Goal: Task Accomplishment & Management: Use online tool/utility

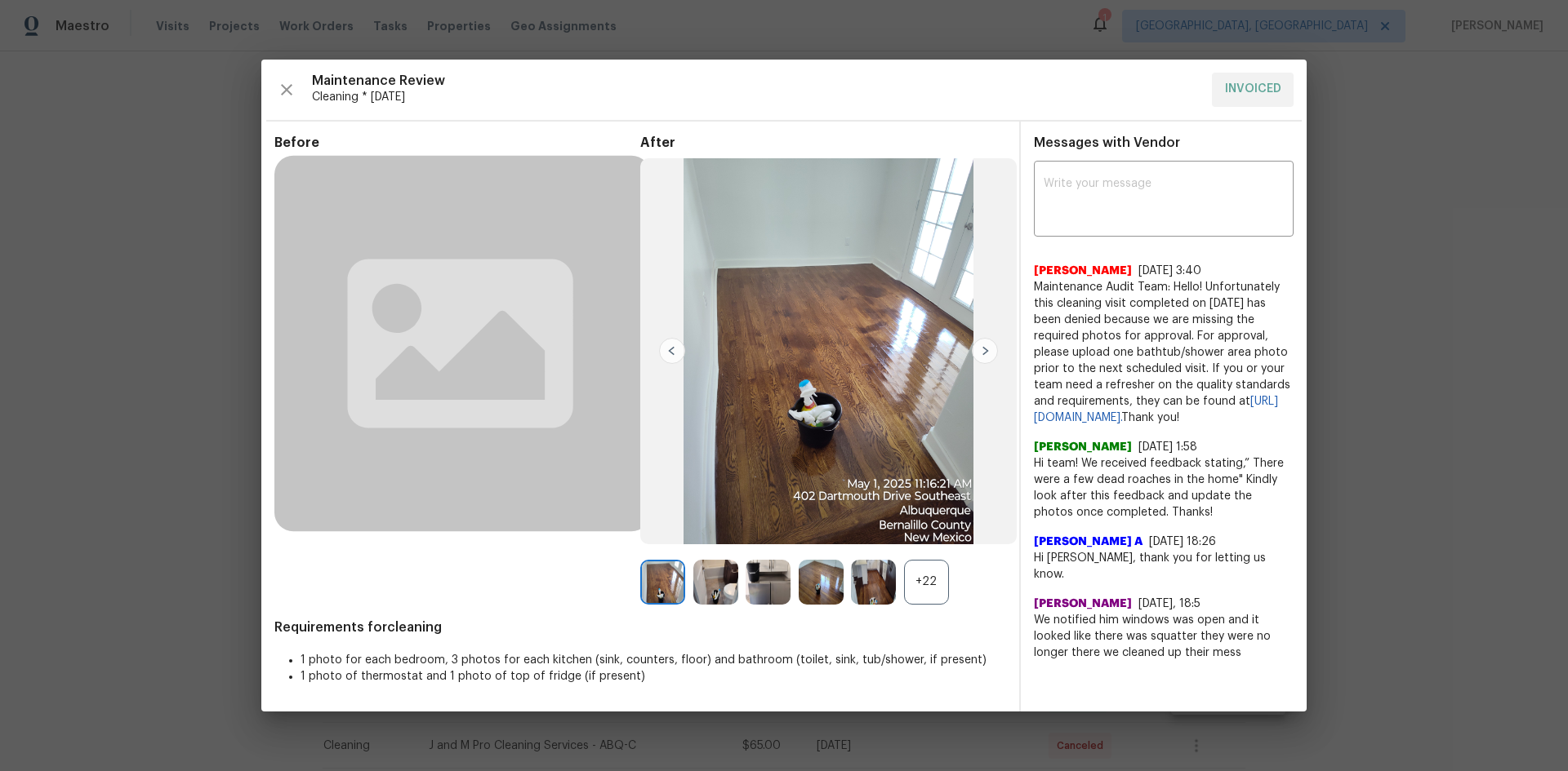
scroll to position [653, 0]
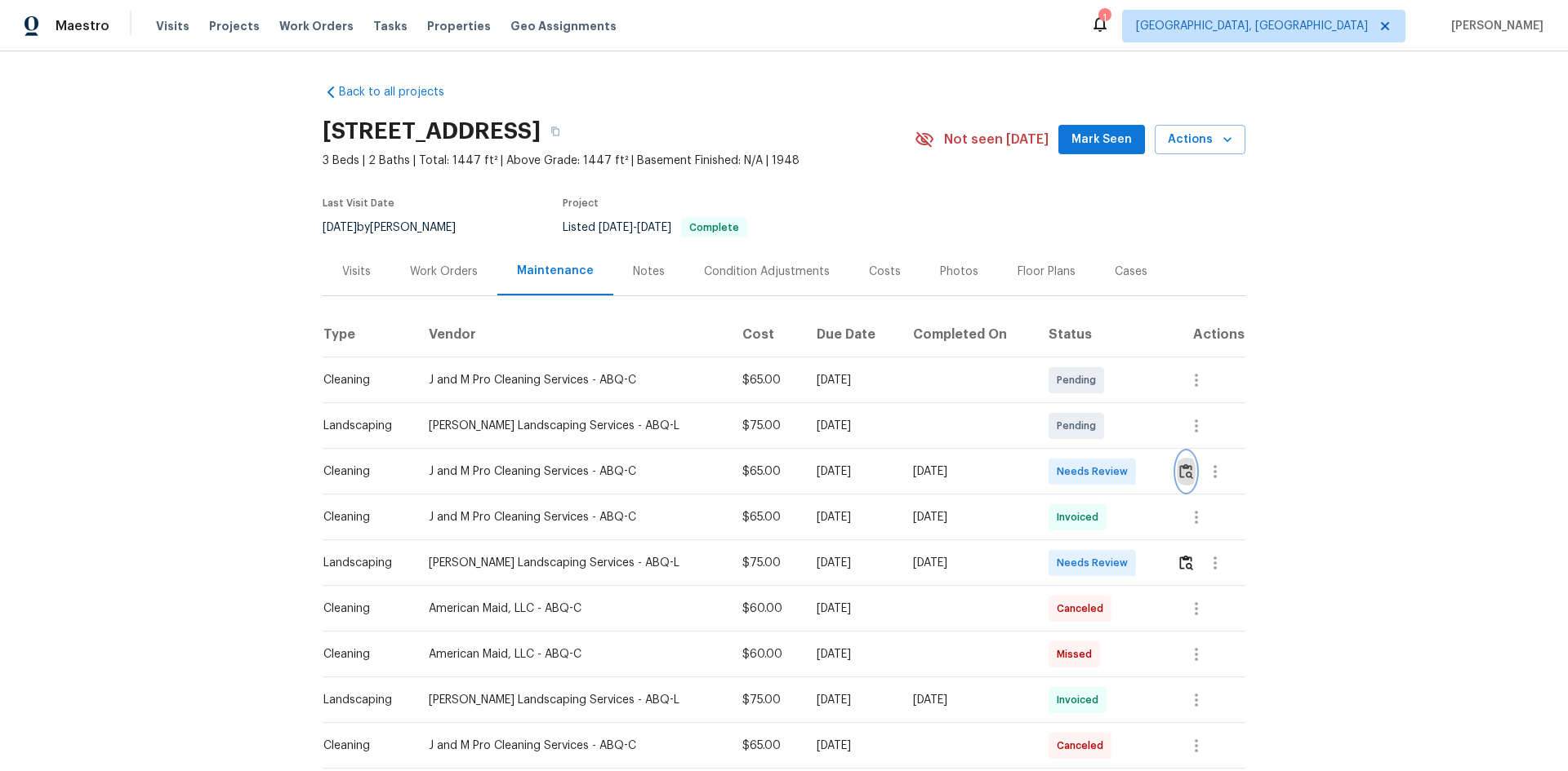
click at [1180, 468] on img "button" at bounding box center [1186, 471] width 14 height 16
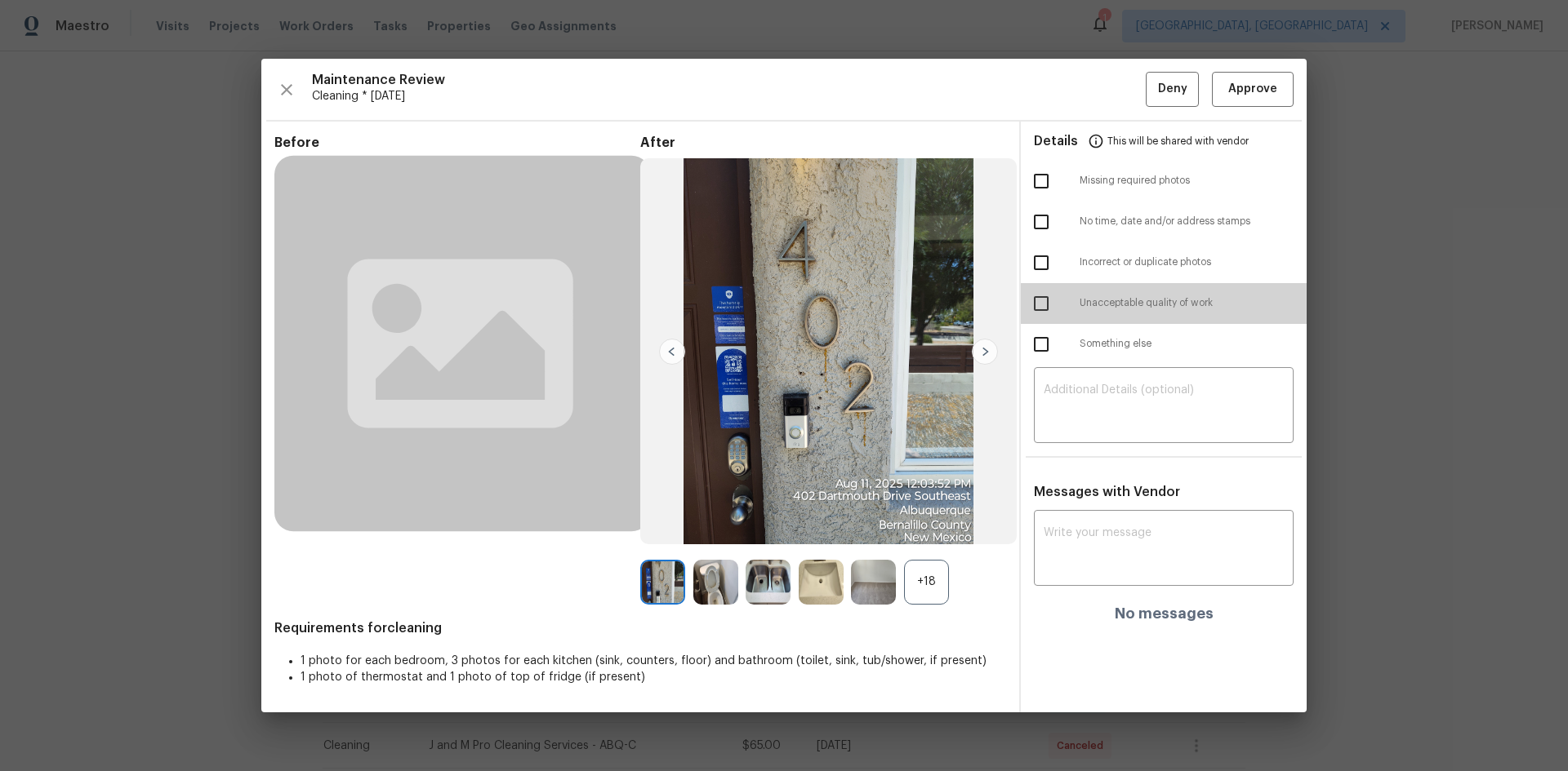
click at [1043, 303] on input "checkbox" at bounding box center [1041, 303] width 34 height 34
checkbox input "true"
click at [1092, 406] on textarea at bounding box center [1164, 407] width 240 height 46
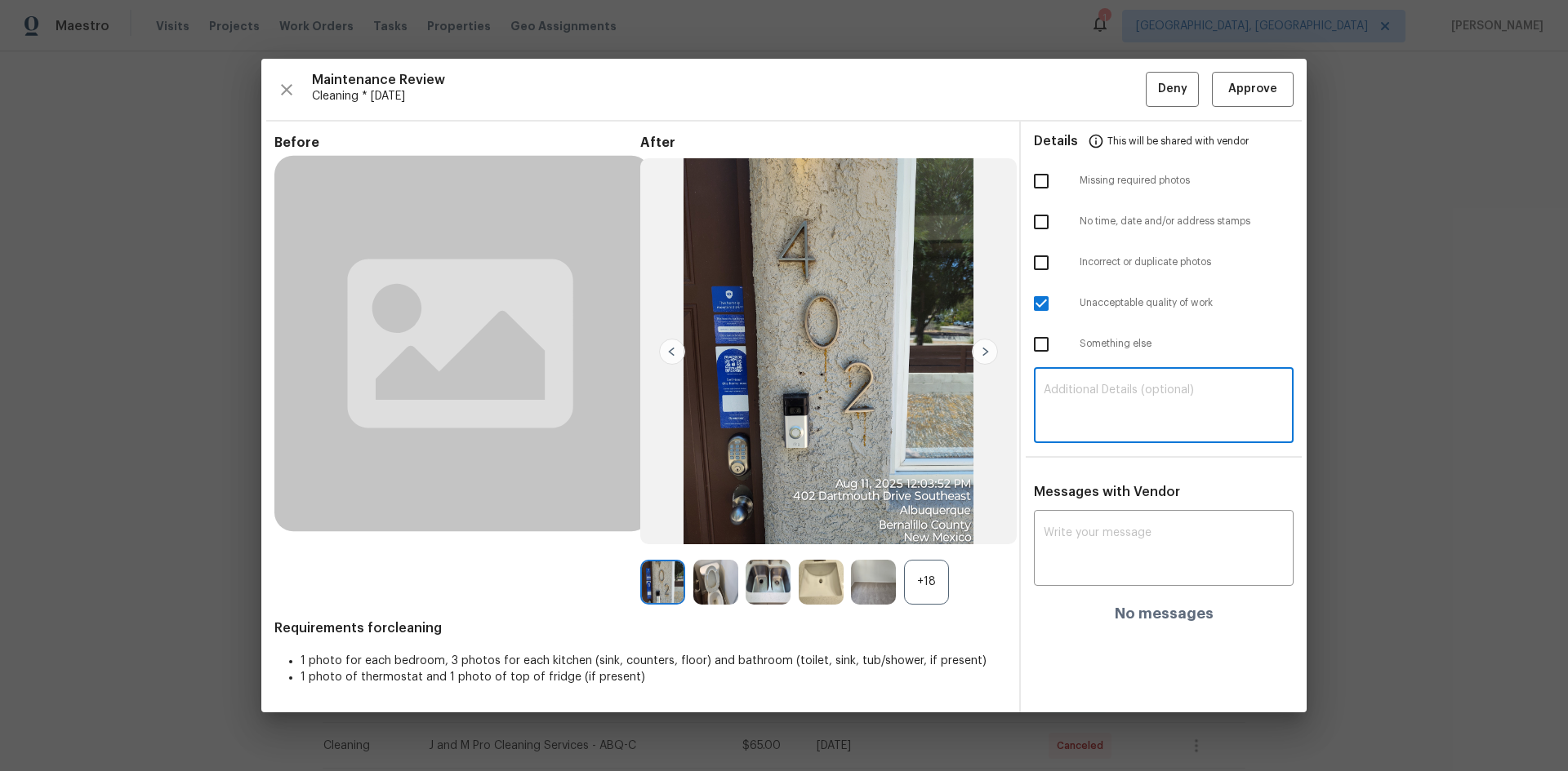
paste textarea "Maintenance Audit Team: Hello! Unfortunately, this Cleaning visit completed on …"
type textarea "Maintenance Audit Team: Hello! Unfortunately, this Cleaning visit completed on …"
click at [1092, 555] on textarea at bounding box center [1164, 550] width 240 height 46
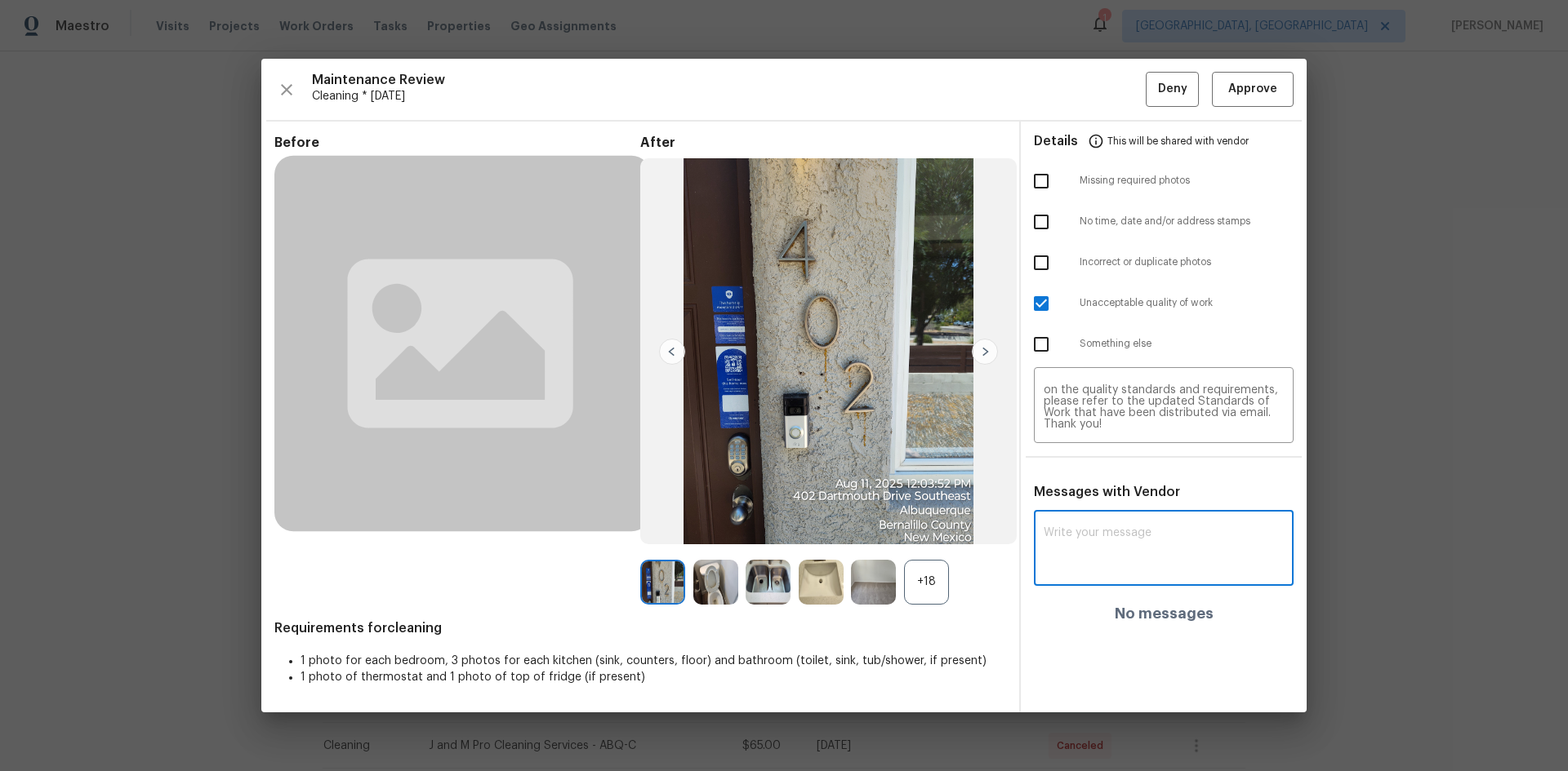
paste textarea "Maintenance Audit Team: Hello! Unfortunately, this Cleaning visit completed on …"
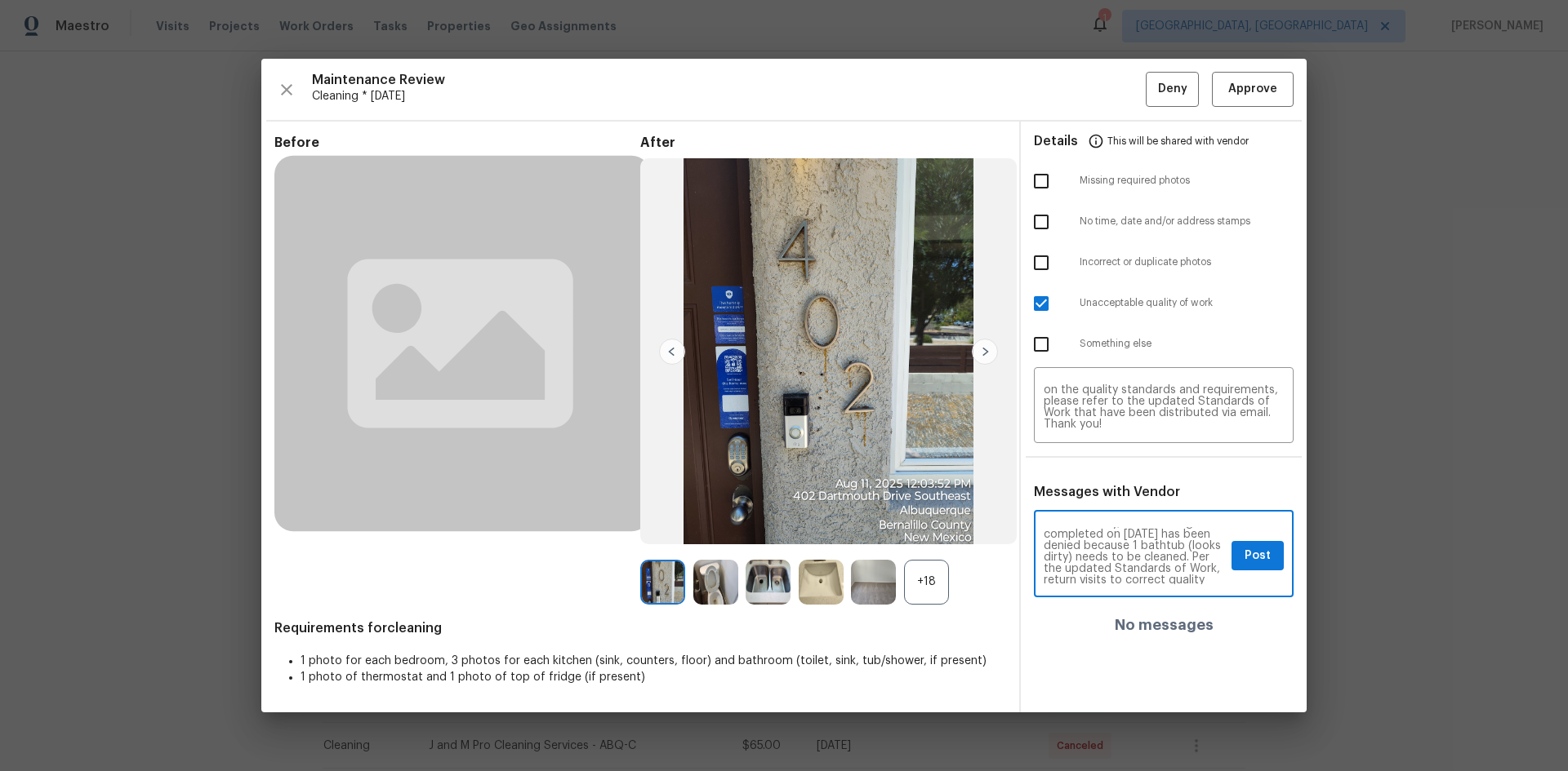
scroll to position [33, 0]
type textarea "Maintenance Audit Team: Hello! Unfortunately, this Cleaning visit completed on …"
click at [1272, 556] on button "Post" at bounding box center [1258, 556] width 52 height 31
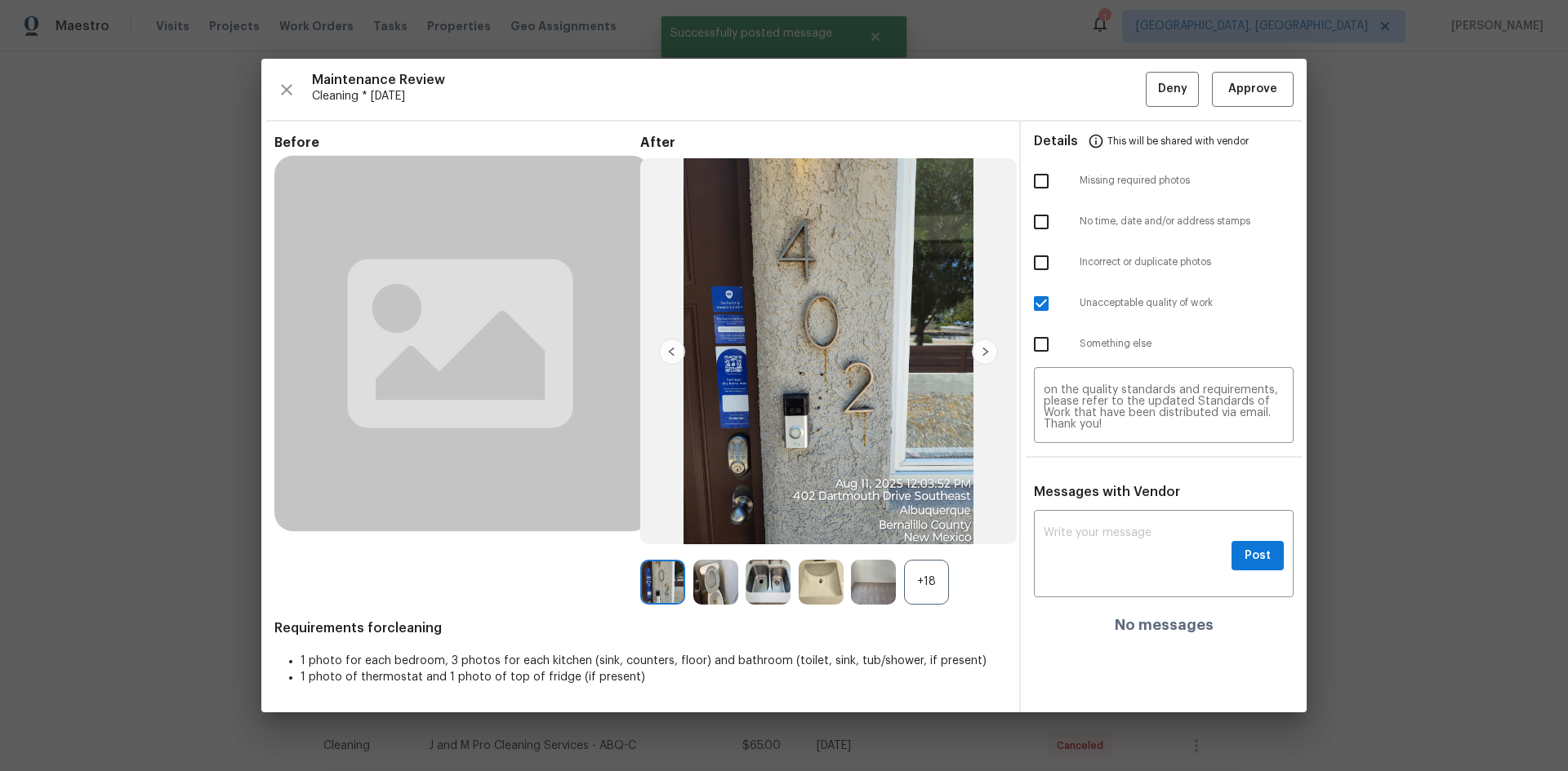
scroll to position [0, 0]
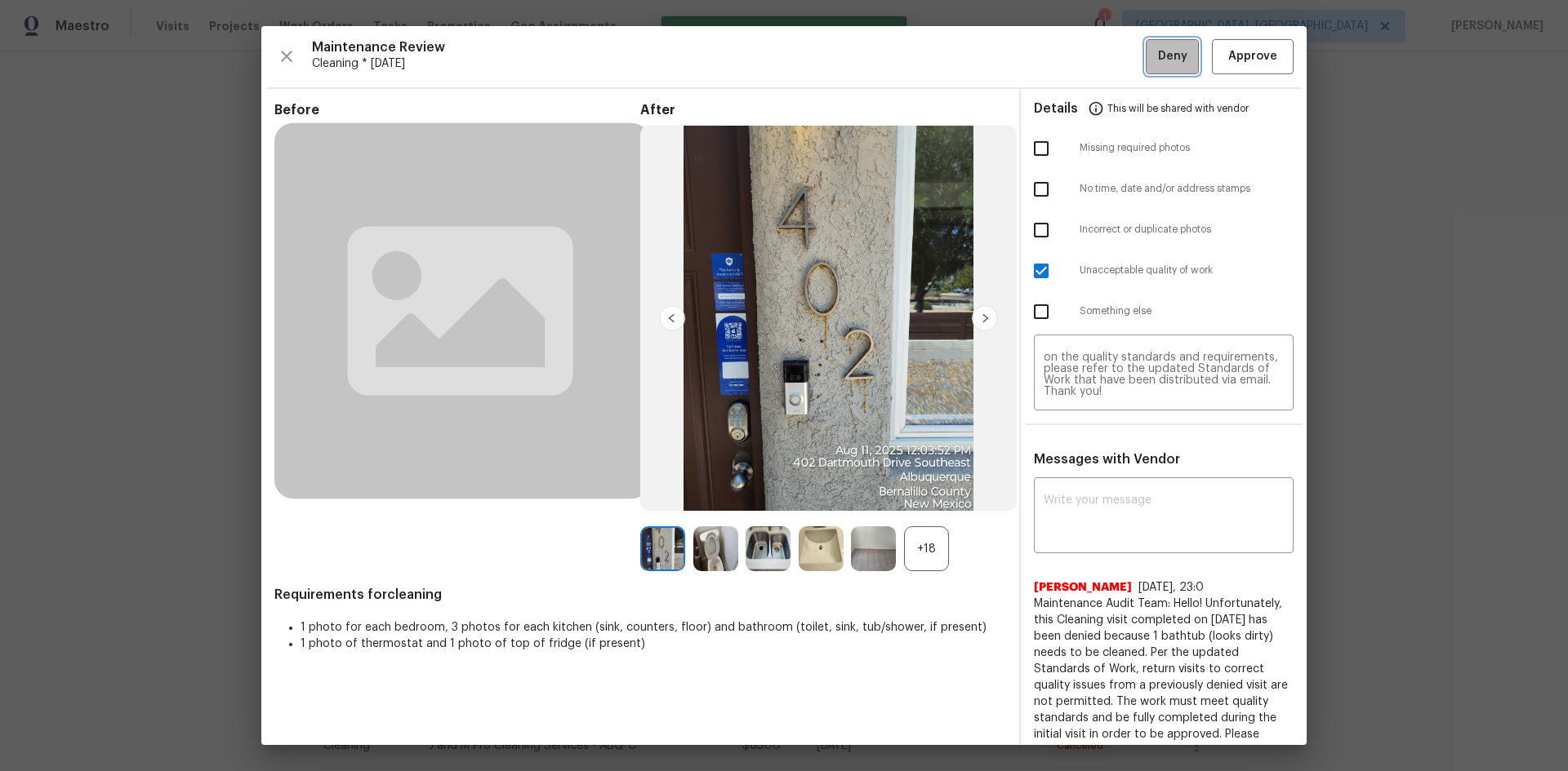
click at [1158, 55] on span "Deny" at bounding box center [1173, 57] width 30 height 20
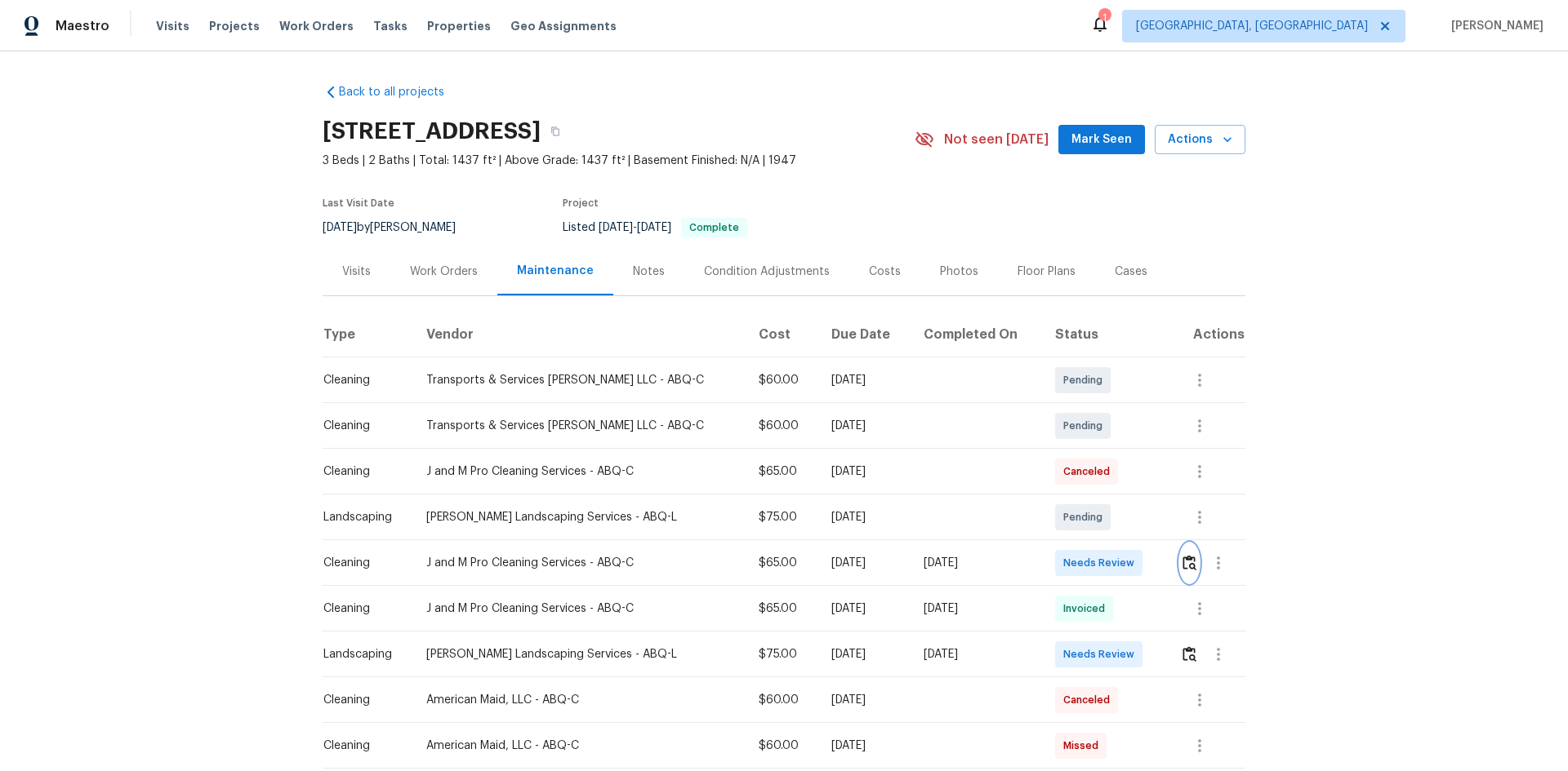
click at [1182, 563] on img "button" at bounding box center [1189, 562] width 14 height 16
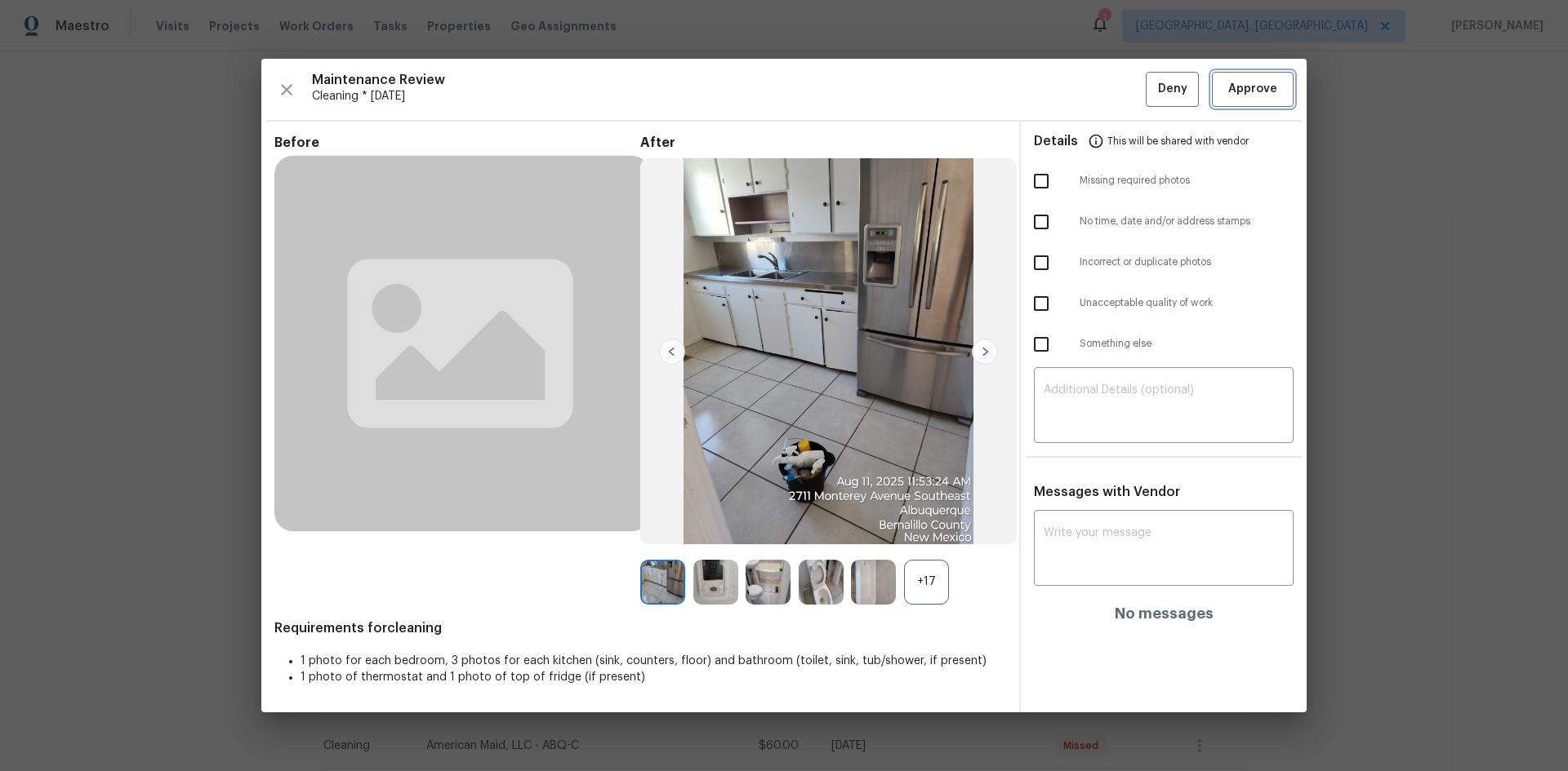
click at [1258, 104] on button "Approve" at bounding box center [1253, 89] width 82 height 35
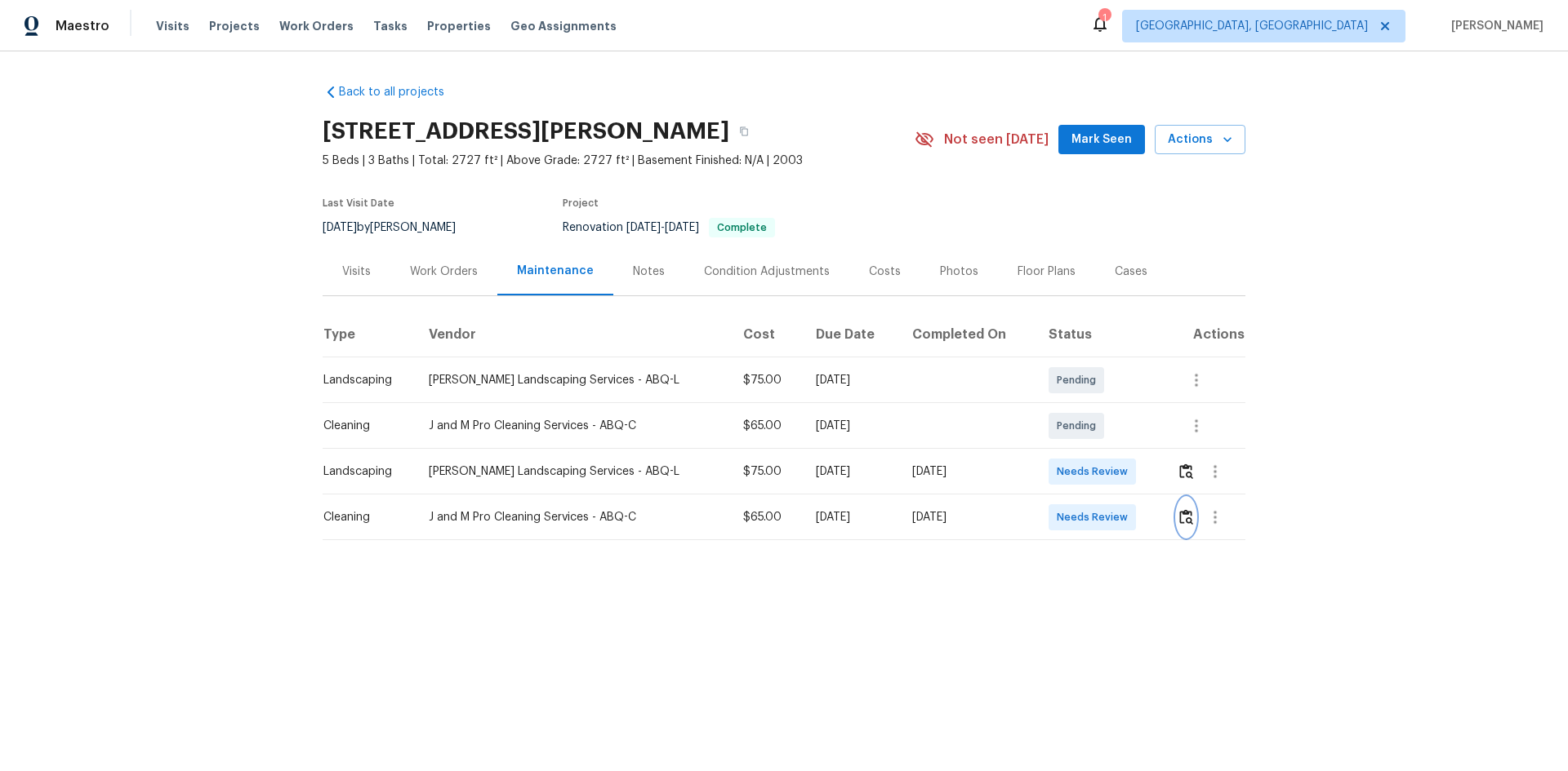
click at [1179, 512] on img "button" at bounding box center [1186, 516] width 14 height 16
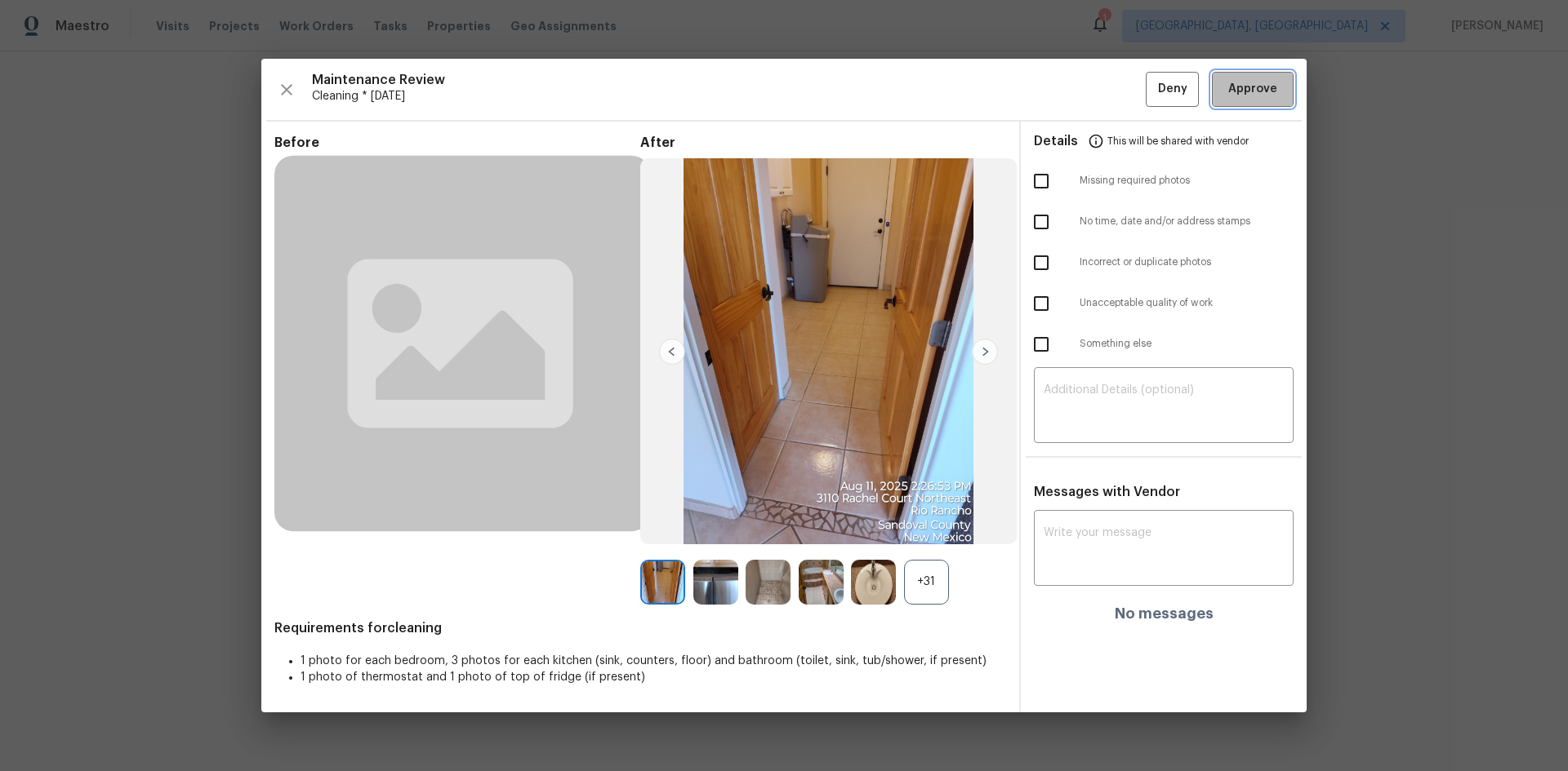
click at [1250, 87] on span "Approve" at bounding box center [1252, 89] width 49 height 20
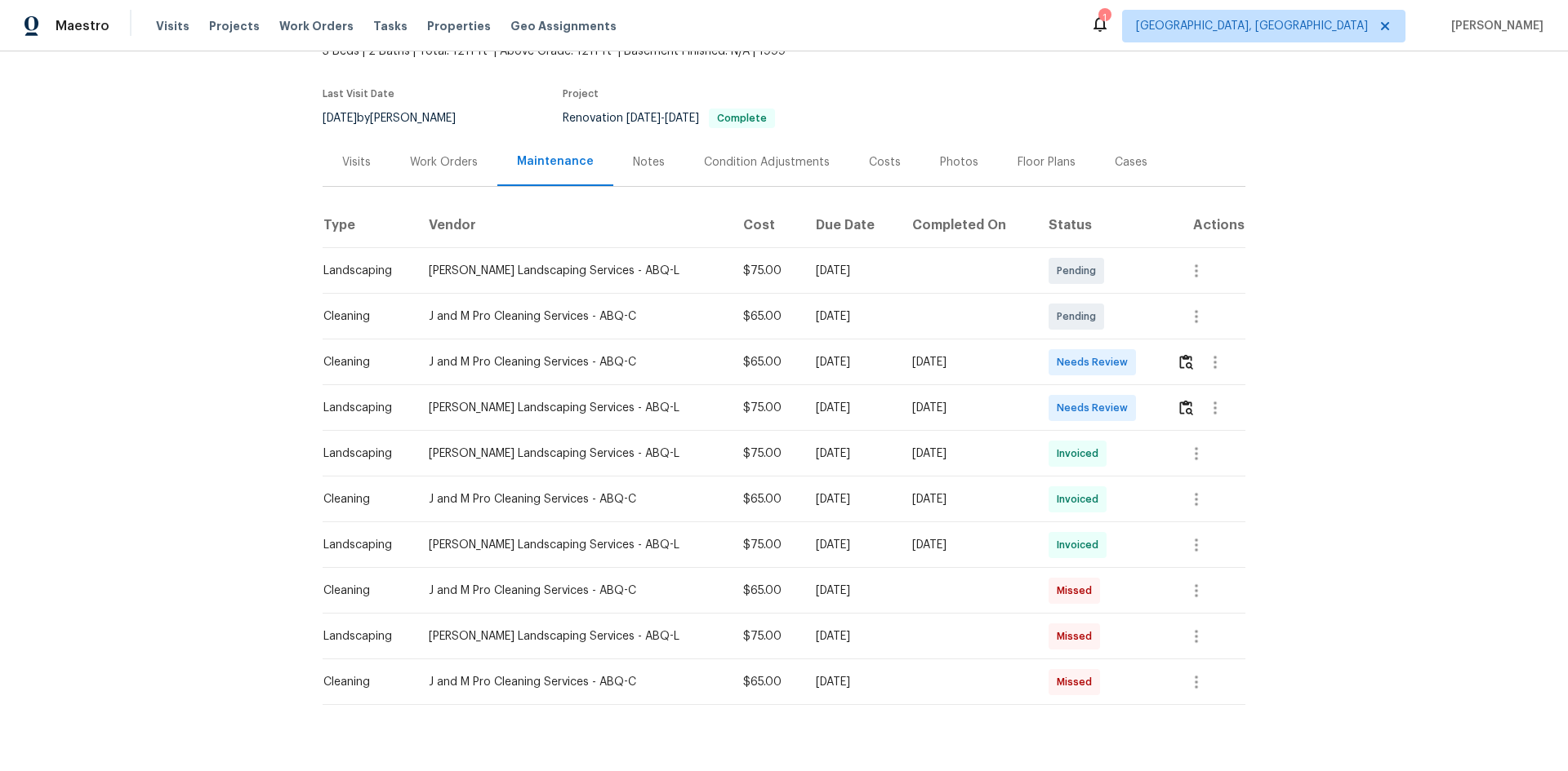
scroll to position [163, 0]
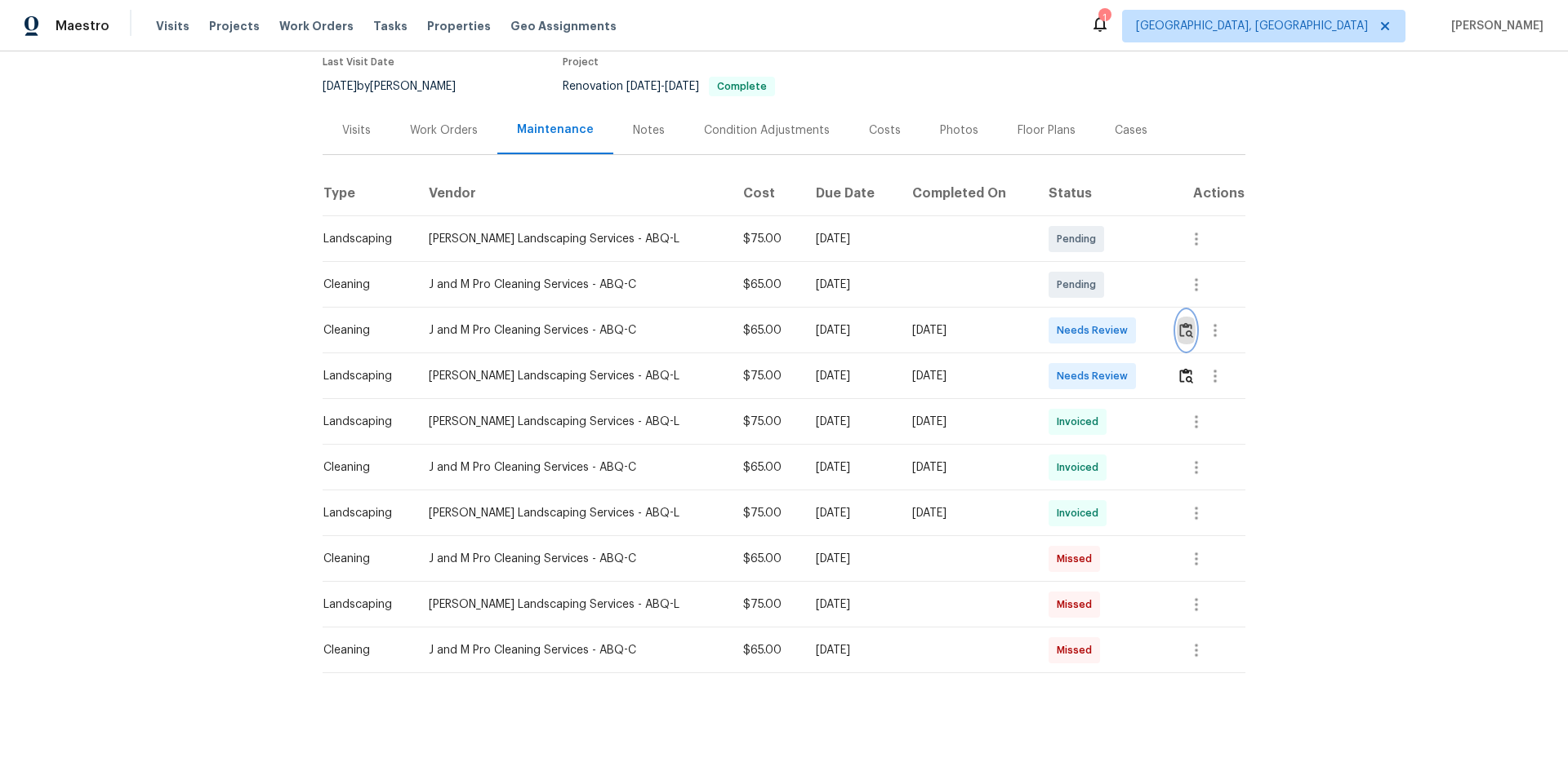
click at [1179, 326] on img "button" at bounding box center [1186, 330] width 14 height 16
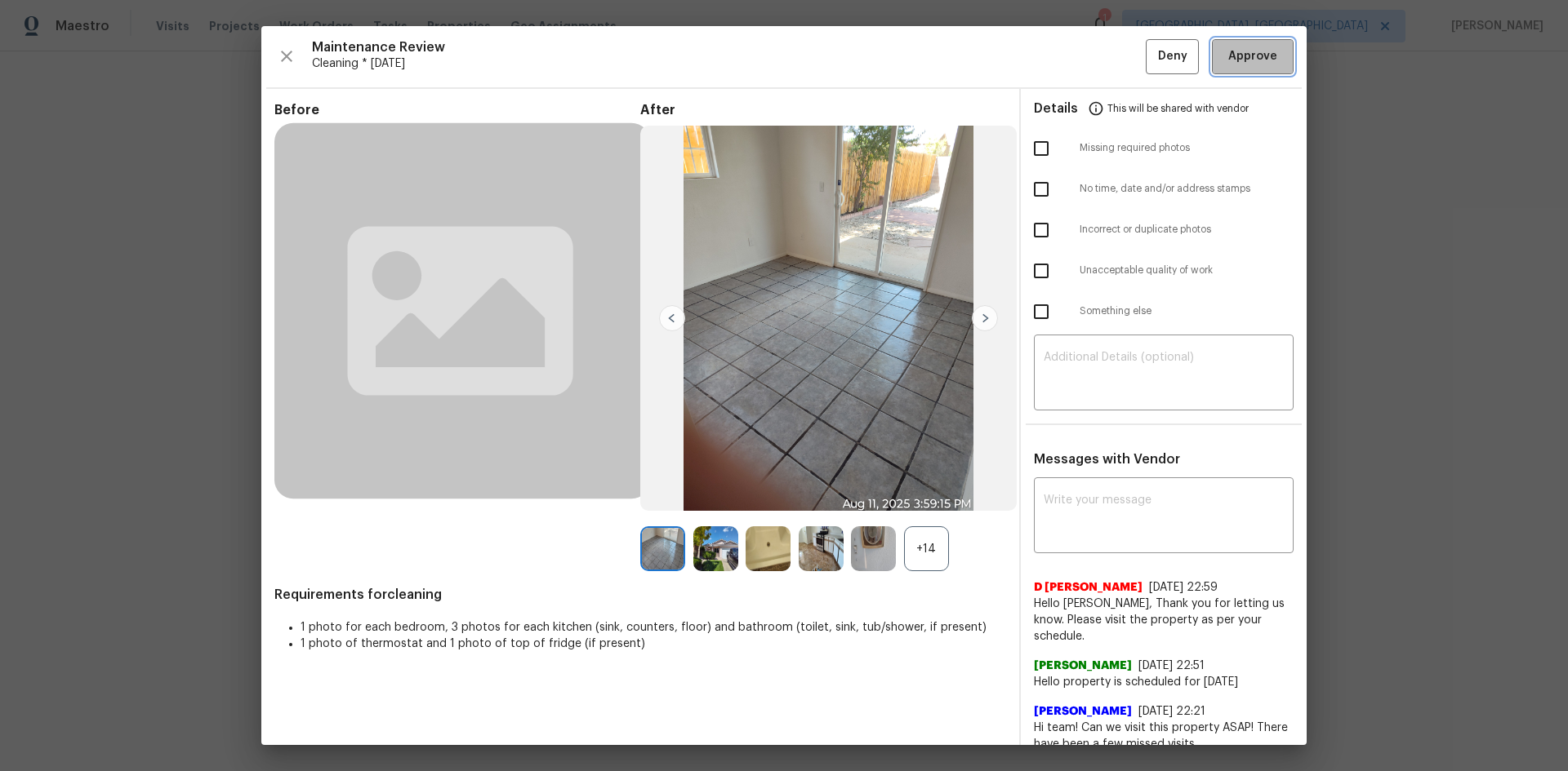
click at [1232, 63] on span "Approve" at bounding box center [1252, 57] width 49 height 20
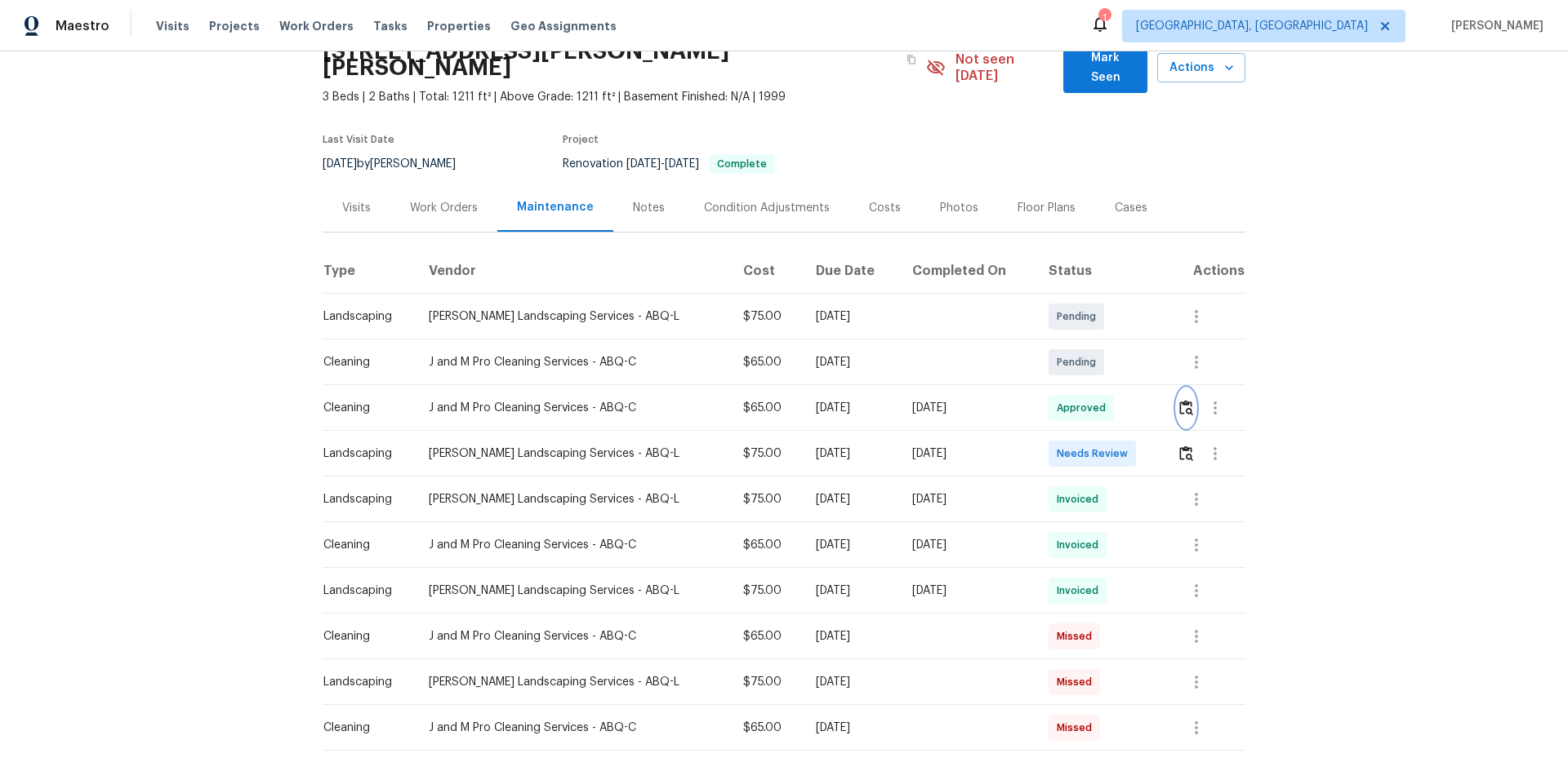
scroll to position [0, 0]
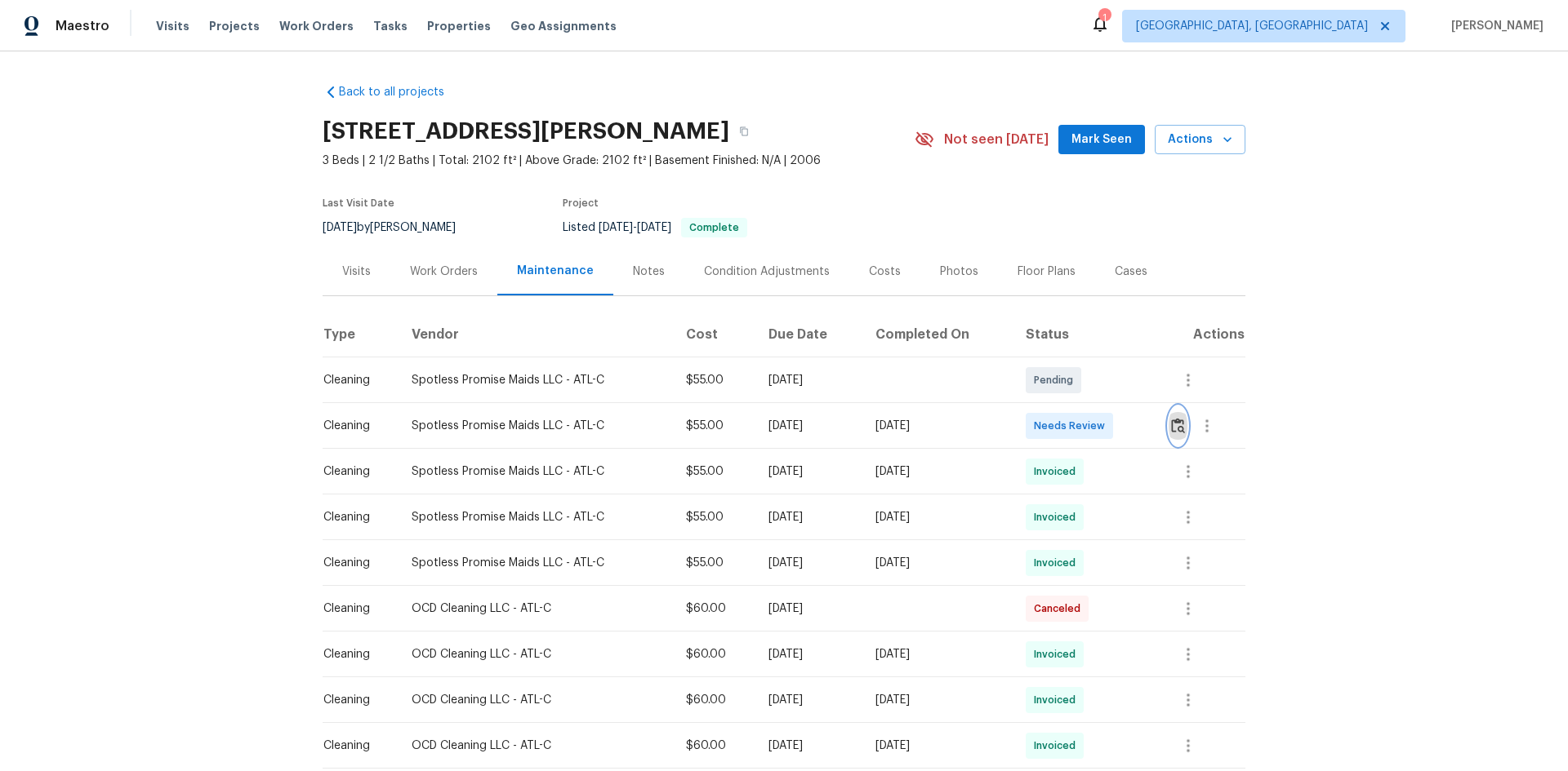
click at [1173, 422] on img "button" at bounding box center [1178, 425] width 14 height 16
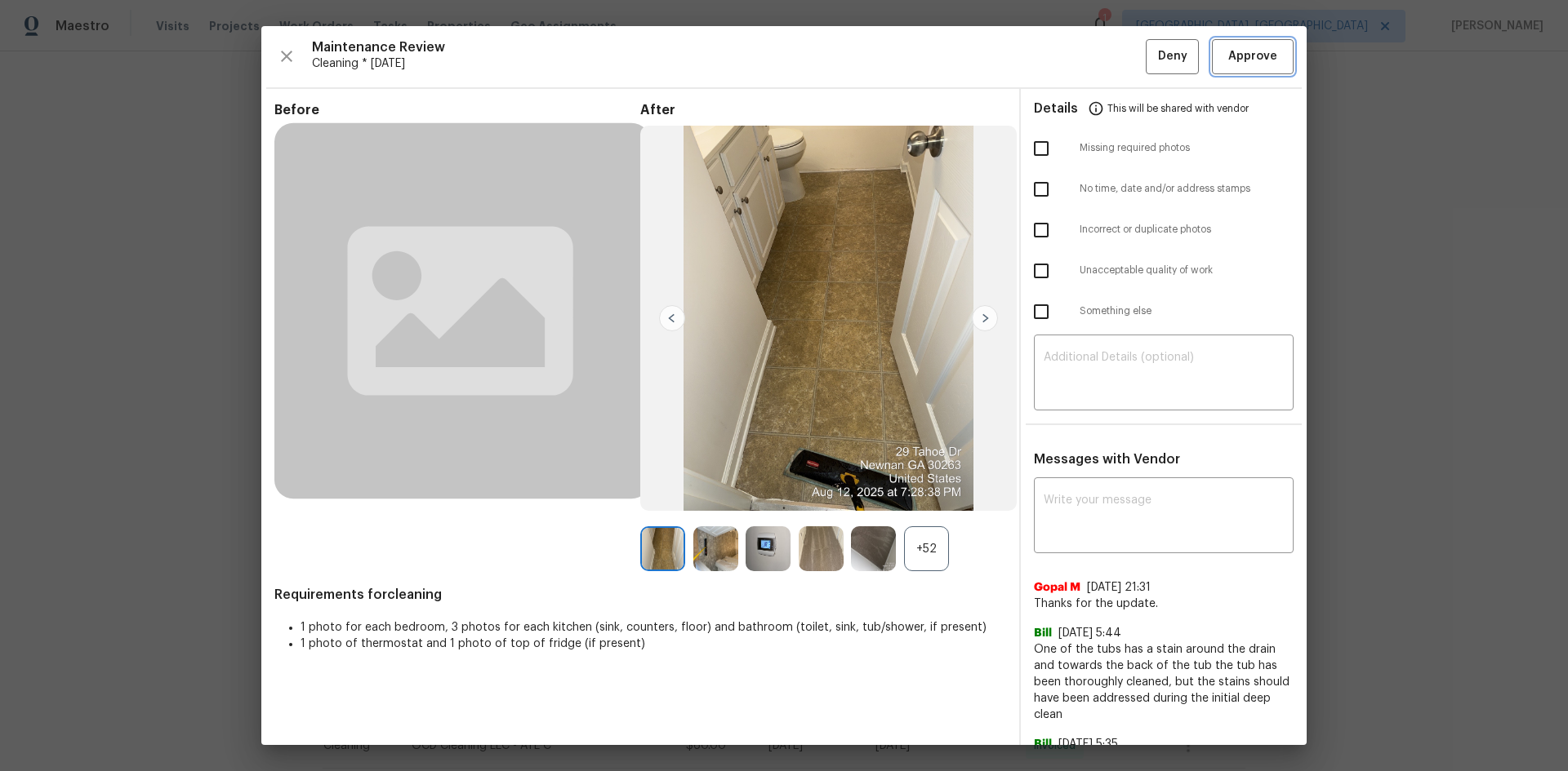
click at [1241, 54] on span "Approve" at bounding box center [1252, 57] width 49 height 20
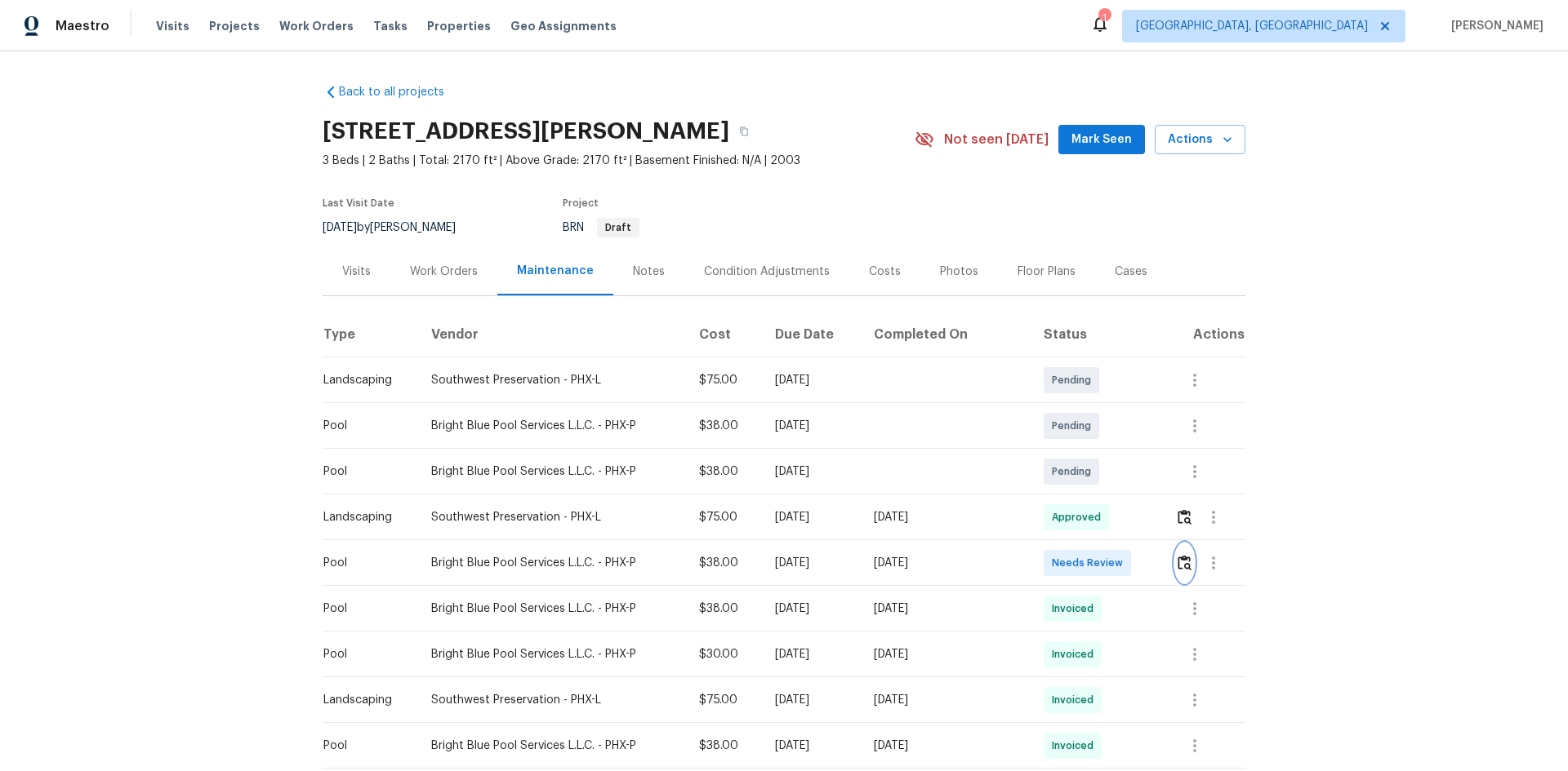
click at [1181, 562] on img "button" at bounding box center [1184, 562] width 14 height 16
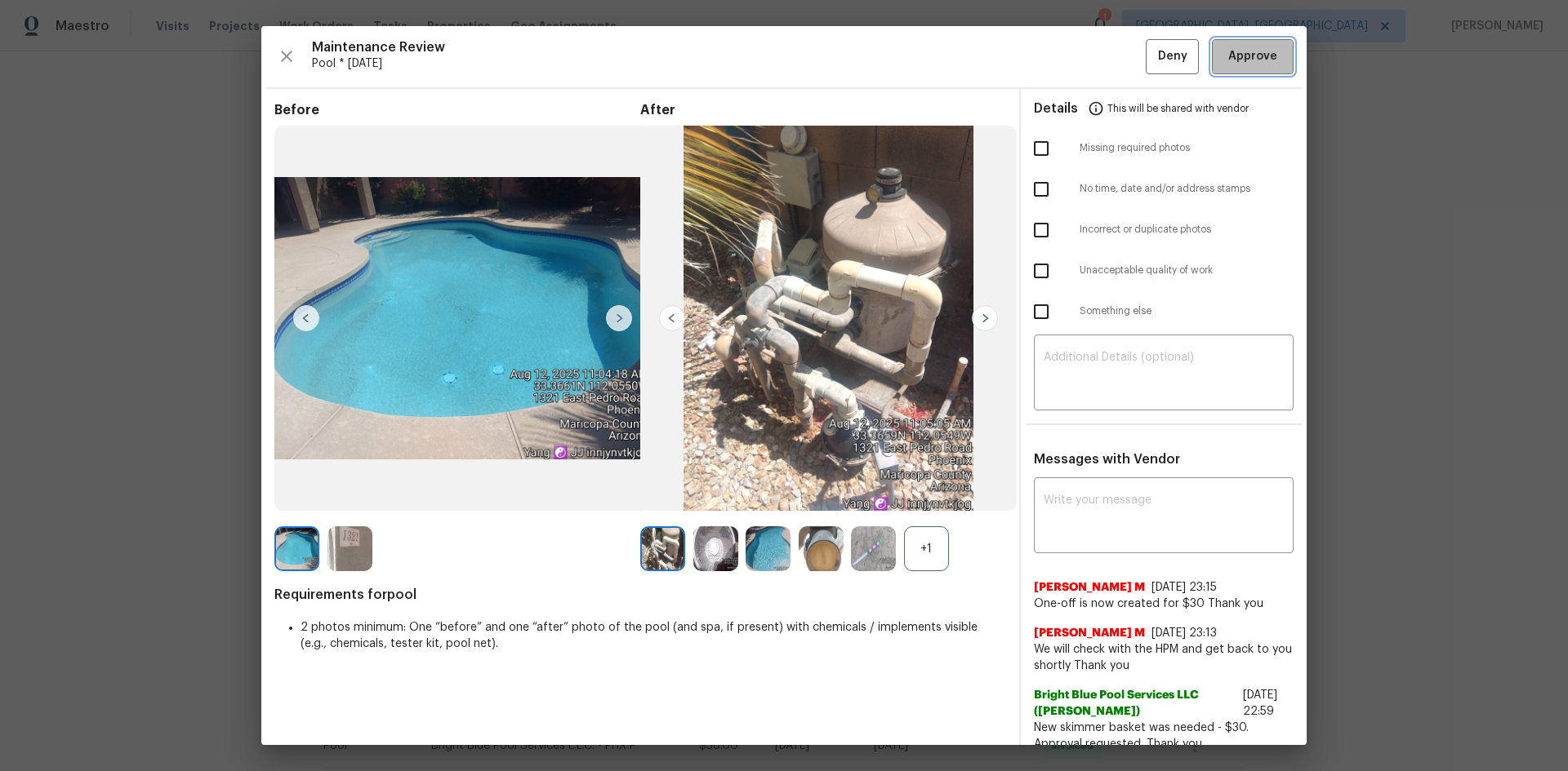
click at [1230, 51] on span "Approve" at bounding box center [1252, 57] width 49 height 20
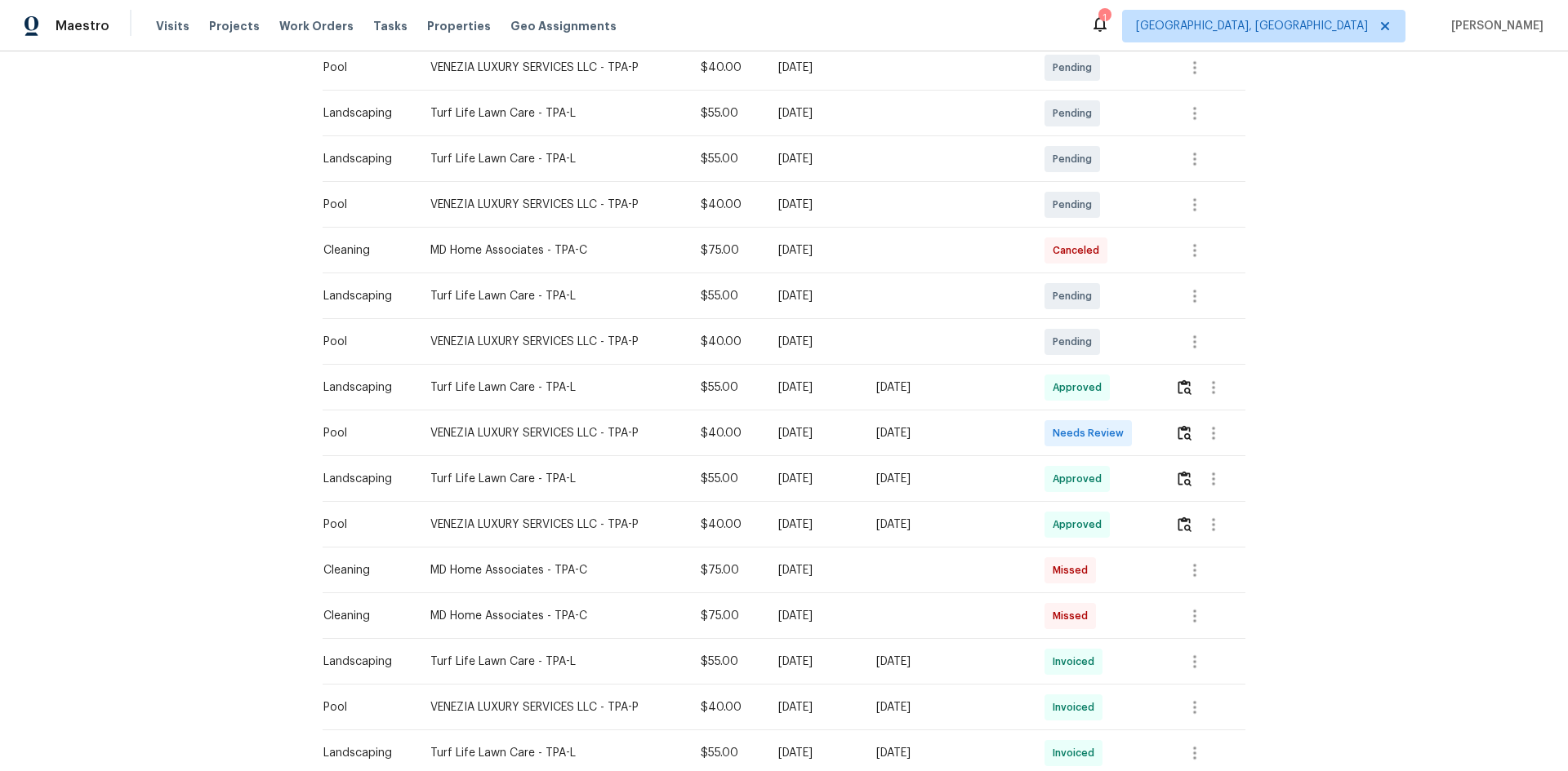
scroll to position [326, 0]
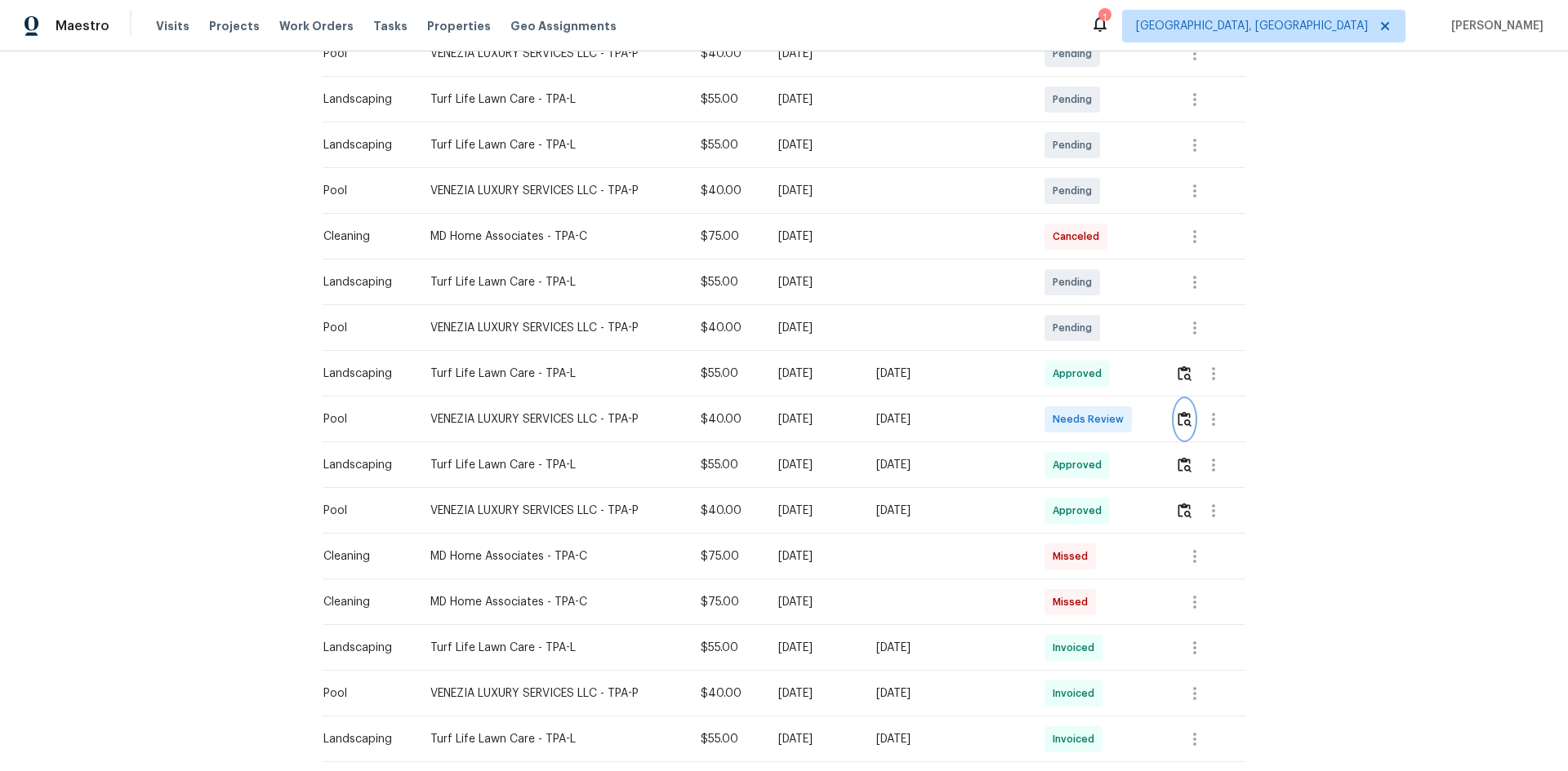
click at [1180, 420] on img "button" at bounding box center [1184, 419] width 14 height 16
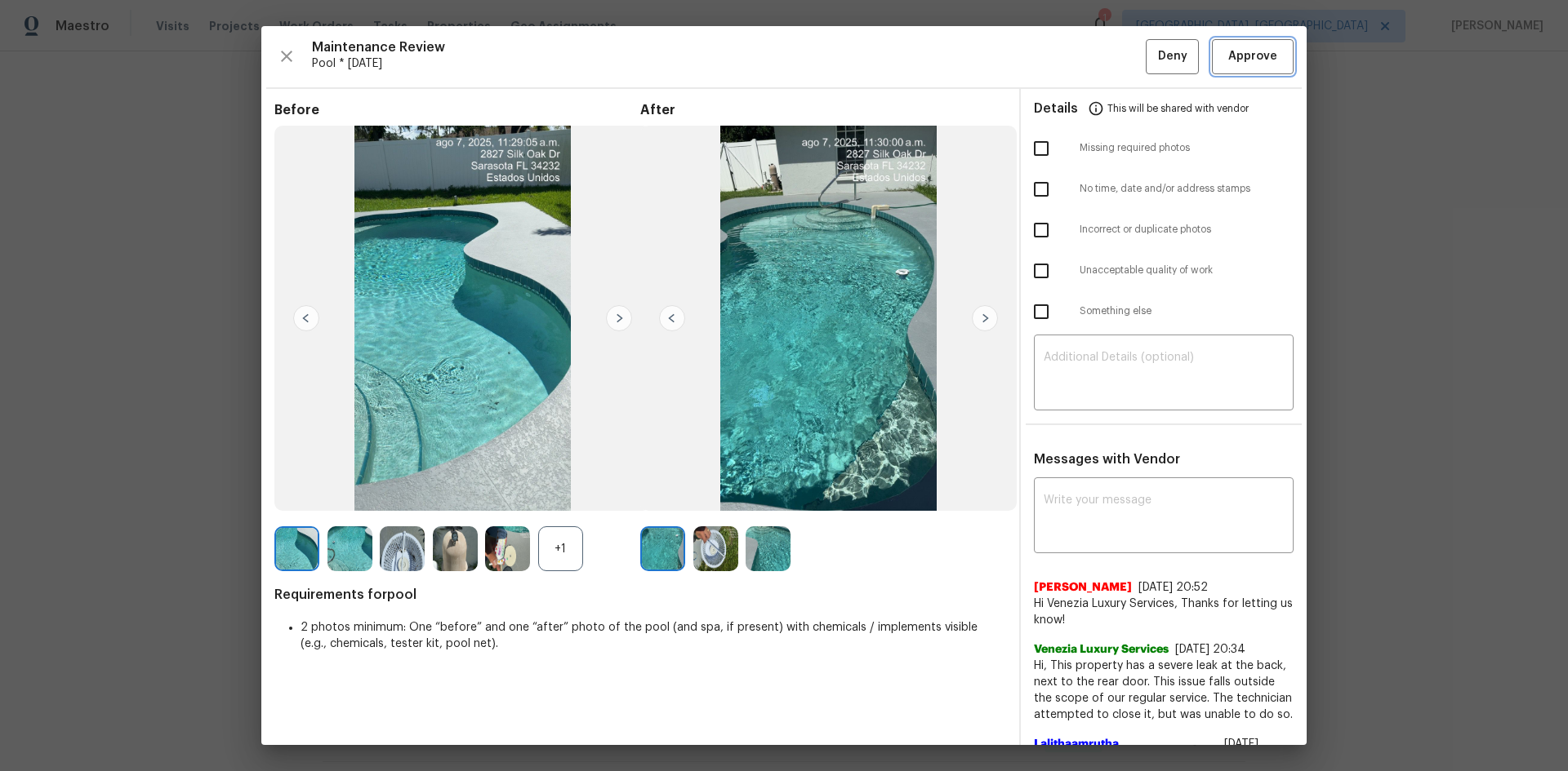
click at [1235, 62] on span "Approve" at bounding box center [1252, 57] width 49 height 20
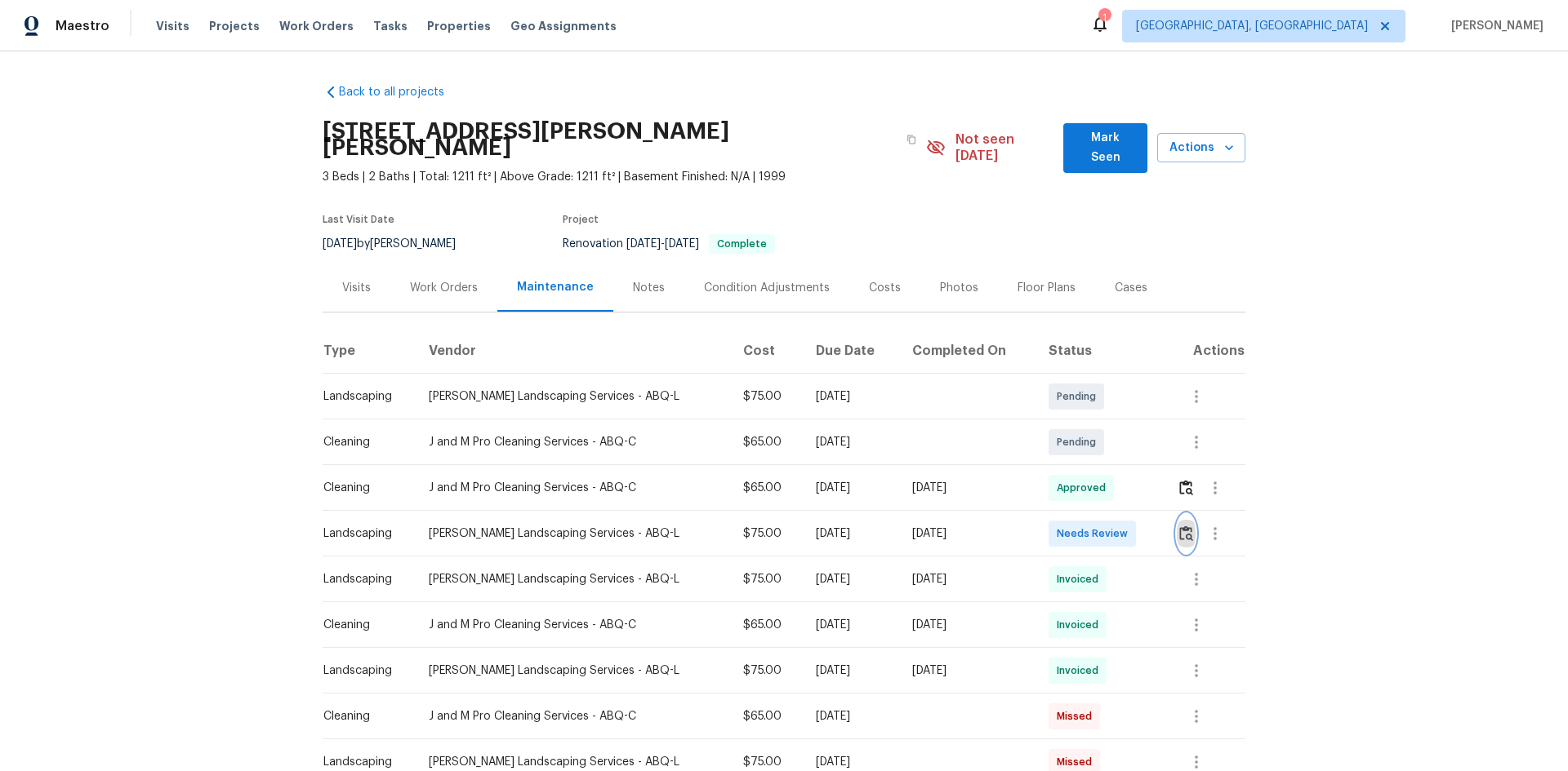
click at [1186, 539] on img "button" at bounding box center [1186, 533] width 14 height 16
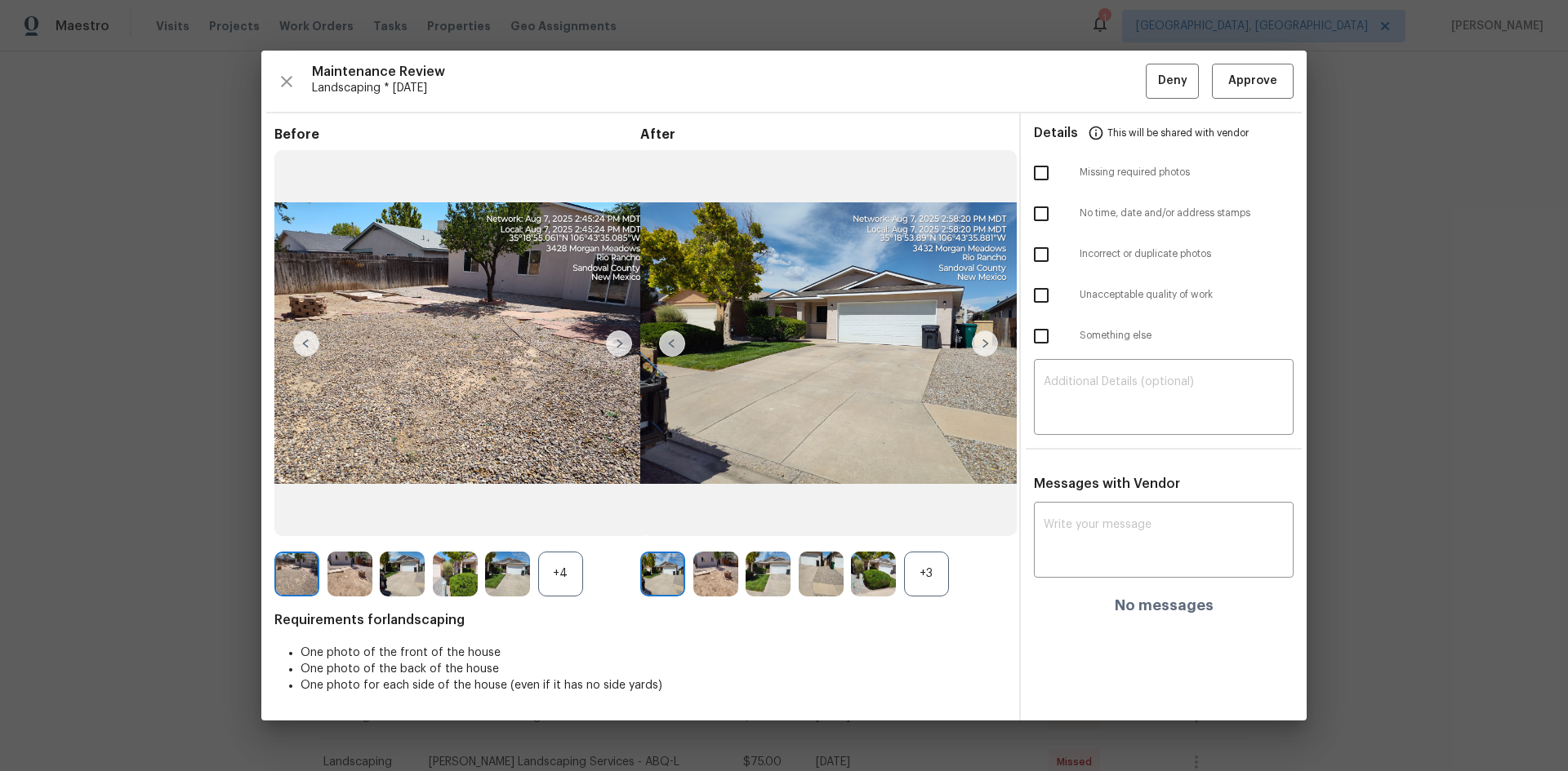
click at [670, 340] on img at bounding box center [672, 344] width 26 height 26
click at [1258, 87] on span "Approve" at bounding box center [1252, 81] width 49 height 20
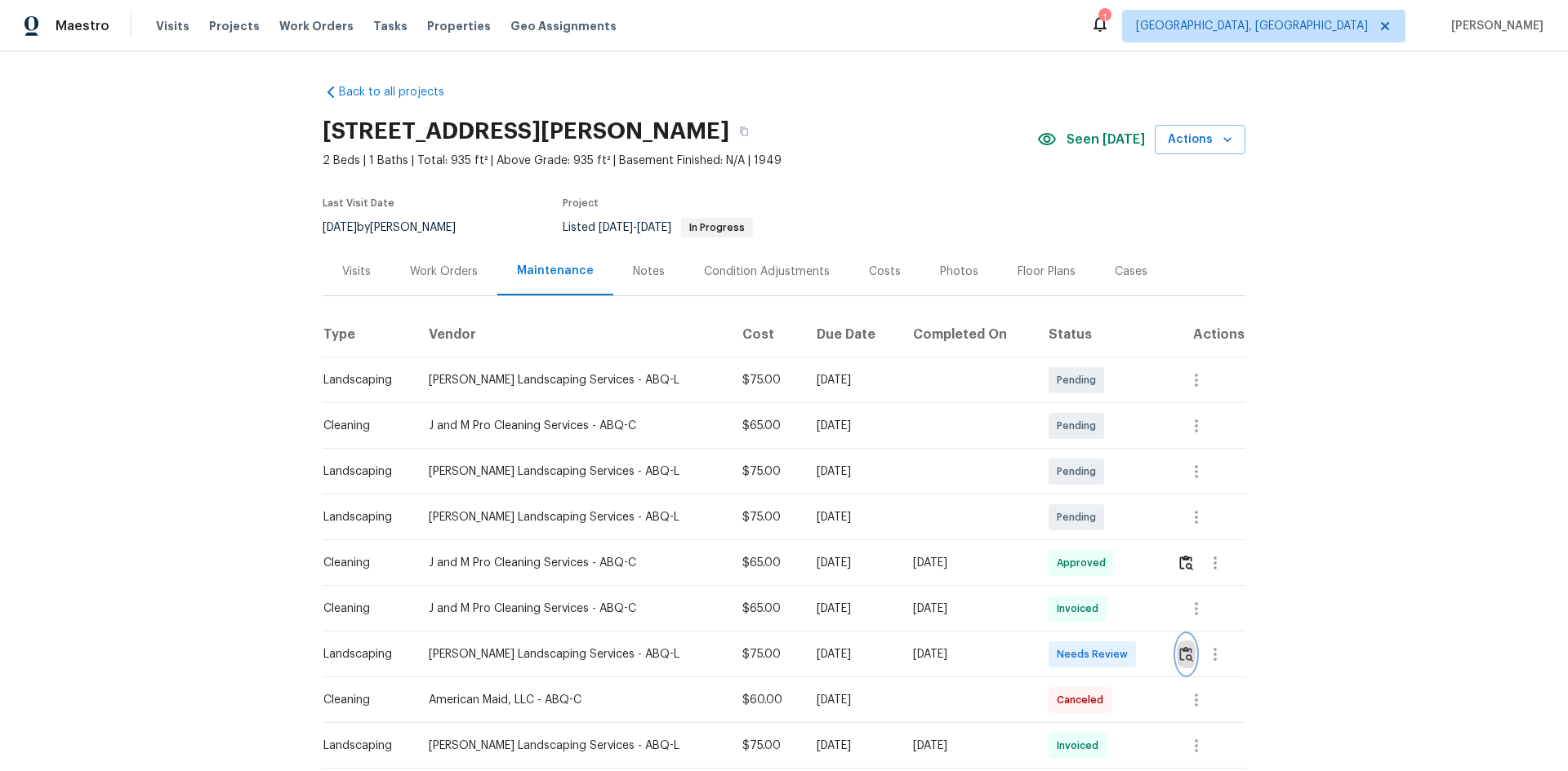
click at [1183, 654] on img "button" at bounding box center [1186, 654] width 14 height 16
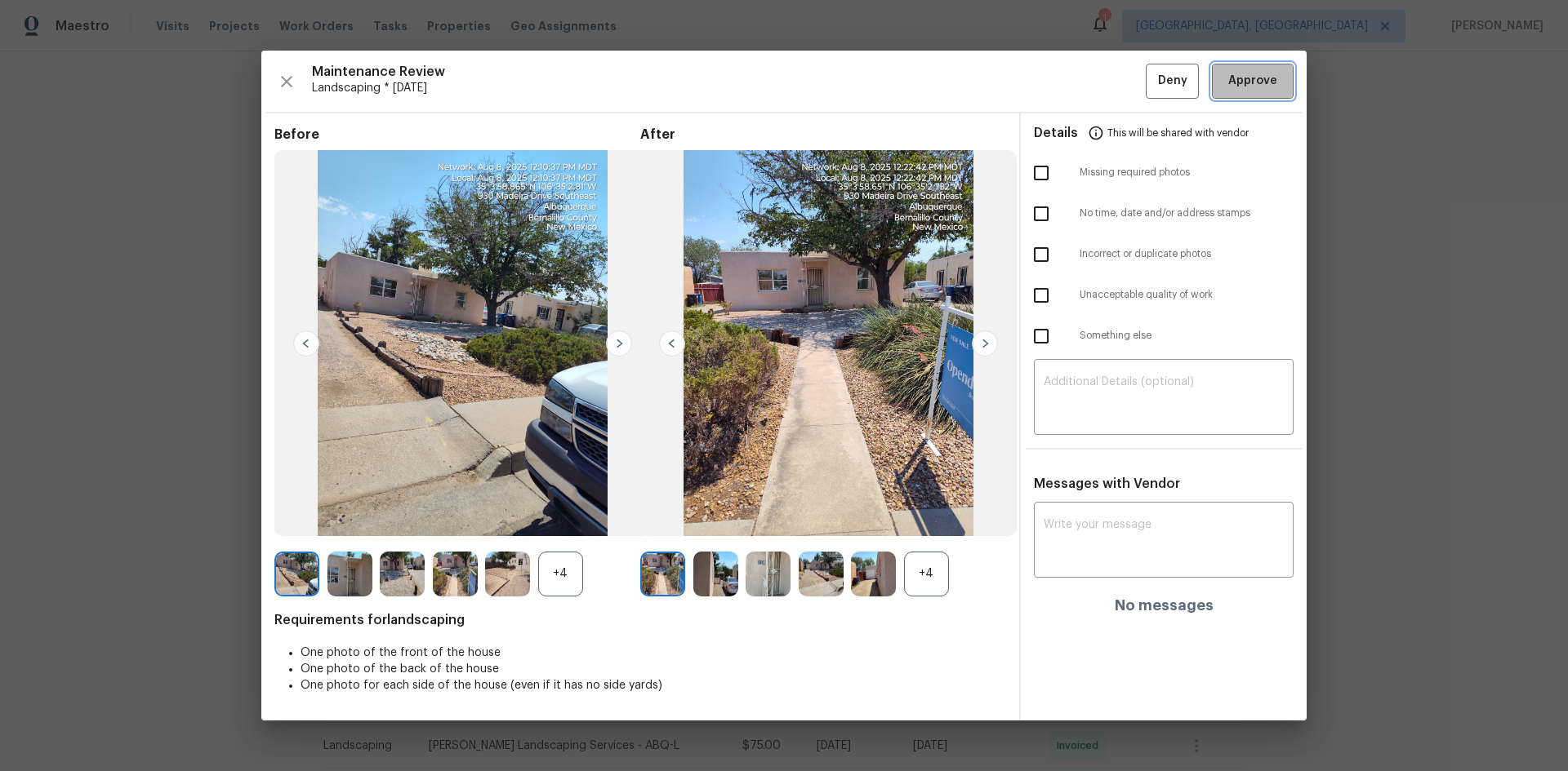
click at [1258, 83] on span "Approve" at bounding box center [1252, 81] width 49 height 20
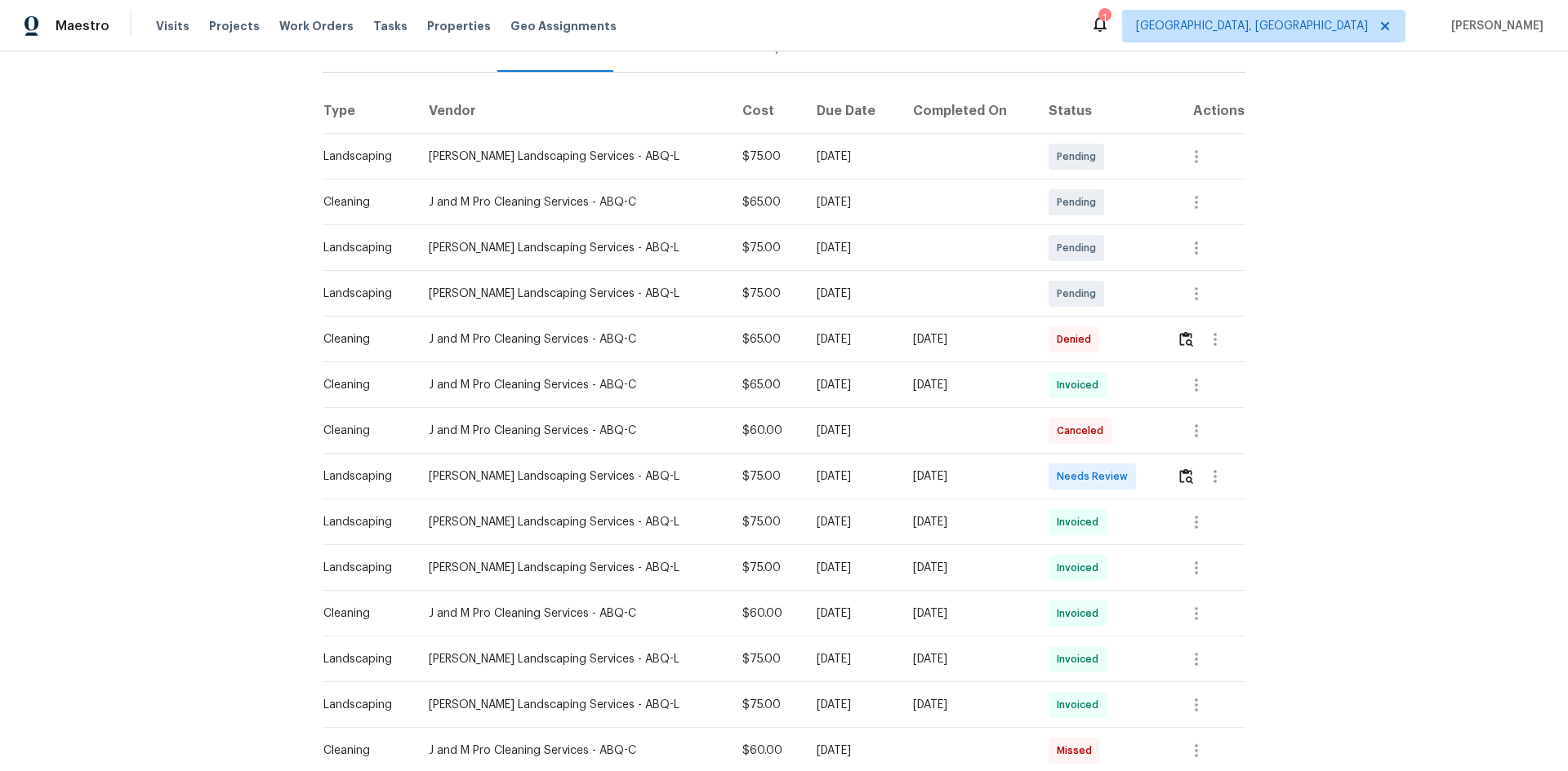
scroll to position [245, 0]
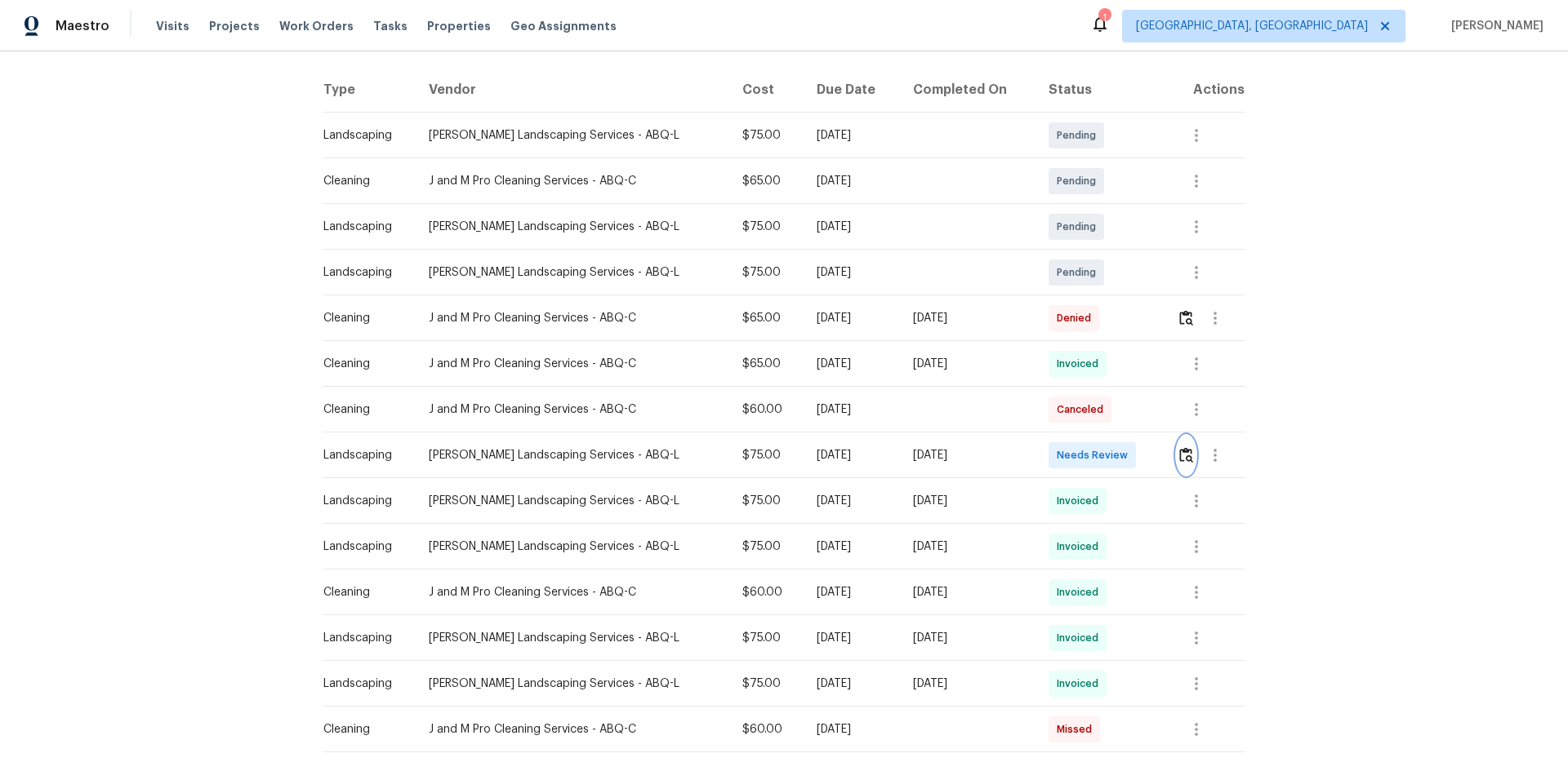
click at [1179, 454] on img "button" at bounding box center [1186, 454] width 14 height 16
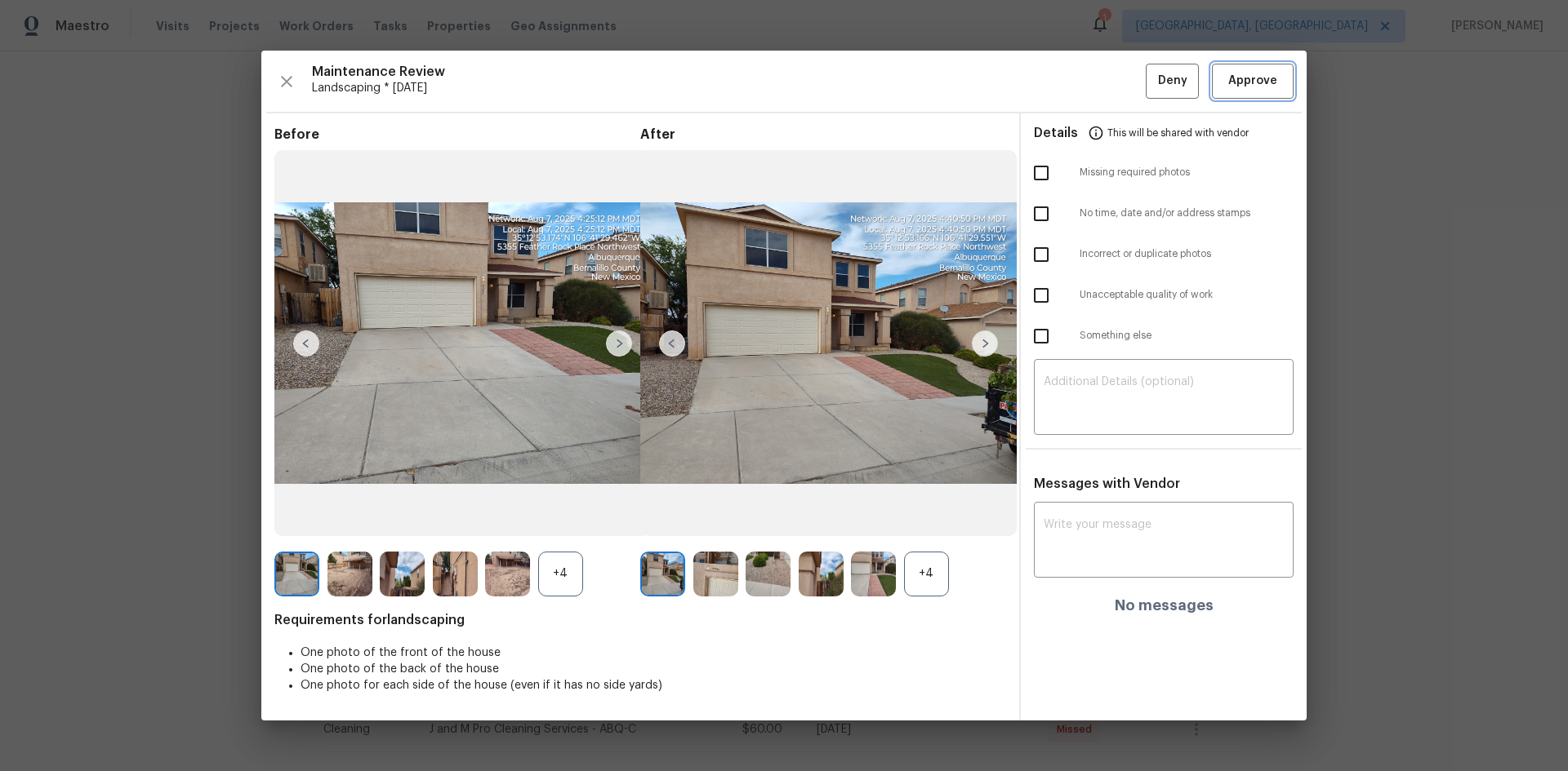
click at [1253, 84] on span "Approve" at bounding box center [1252, 81] width 49 height 20
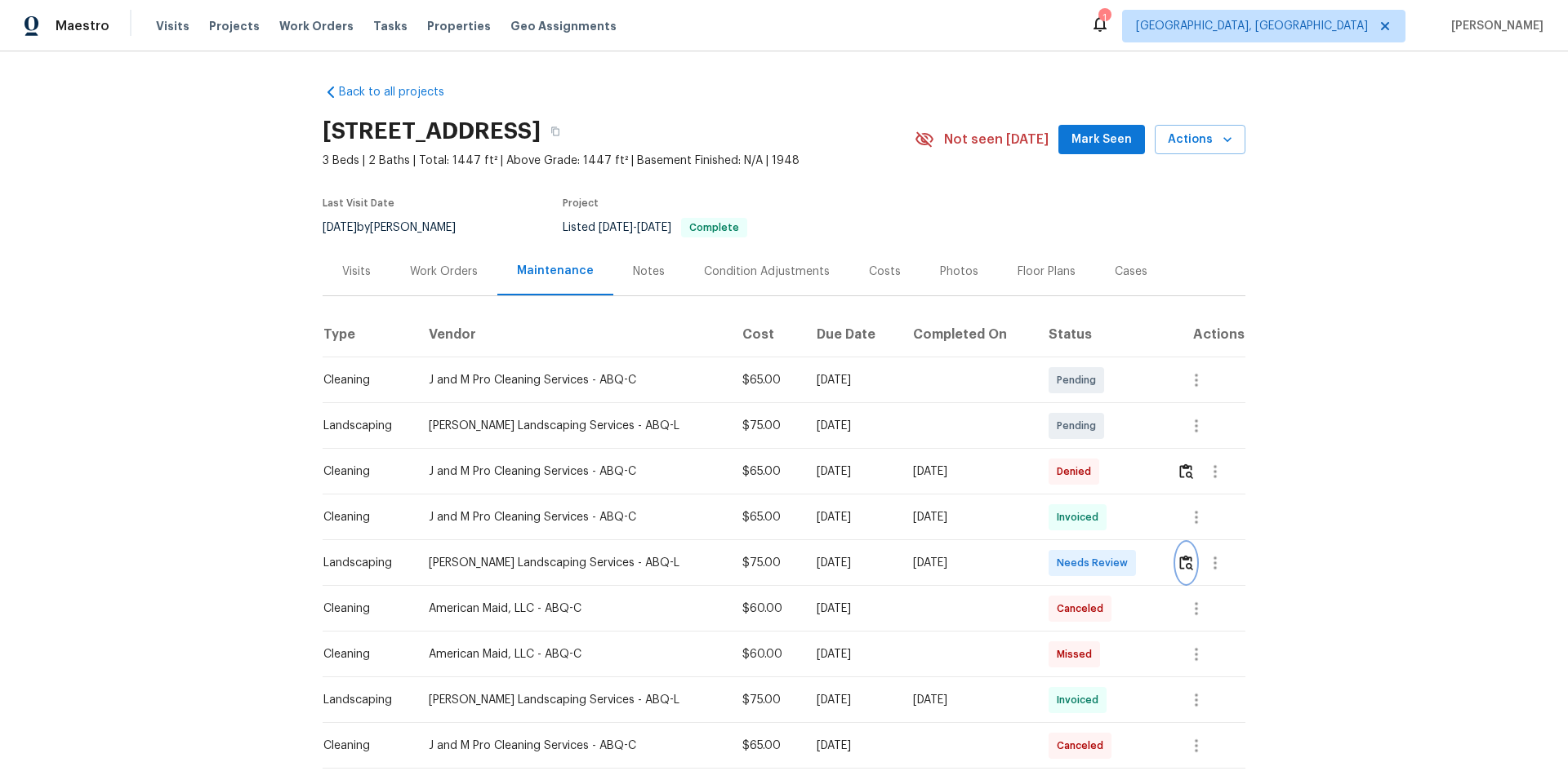
click at [1179, 560] on img "button" at bounding box center [1186, 562] width 14 height 16
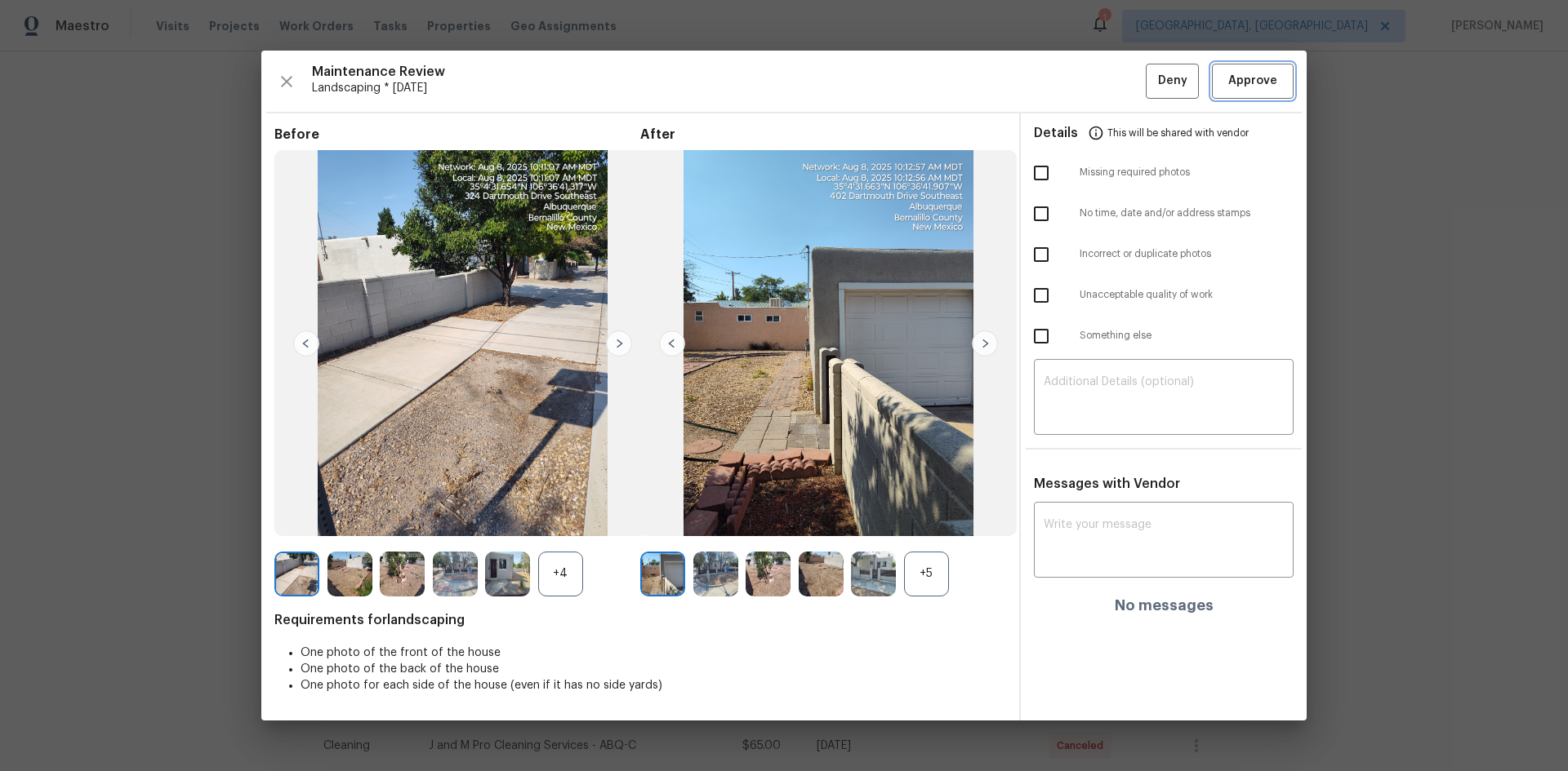
click at [1252, 79] on span "Approve" at bounding box center [1252, 81] width 49 height 20
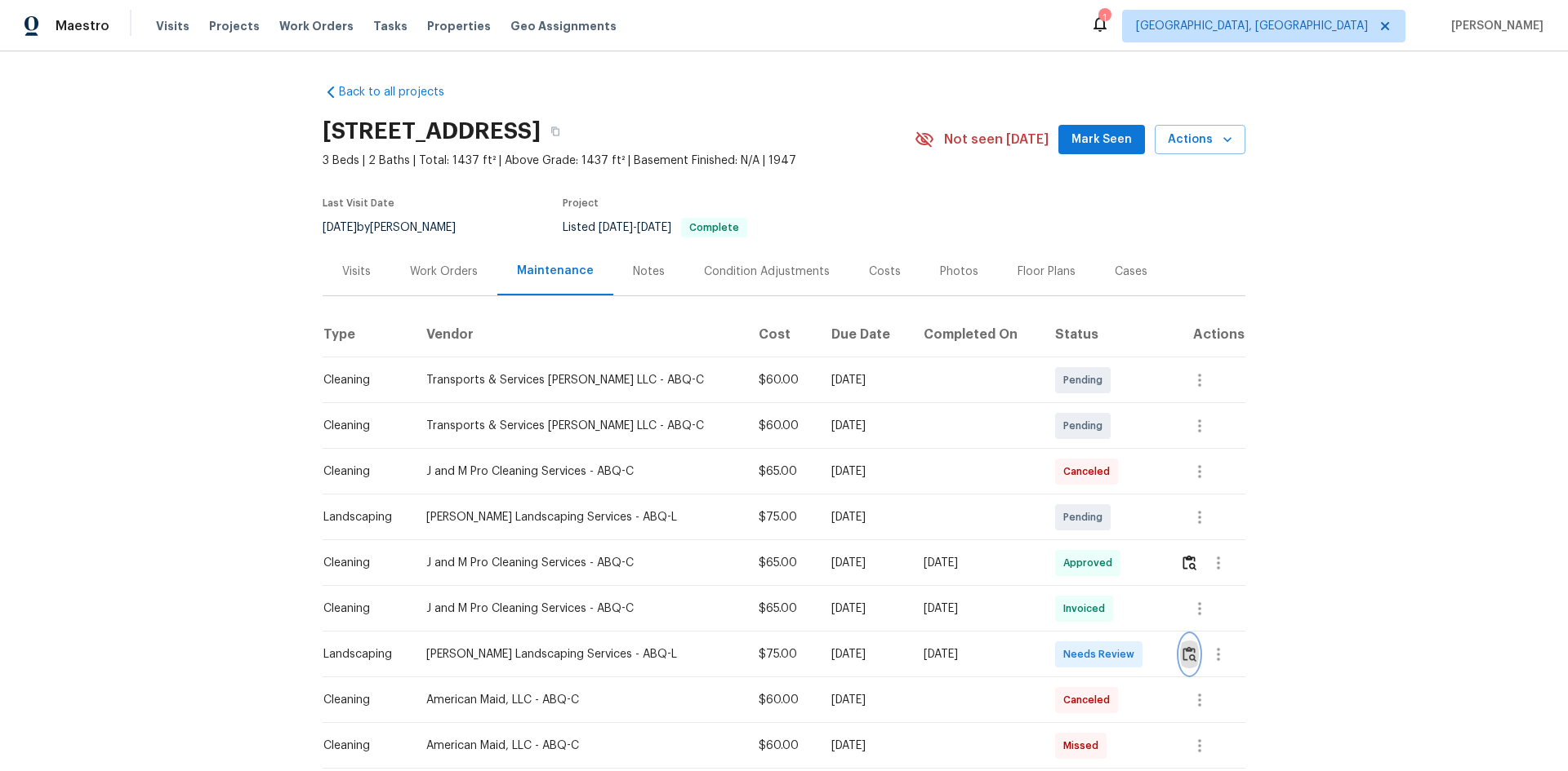
click at [1182, 653] on img "button" at bounding box center [1189, 654] width 14 height 16
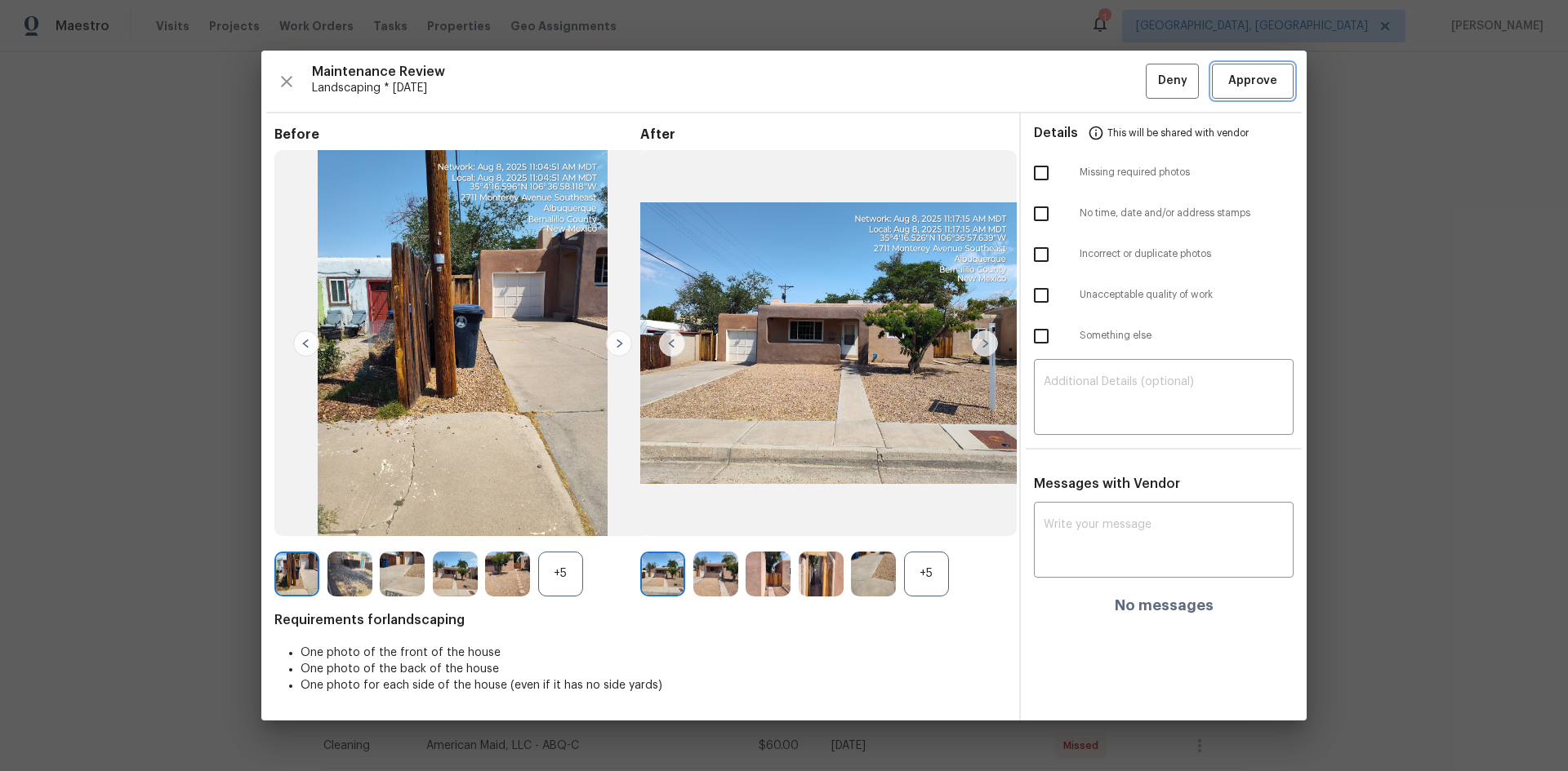
click at [1264, 84] on span "Approve" at bounding box center [1252, 81] width 49 height 20
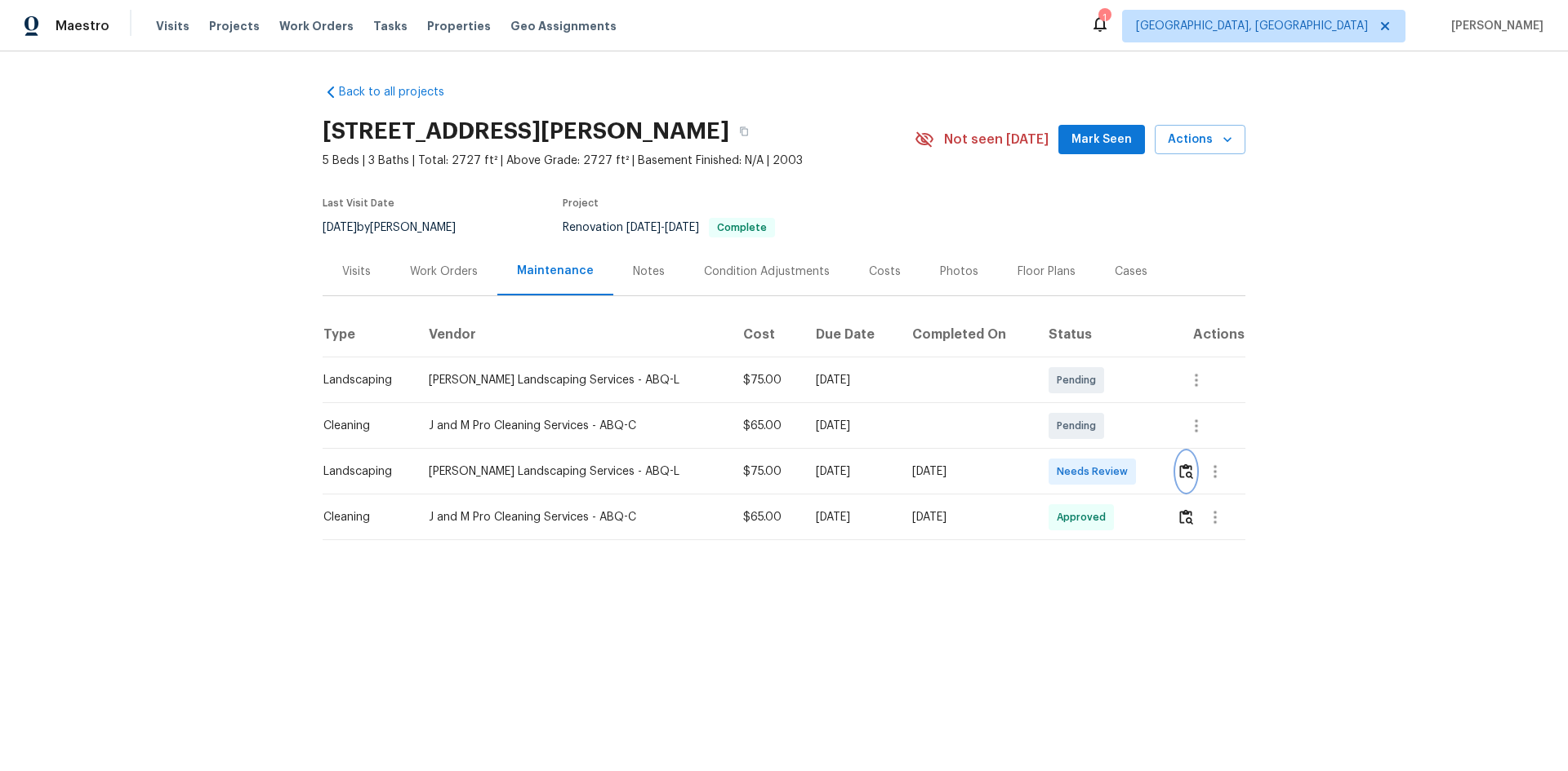
click at [1180, 473] on img "button" at bounding box center [1186, 471] width 14 height 16
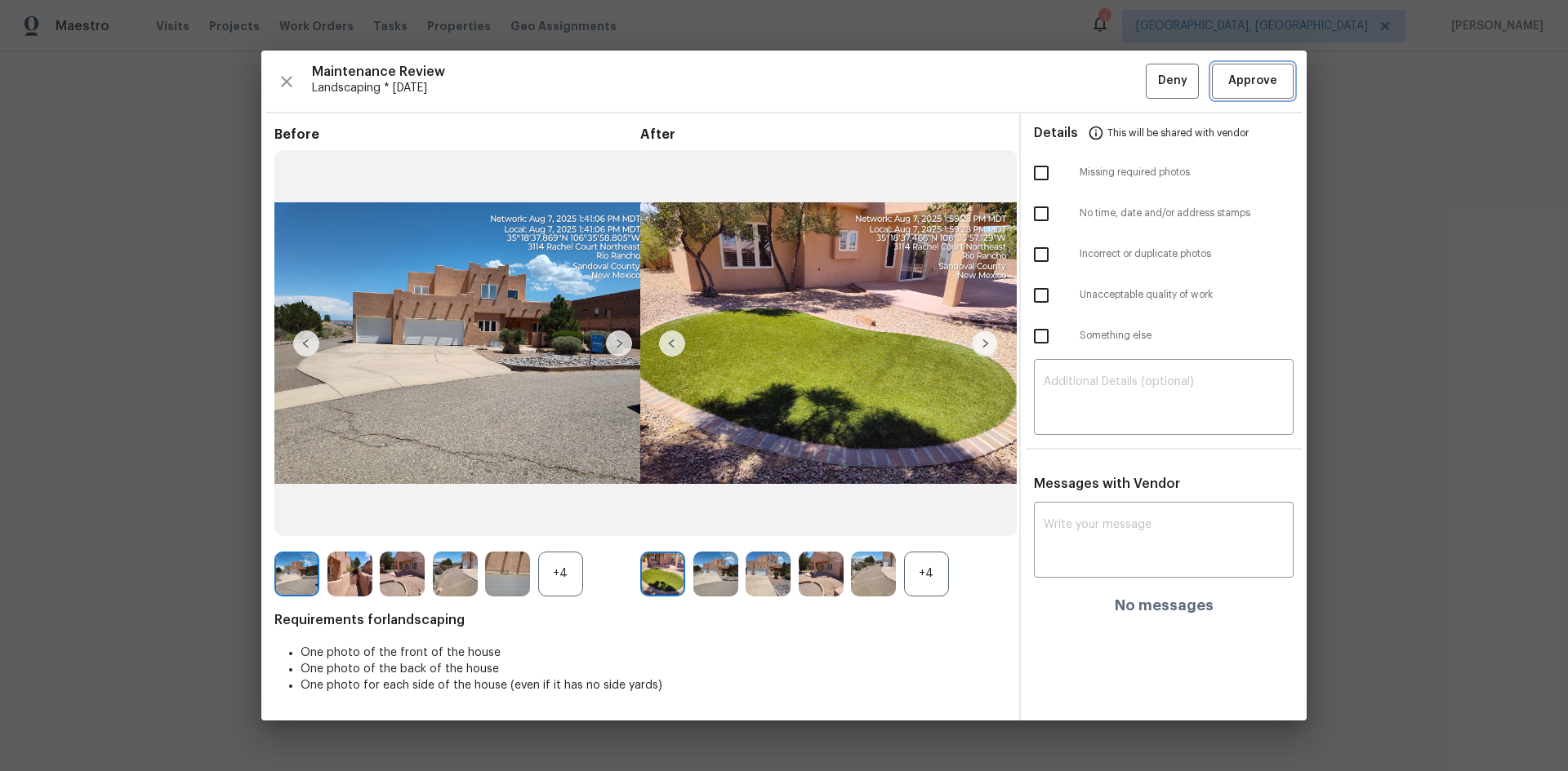
click at [1241, 75] on span "Approve" at bounding box center [1252, 81] width 49 height 20
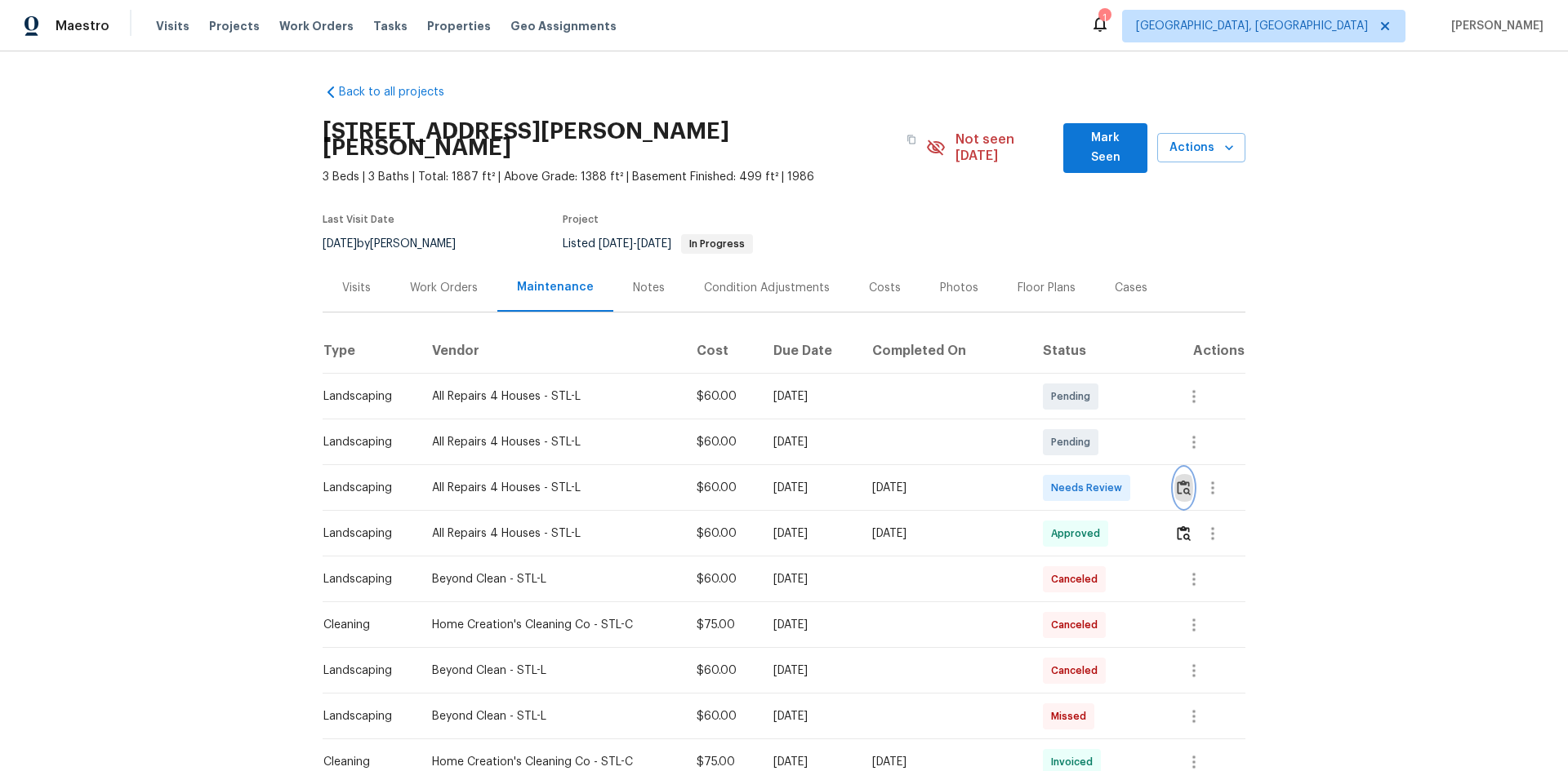
click at [1177, 480] on img "button" at bounding box center [1183, 488] width 14 height 16
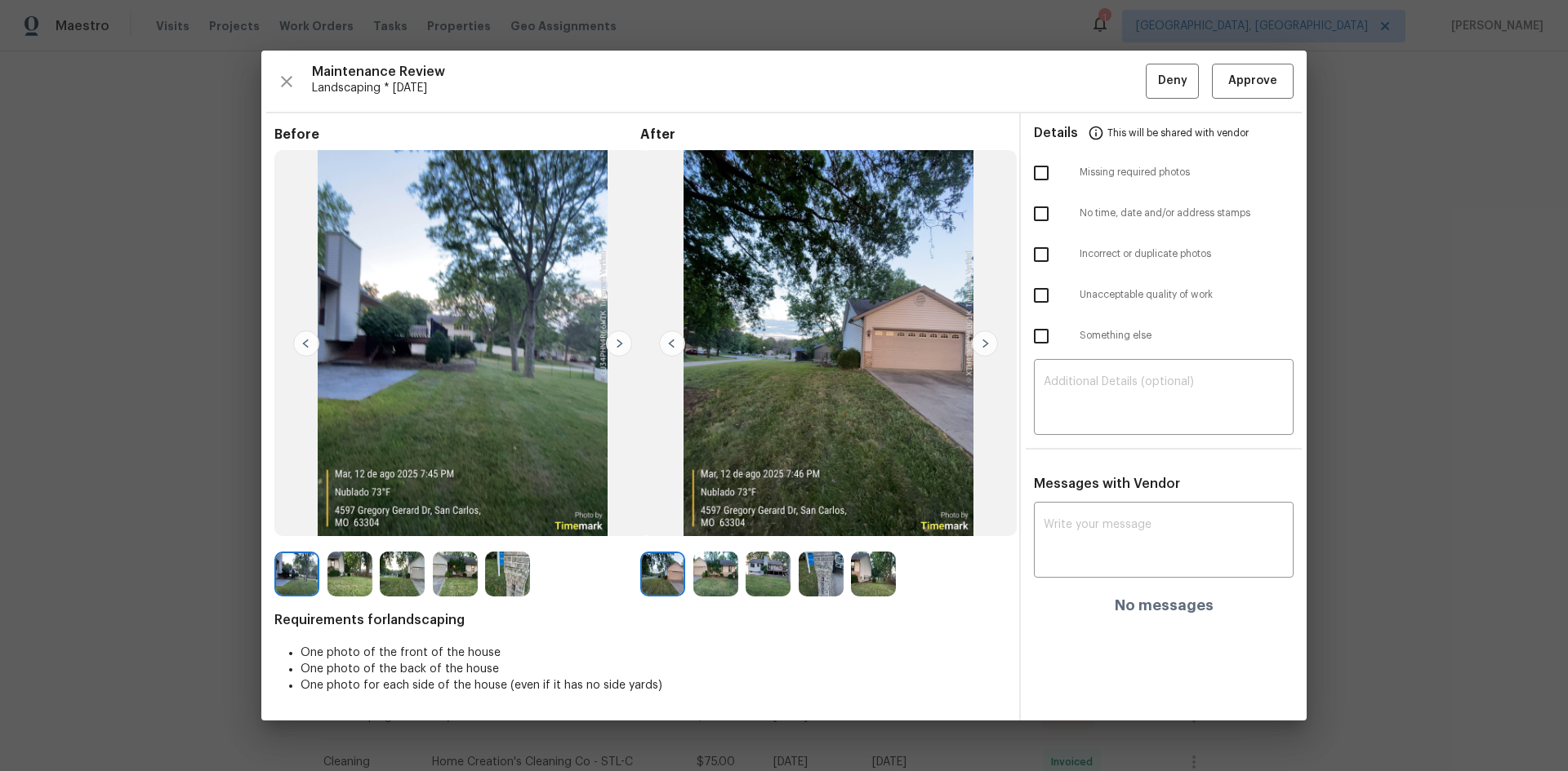
click at [980, 346] on img at bounding box center [985, 344] width 26 height 26
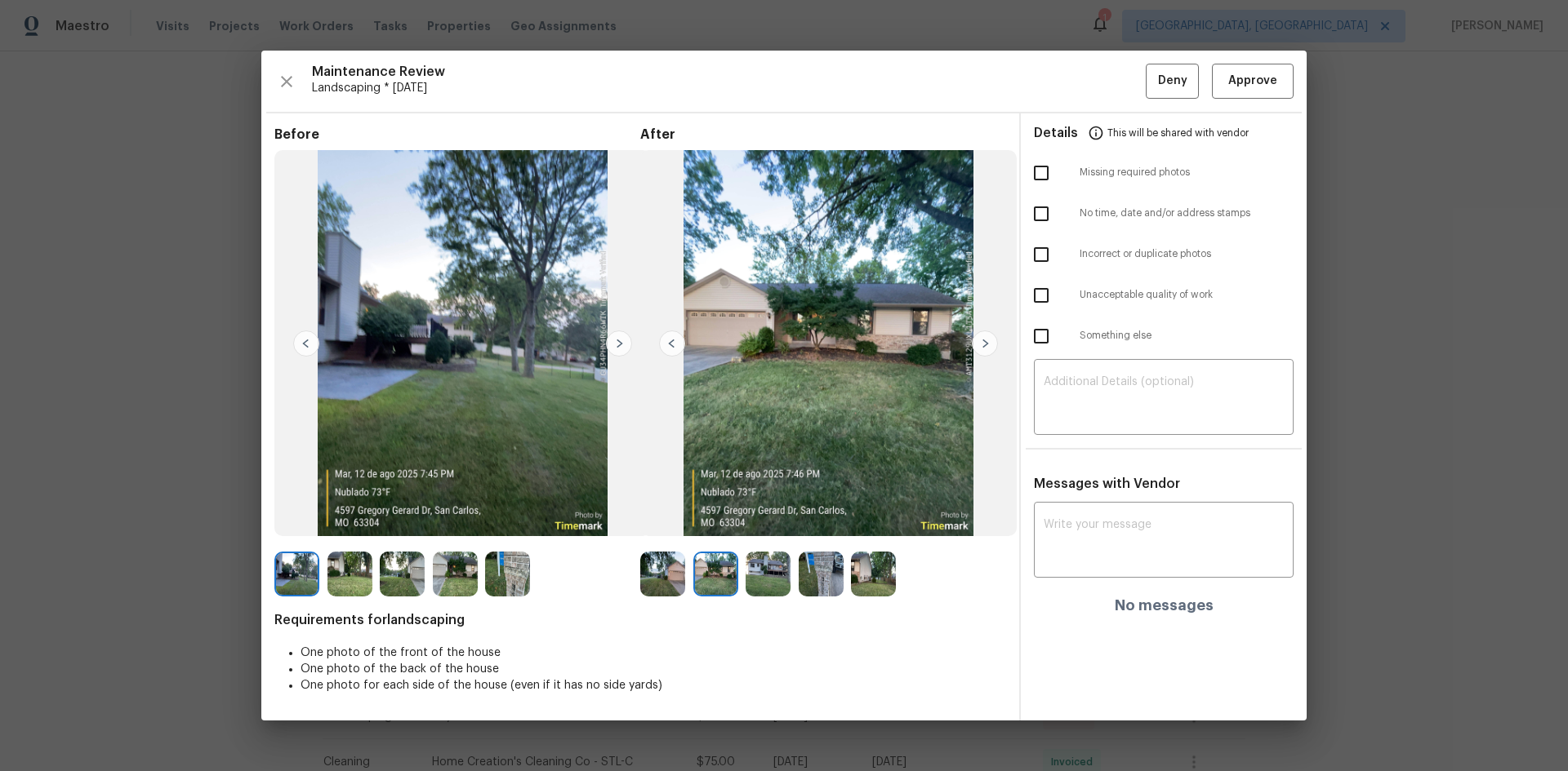
click at [980, 346] on img at bounding box center [985, 344] width 26 height 26
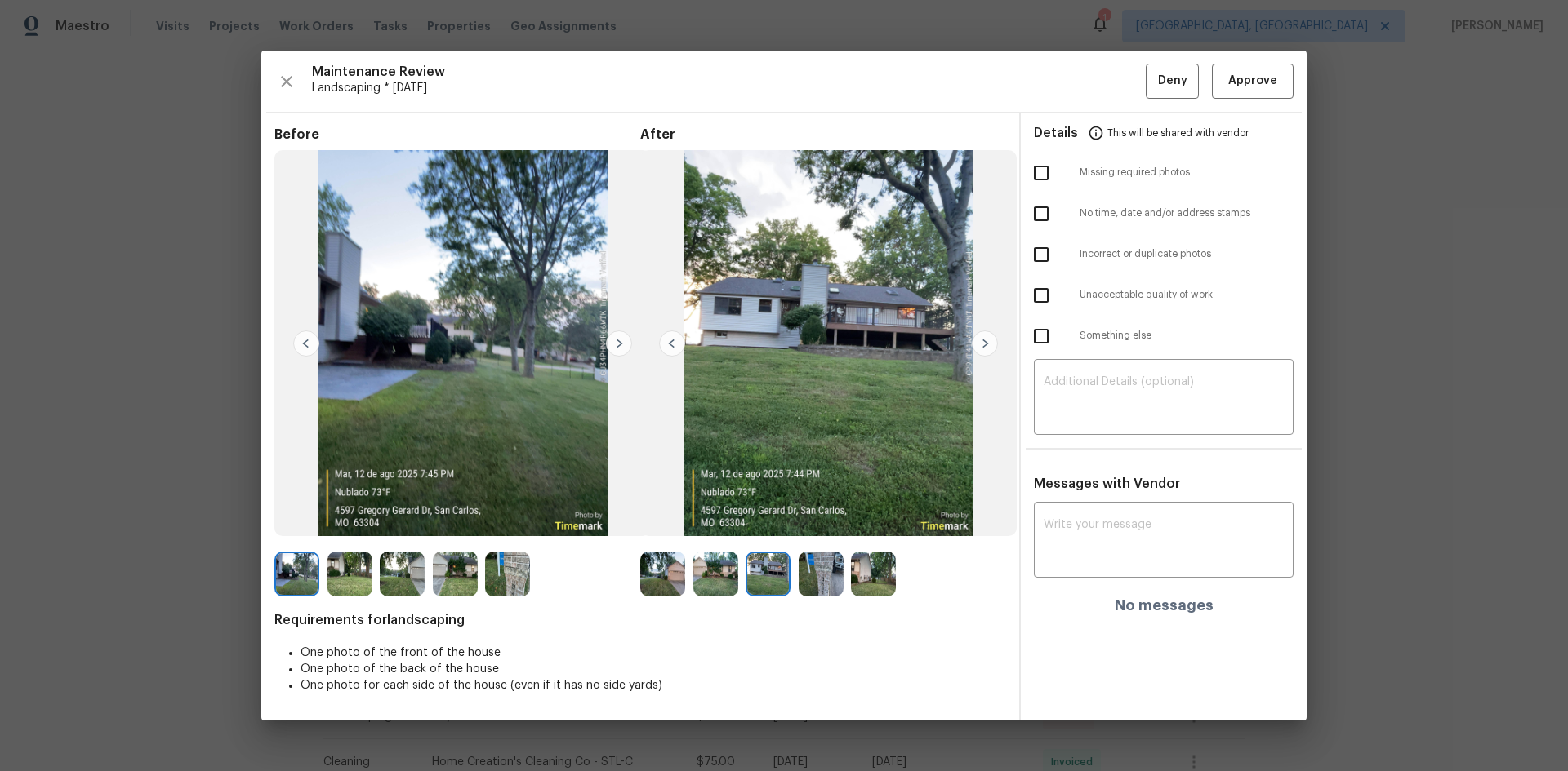
click at [980, 346] on img at bounding box center [985, 344] width 26 height 26
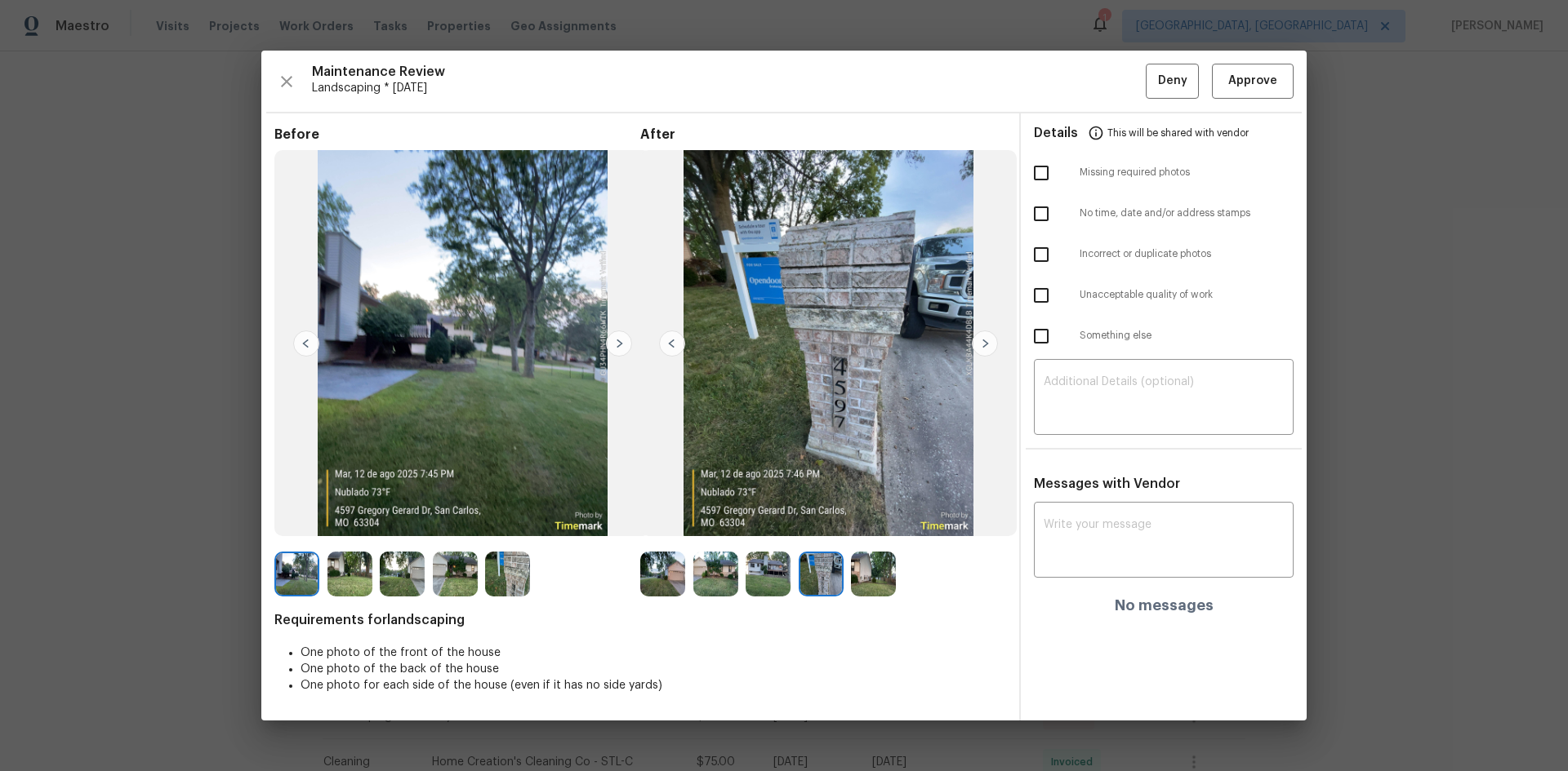
click at [980, 346] on img at bounding box center [985, 344] width 26 height 26
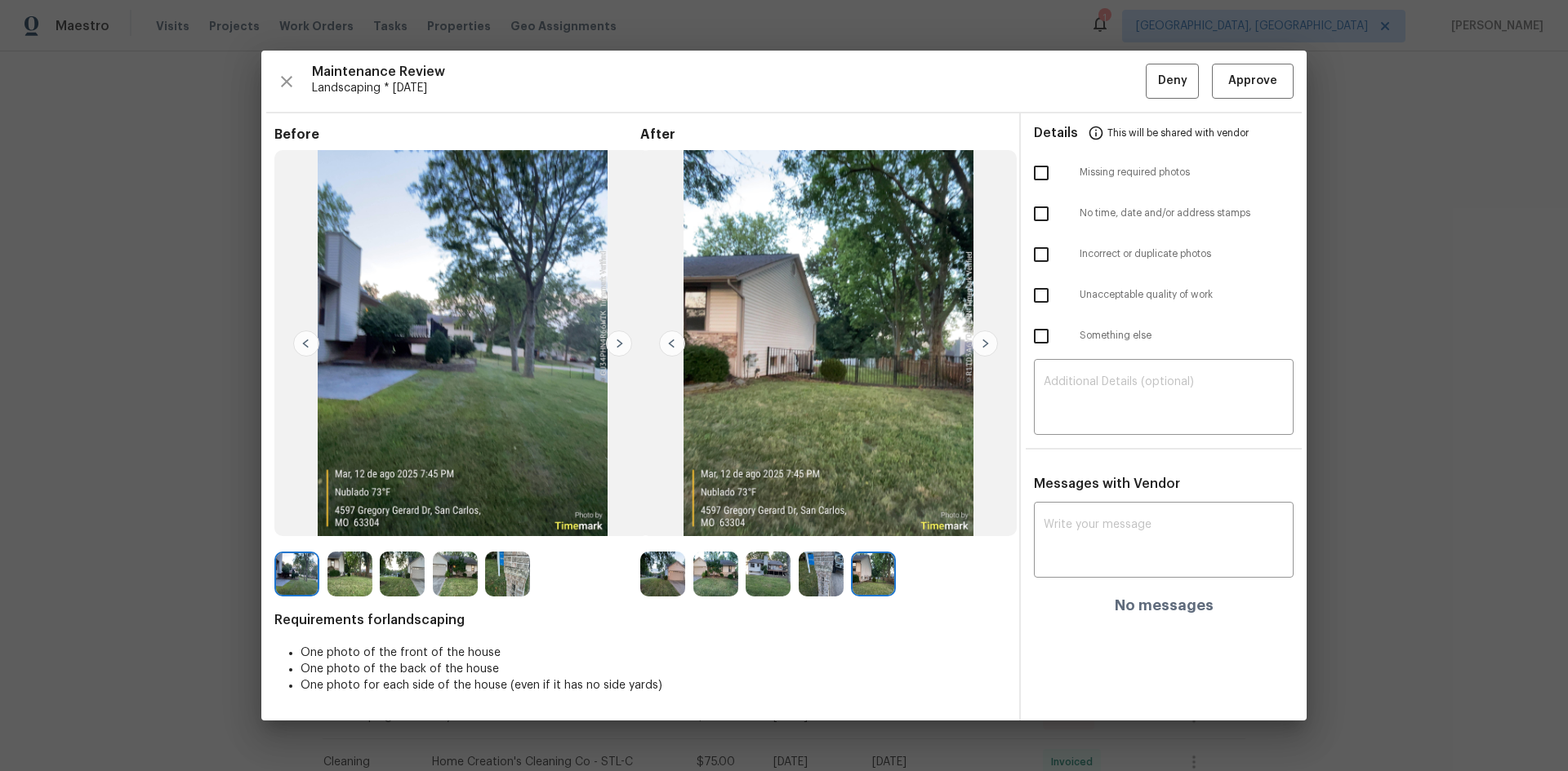
click at [612, 344] on img at bounding box center [619, 344] width 26 height 26
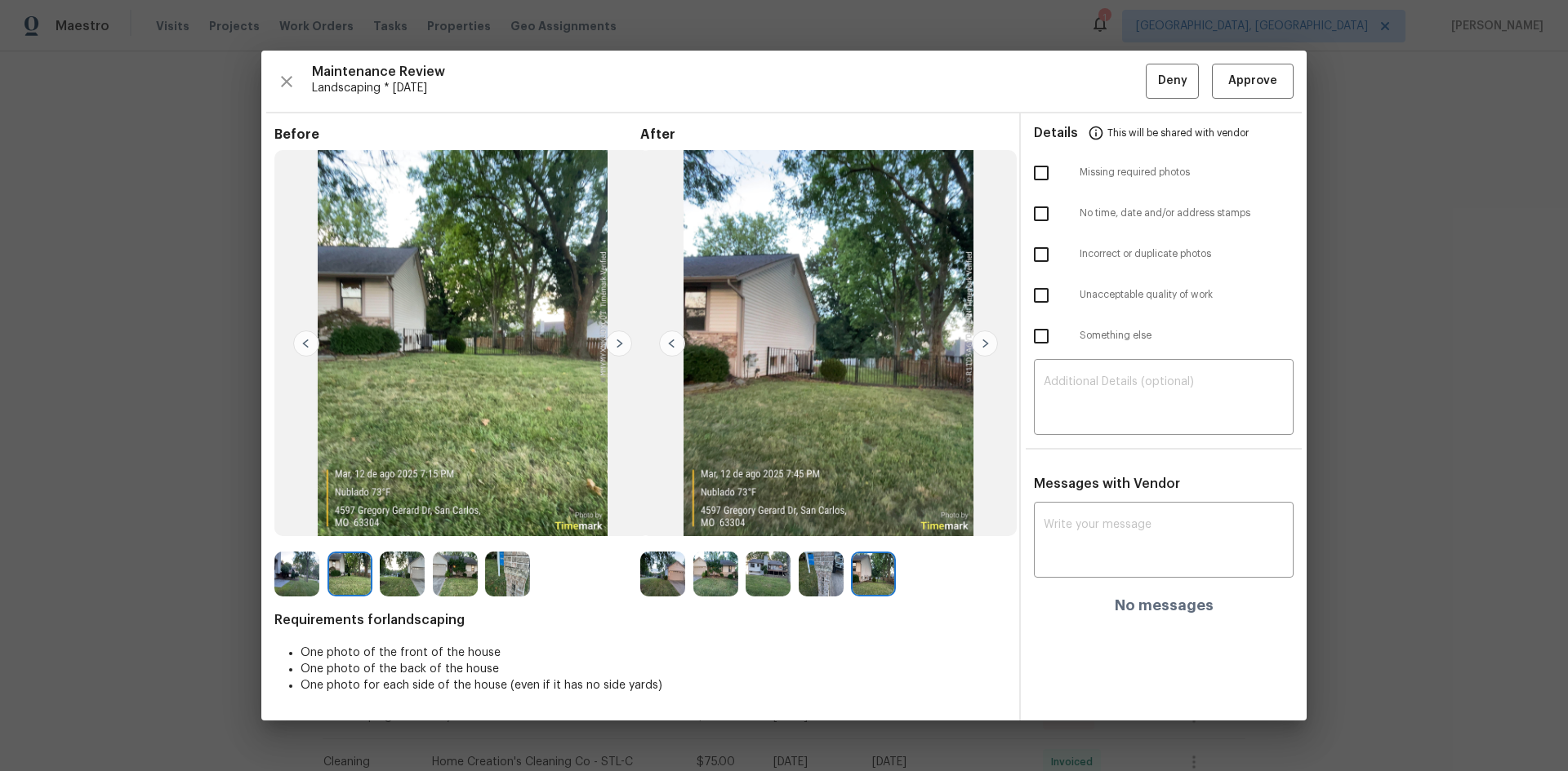
click at [612, 344] on img at bounding box center [619, 344] width 26 height 26
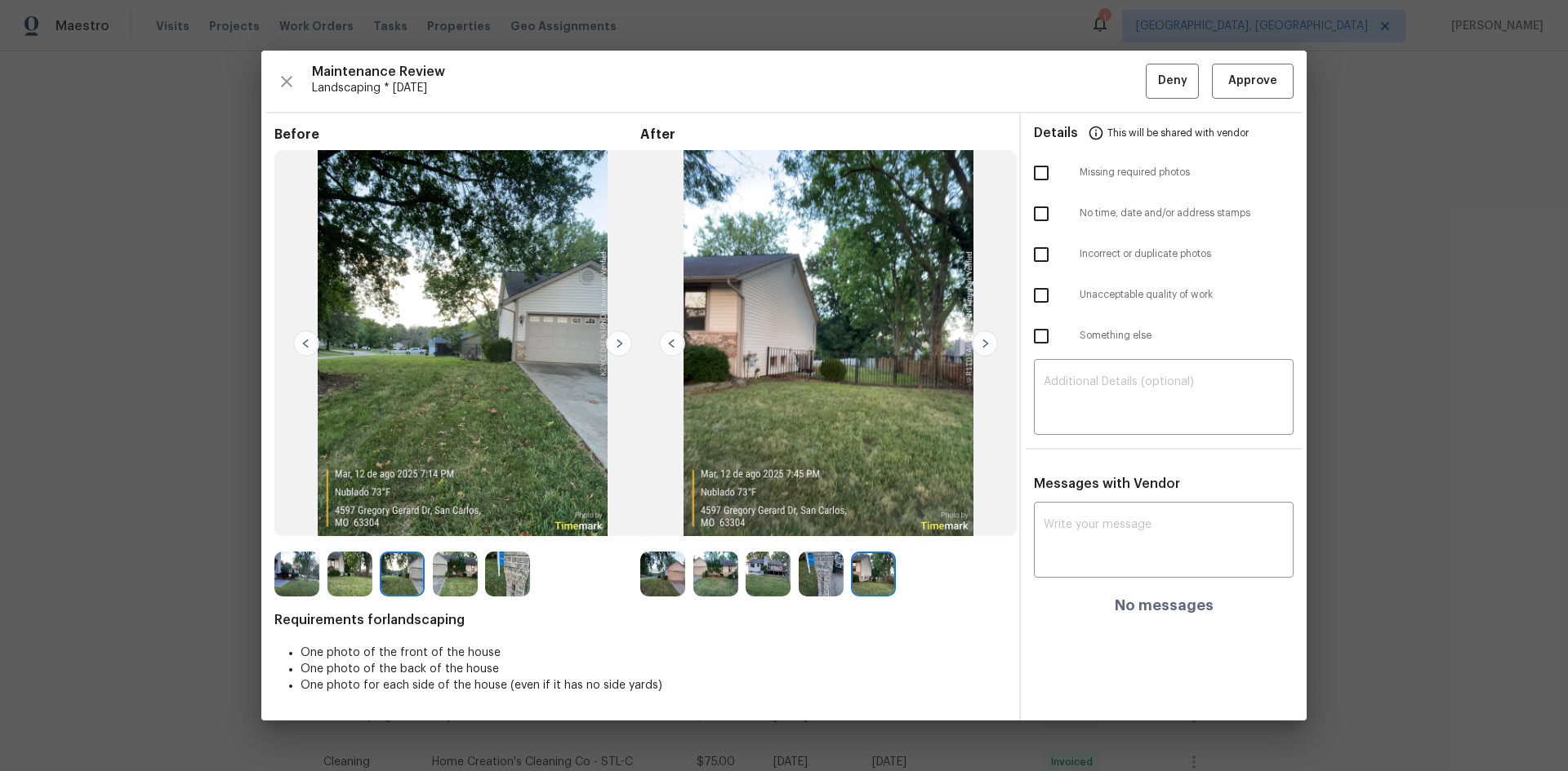
click at [612, 344] on img at bounding box center [619, 344] width 26 height 26
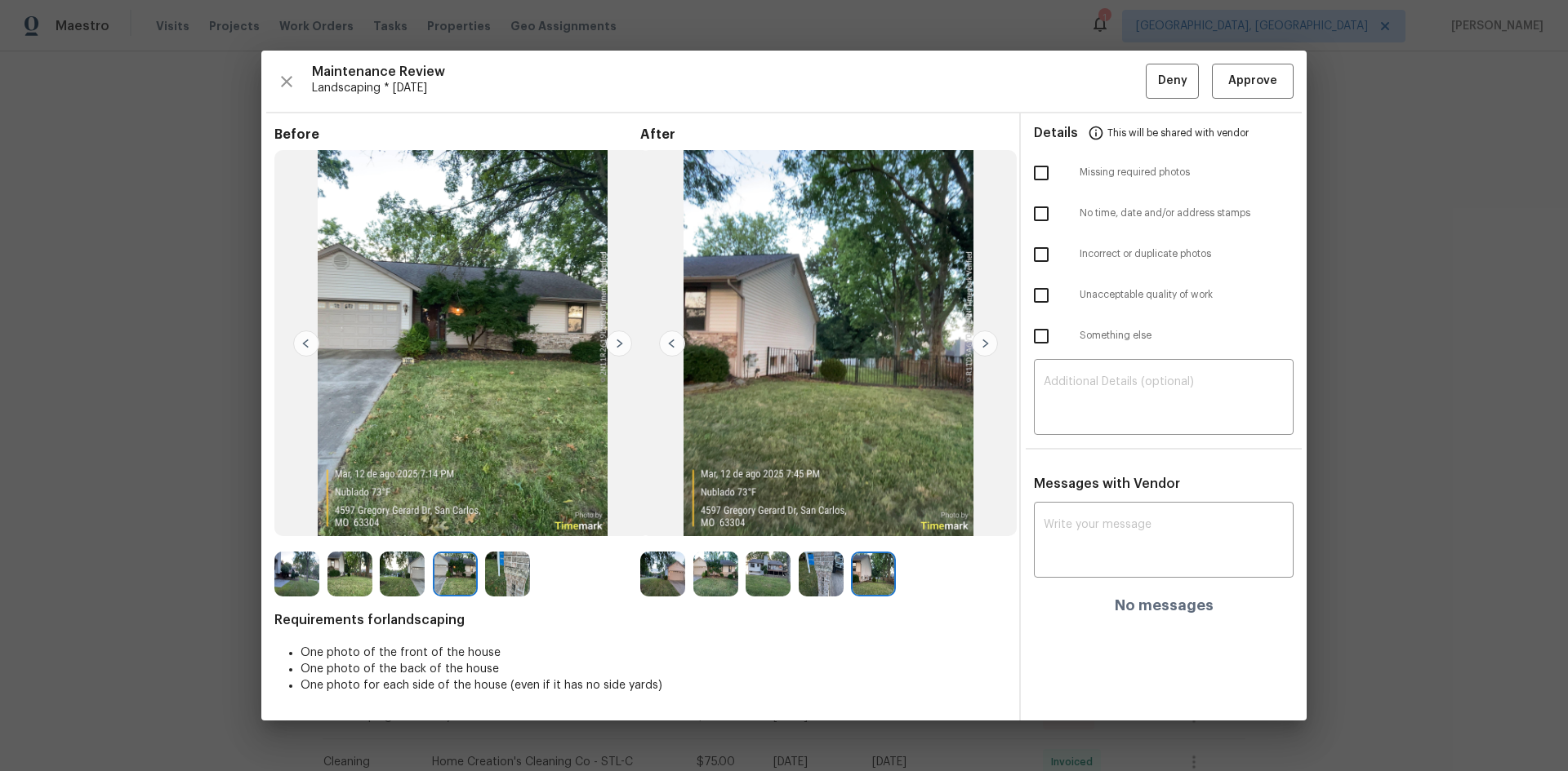
click at [613, 344] on img at bounding box center [619, 344] width 26 height 26
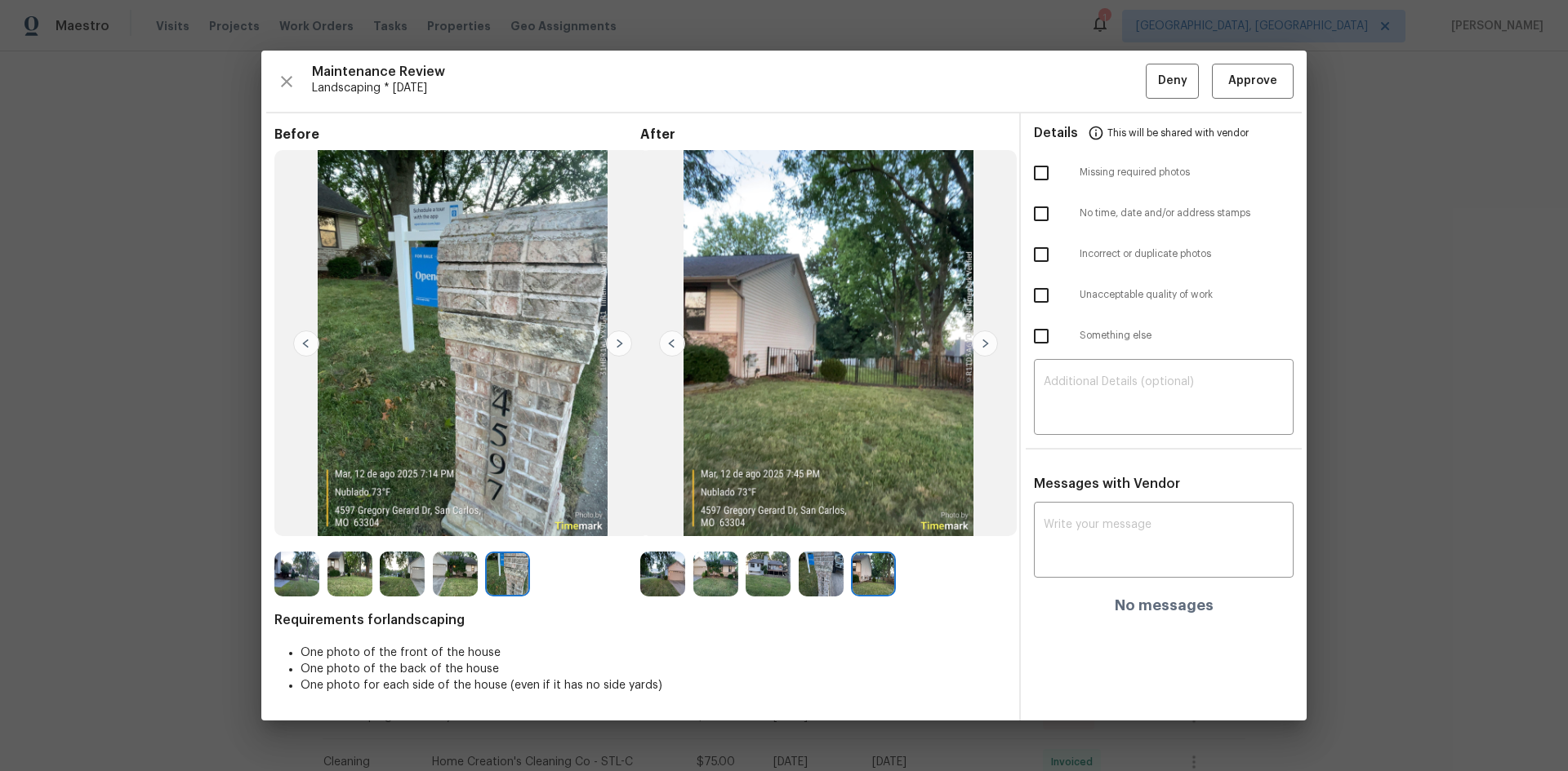
click at [613, 344] on img at bounding box center [619, 344] width 26 height 26
click at [1246, 83] on span "Approve" at bounding box center [1252, 81] width 49 height 20
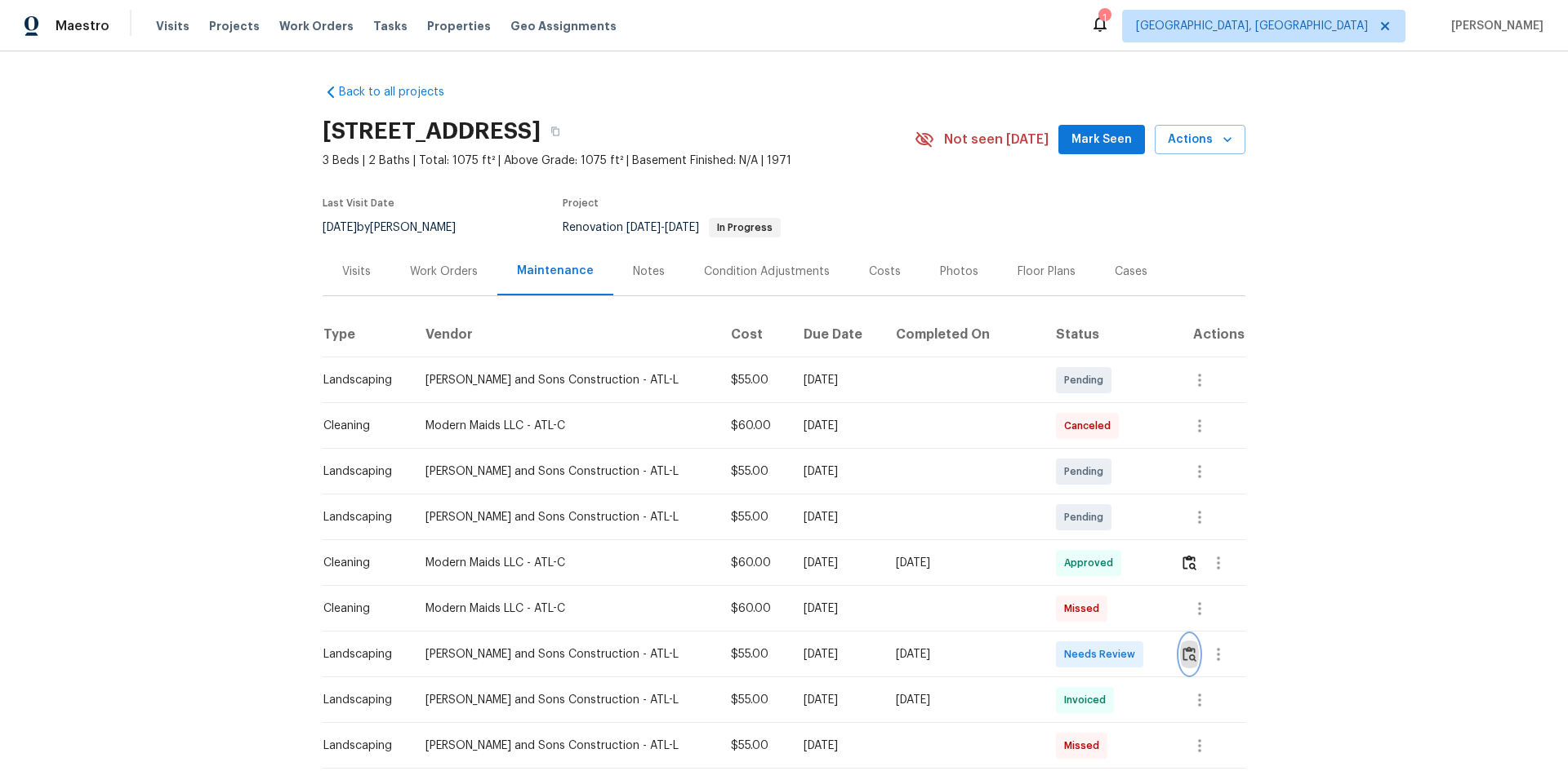
click at [1182, 650] on img "button" at bounding box center [1189, 654] width 14 height 16
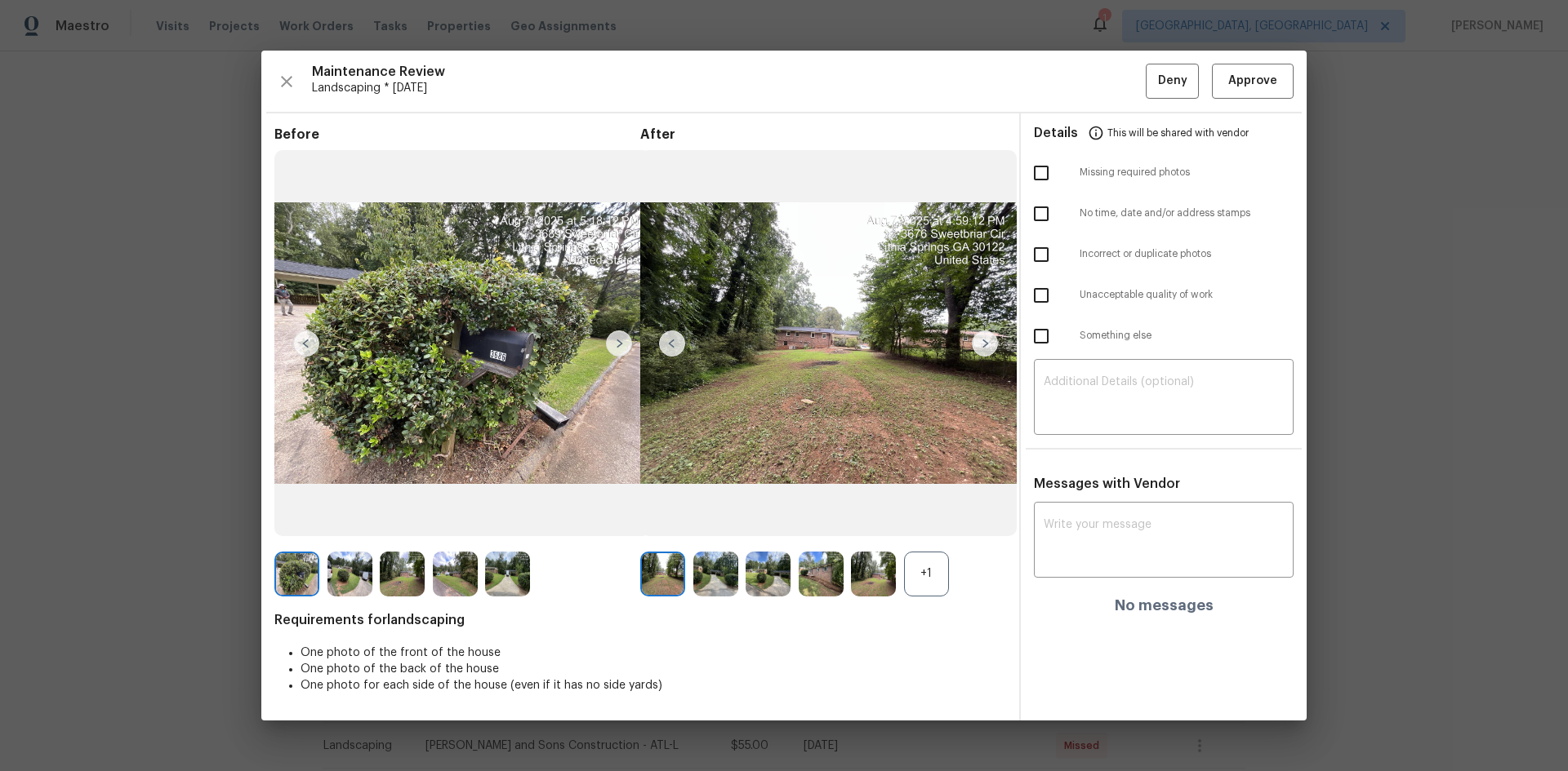
click at [616, 340] on img at bounding box center [619, 344] width 26 height 26
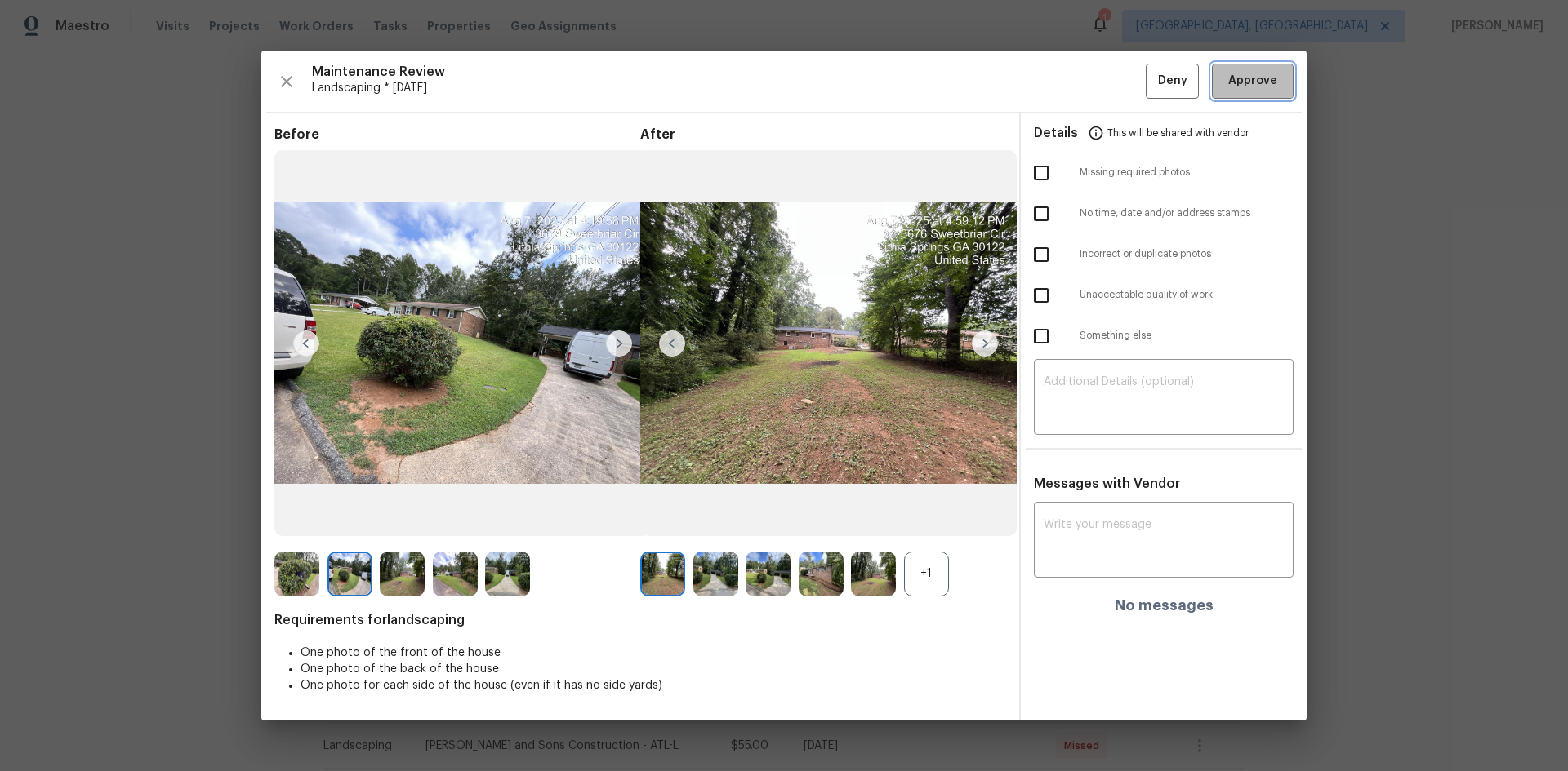
click at [1259, 69] on button "Approve" at bounding box center [1253, 82] width 82 height 35
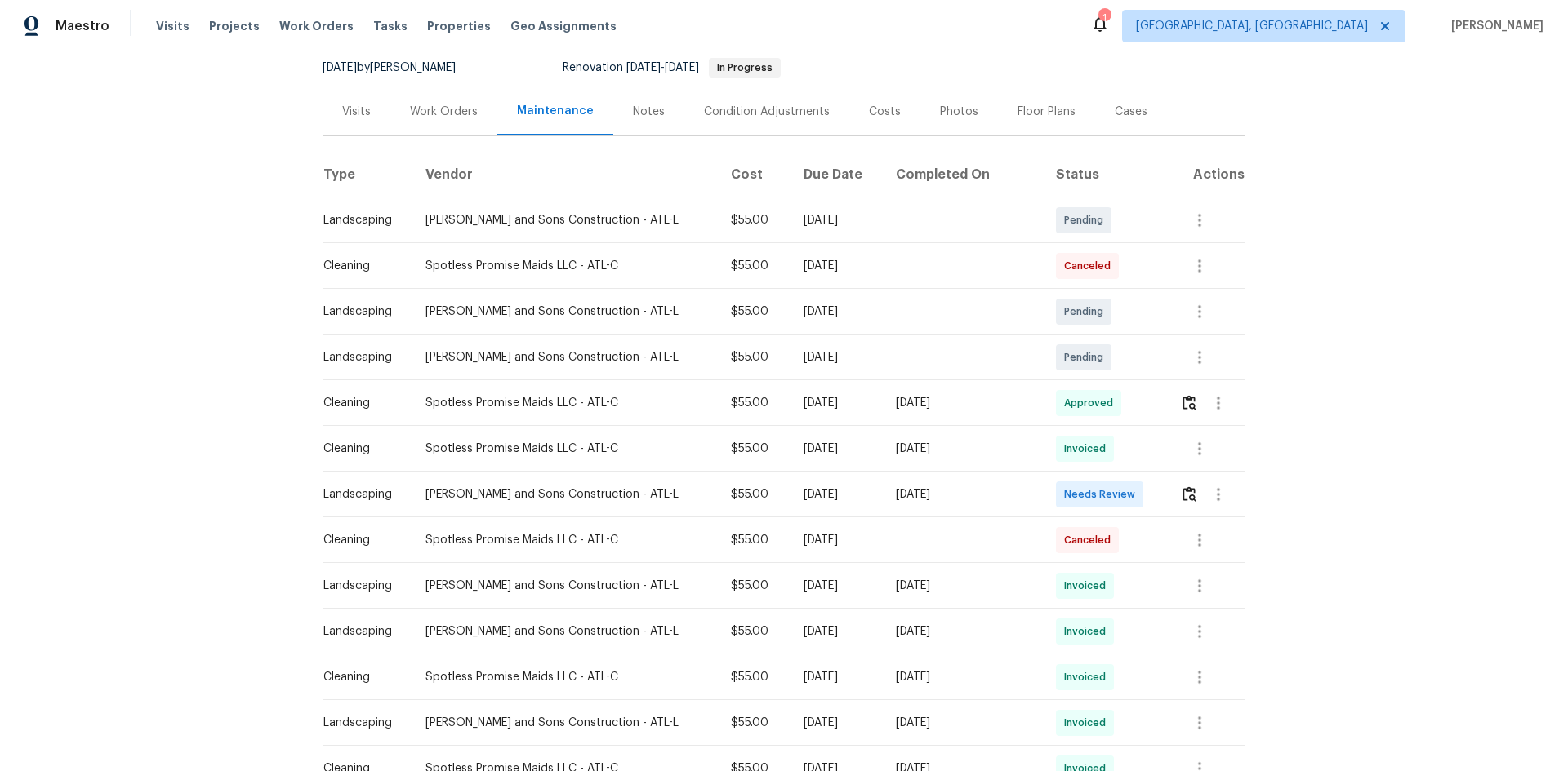
scroll to position [163, 0]
click at [1180, 482] on button "button" at bounding box center [1190, 491] width 19 height 39
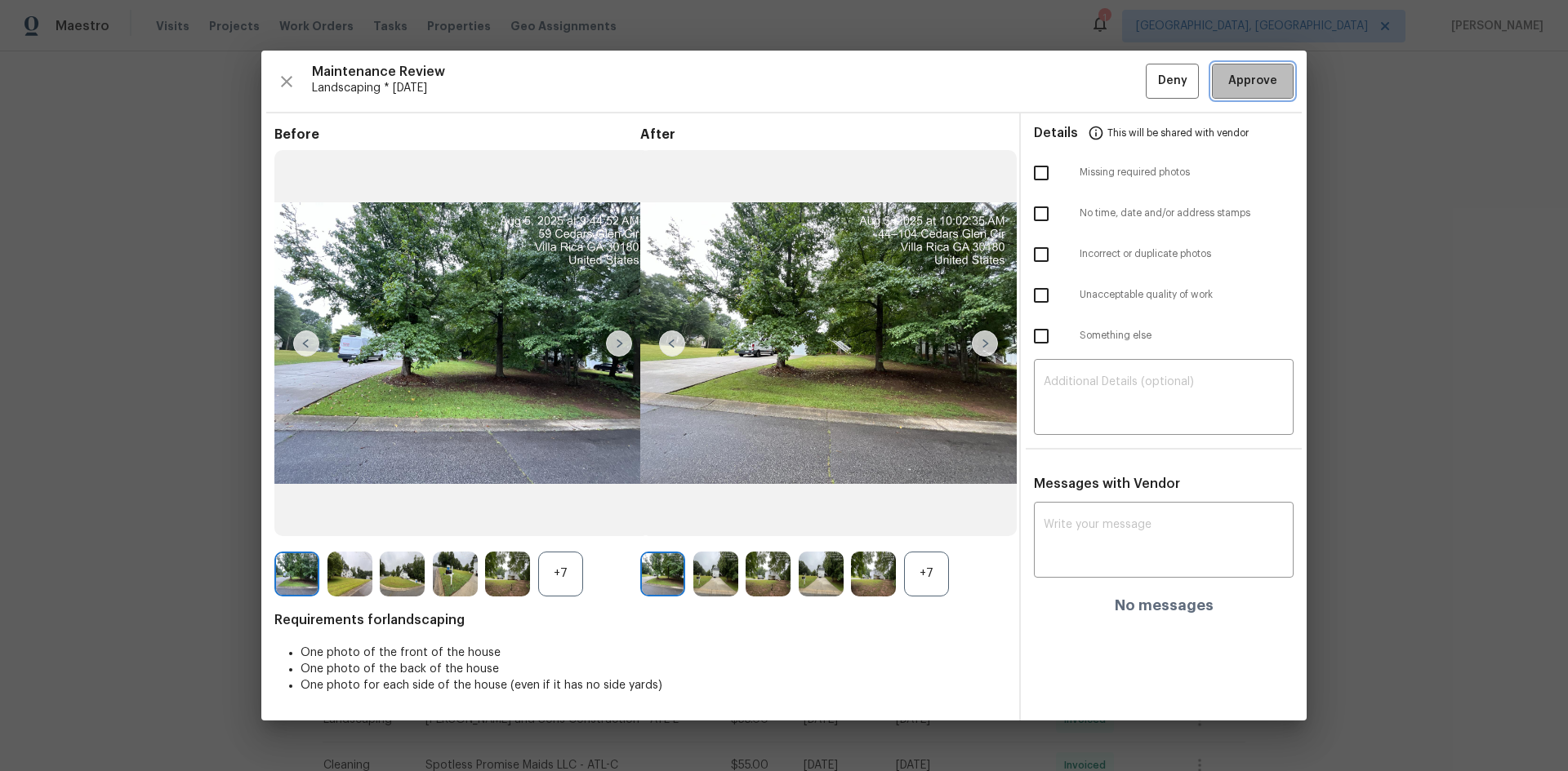
click at [1251, 85] on span "Approve" at bounding box center [1252, 81] width 49 height 20
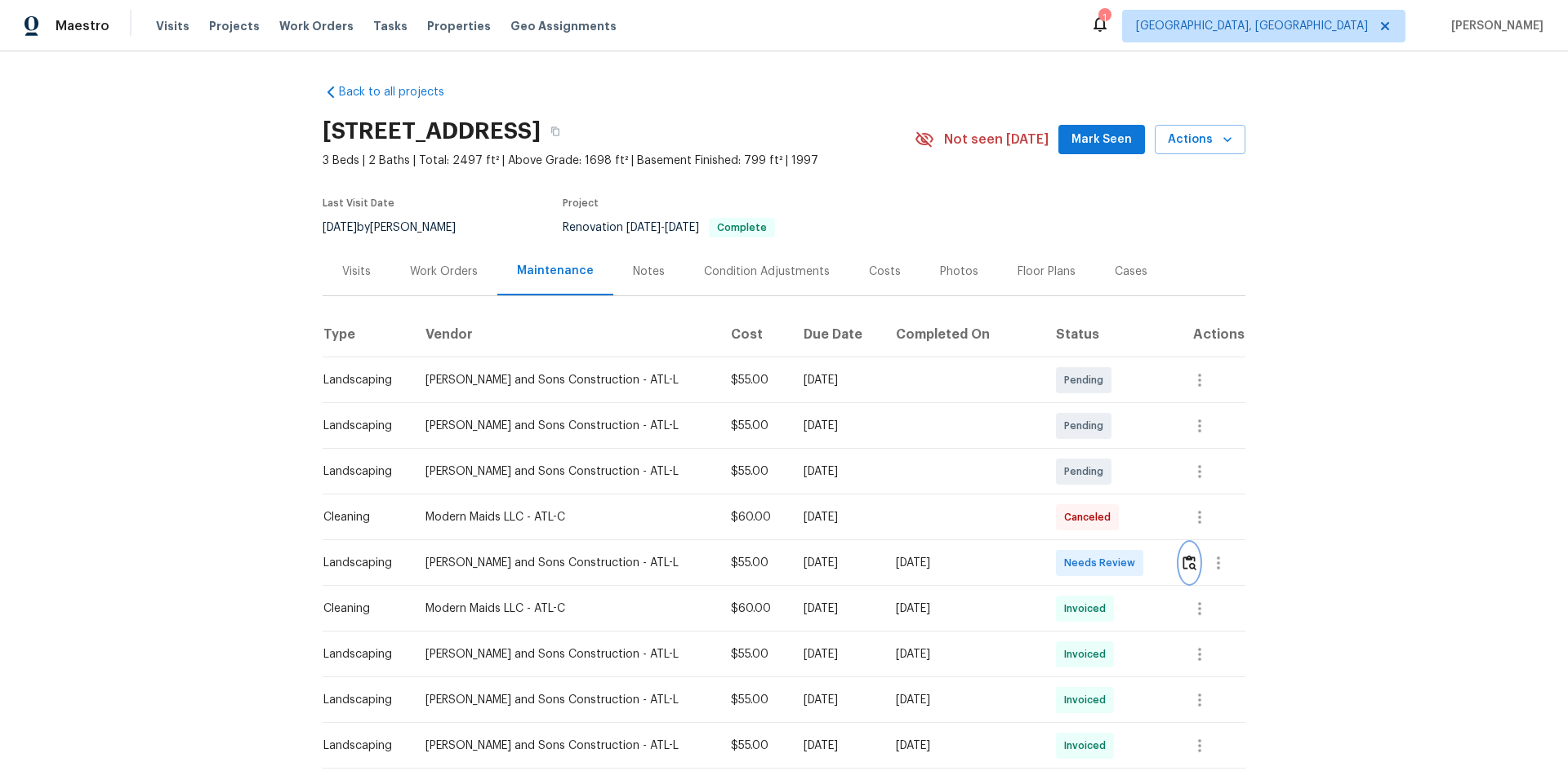
click at [1182, 566] on img "button" at bounding box center [1189, 562] width 14 height 16
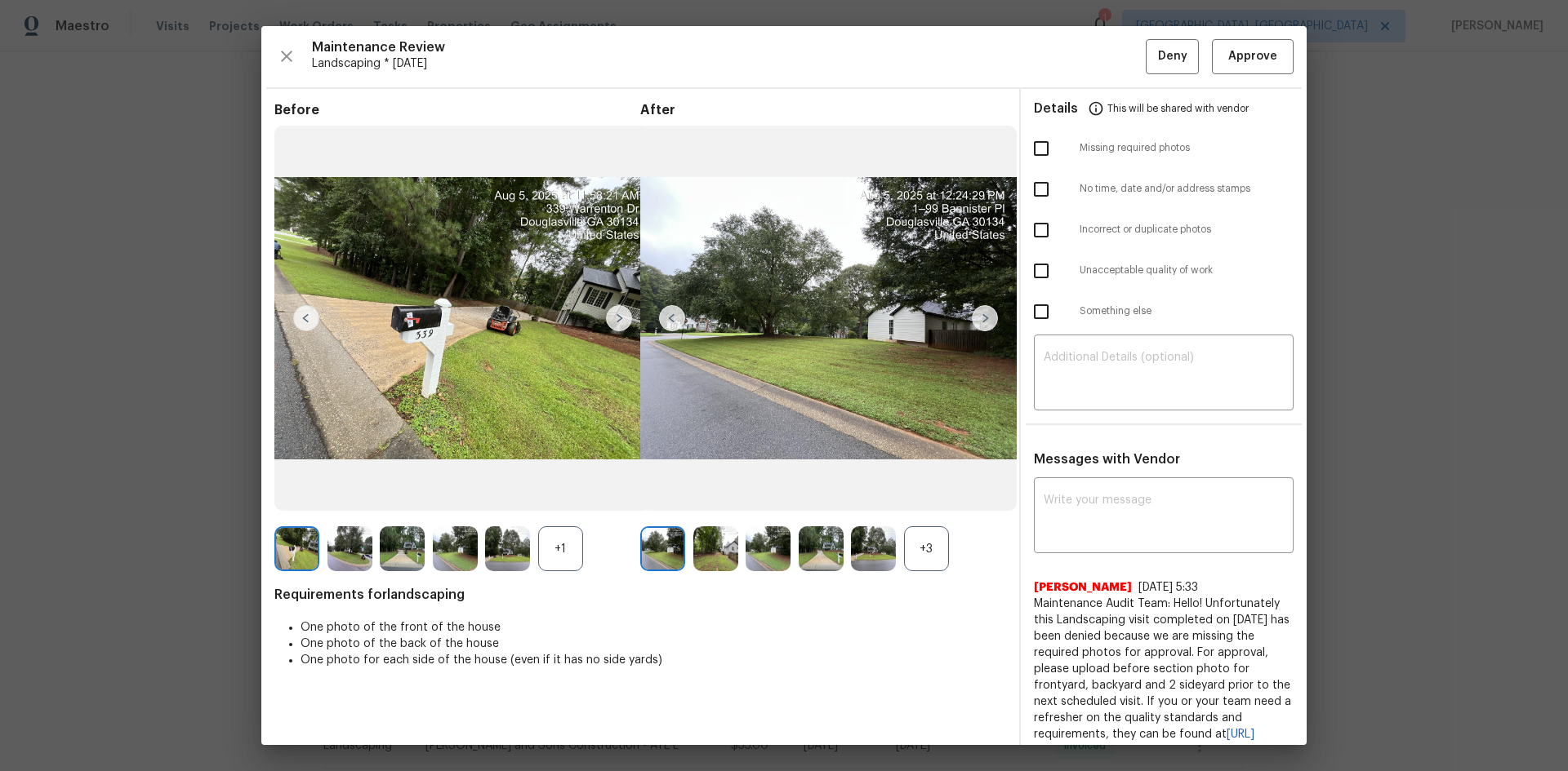
click at [979, 314] on img at bounding box center [985, 319] width 26 height 26
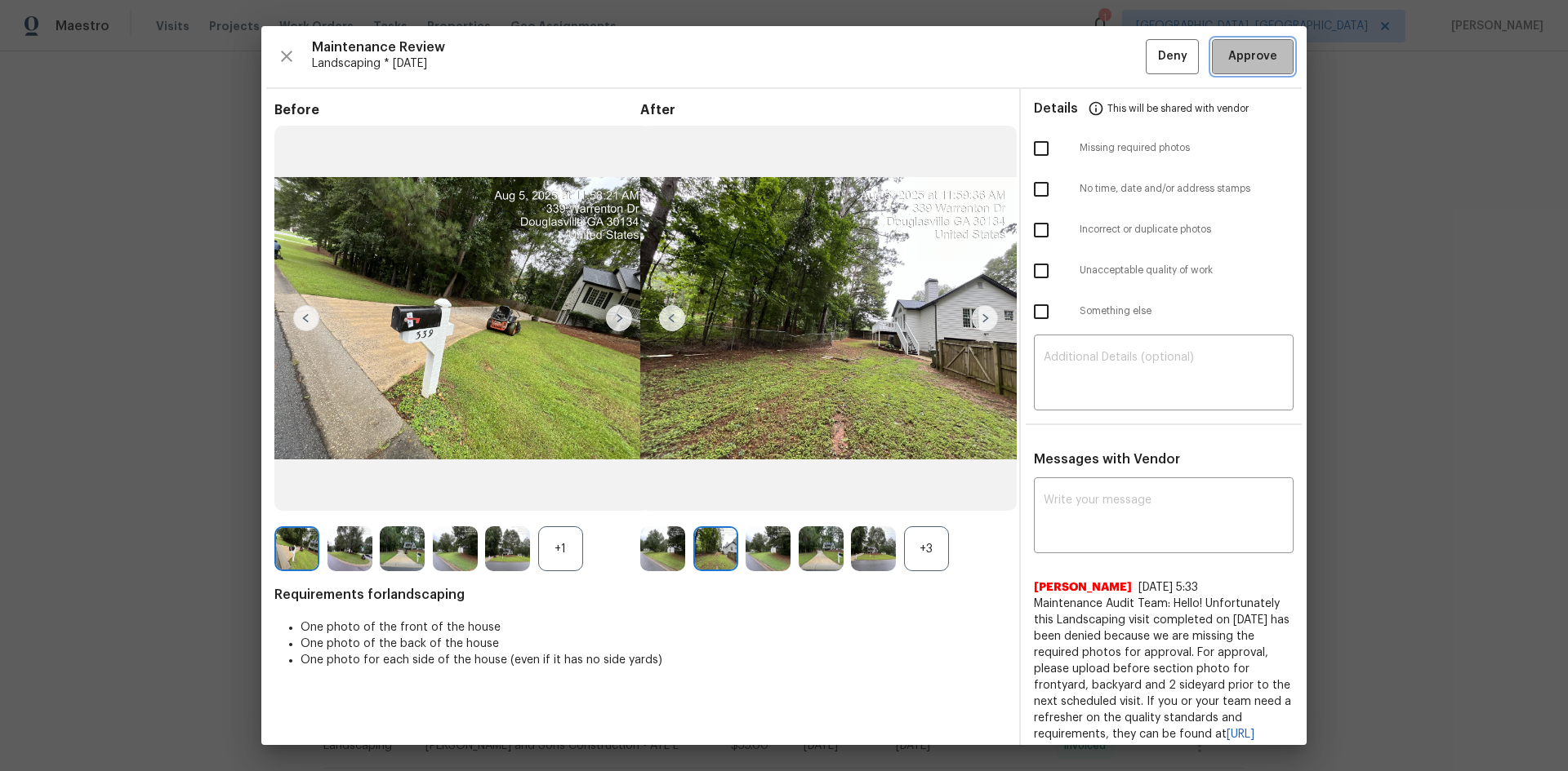
click at [1228, 61] on span "Approve" at bounding box center [1252, 57] width 49 height 20
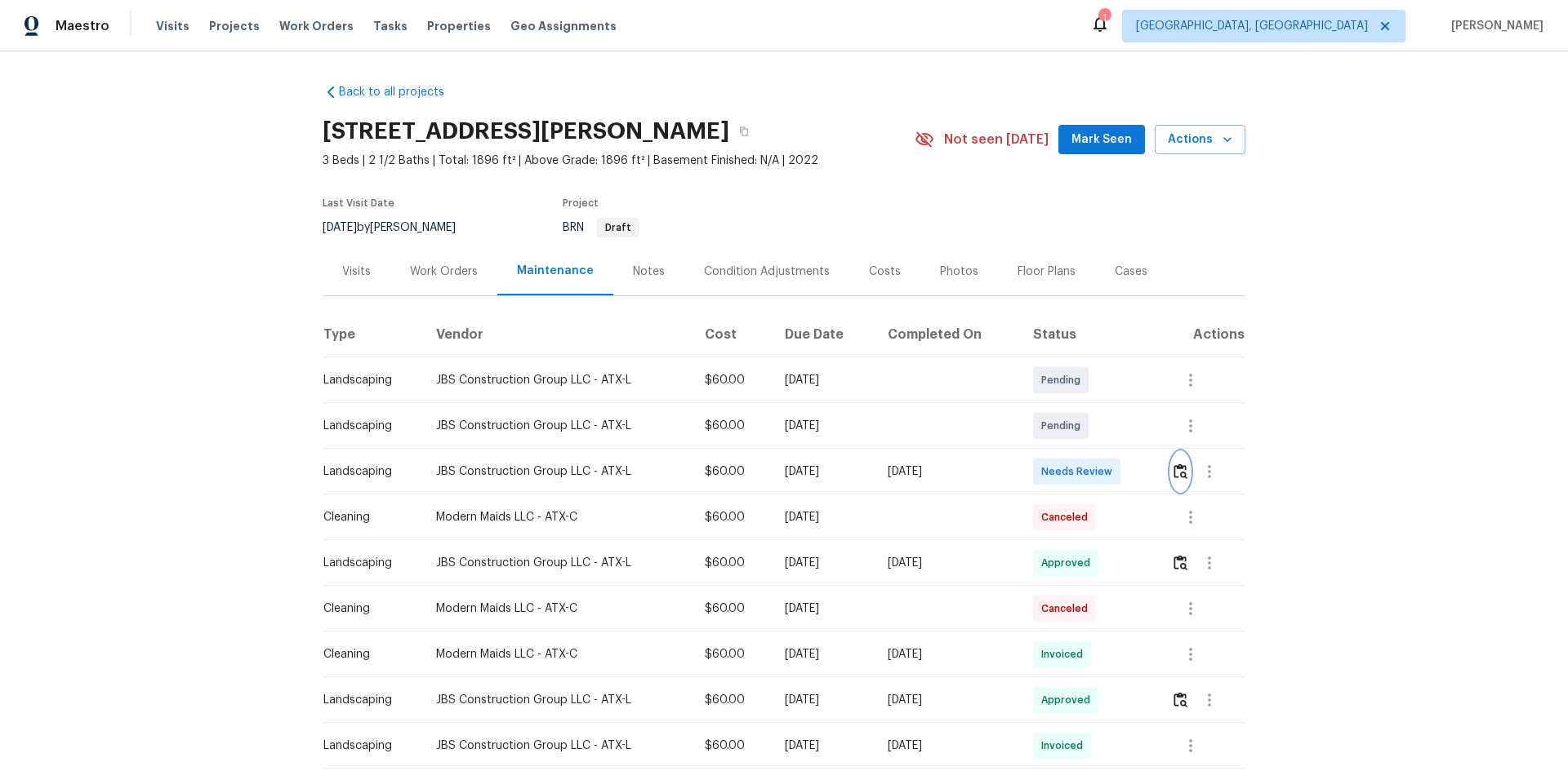
click at [1179, 469] on img "button" at bounding box center [1180, 471] width 14 height 16
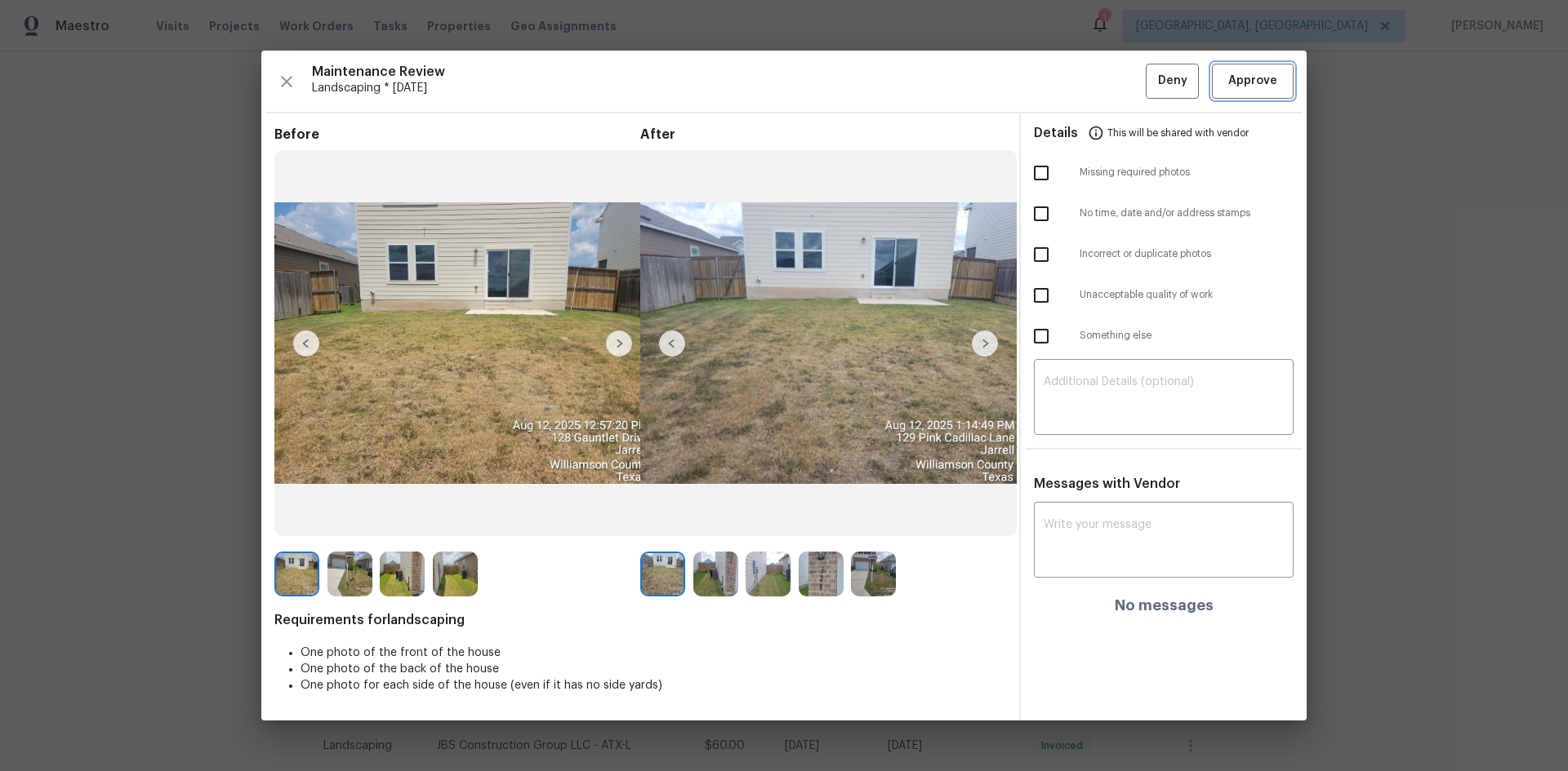
click at [1241, 88] on span "Approve" at bounding box center [1252, 81] width 49 height 20
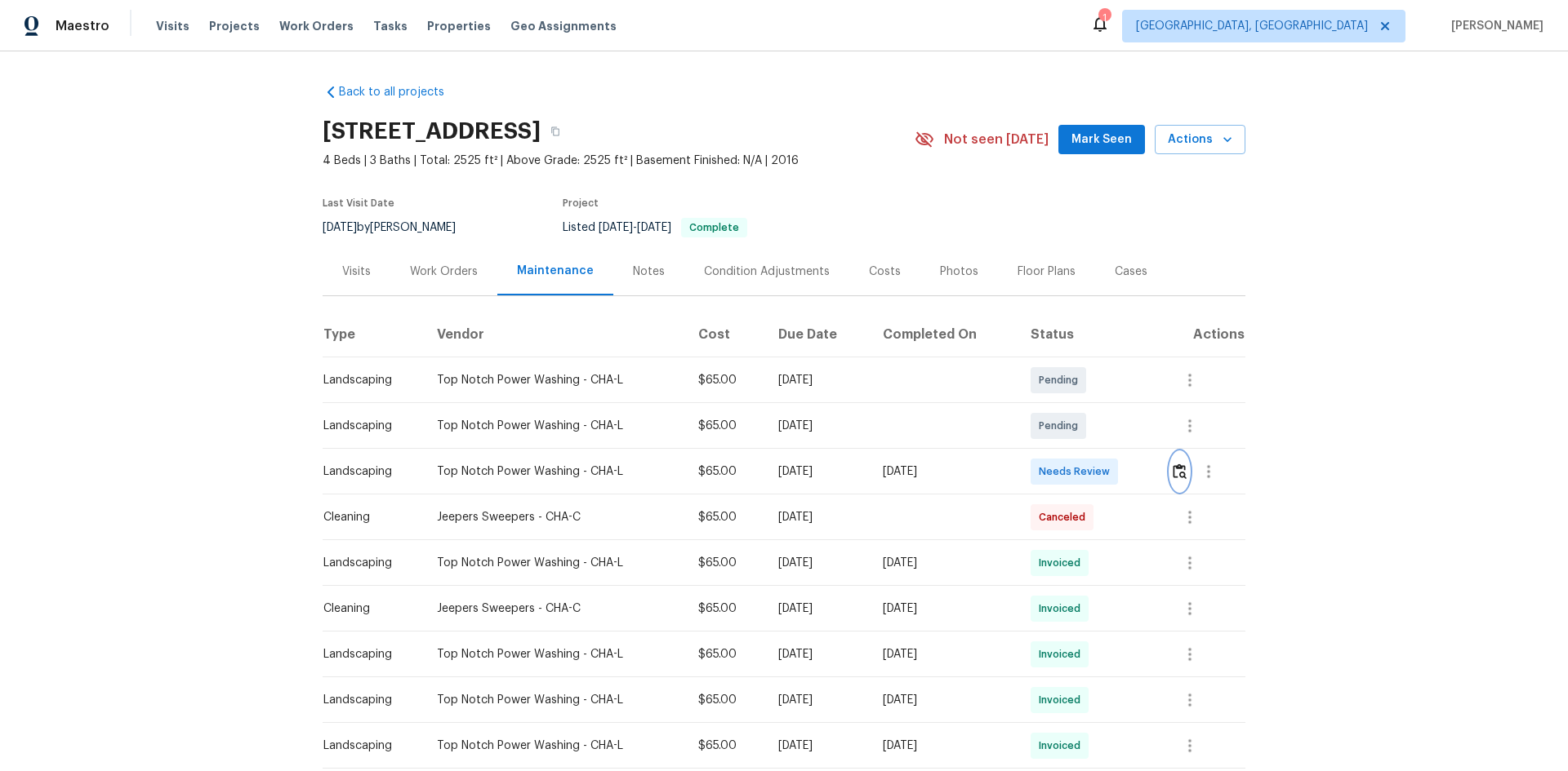
click at [1179, 473] on img "button" at bounding box center [1179, 471] width 14 height 16
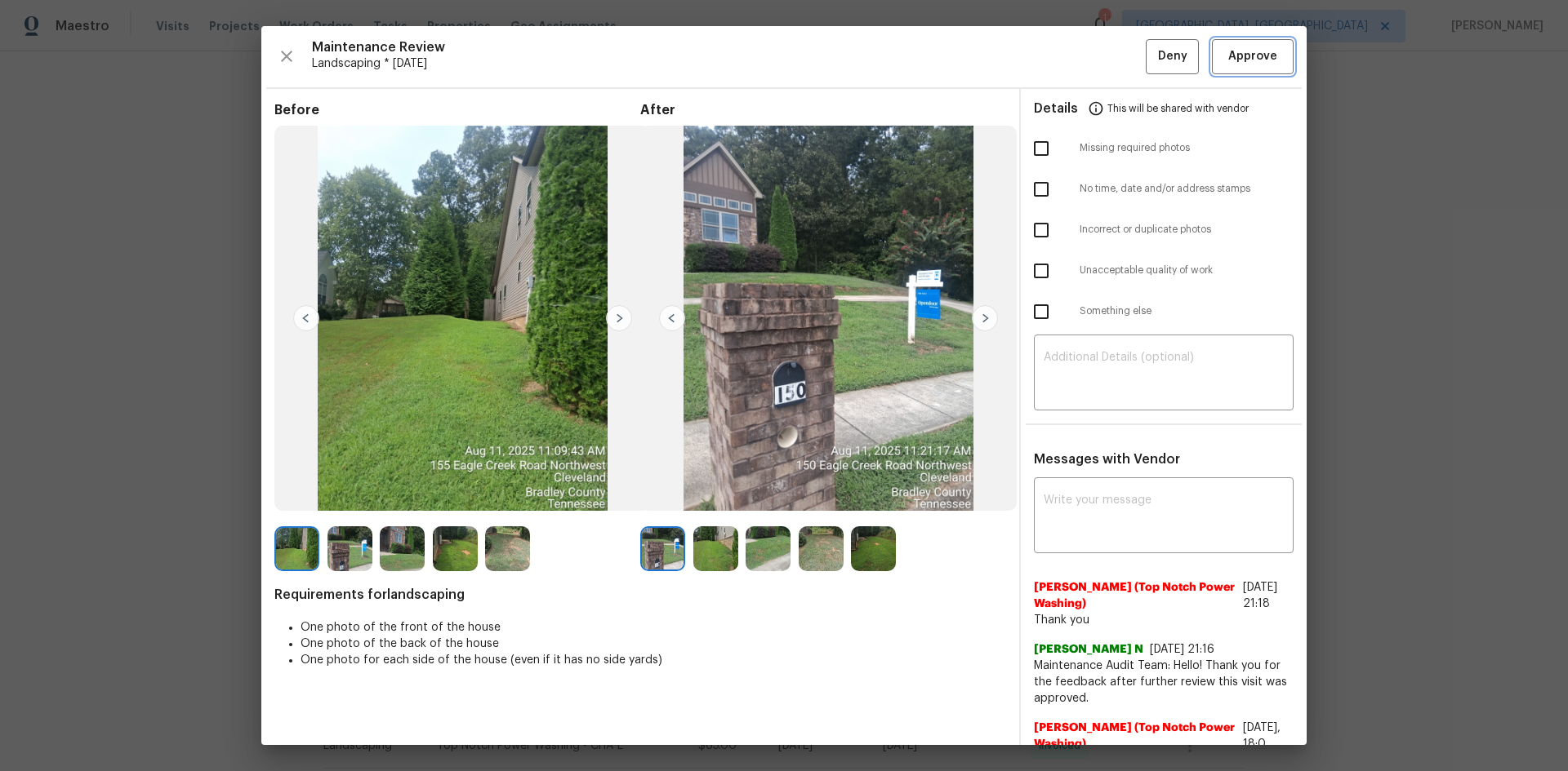
click at [1268, 58] on span "Approve" at bounding box center [1253, 57] width 56 height 20
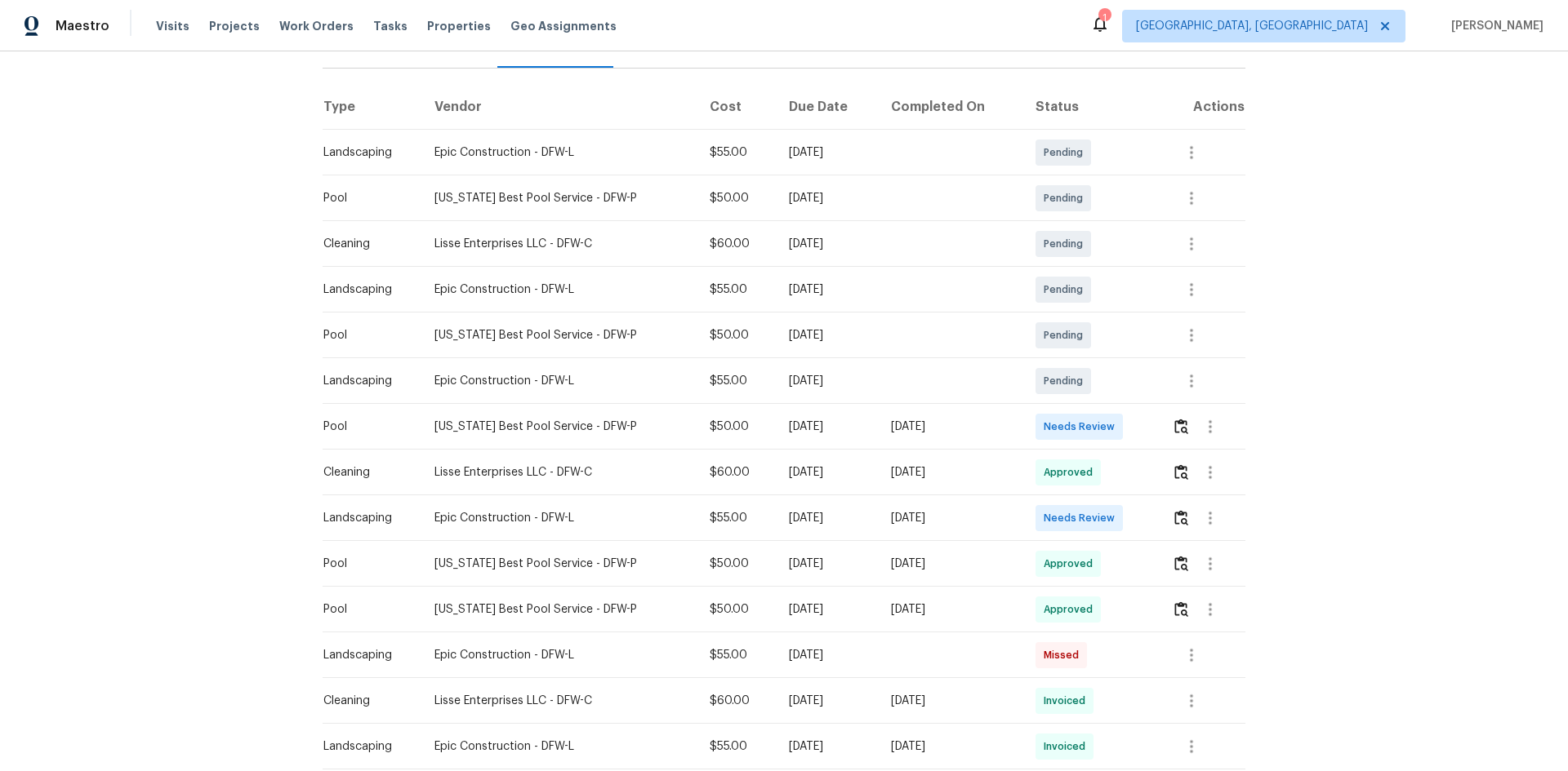
scroll to position [245, 0]
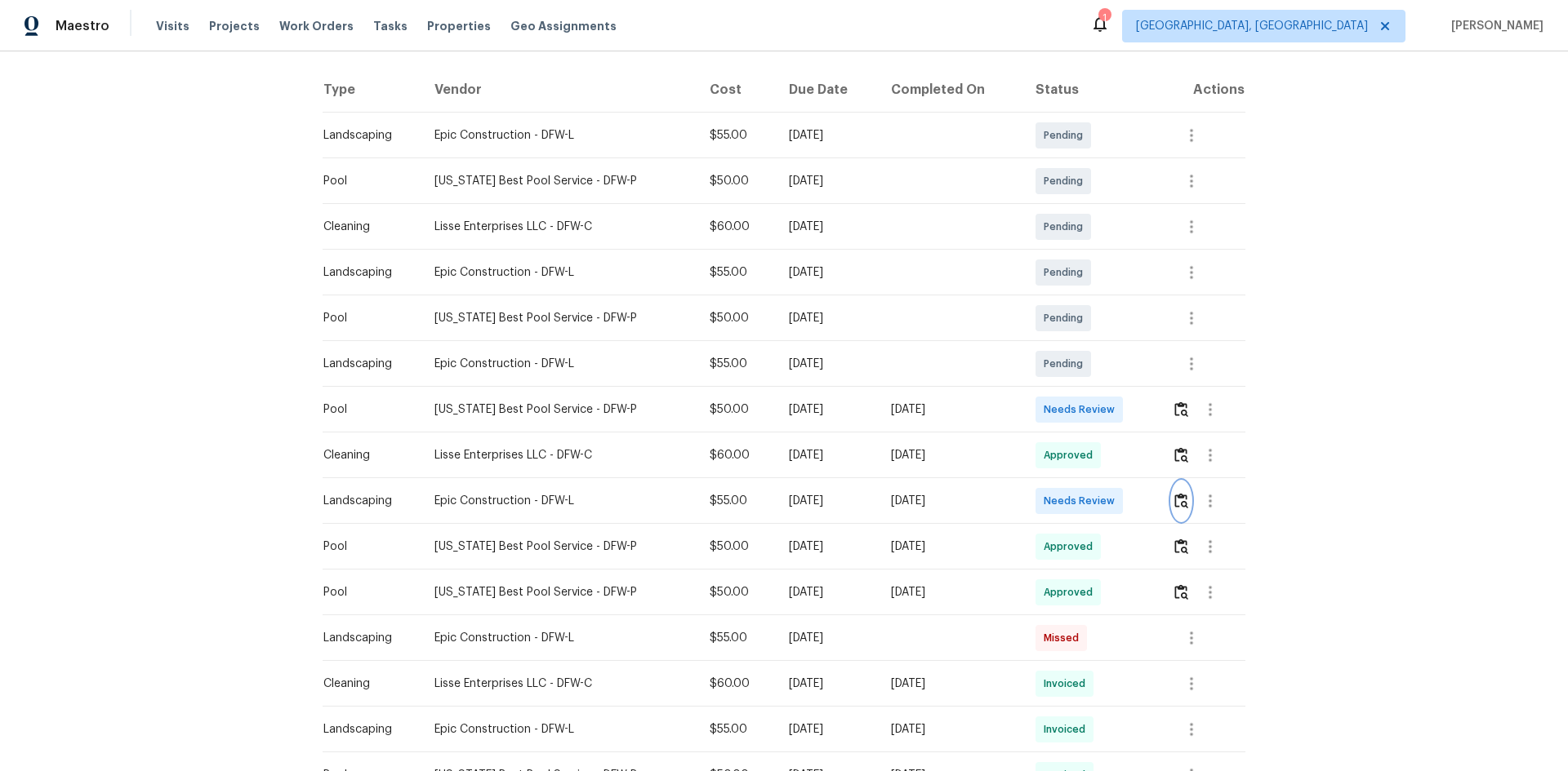
click at [1174, 503] on img "button" at bounding box center [1180, 501] width 14 height 16
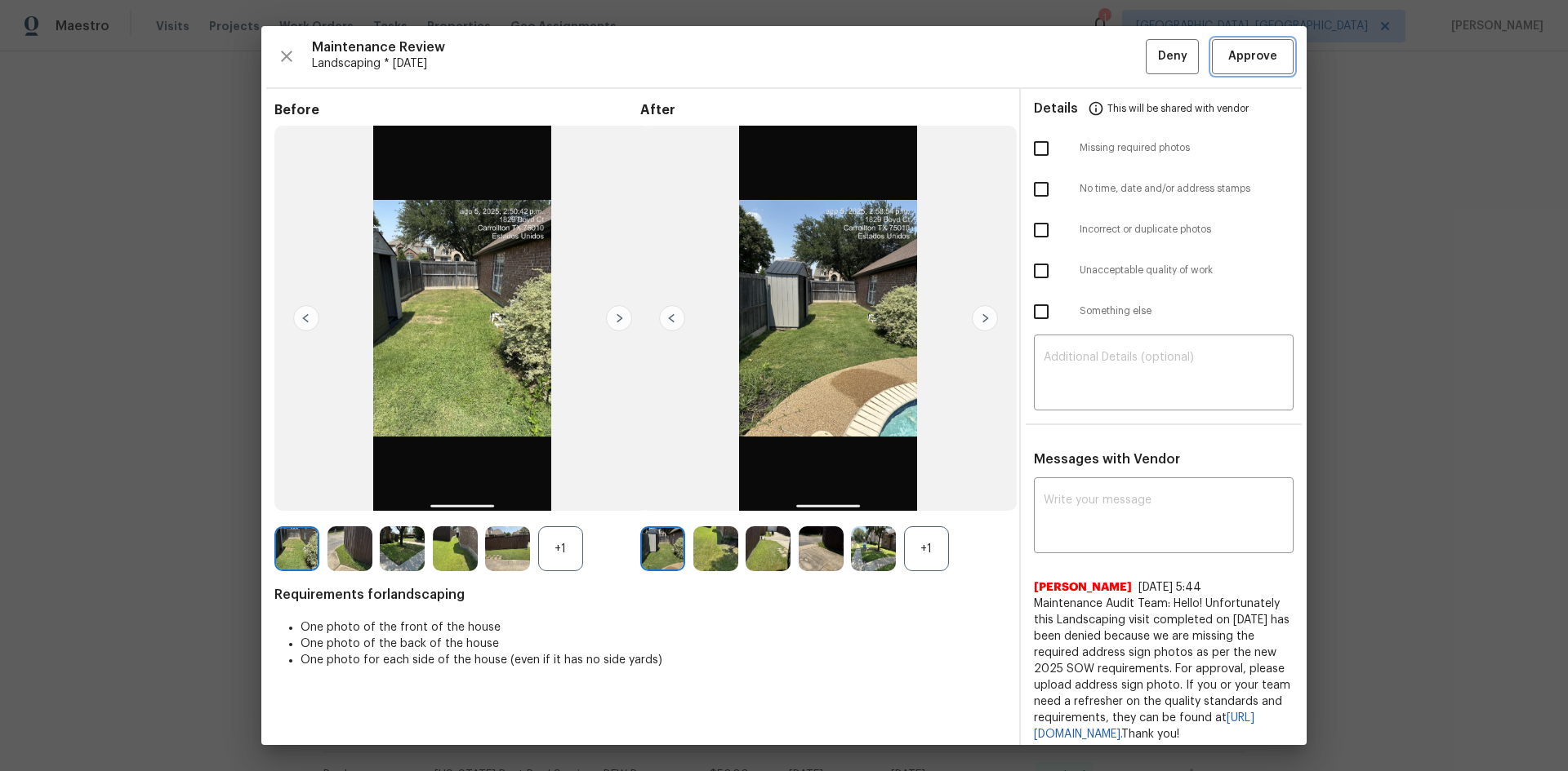
click at [1231, 58] on span "Approve" at bounding box center [1252, 57] width 49 height 20
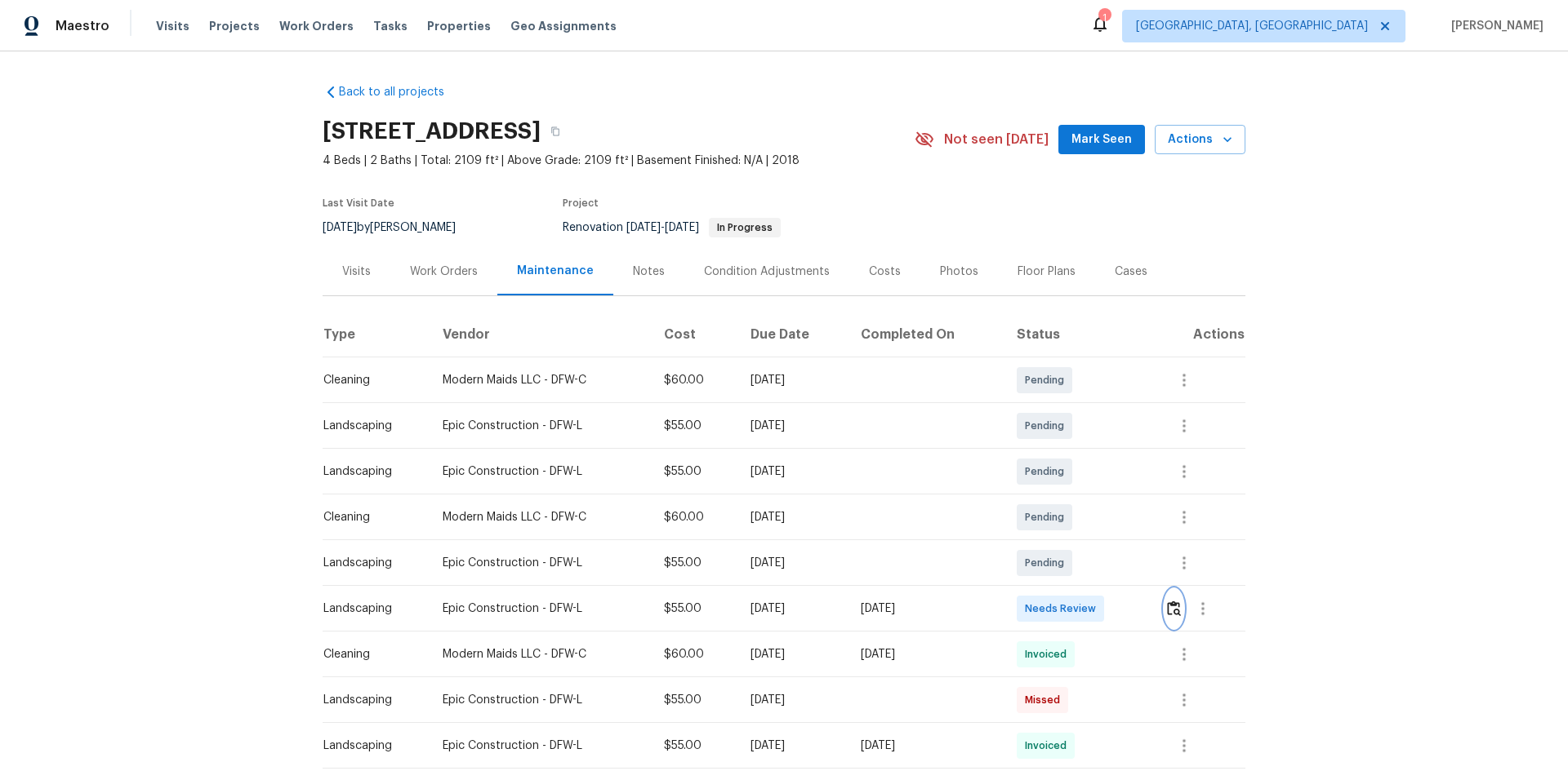
click at [1177, 608] on img "button" at bounding box center [1174, 608] width 14 height 16
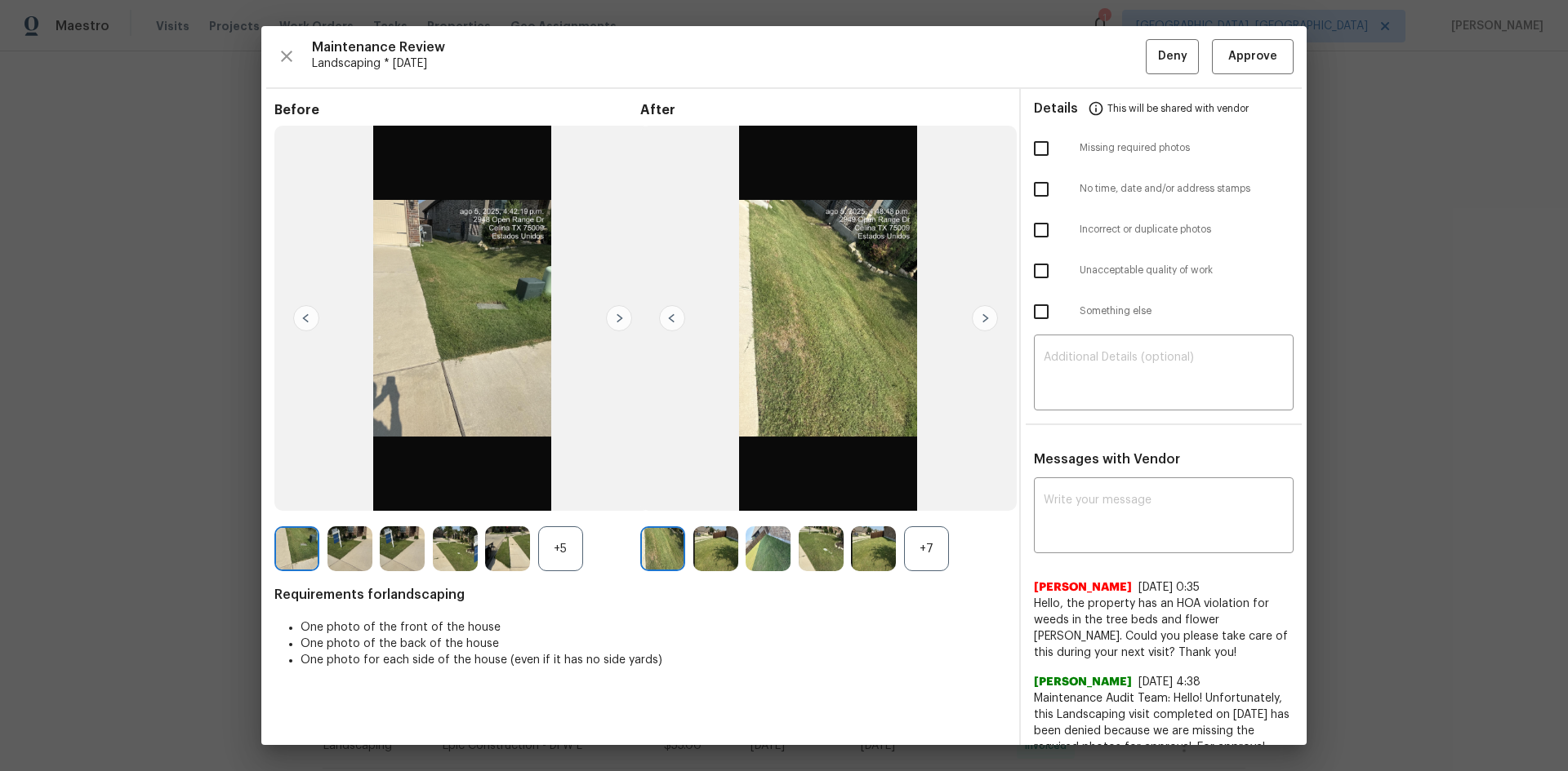
click at [1033, 145] on input "checkbox" at bounding box center [1041, 148] width 34 height 34
checkbox input "true"
click at [1058, 352] on textarea at bounding box center [1164, 374] width 240 height 46
paste textarea "Maintenance Audit Team: Hello! Unfortunately, this Landscaping visit completed …"
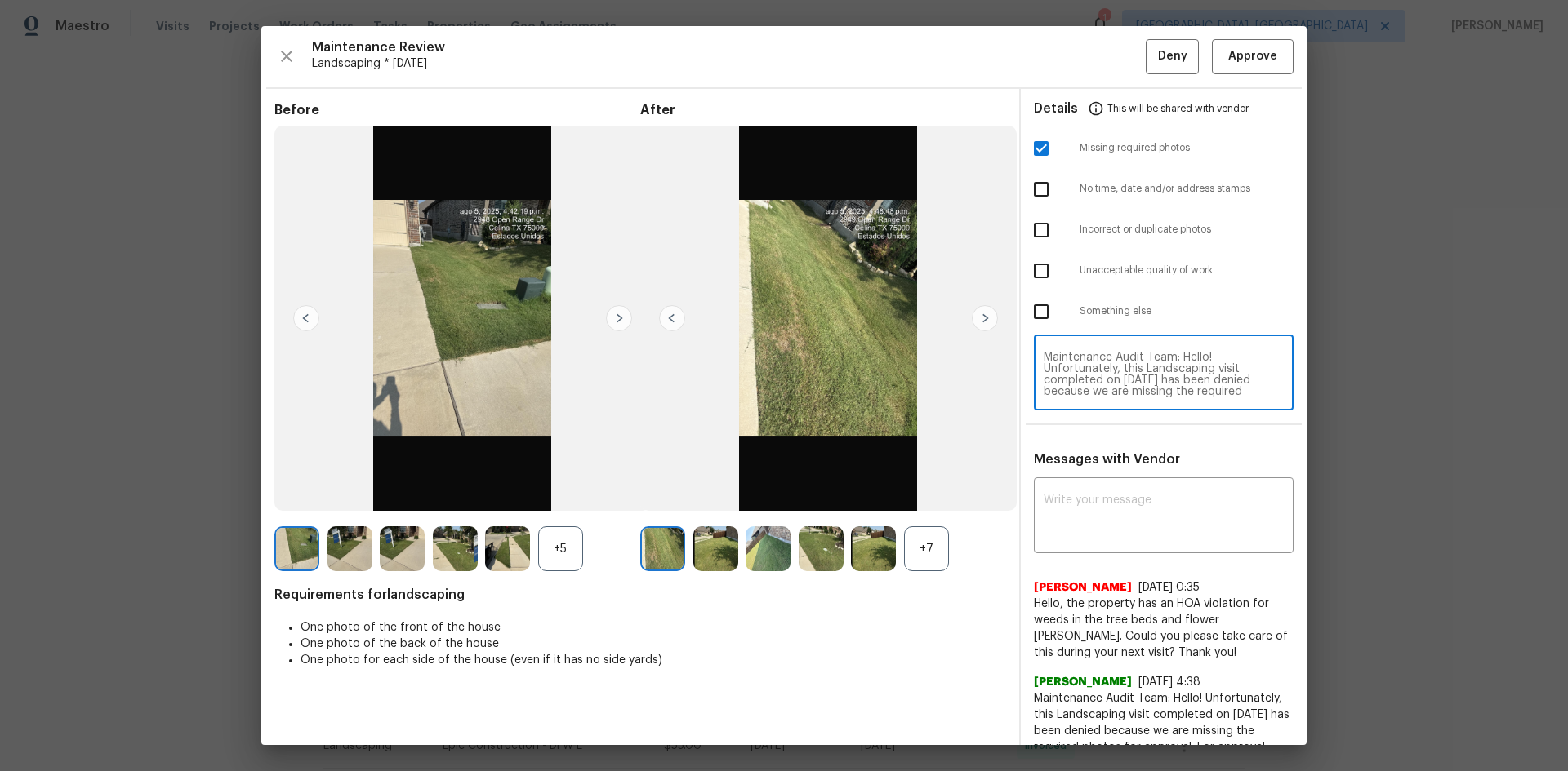
scroll to position [160, 0]
type textarea "Maintenance Audit Team: Hello! Unfortunately, this Landscaping visit completed …"
click at [1062, 503] on textarea at bounding box center [1164, 516] width 240 height 46
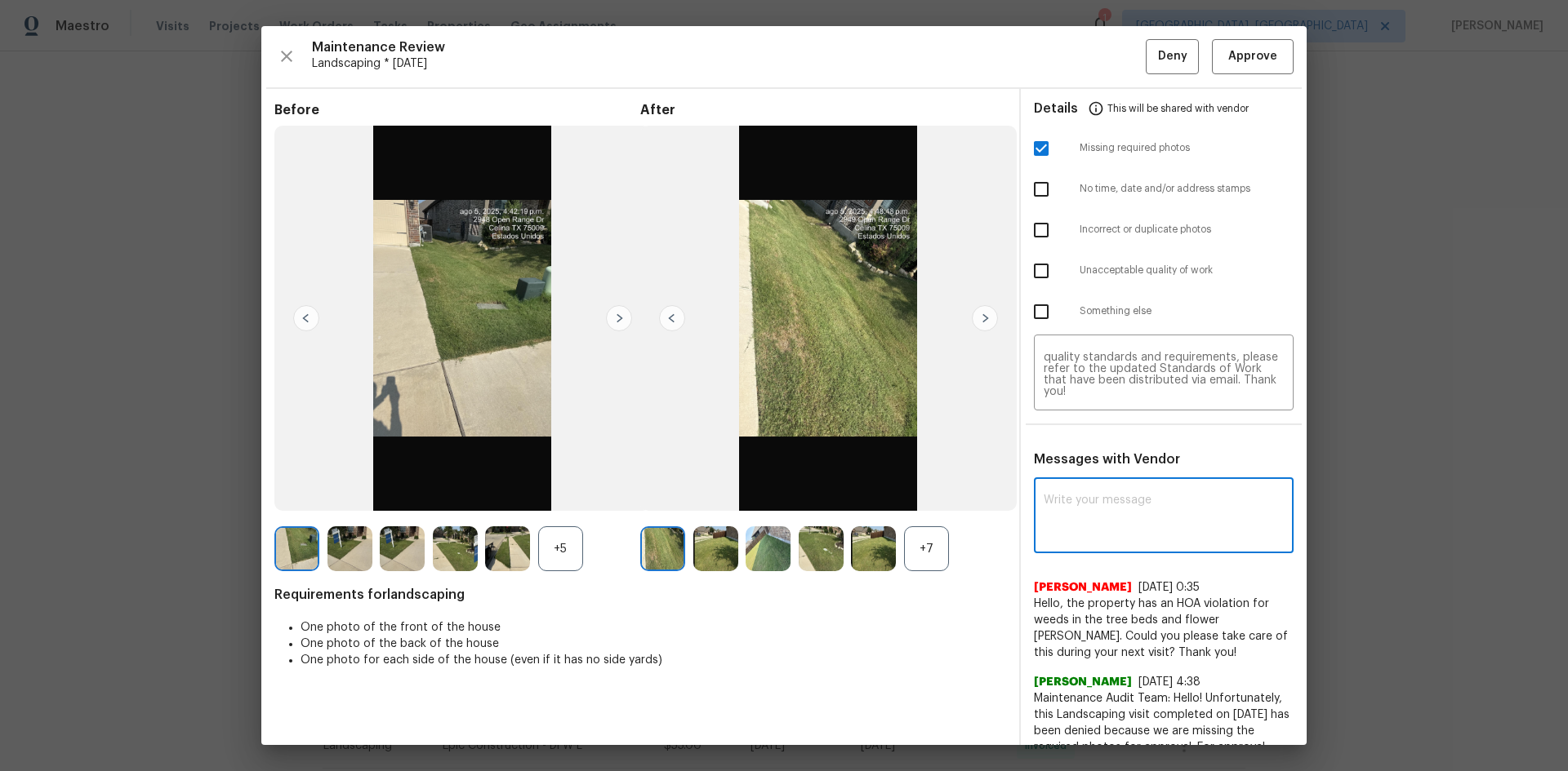
paste textarea "Maintenance Audit Team: Hello! Unfortunately, this Landscaping visit completed …"
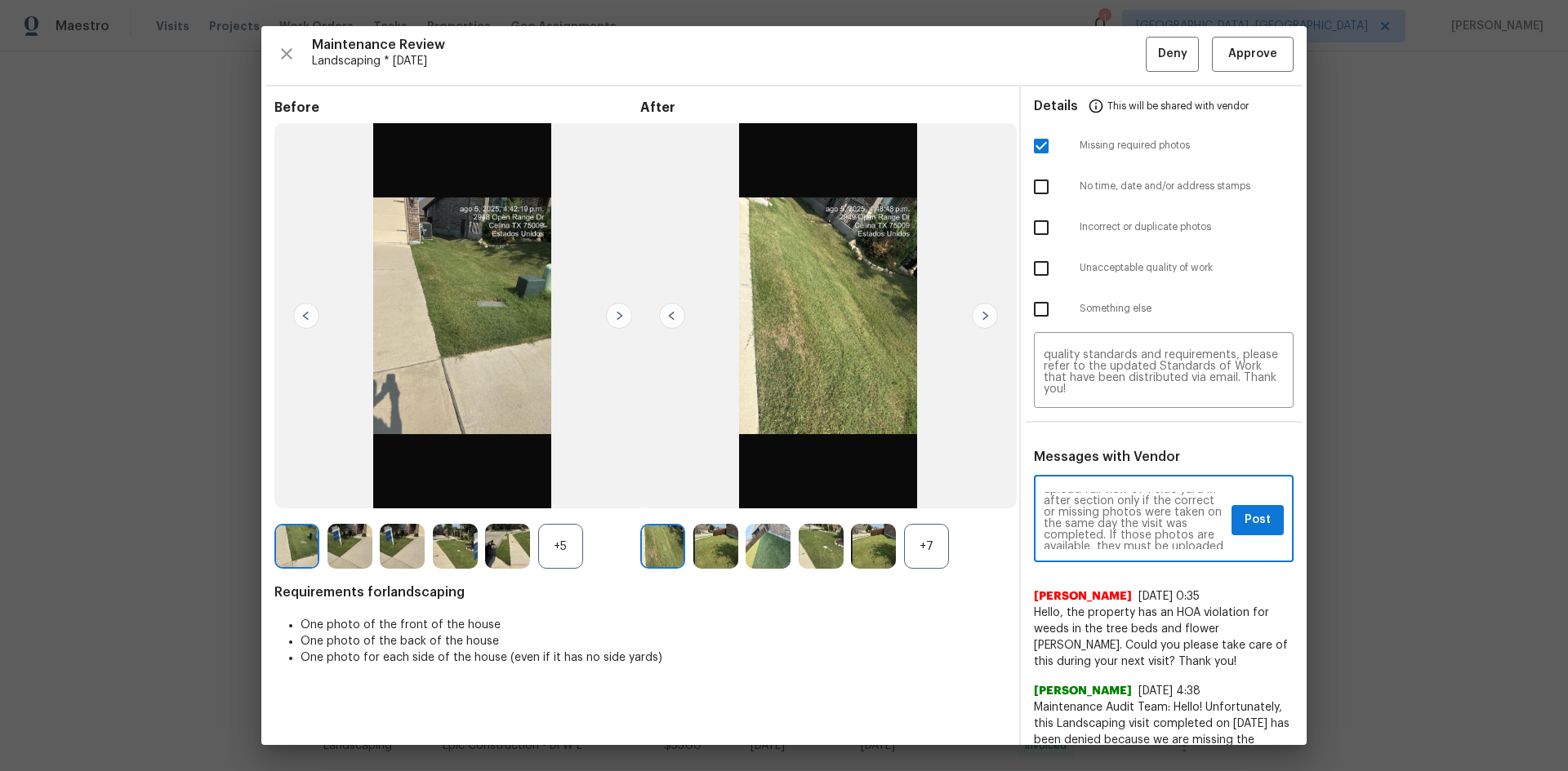
scroll to position [0, 0]
type textarea "Maintenance Audit Team: Hello! Unfortunately, this Landscaping visit completed …"
click at [1245, 524] on span "Post" at bounding box center [1258, 520] width 26 height 20
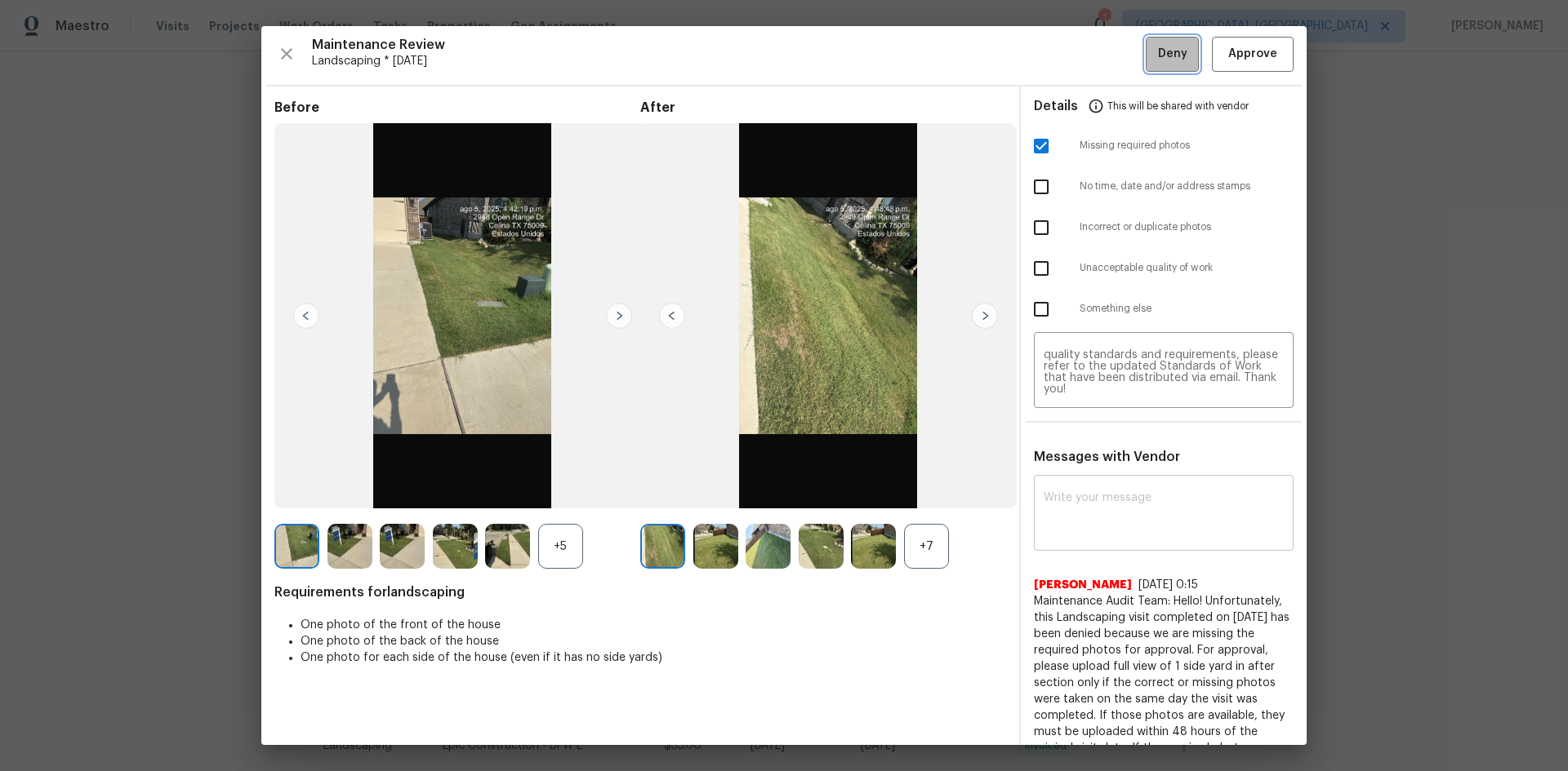
click at [1164, 58] on span "Deny" at bounding box center [1173, 54] width 30 height 20
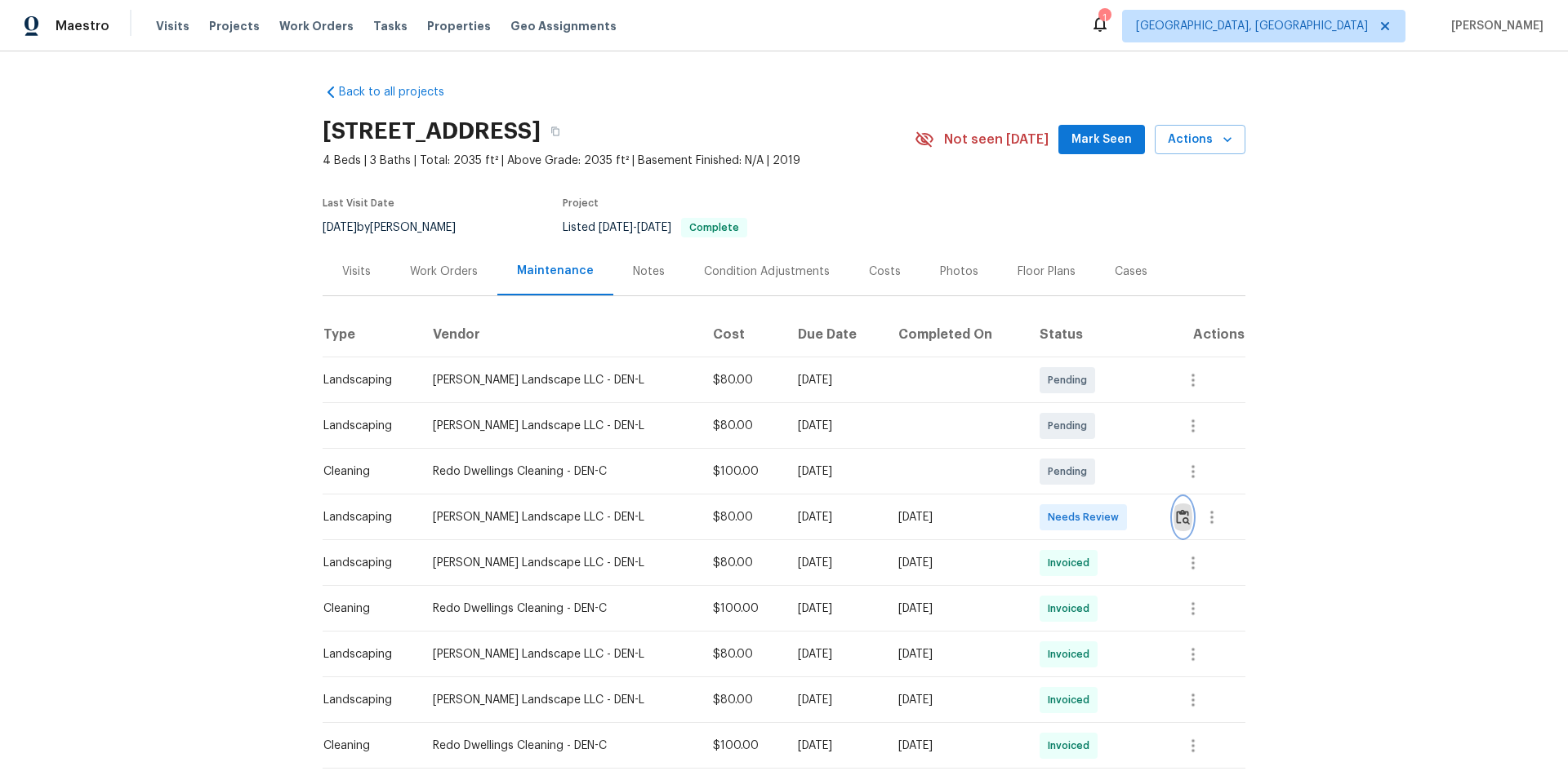
click at [1177, 519] on img "button" at bounding box center [1182, 516] width 14 height 16
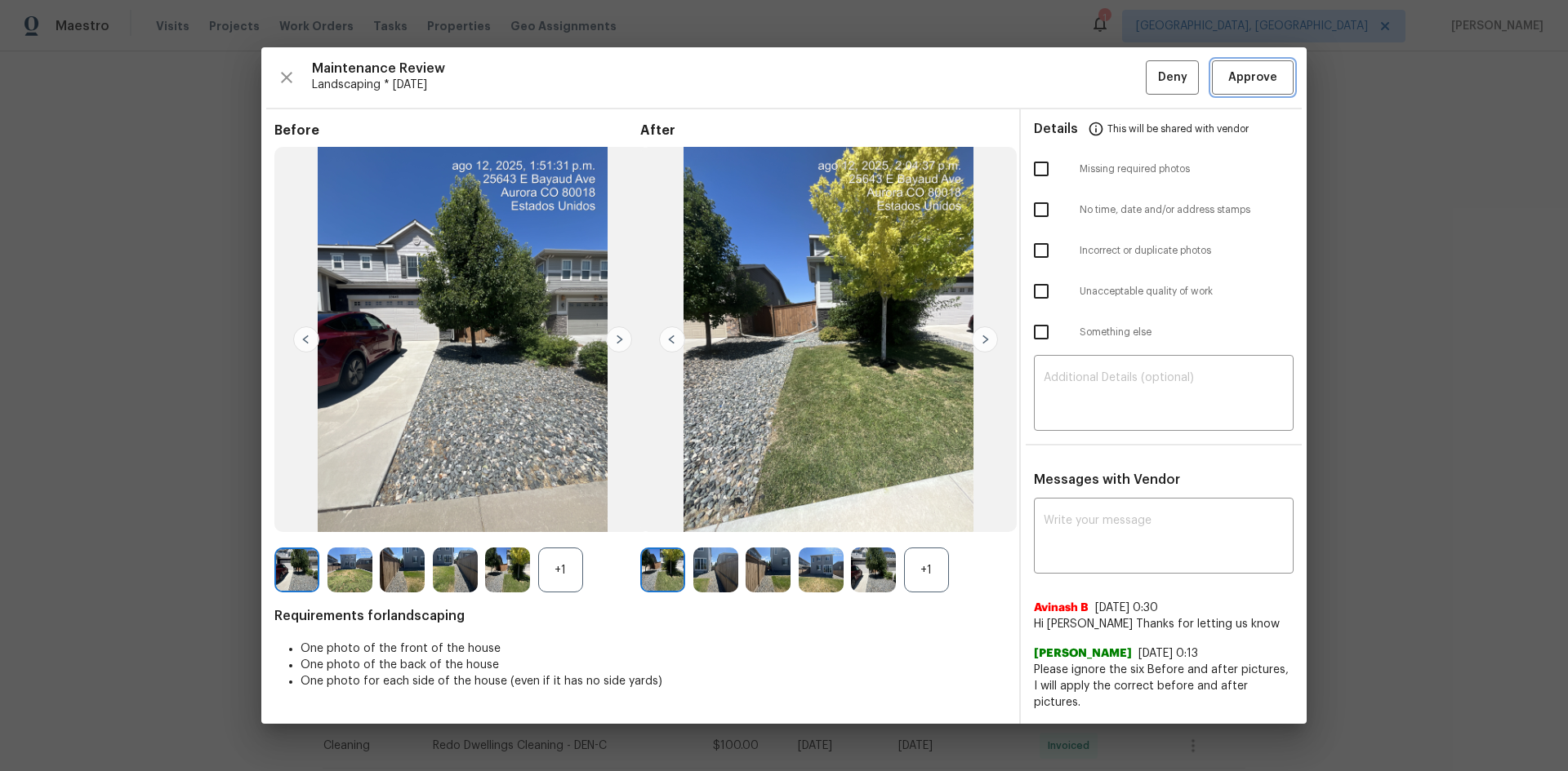
click at [1258, 88] on span "Approve" at bounding box center [1252, 78] width 49 height 20
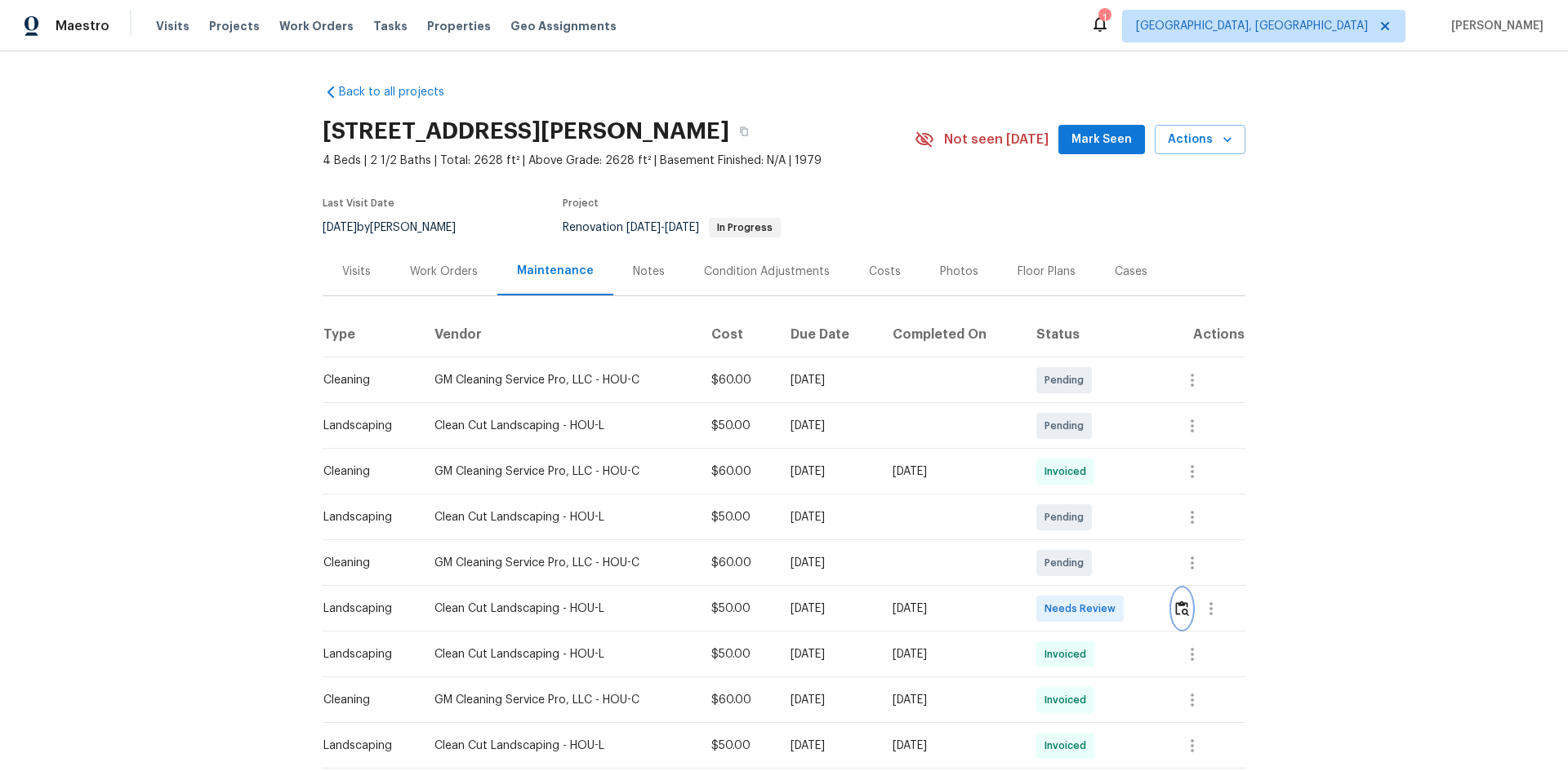
click at [1179, 606] on img "button" at bounding box center [1181, 608] width 14 height 16
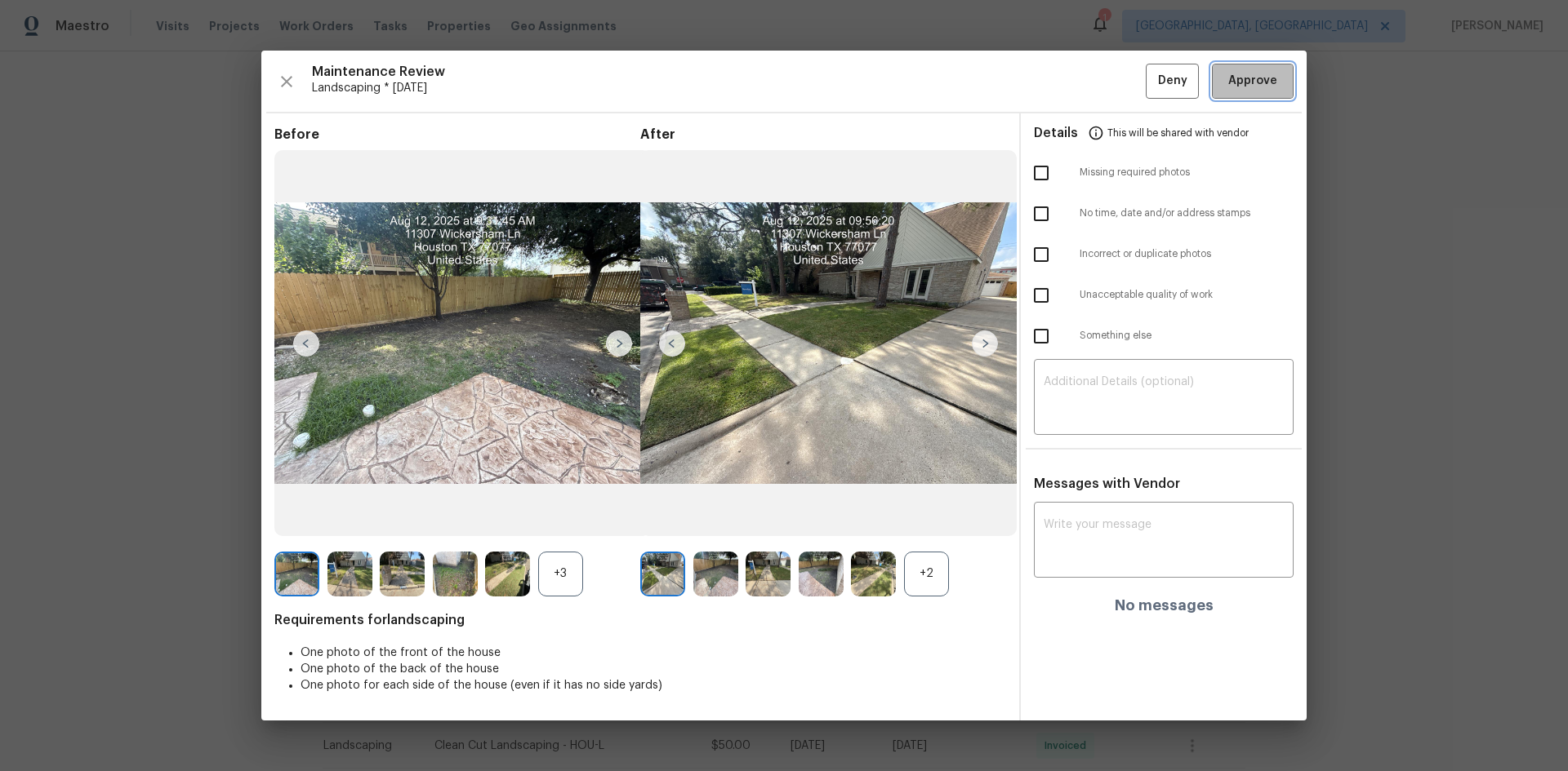
click at [1246, 91] on button "Approve" at bounding box center [1253, 82] width 82 height 35
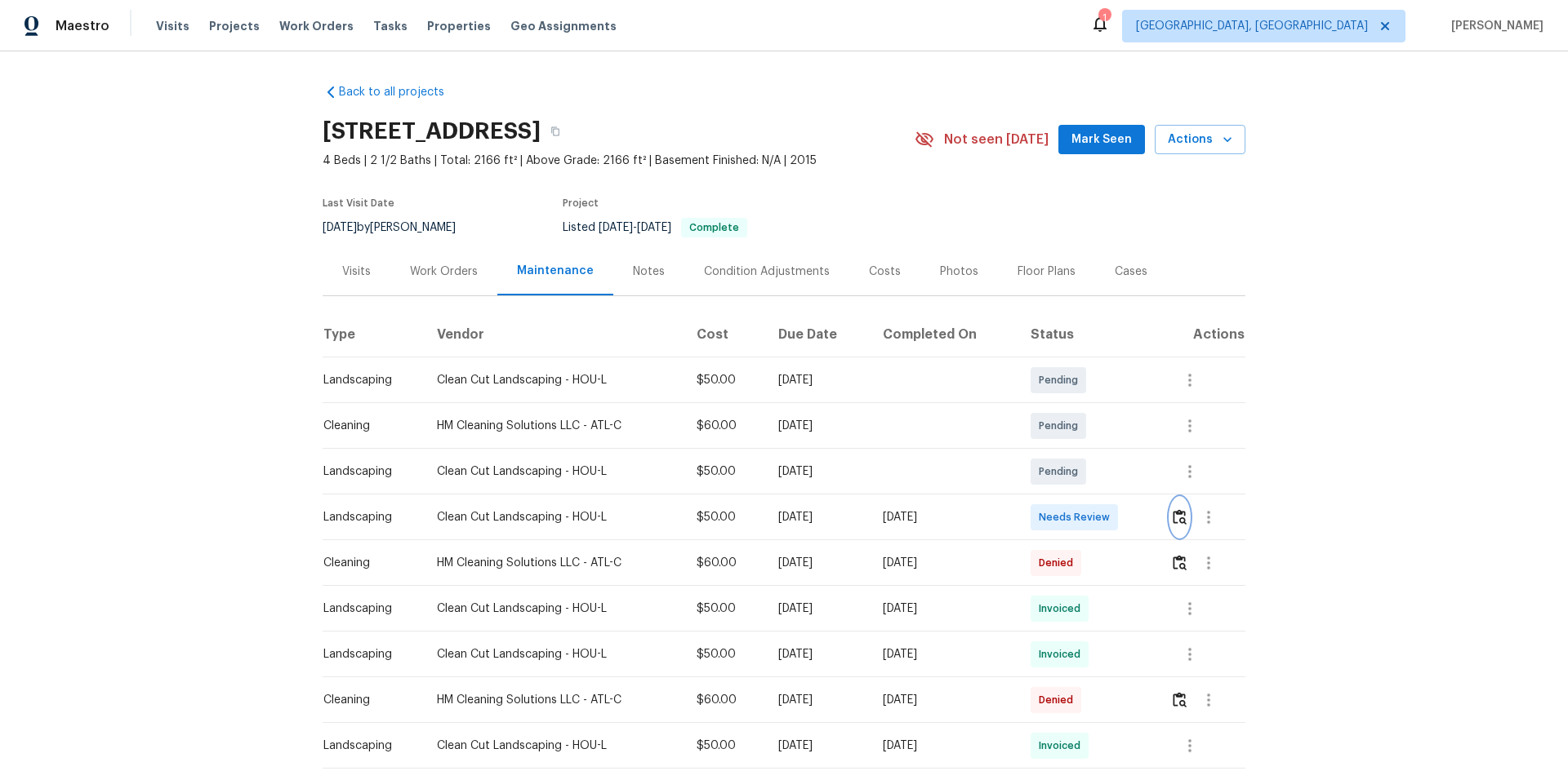
click at [1178, 520] on img "button" at bounding box center [1179, 516] width 14 height 16
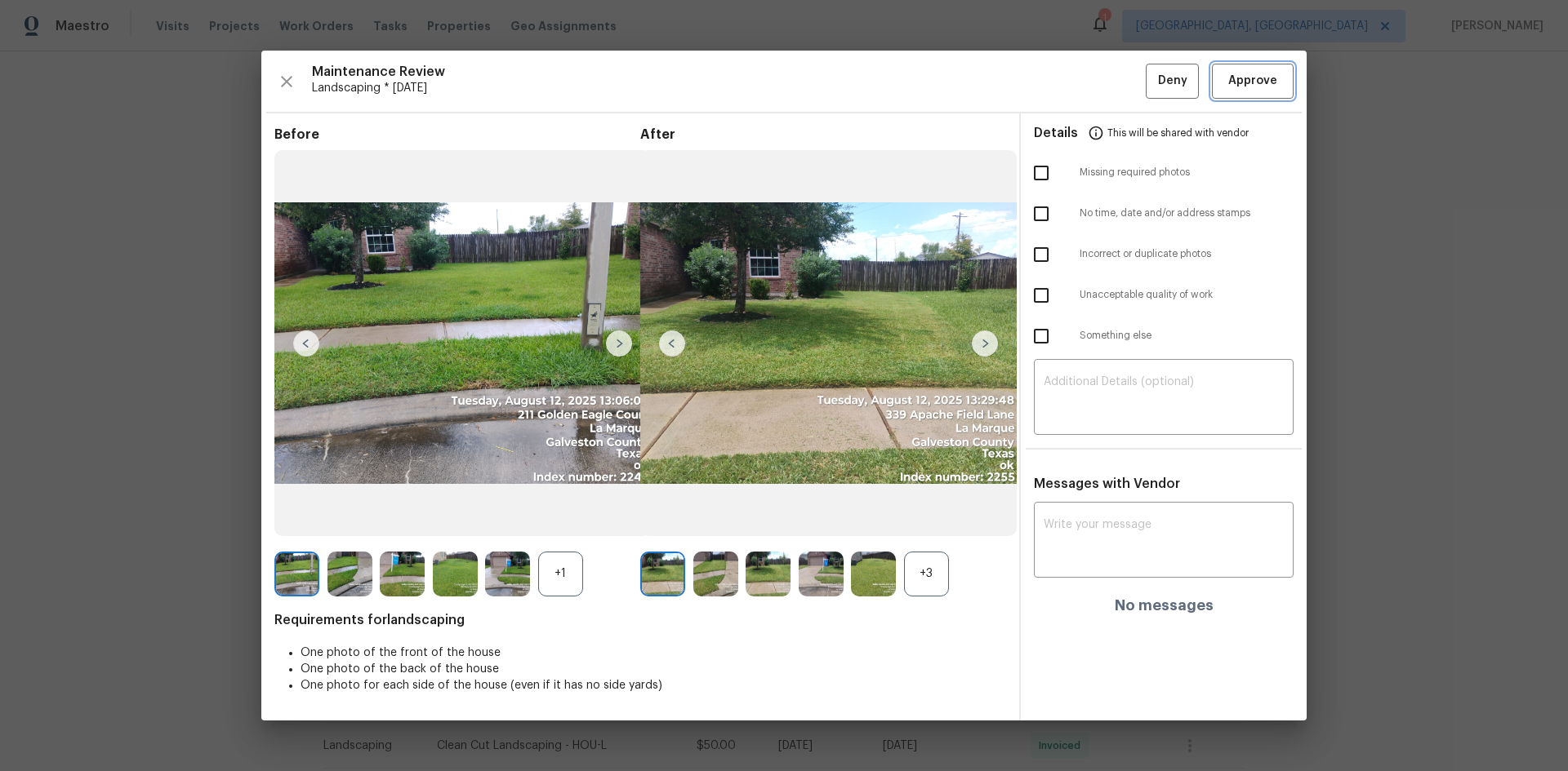
click at [1250, 82] on span "Approve" at bounding box center [1252, 81] width 49 height 20
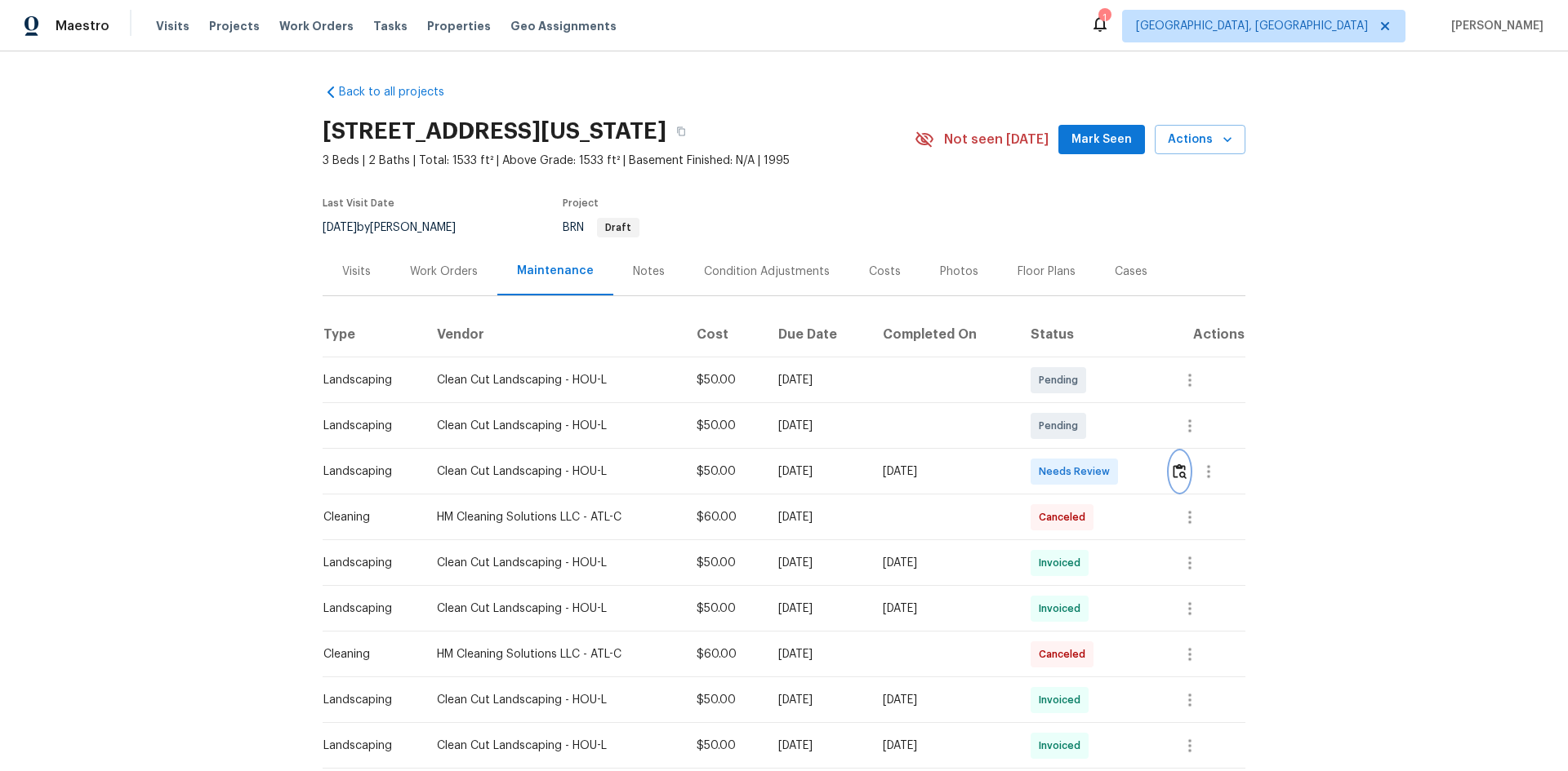
click at [1174, 467] on img "button" at bounding box center [1179, 471] width 14 height 16
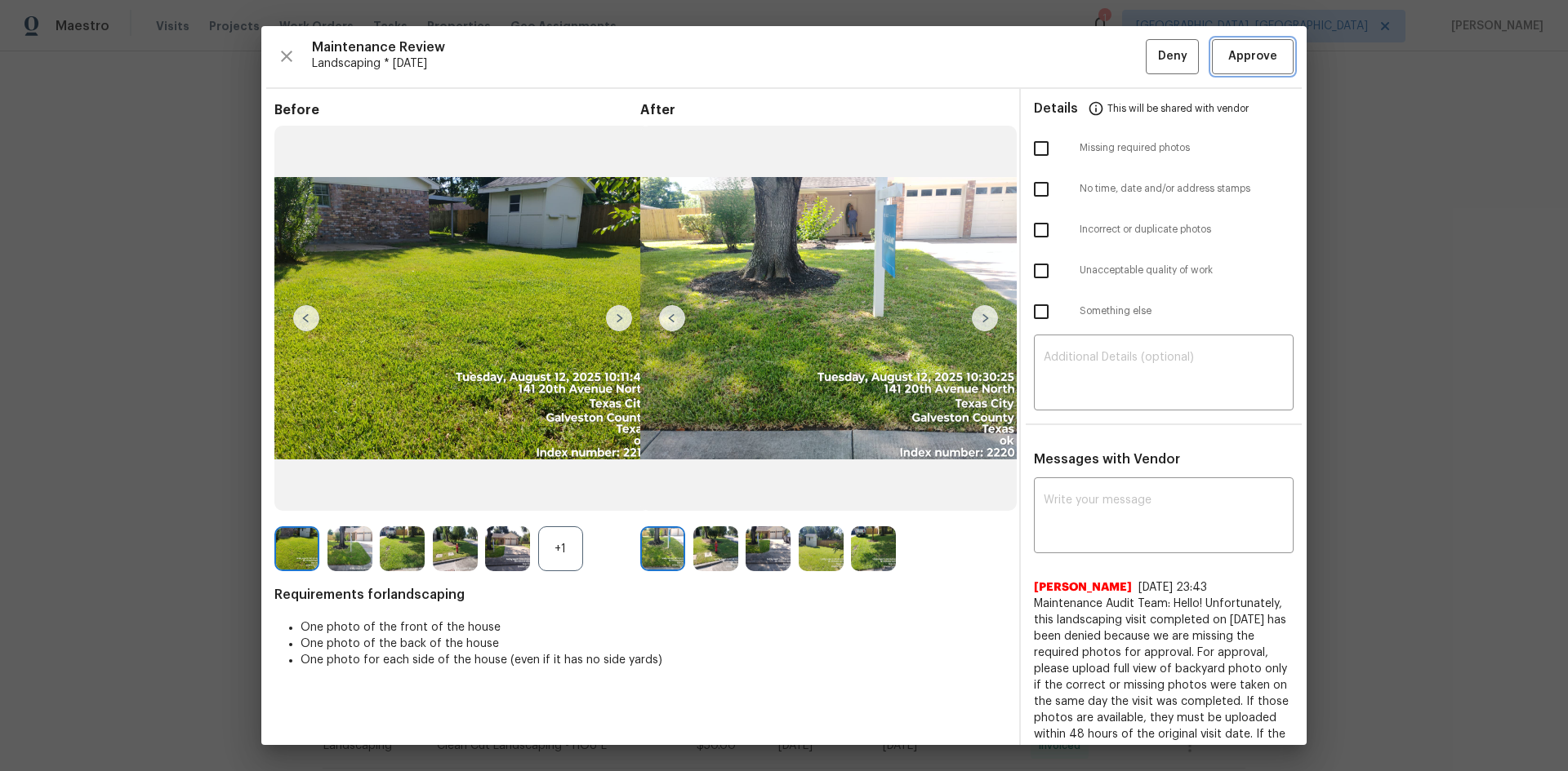
click at [1241, 64] on span "Approve" at bounding box center [1252, 57] width 49 height 20
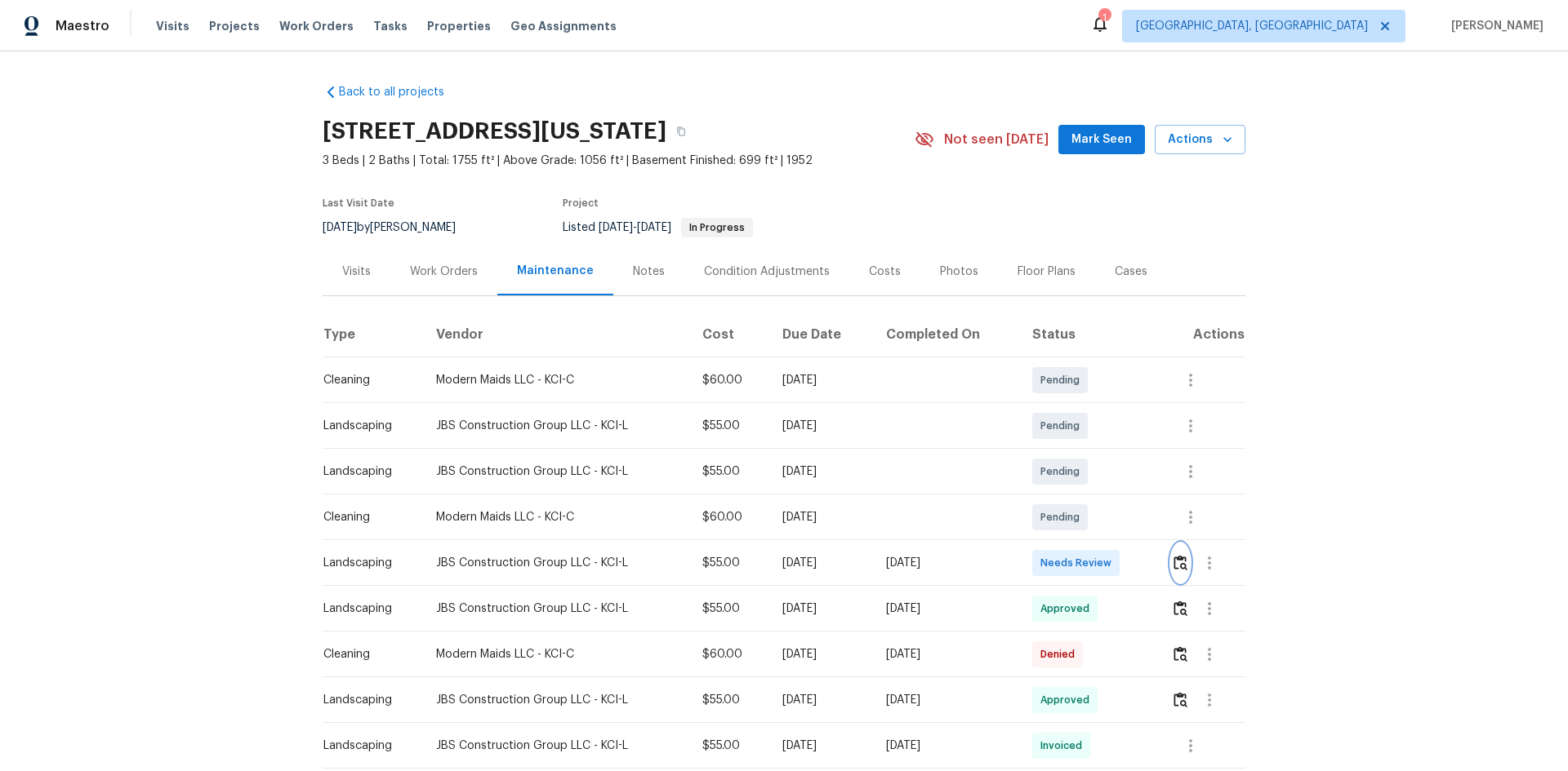
click at [1174, 564] on img "button" at bounding box center [1180, 562] width 14 height 16
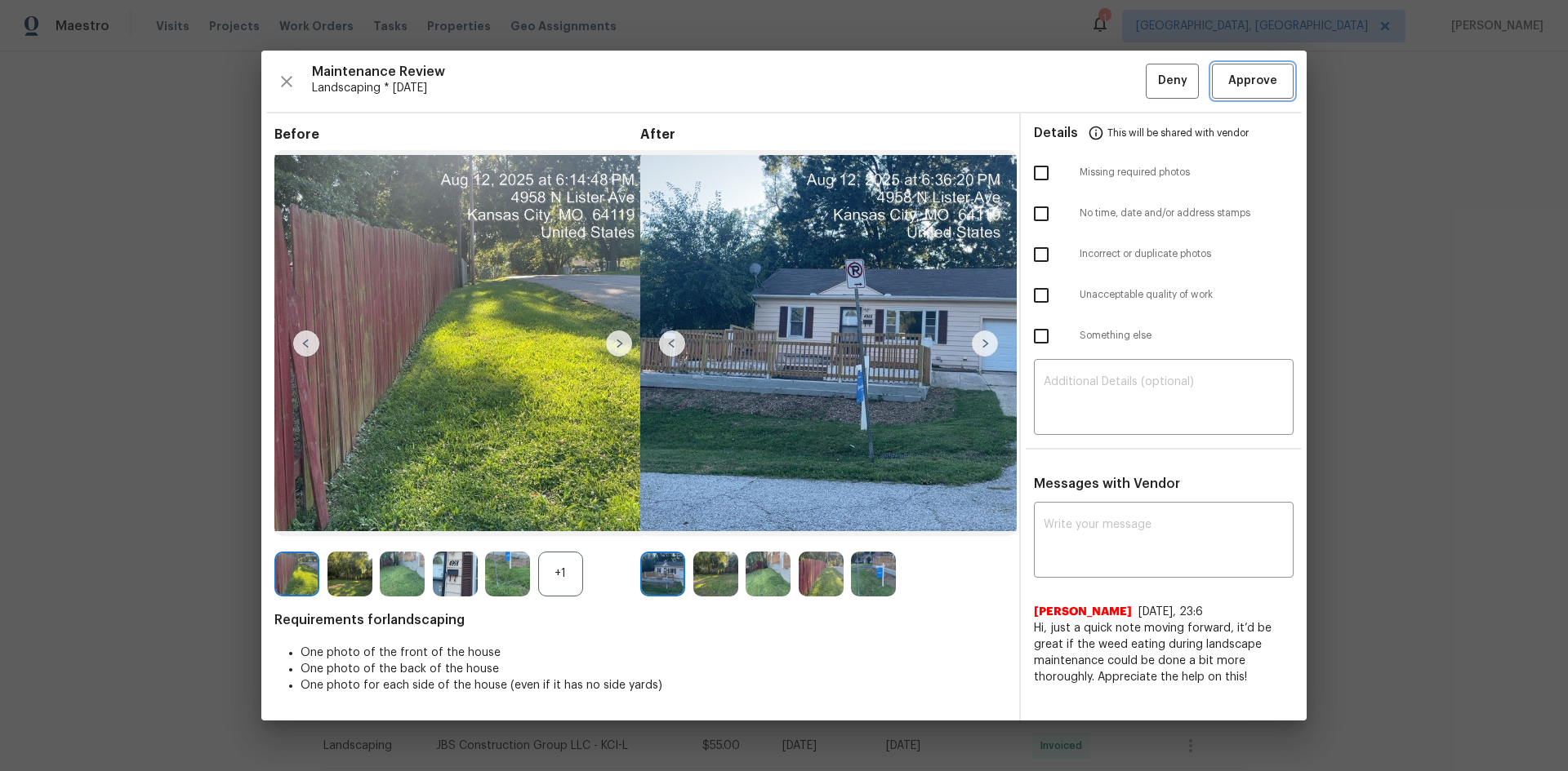
click at [1232, 76] on span "Approve" at bounding box center [1252, 81] width 49 height 20
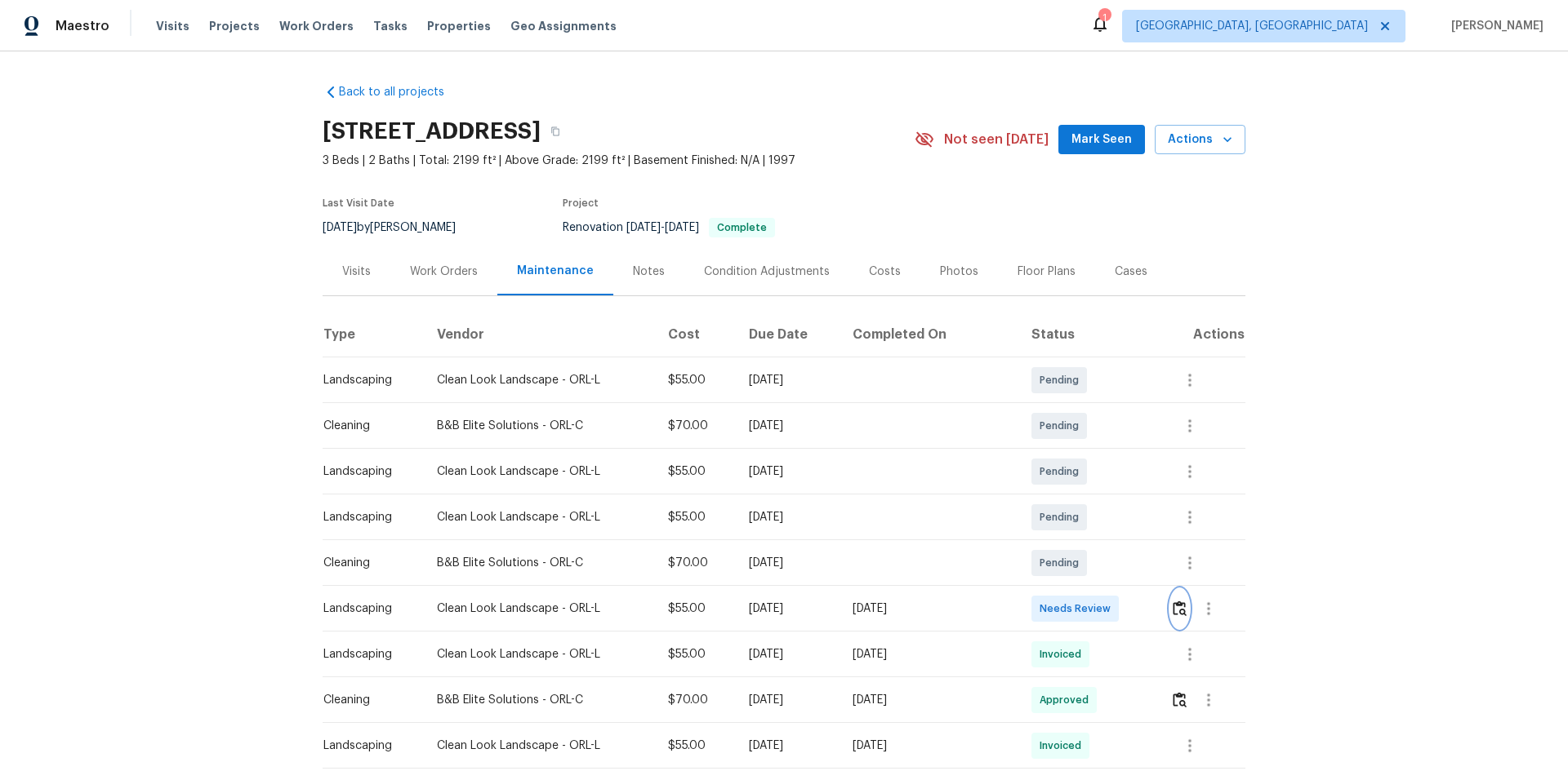
click at [1175, 609] on img "button" at bounding box center [1179, 608] width 14 height 16
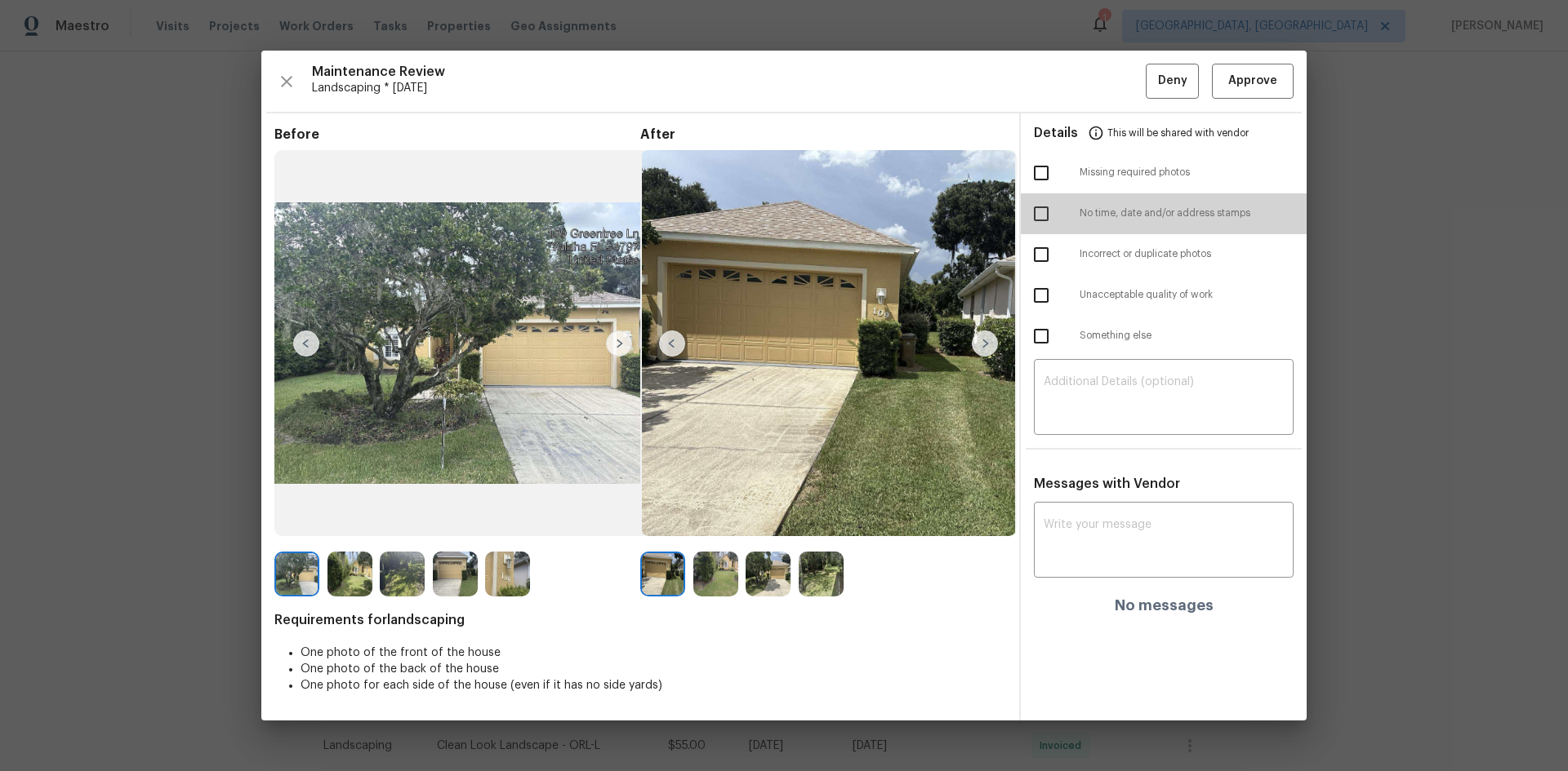
click at [1041, 208] on input "checkbox" at bounding box center [1041, 214] width 34 height 34
checkbox input "true"
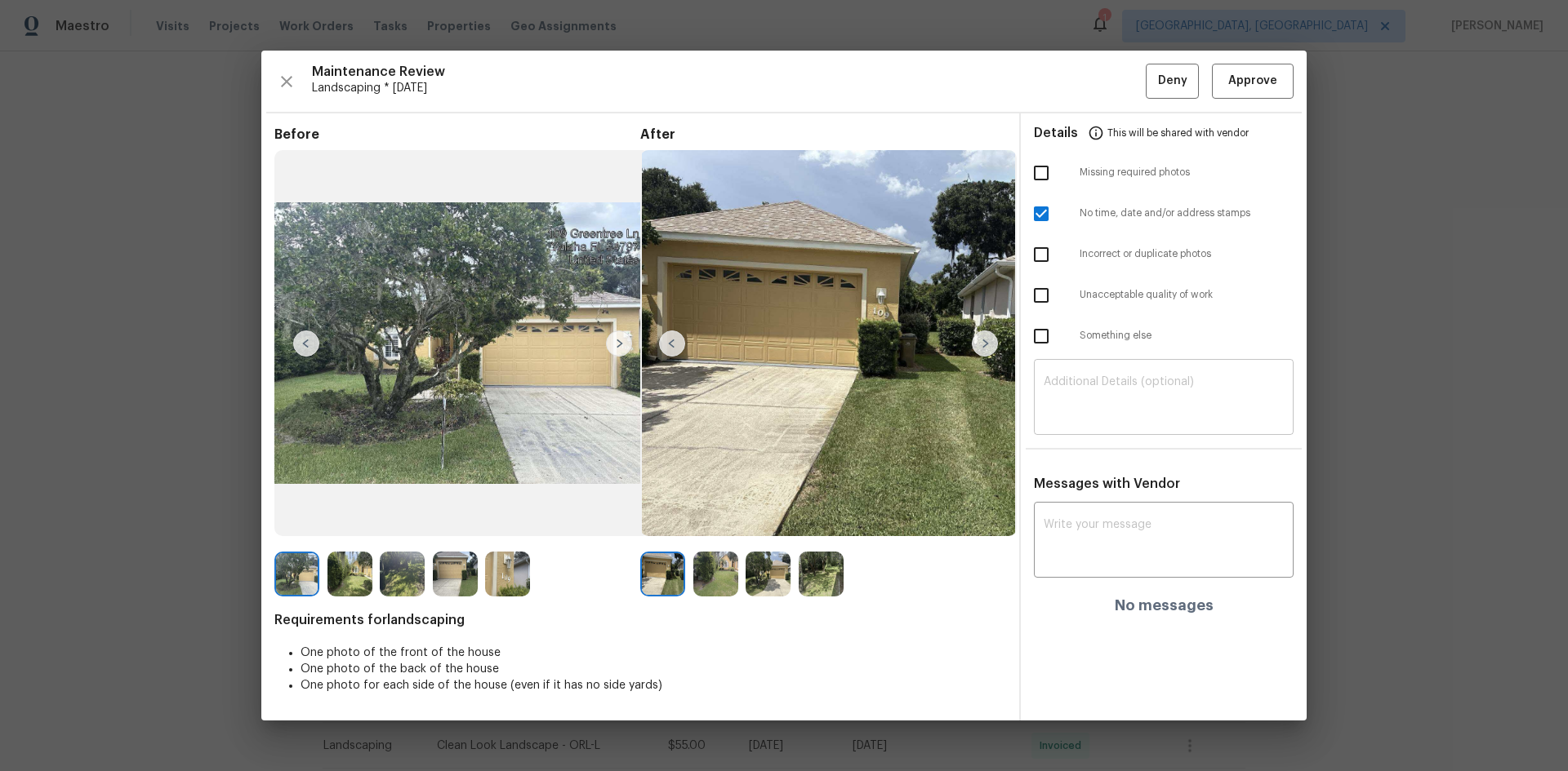
click at [1073, 381] on textarea at bounding box center [1164, 399] width 240 height 46
paste textarea "Maintenance Audit Team: Hello! Unfortunately this Landscaping visit completed o…"
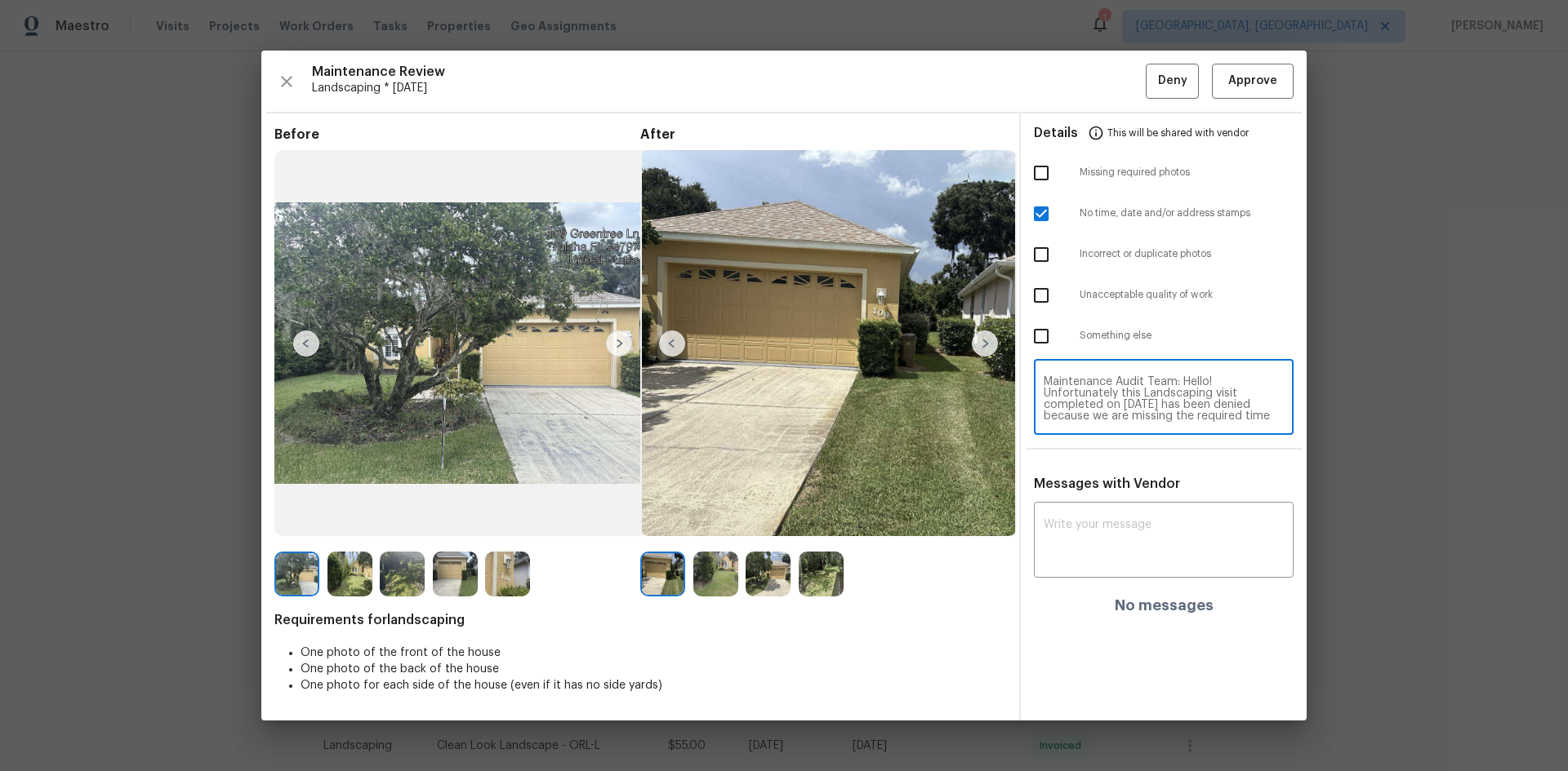
scroll to position [103, 0]
type textarea "Maintenance Audit Team: Hello! Unfortunately this Landscaping visit completed o…"
click at [1075, 508] on div "x ​" at bounding box center [1163, 542] width 259 height 72
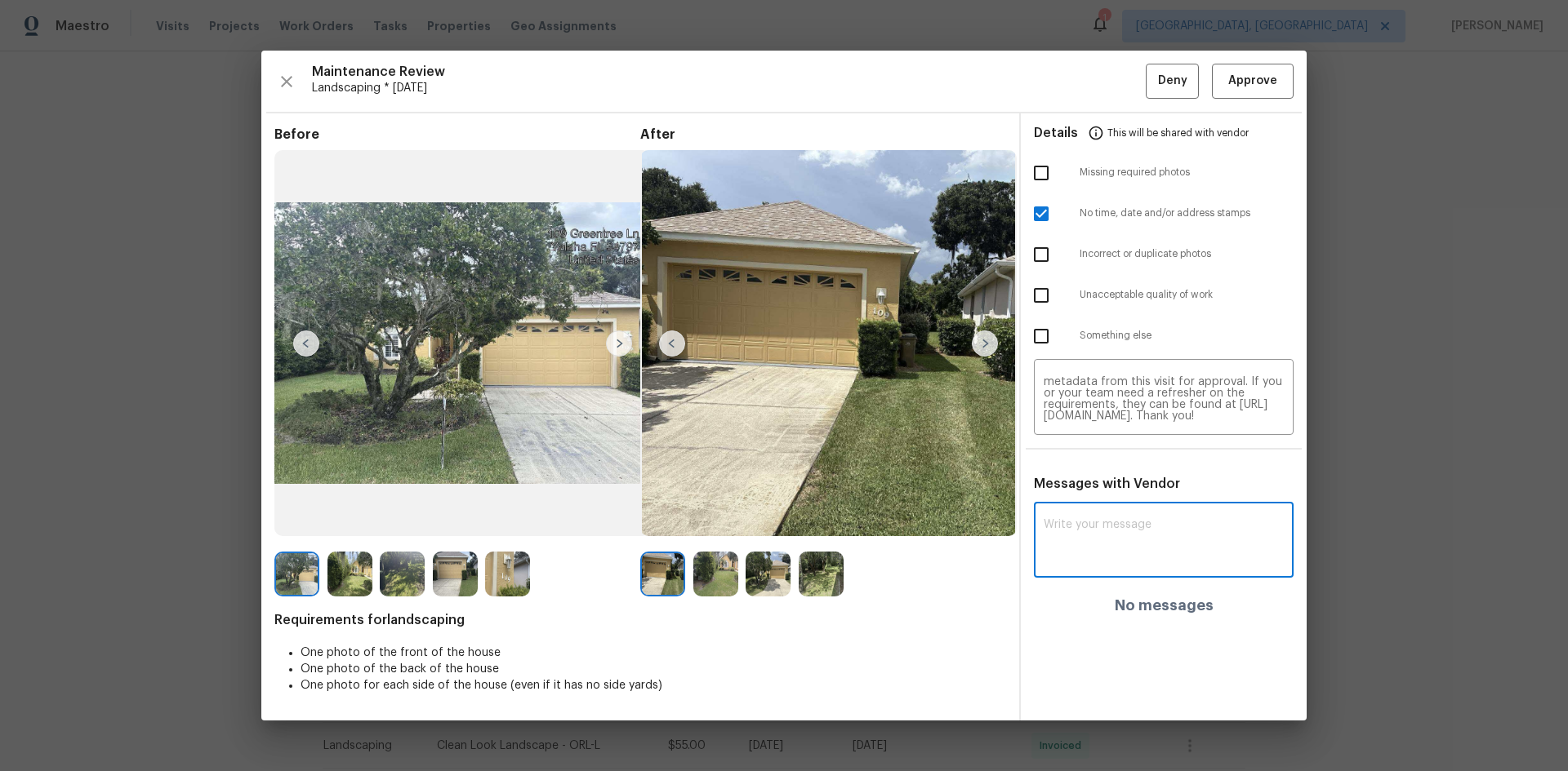
paste textarea "Maintenance Audit Team: Hello! Unfortunately this Landscaping visit completed o…"
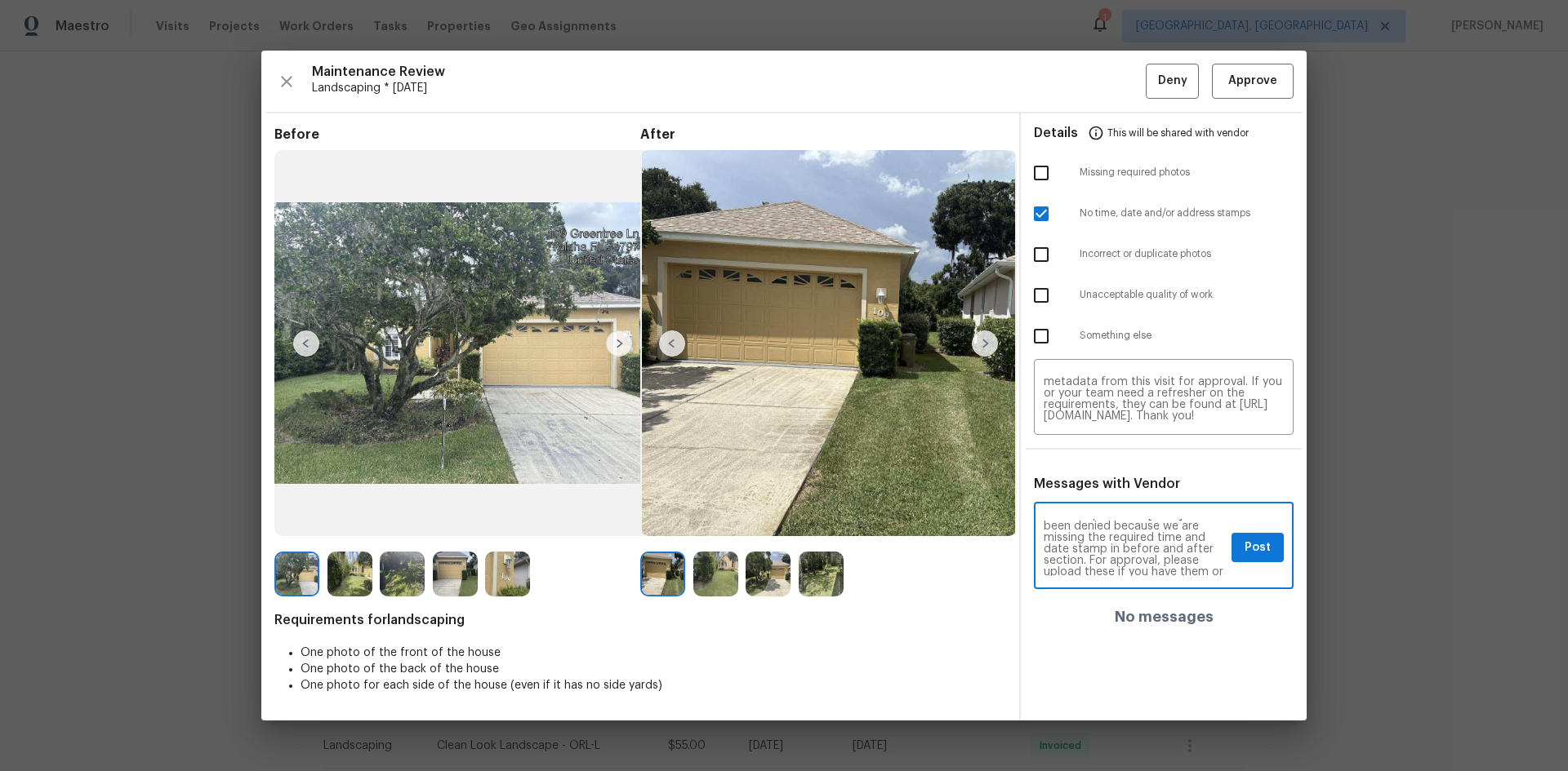
scroll to position [65, 0]
type textarea "Maintenance Audit Team: Hello! Unfortunately this Landscaping visit completed o…"
click at [1267, 548] on span "Post" at bounding box center [1258, 548] width 26 height 20
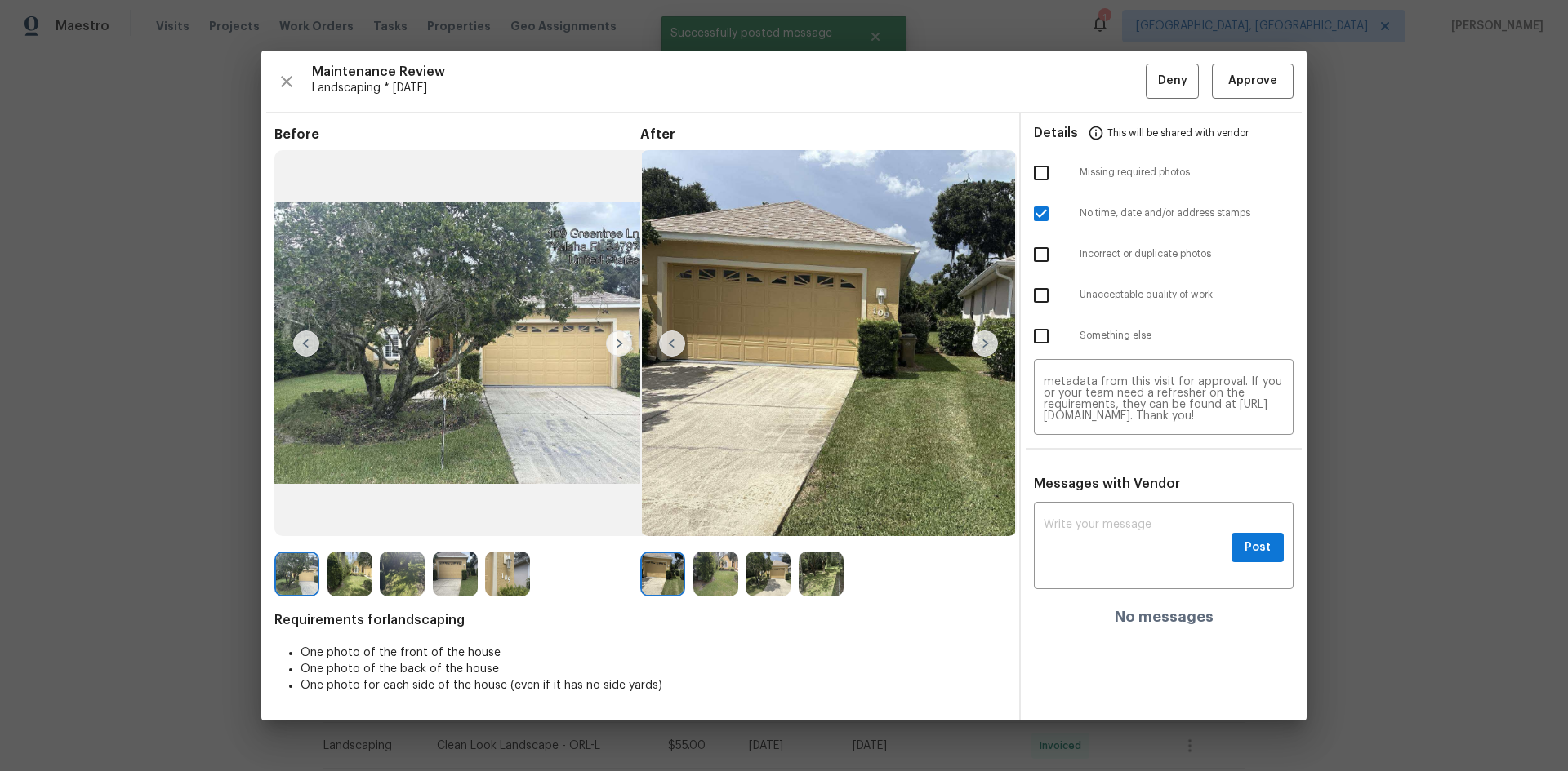
scroll to position [0, 0]
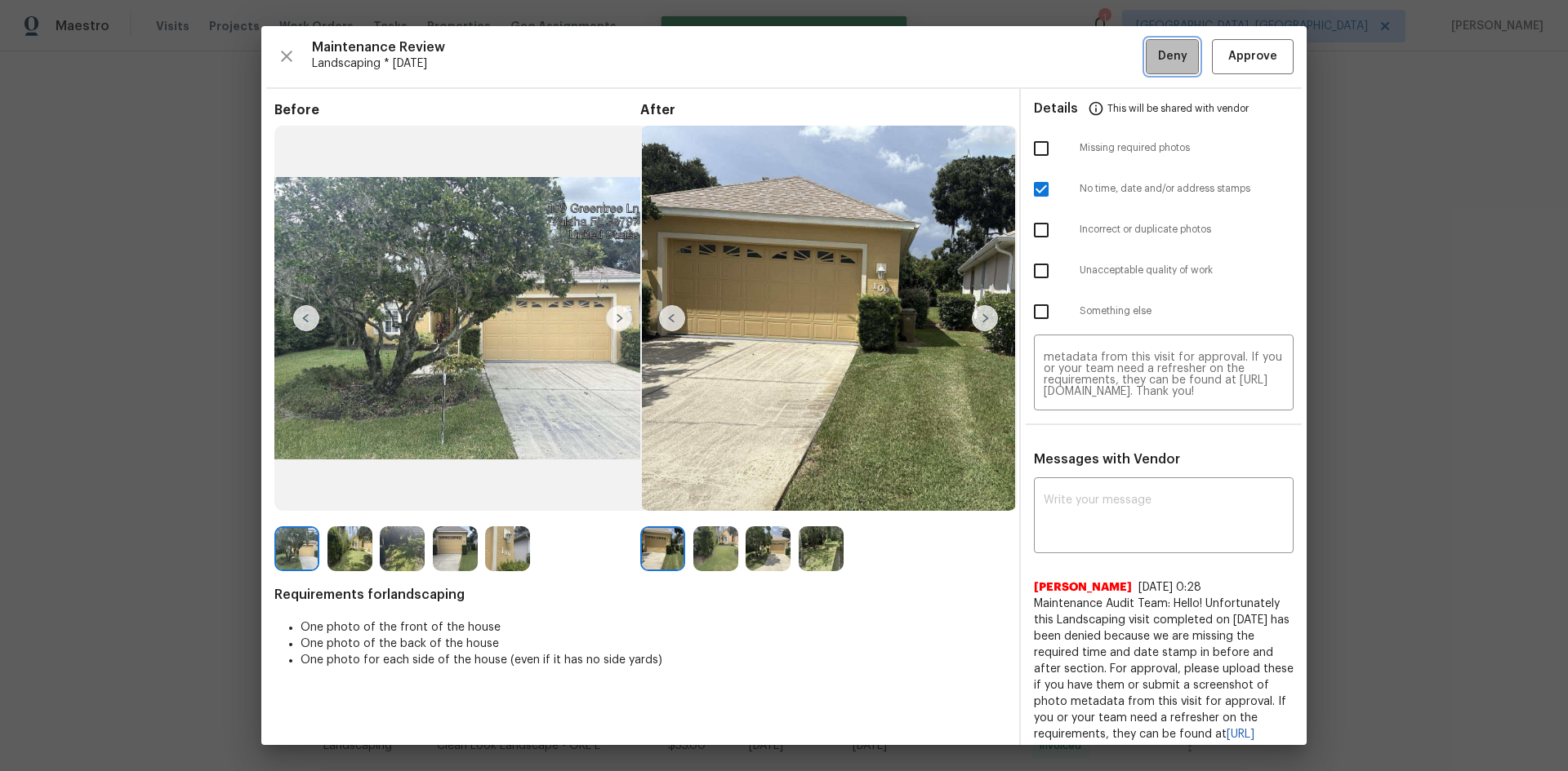
click at [1158, 51] on span "Deny" at bounding box center [1173, 57] width 30 height 20
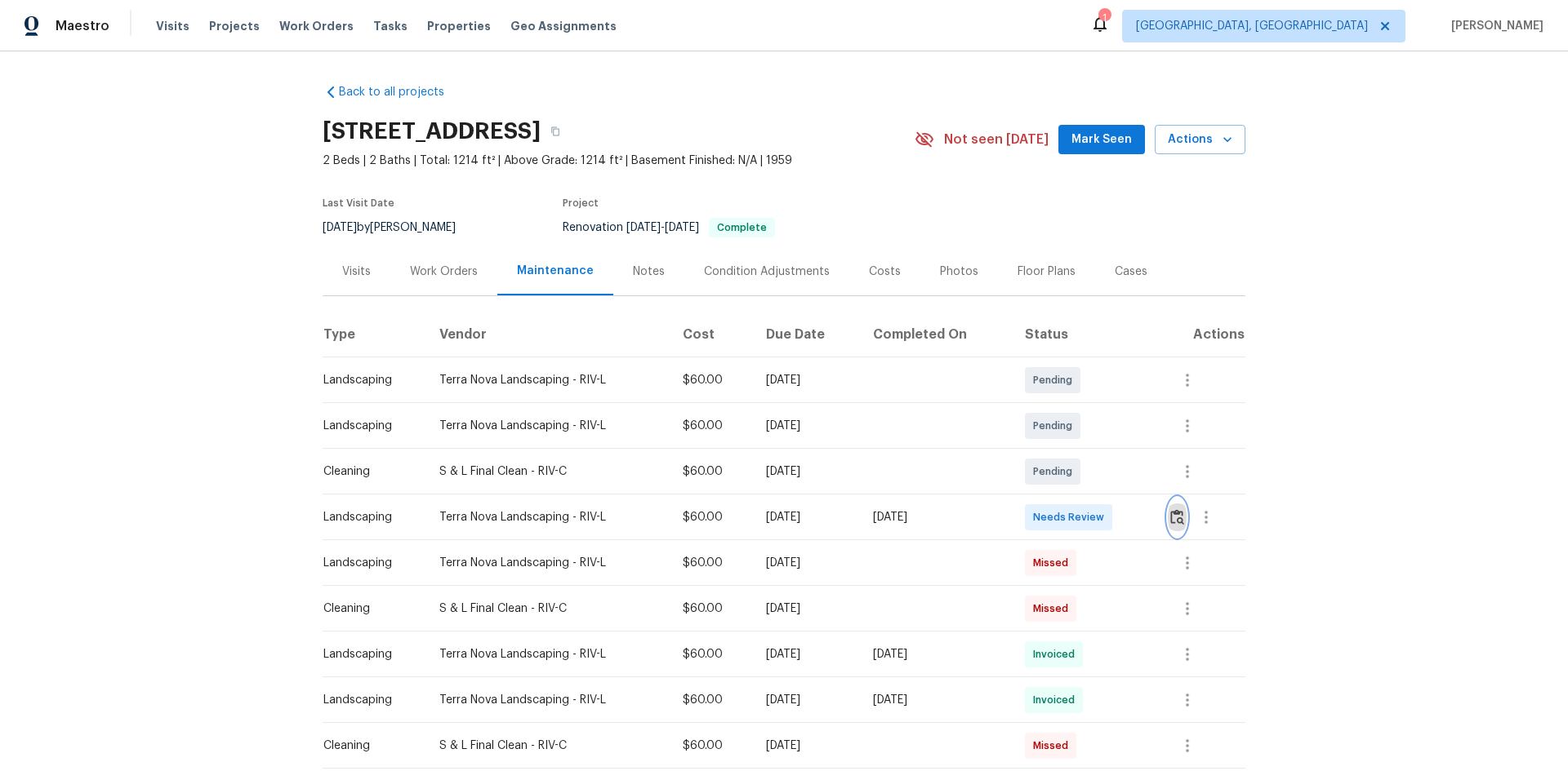
click at [1172, 519] on img "button" at bounding box center [1177, 516] width 14 height 16
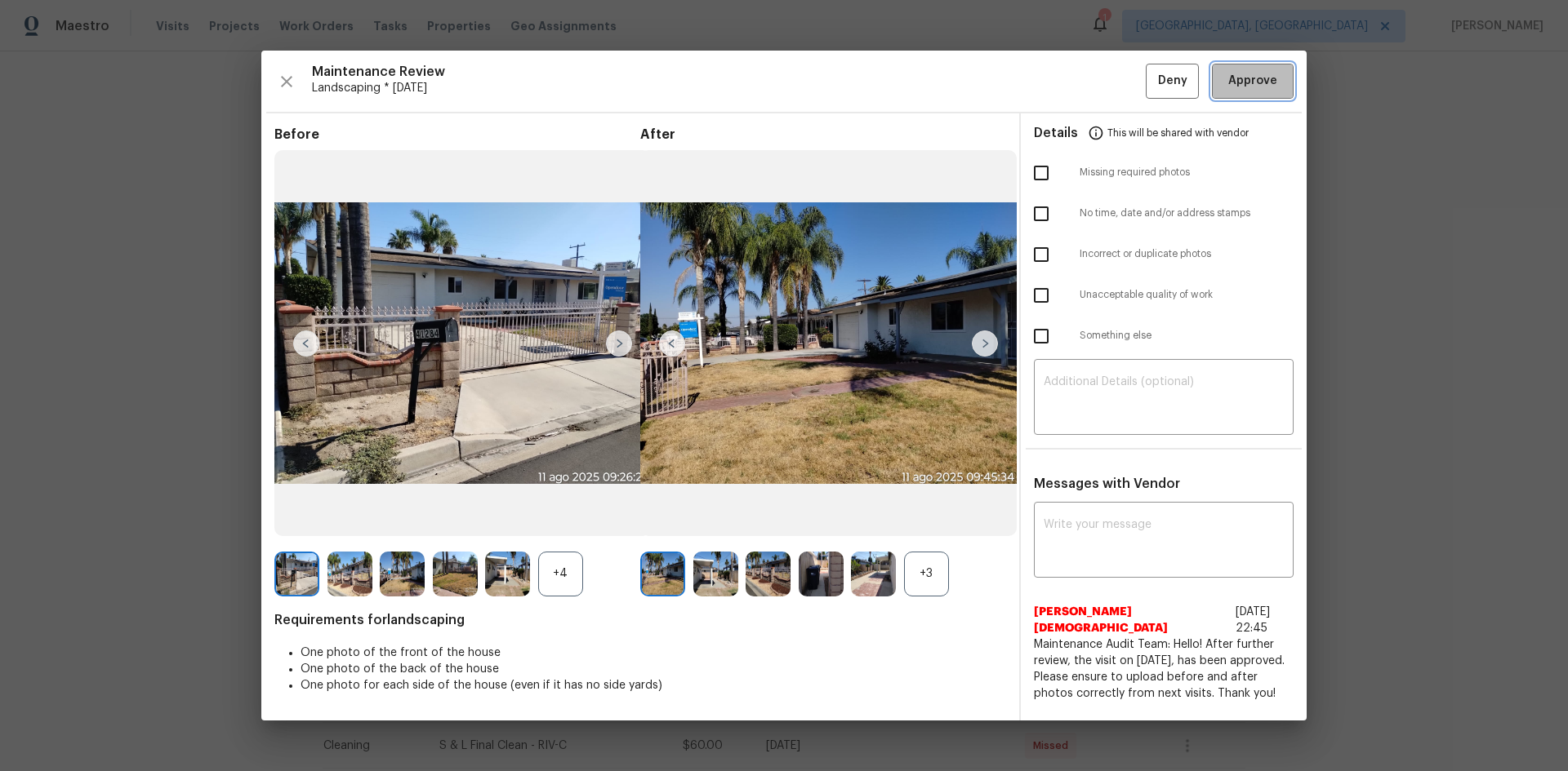
click at [1234, 77] on span "Approve" at bounding box center [1252, 81] width 49 height 20
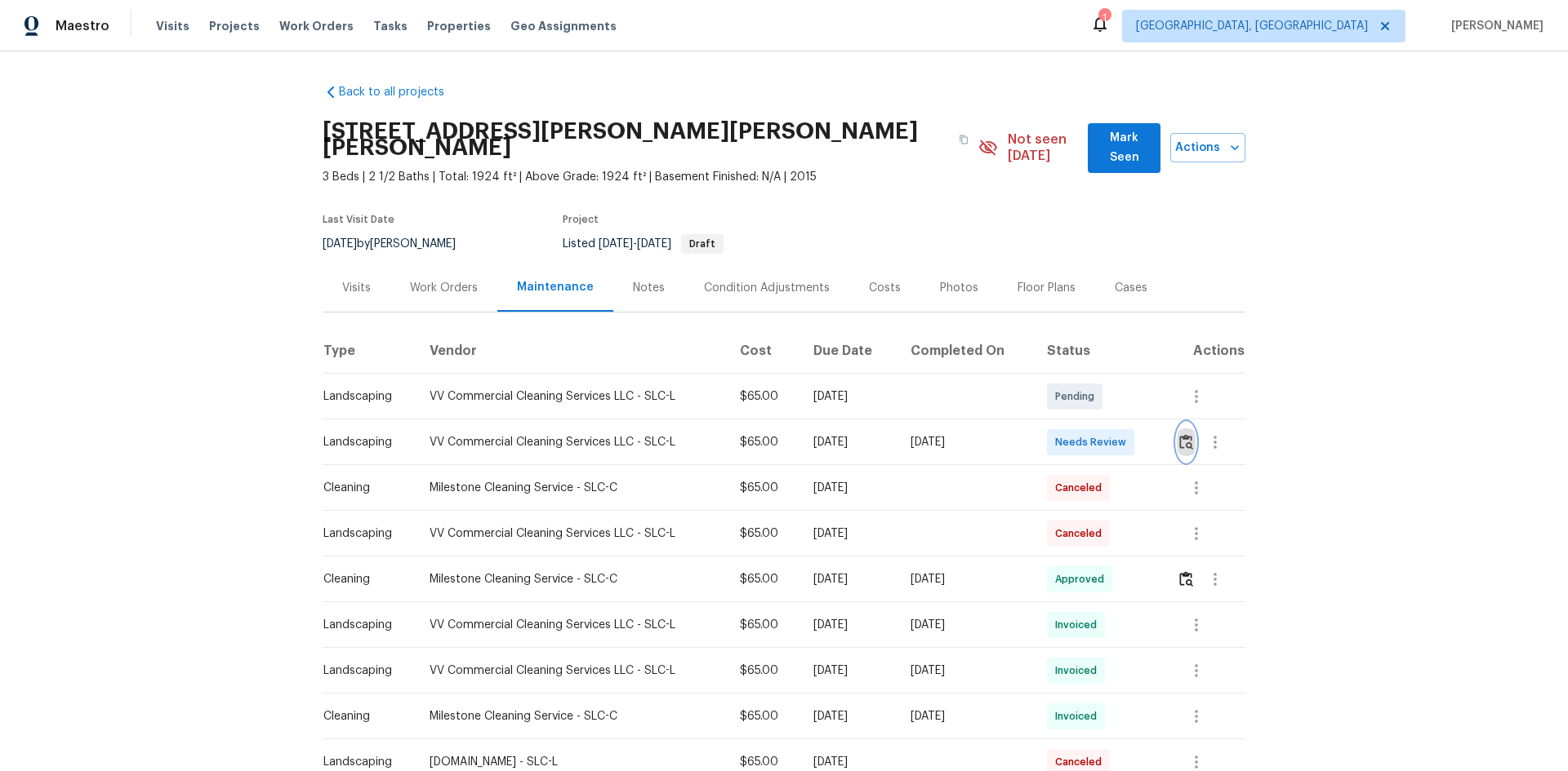
click at [1185, 434] on img "button" at bounding box center [1186, 441] width 14 height 16
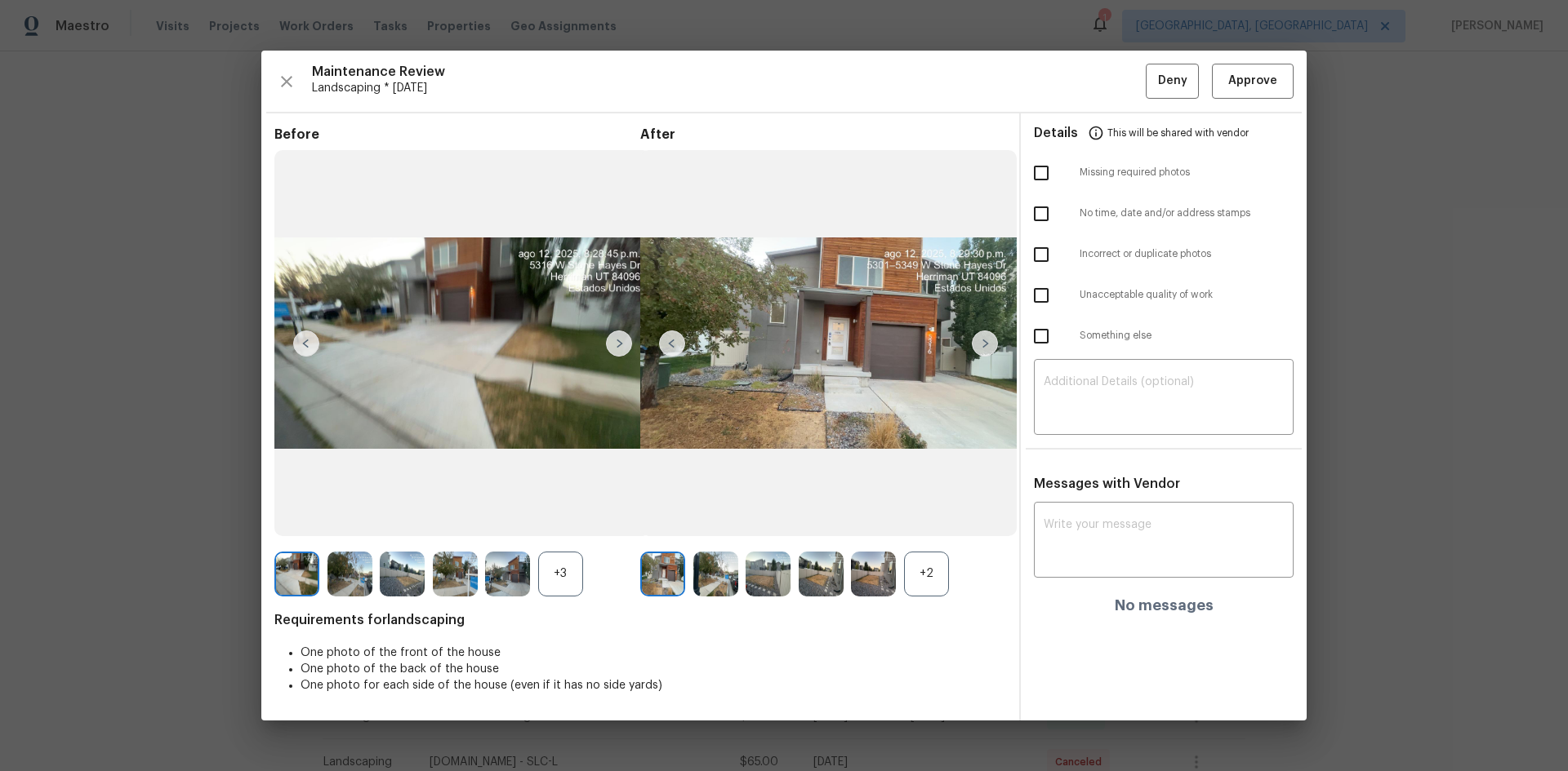
click at [989, 333] on img at bounding box center [985, 344] width 26 height 26
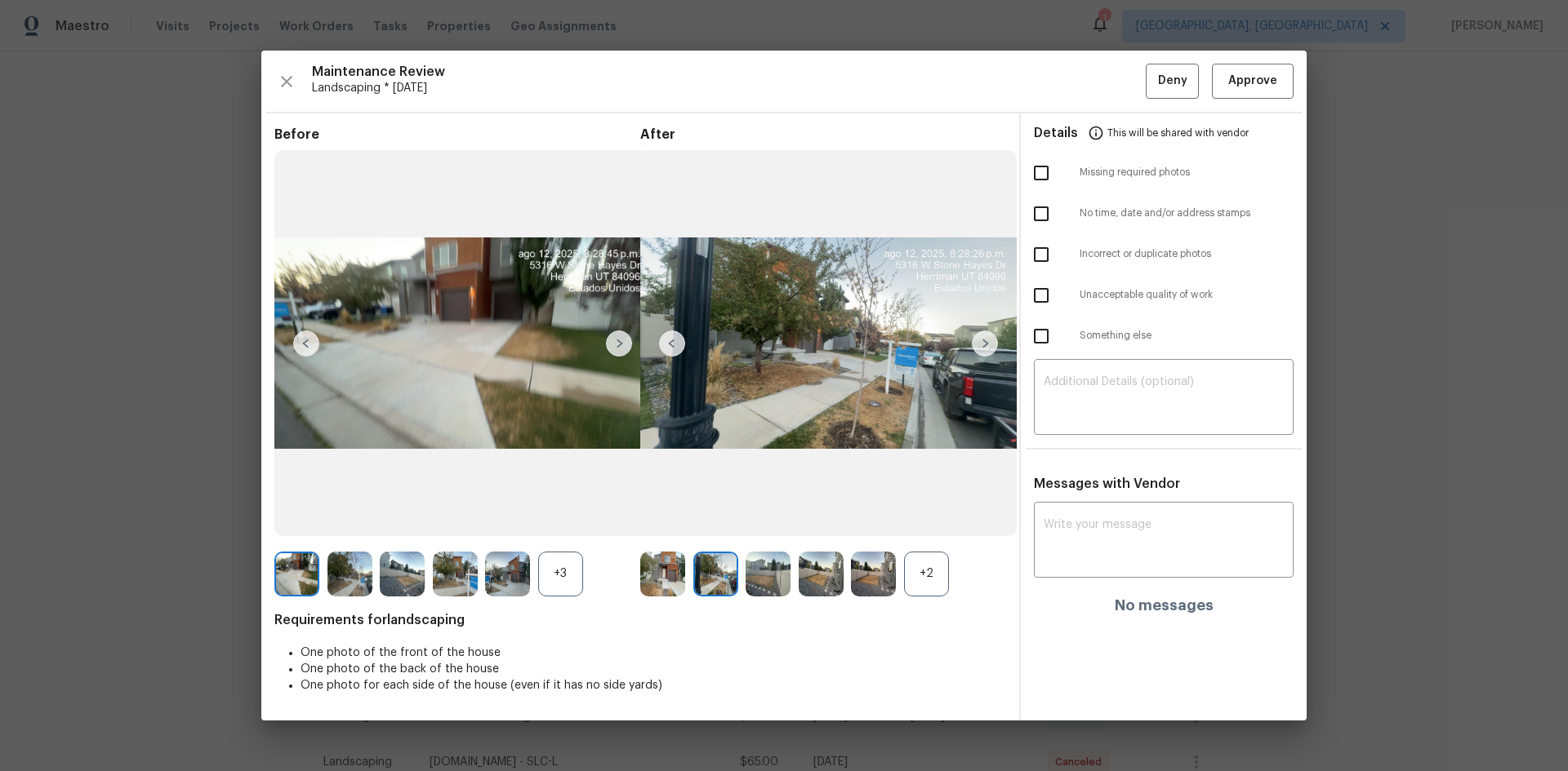
click at [989, 333] on img at bounding box center [985, 344] width 26 height 26
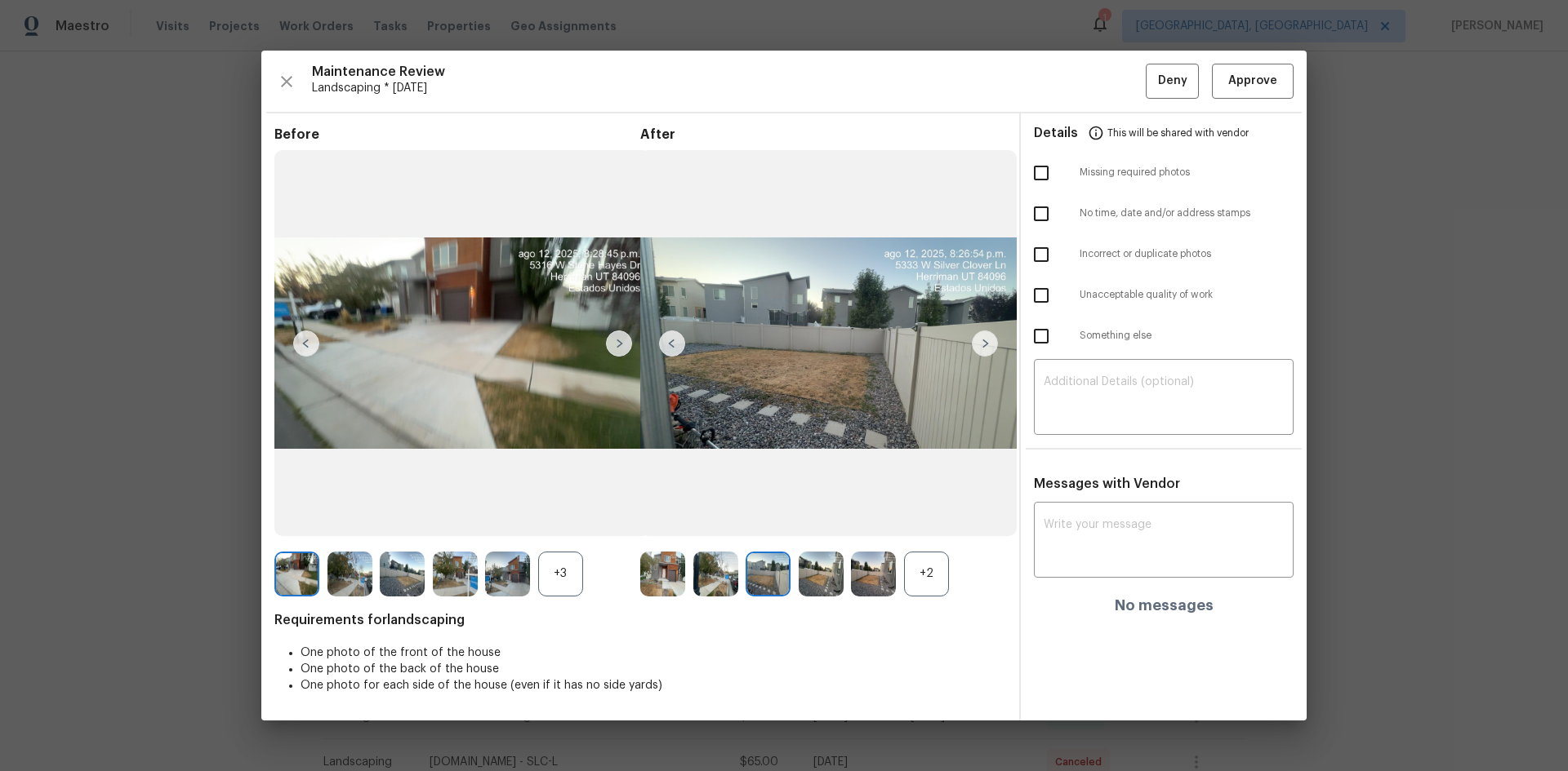
click at [989, 333] on img at bounding box center [985, 344] width 26 height 26
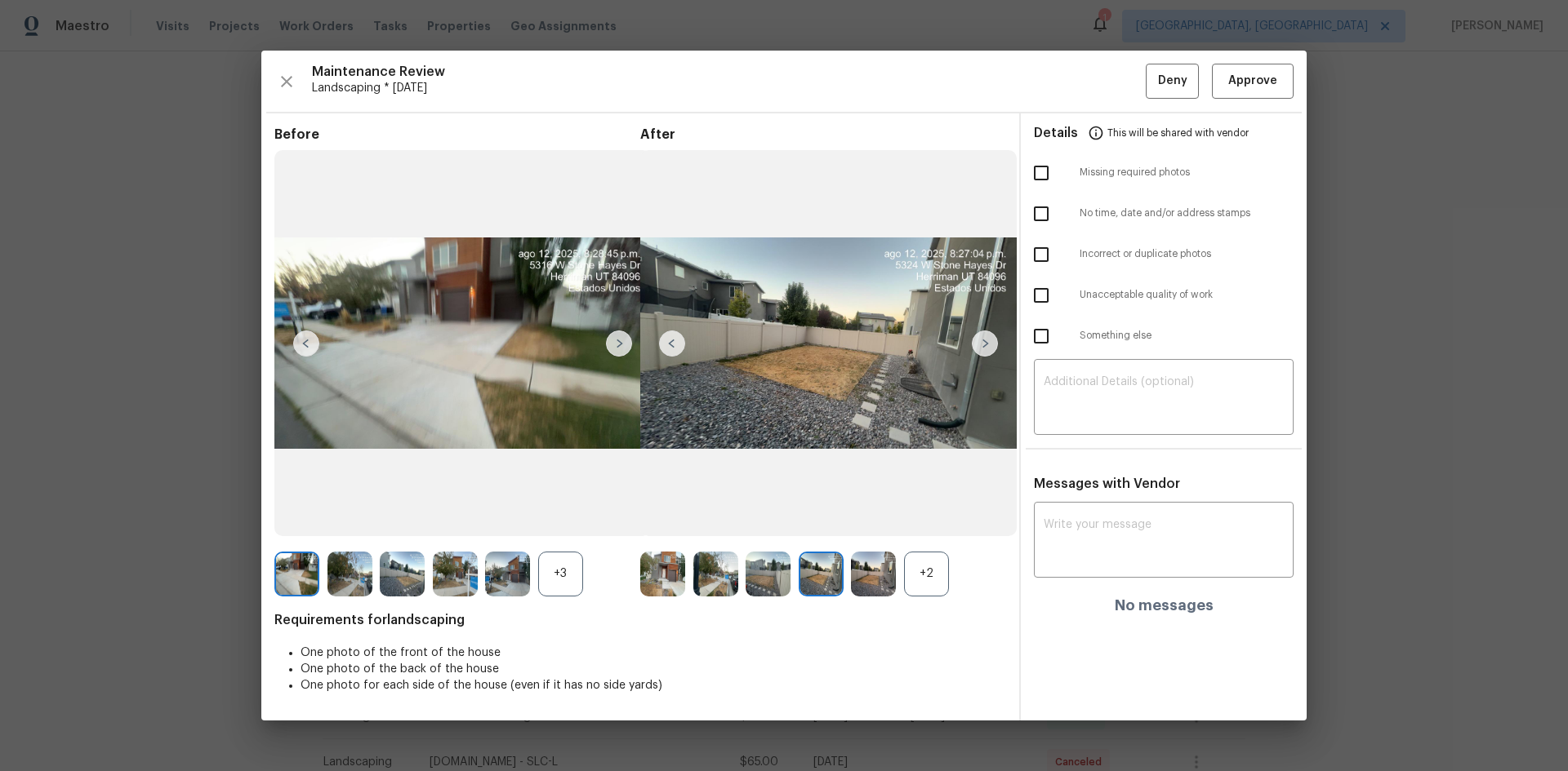
click at [989, 333] on img at bounding box center [985, 344] width 26 height 26
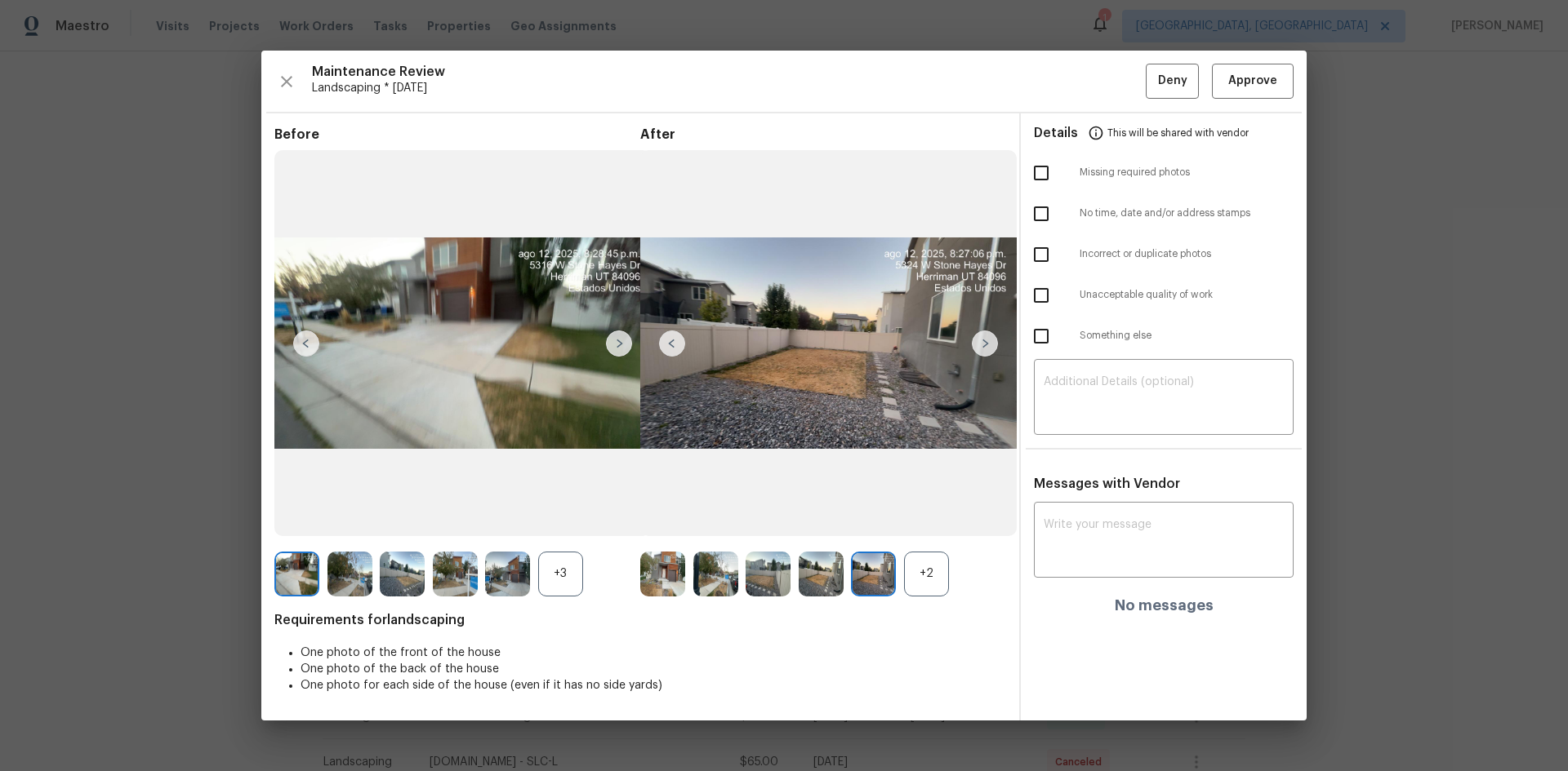
click at [989, 333] on img at bounding box center [985, 344] width 26 height 26
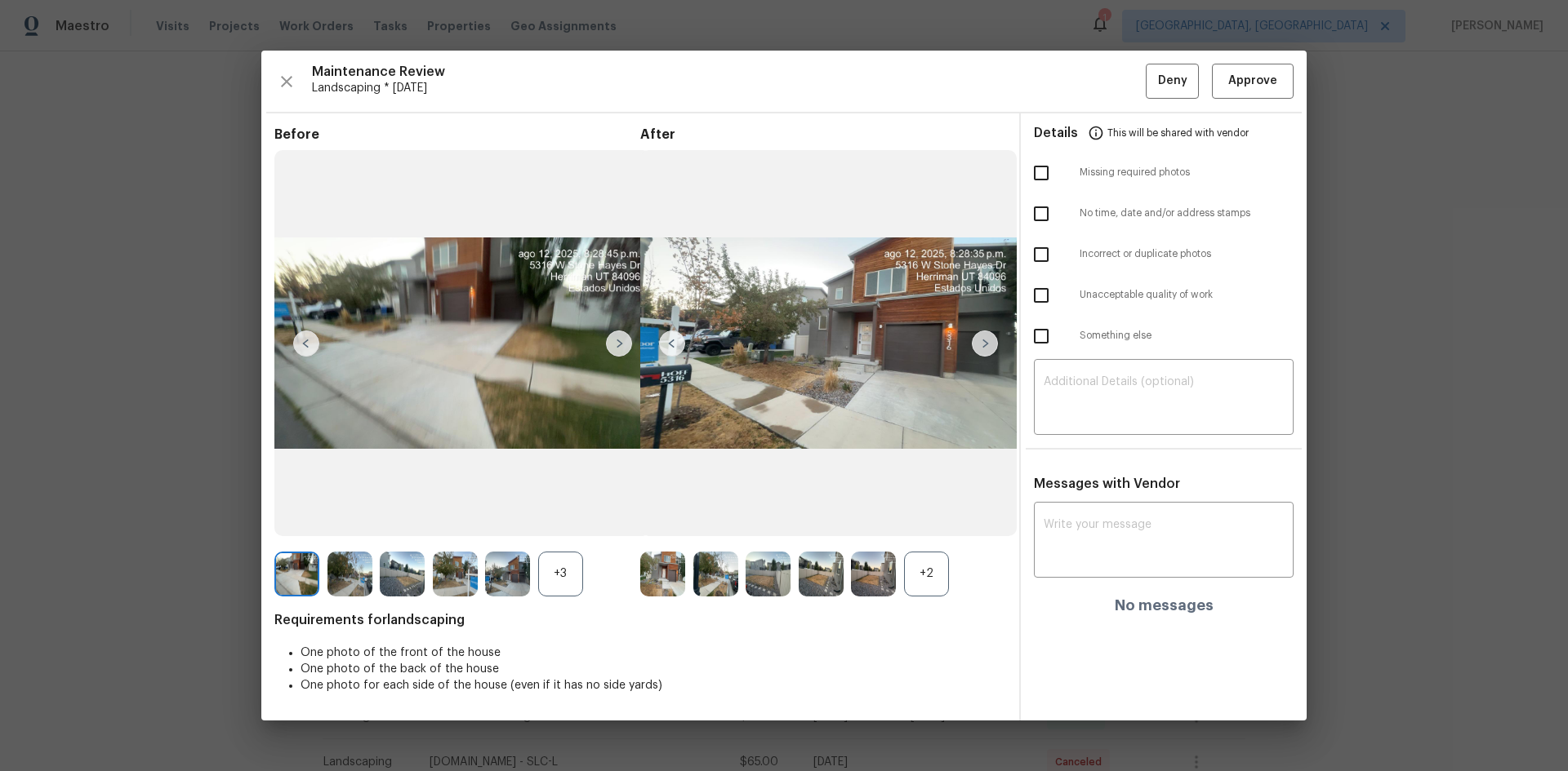
click at [989, 333] on img at bounding box center [985, 344] width 26 height 26
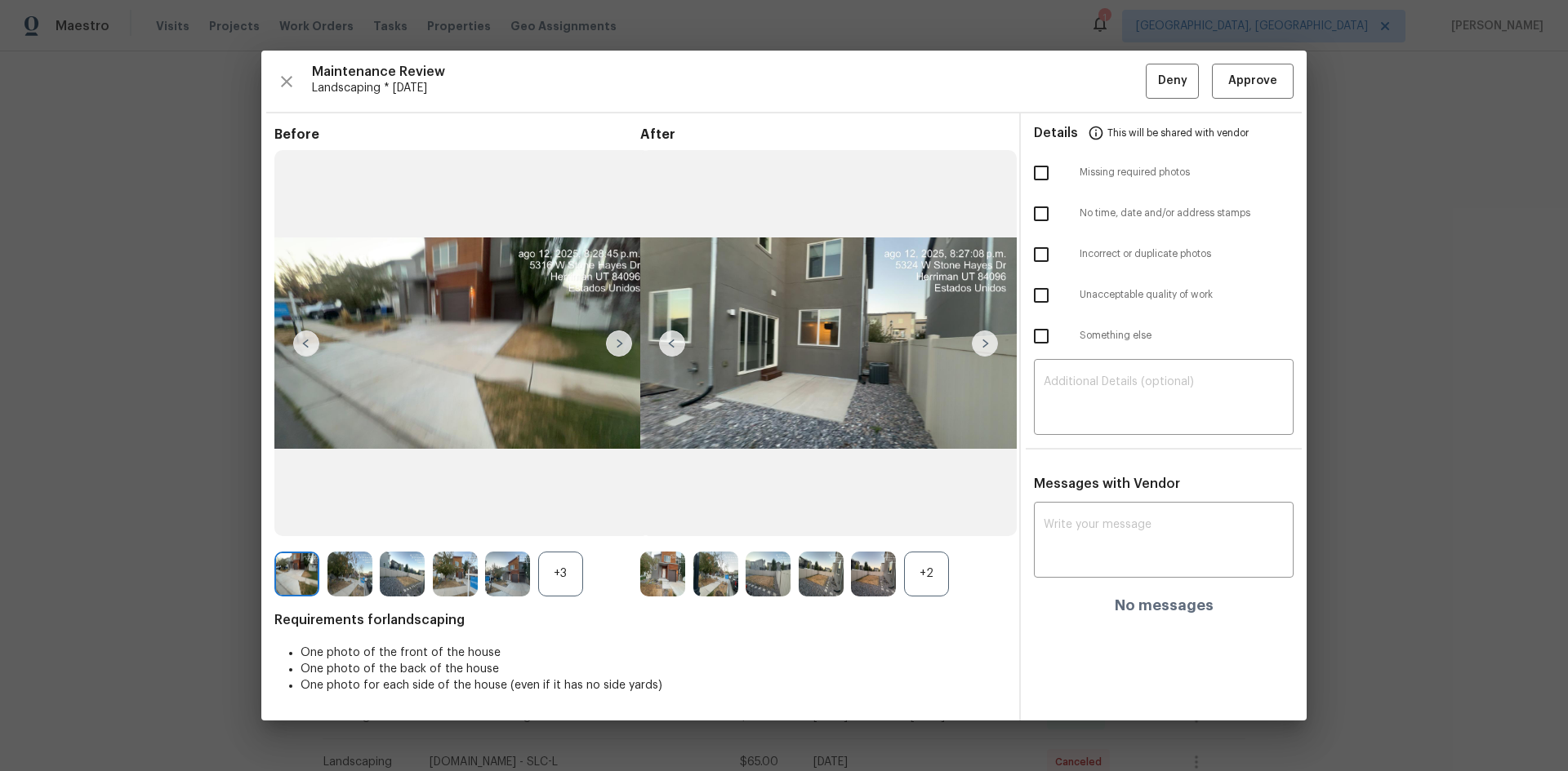
click at [614, 339] on img at bounding box center [619, 344] width 26 height 26
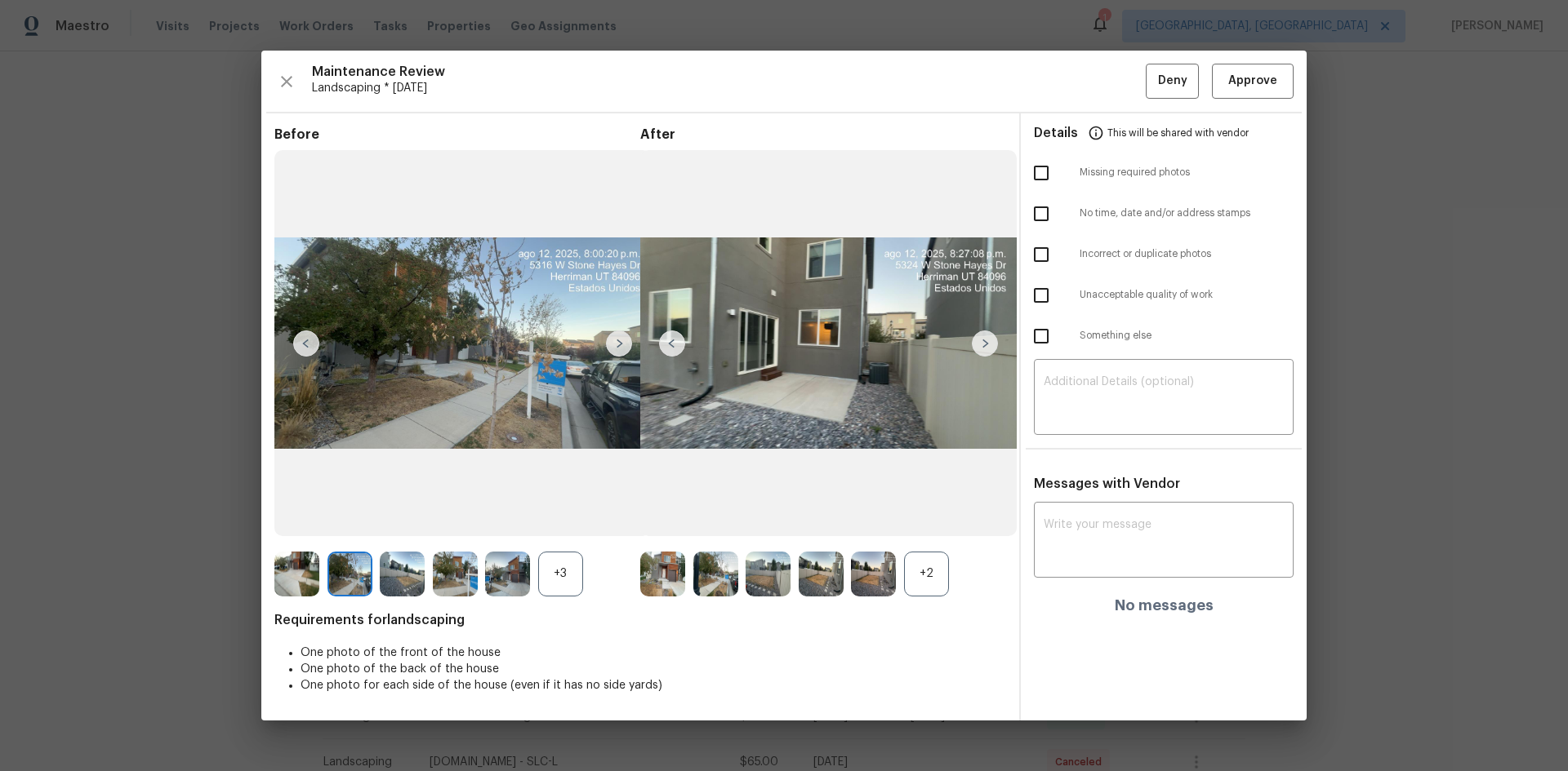
click at [614, 339] on img at bounding box center [619, 344] width 26 height 26
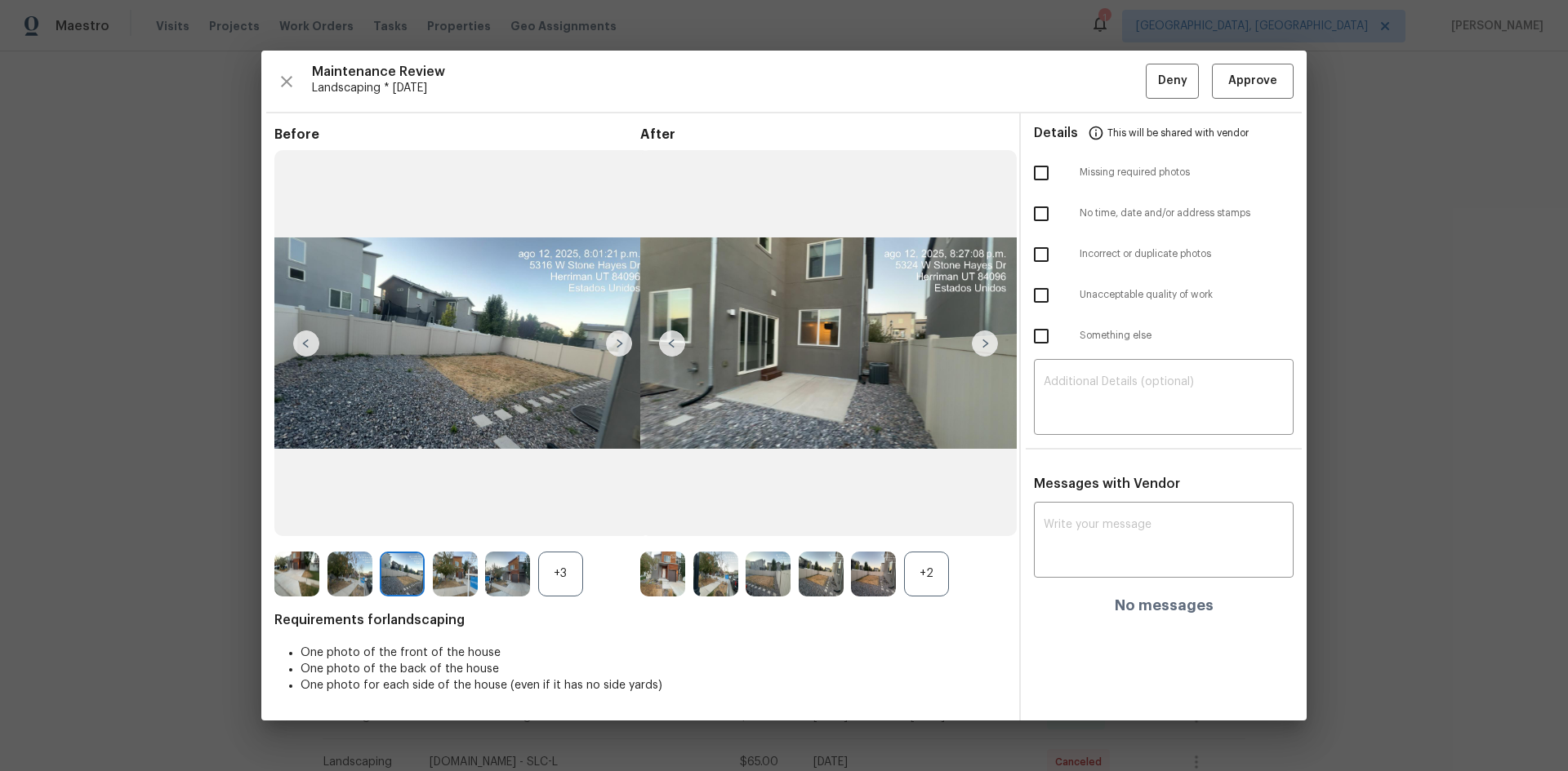
click at [614, 339] on img at bounding box center [619, 344] width 26 height 26
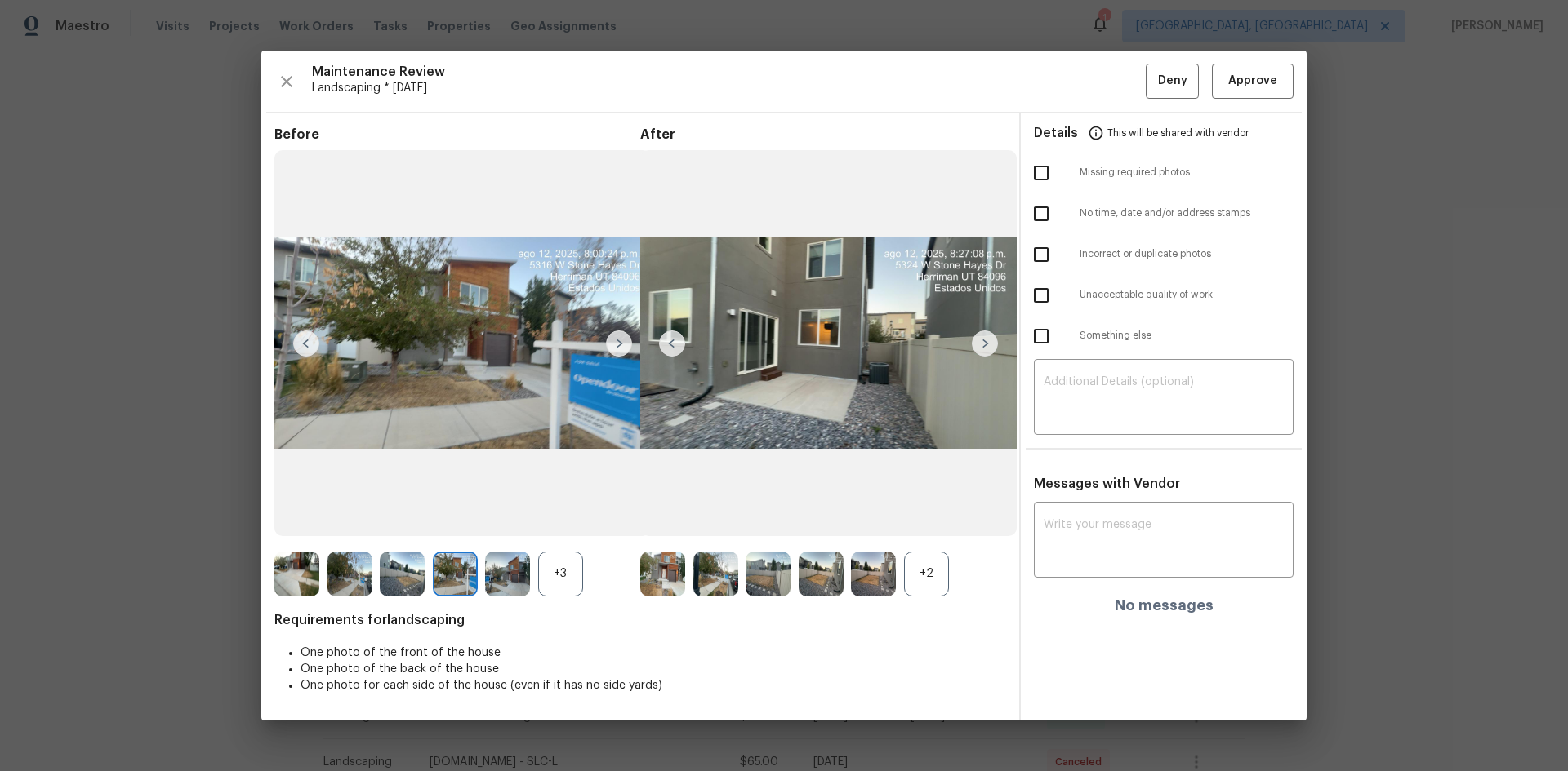
click at [614, 339] on img at bounding box center [619, 344] width 26 height 26
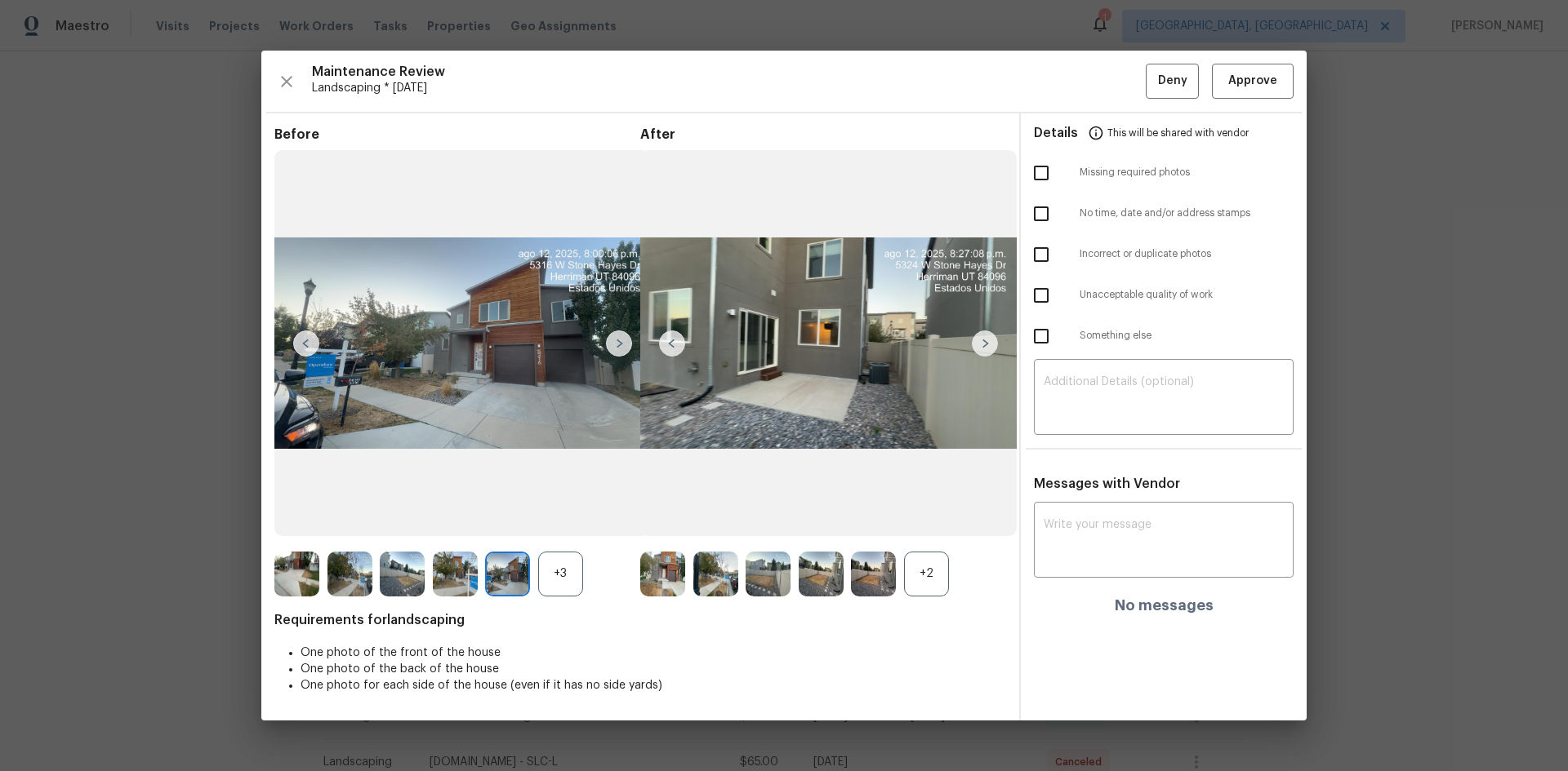
click at [614, 339] on img at bounding box center [619, 344] width 26 height 26
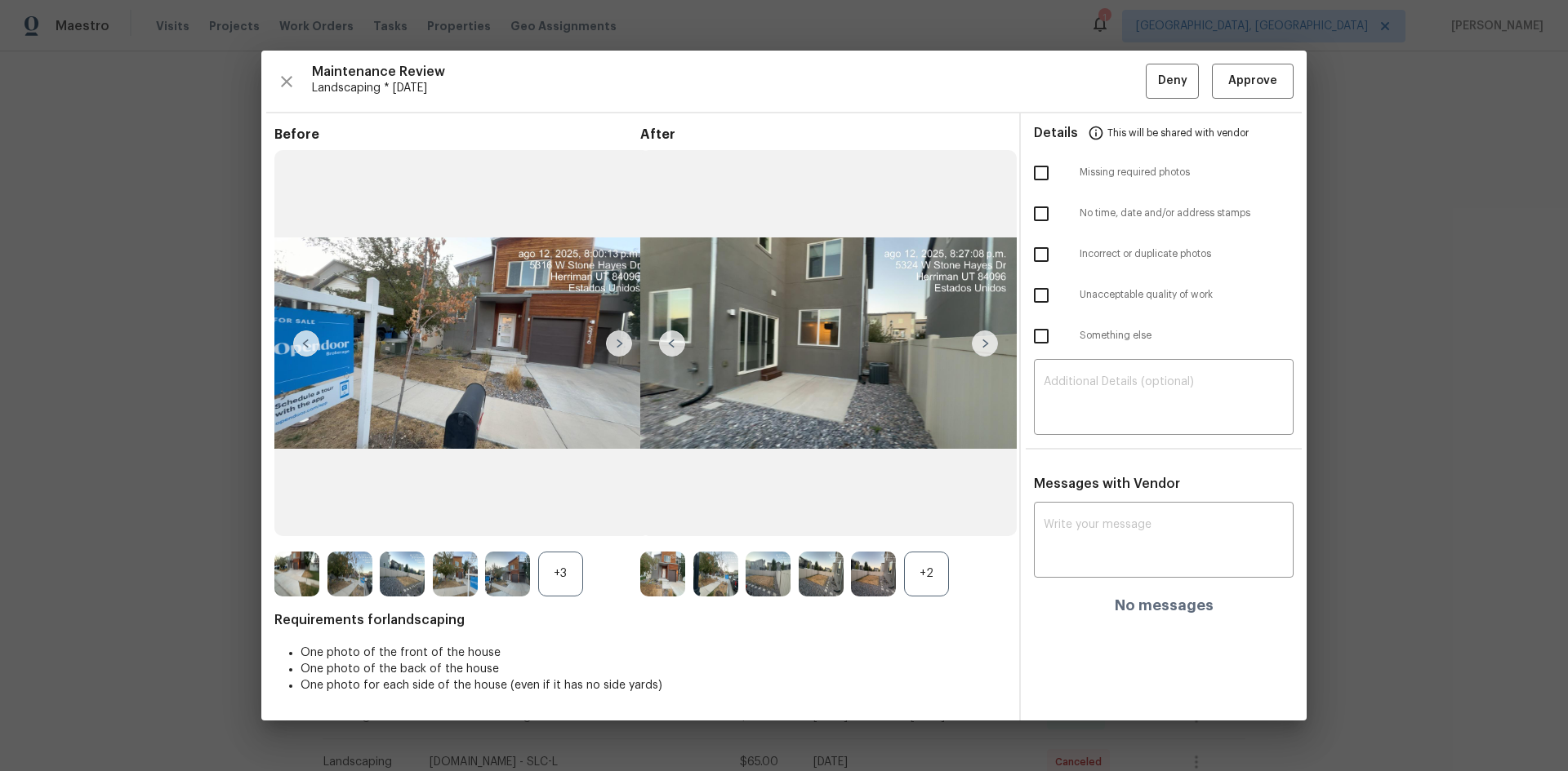
click at [614, 339] on img at bounding box center [619, 344] width 26 height 26
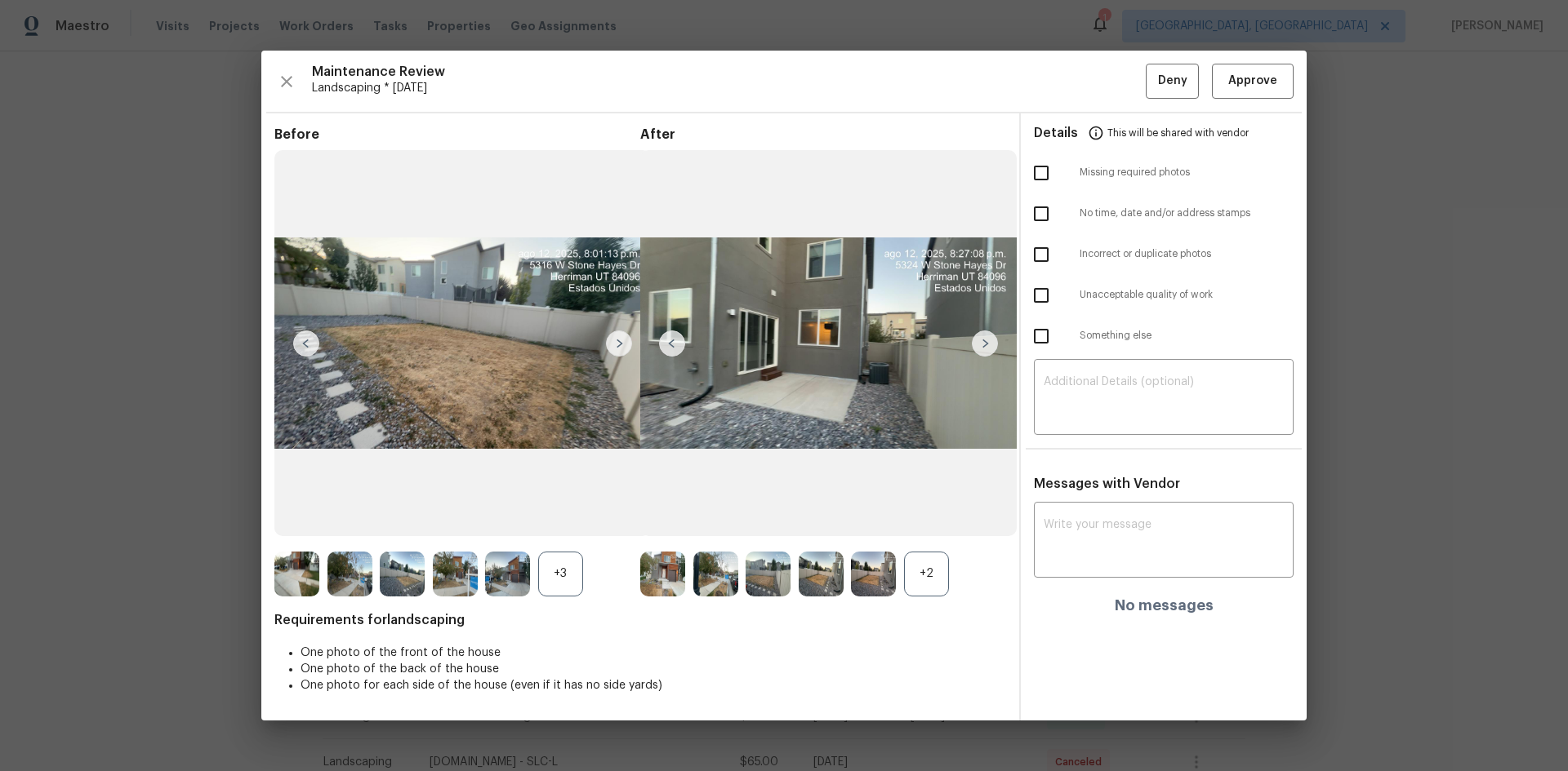
click at [614, 339] on img at bounding box center [619, 344] width 26 height 26
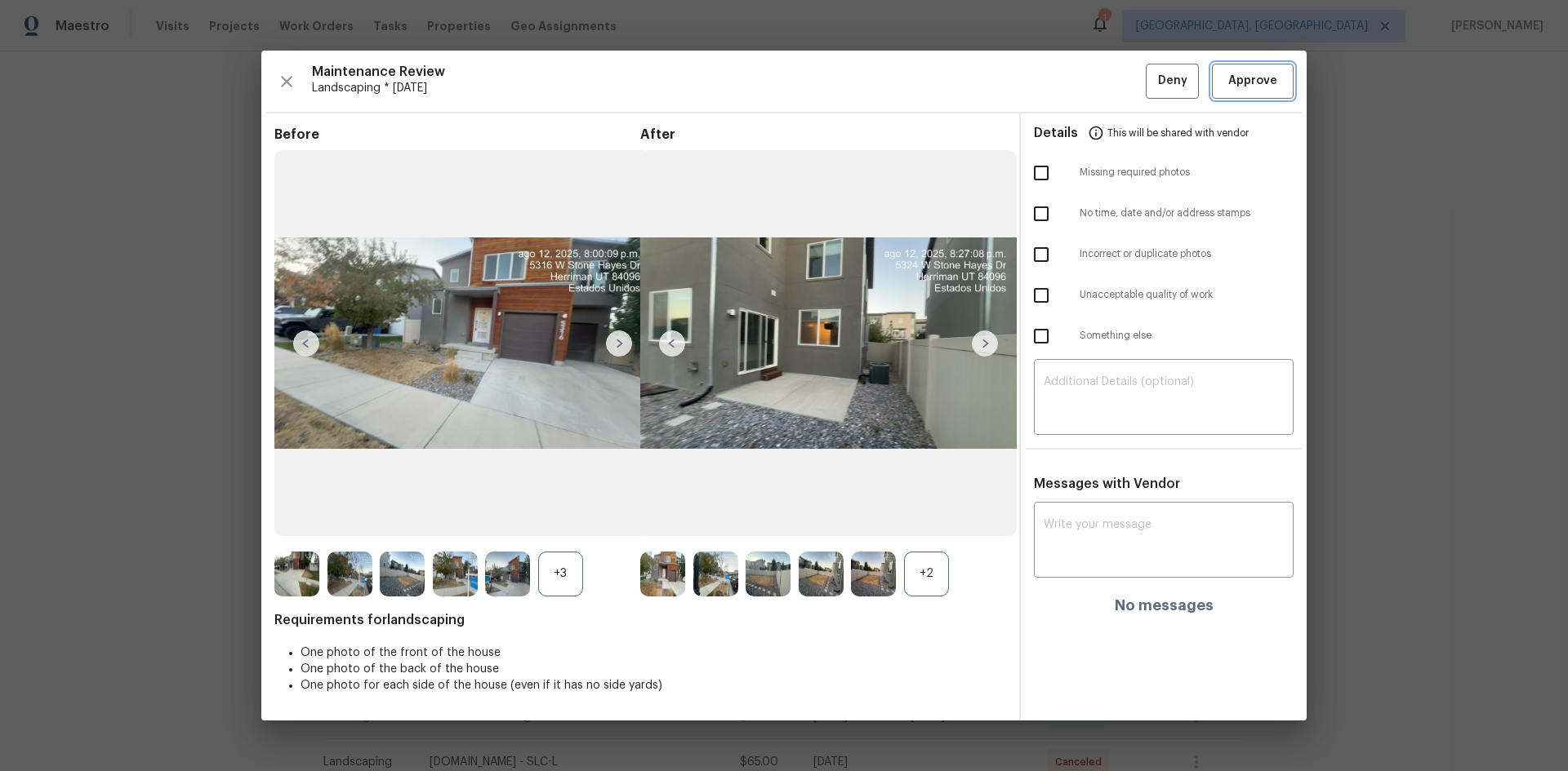
click at [1264, 85] on span "Approve" at bounding box center [1252, 81] width 49 height 20
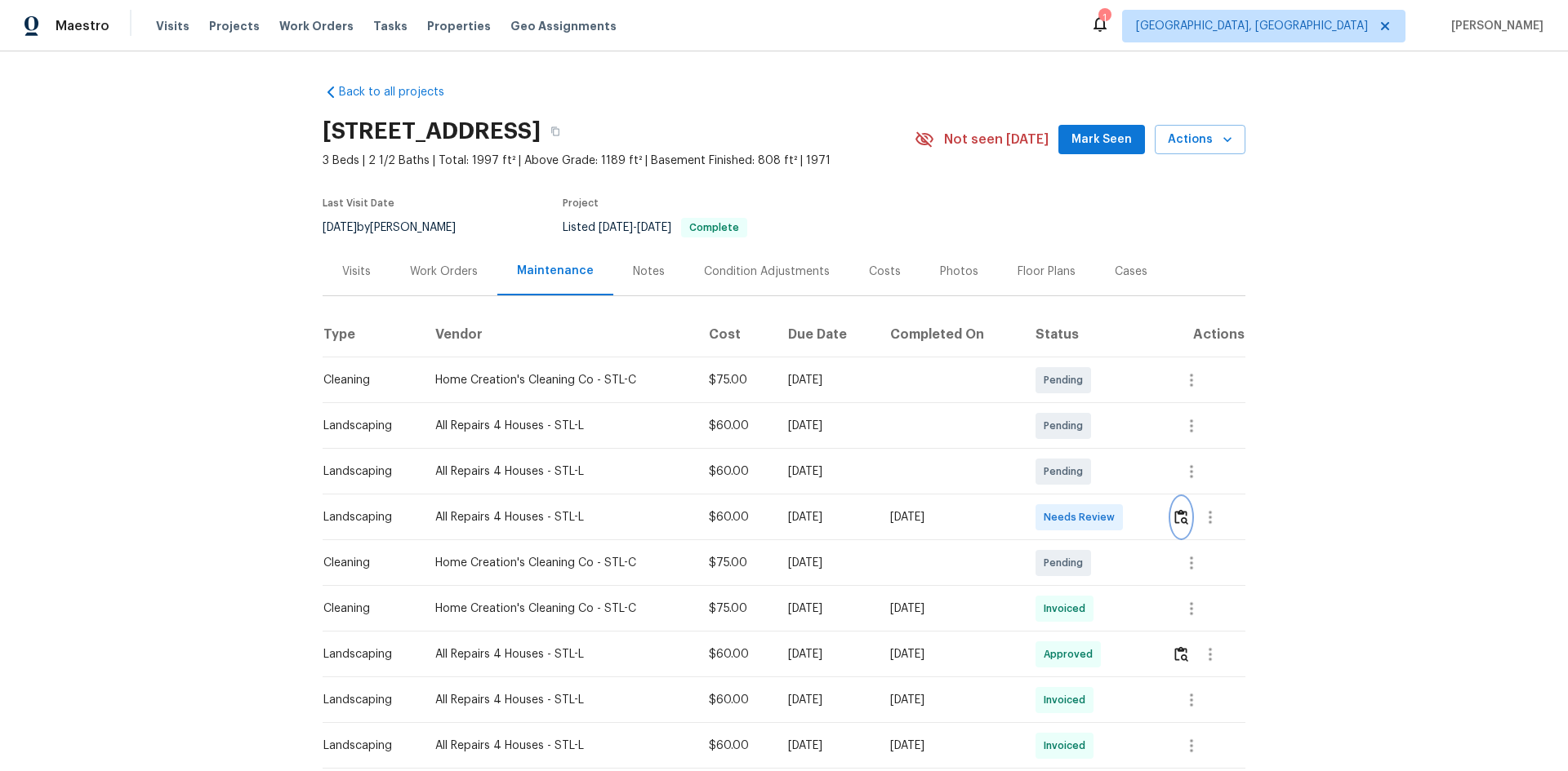
click at [1180, 514] on img "button" at bounding box center [1180, 516] width 14 height 16
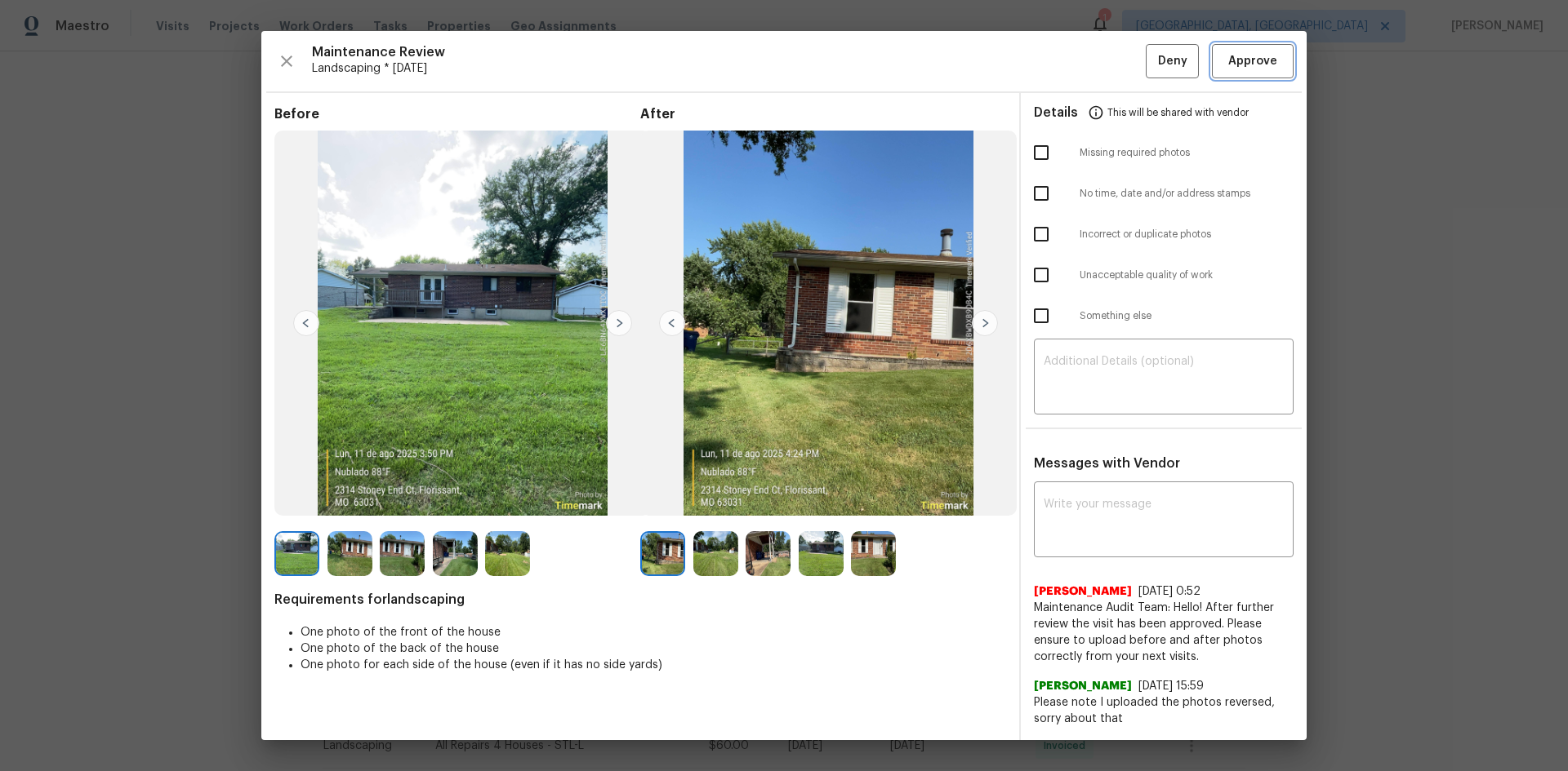
click at [1228, 64] on span "Approve" at bounding box center [1253, 61] width 56 height 20
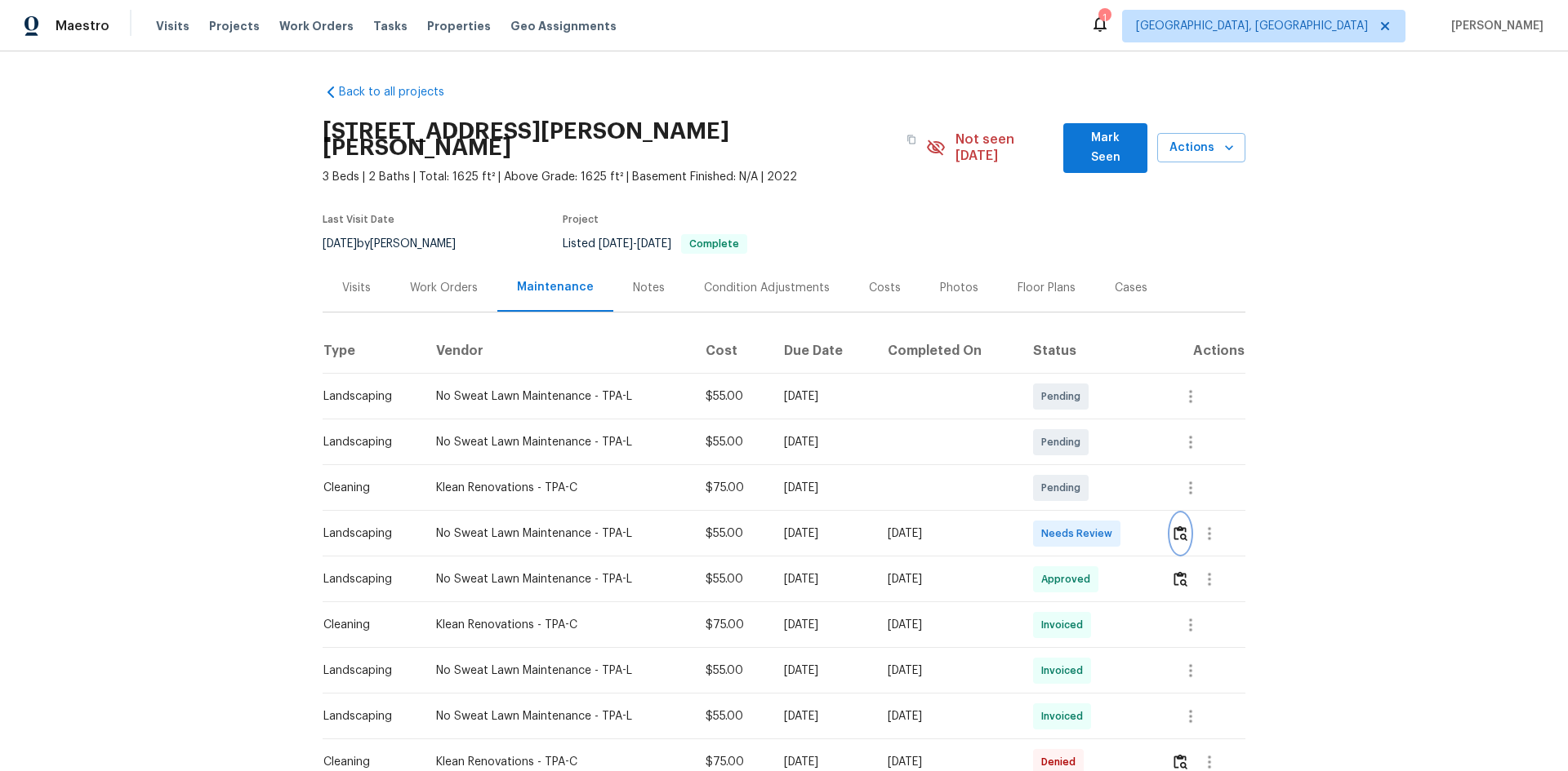
click at [1178, 526] on img "button" at bounding box center [1180, 533] width 14 height 16
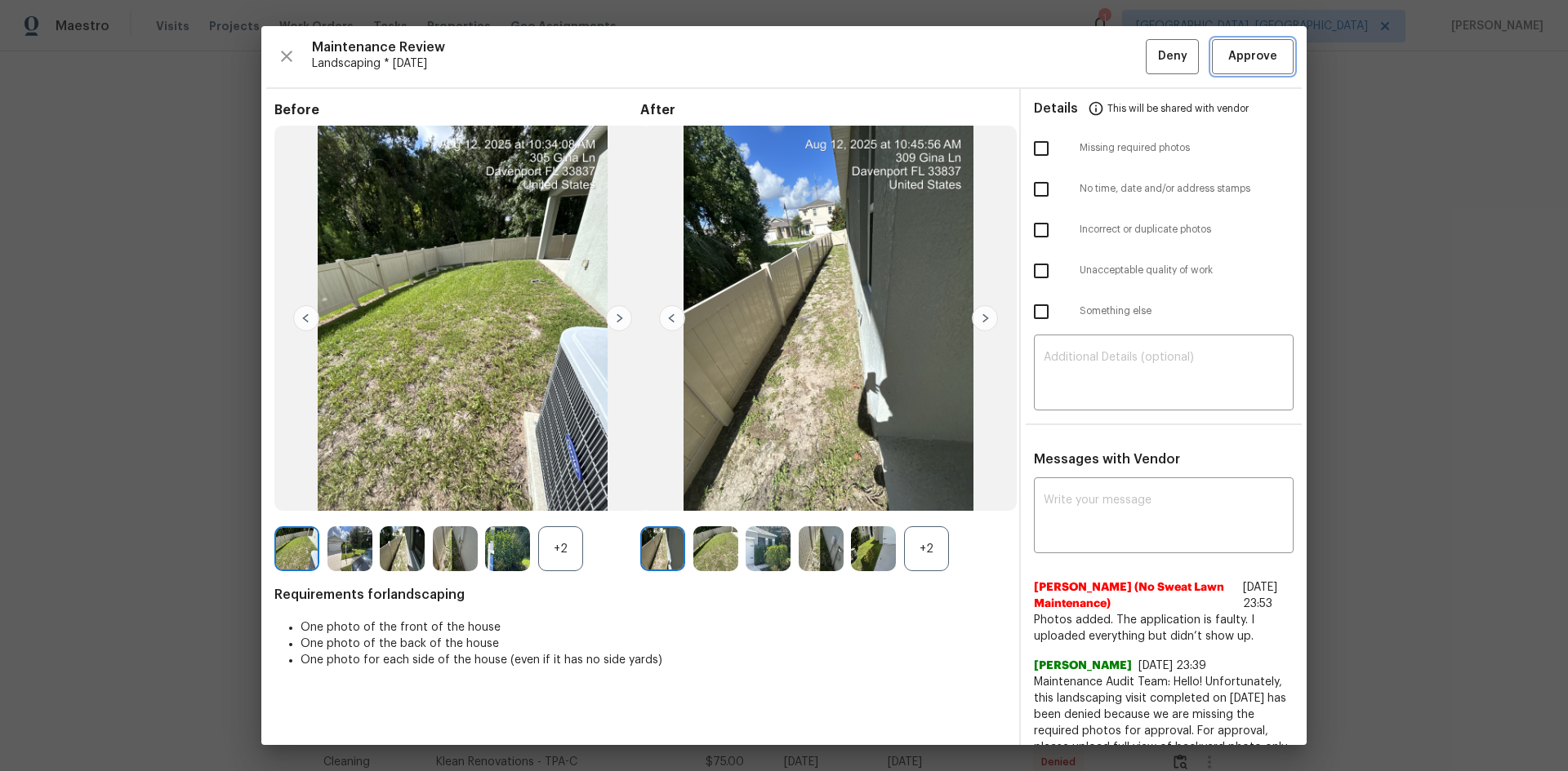
click at [1242, 58] on span "Approve" at bounding box center [1252, 57] width 49 height 20
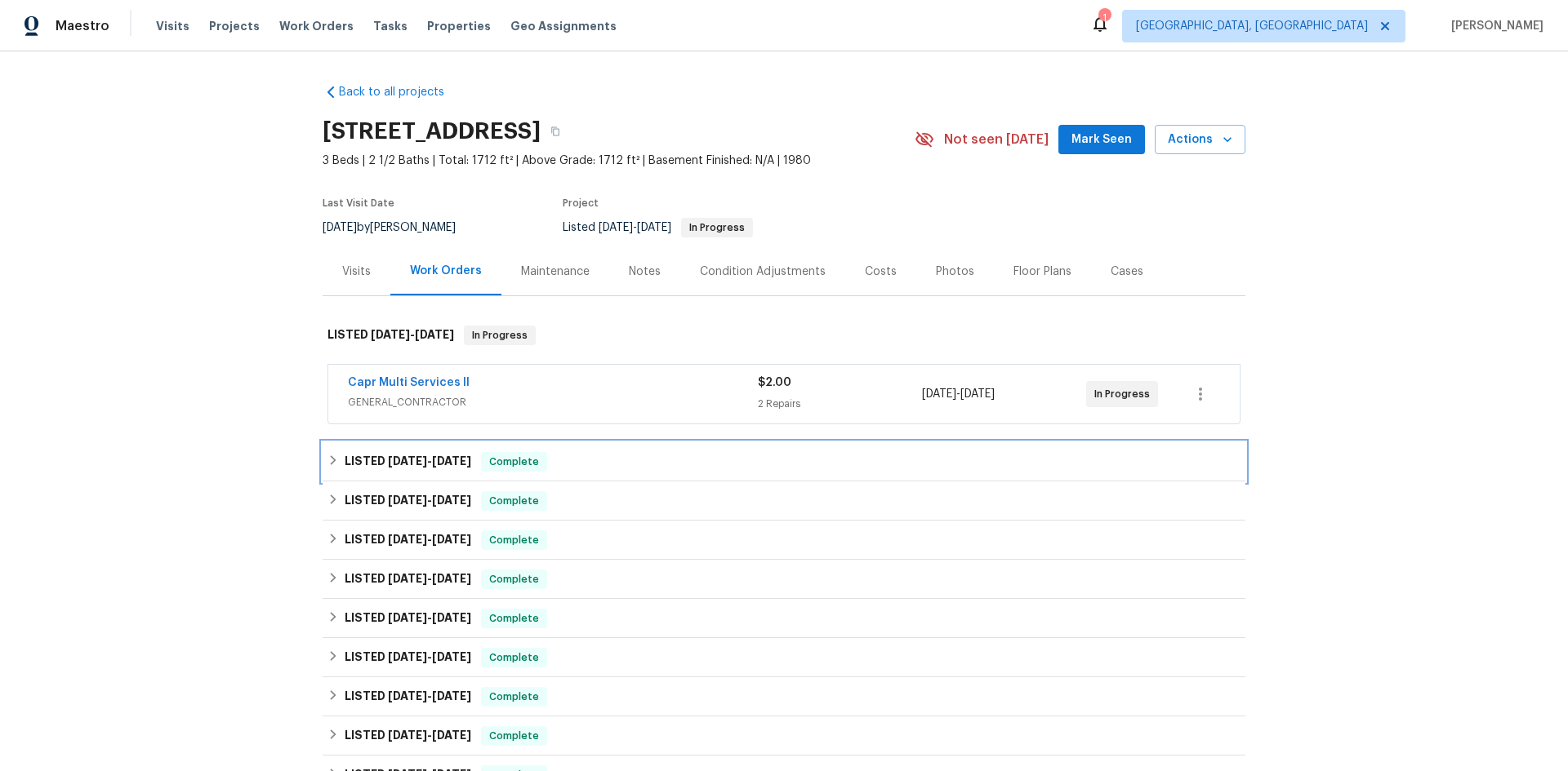
click at [327, 455] on icon at bounding box center [333, 460] width 11 height 11
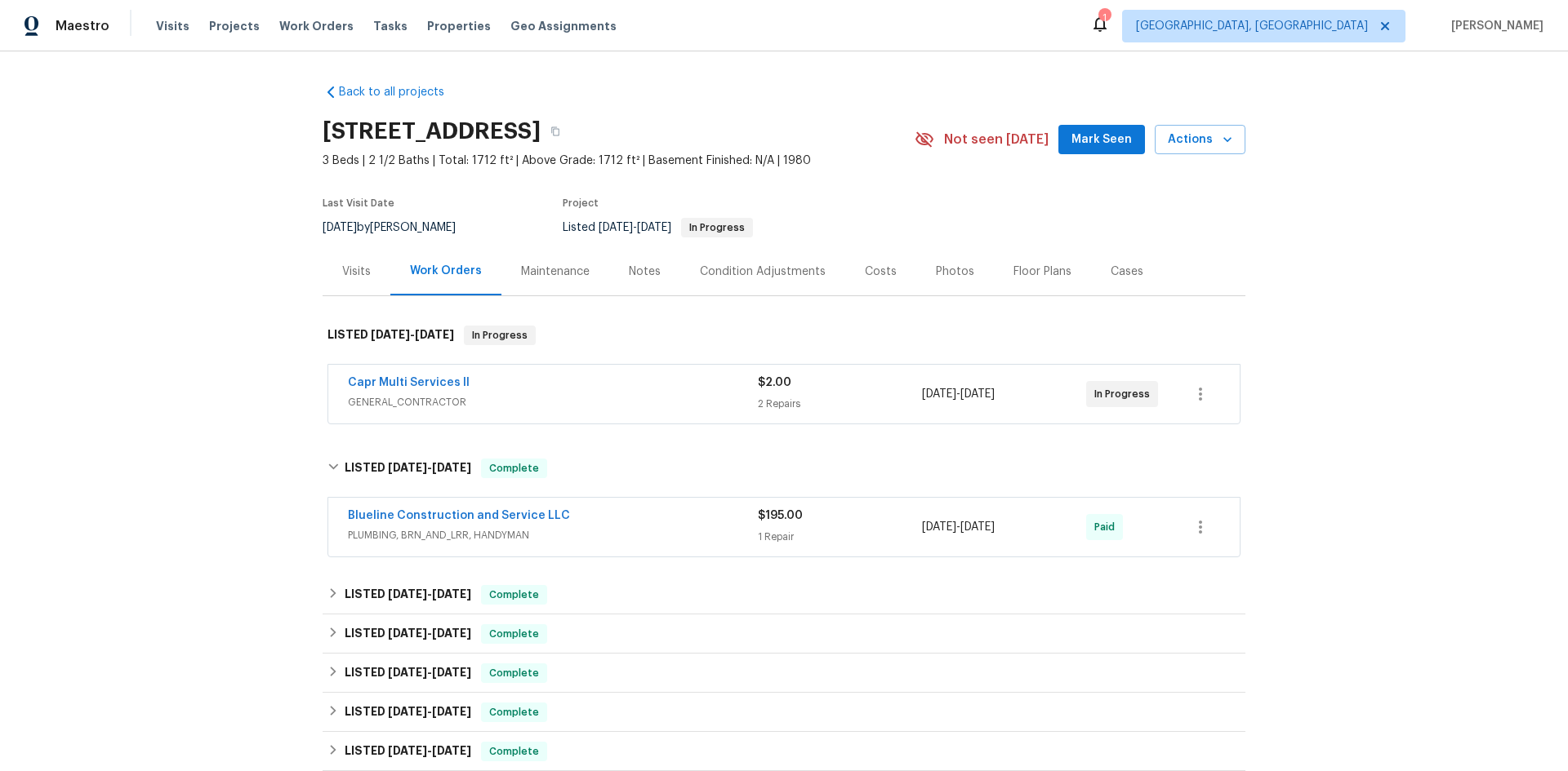
click at [352, 270] on div "Visits" at bounding box center [356, 272] width 29 height 17
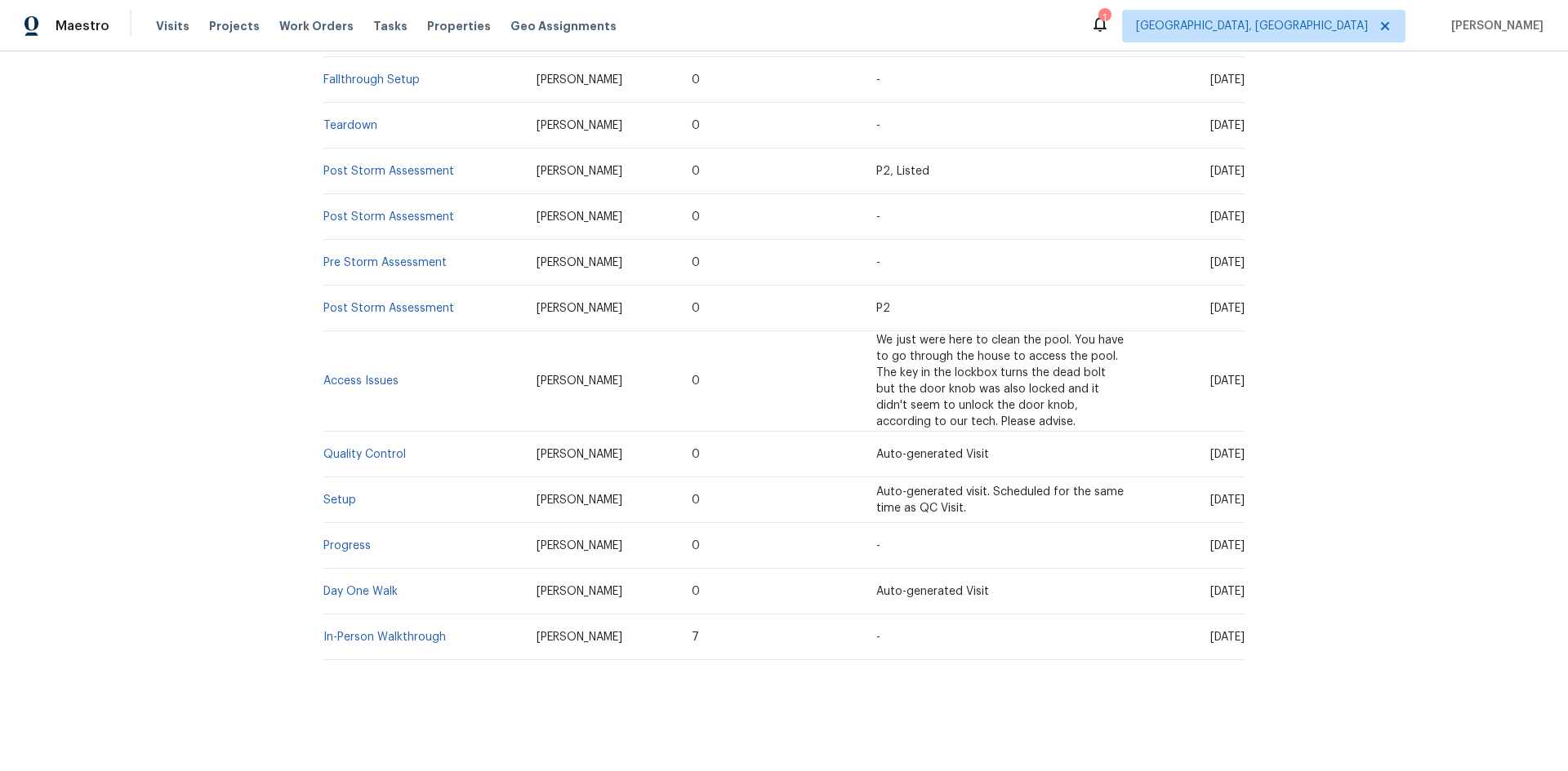
scroll to position [419, 0]
click at [323, 494] on link "Setup" at bounding box center [339, 500] width 33 height 11
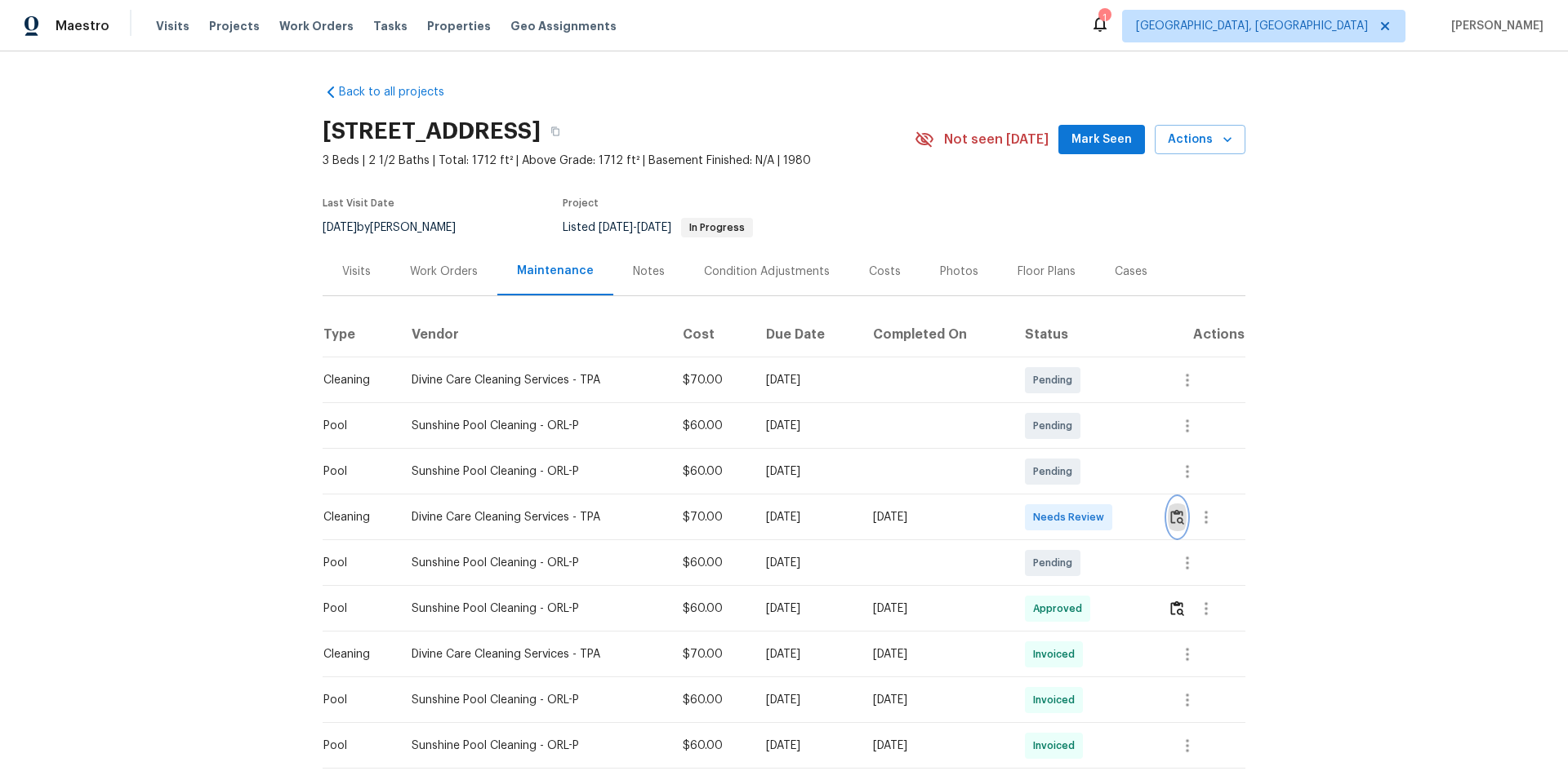
click at [1172, 518] on img "button" at bounding box center [1177, 516] width 14 height 16
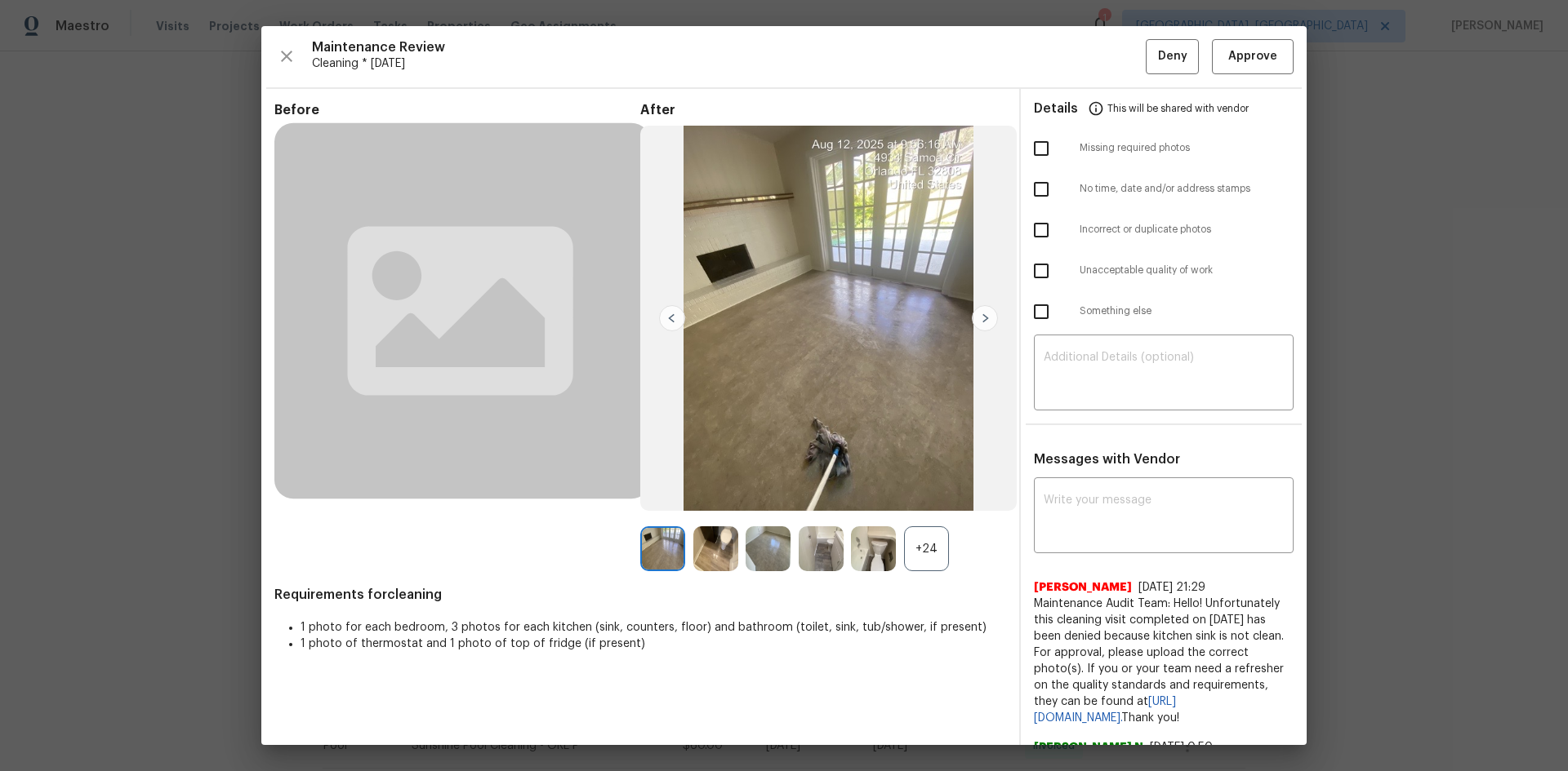
click at [1030, 147] on input "checkbox" at bounding box center [1041, 148] width 34 height 34
checkbox input "true"
click at [1093, 350] on div "​" at bounding box center [1163, 374] width 259 height 72
paste textarea "Maintenance Audit Team: Hello! Unfortunately, this Cleaning visit completed on …"
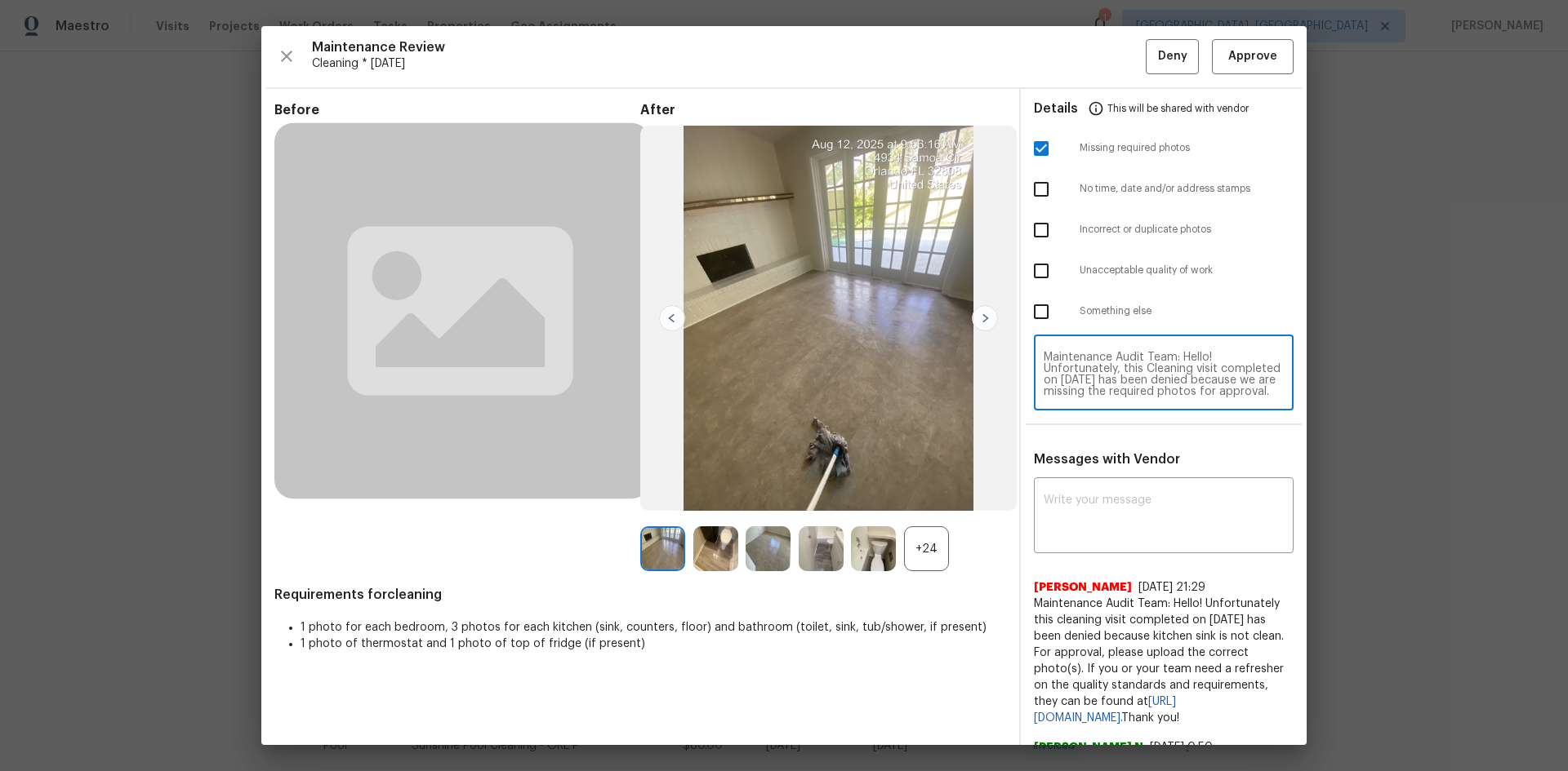
scroll to position [160, 0]
type textarea "Maintenance Audit Team: Hello! Unfortunately, this Cleaning visit completed on …"
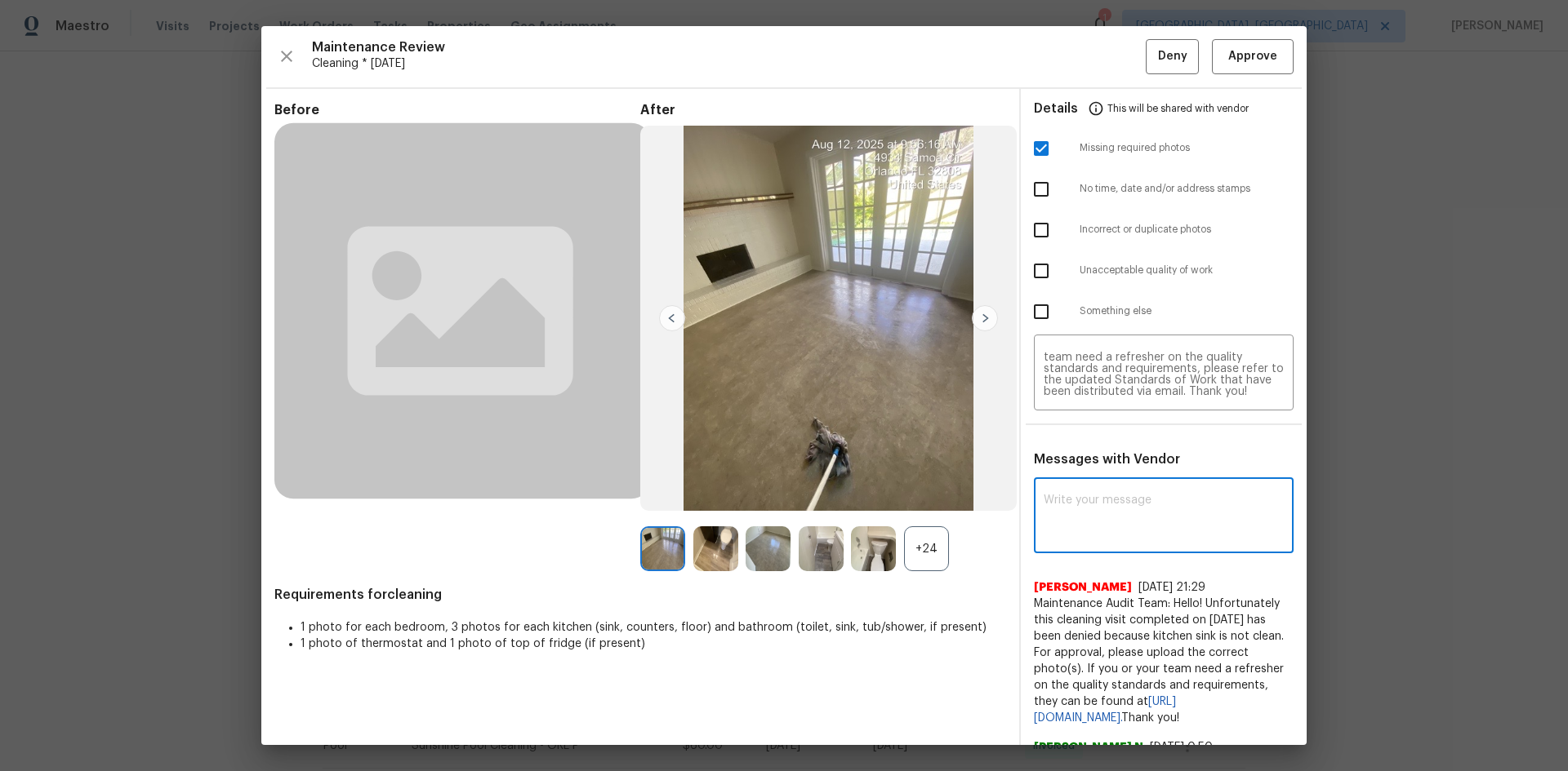
click at [1104, 524] on textarea at bounding box center [1164, 516] width 240 height 46
paste textarea "Maintenance Audit Team: Hello! Unfortunately, this Cleaning visit completed on …"
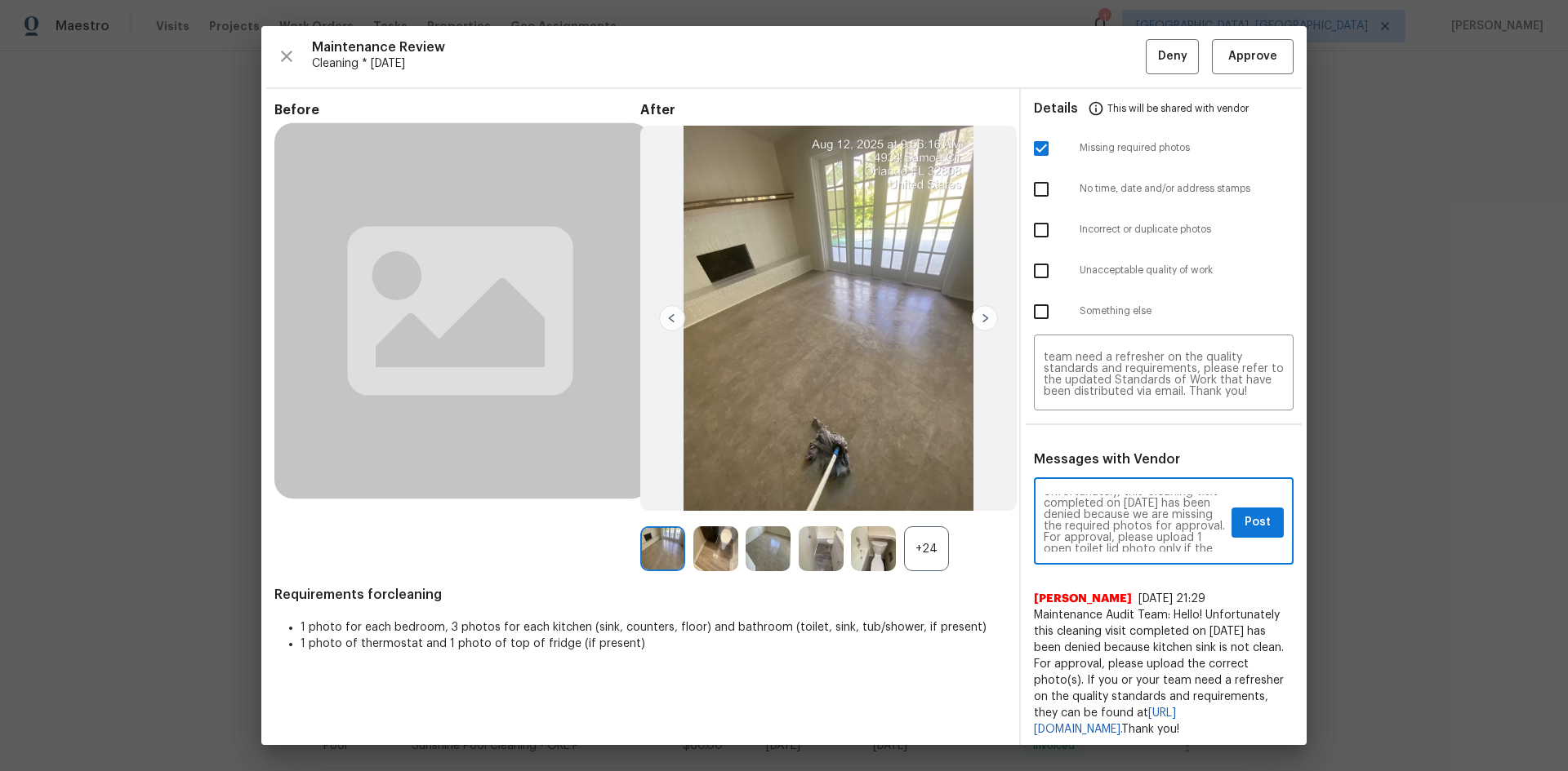
scroll to position [0, 0]
type textarea "Maintenance Audit Team: Hello! Unfortunately, this Cleaning visit completed on …"
click at [1245, 524] on span "Post" at bounding box center [1258, 523] width 26 height 20
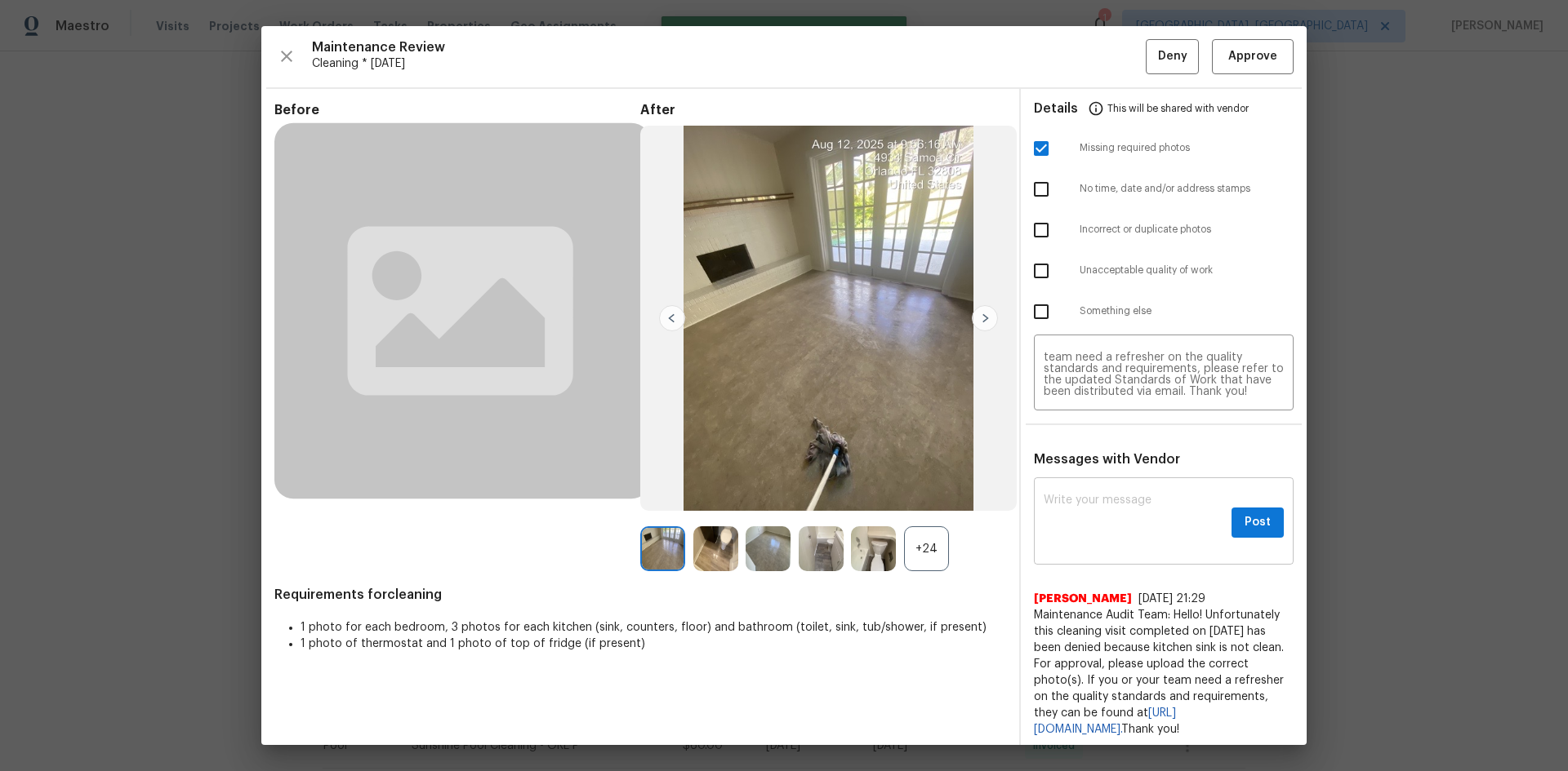
scroll to position [0, 0]
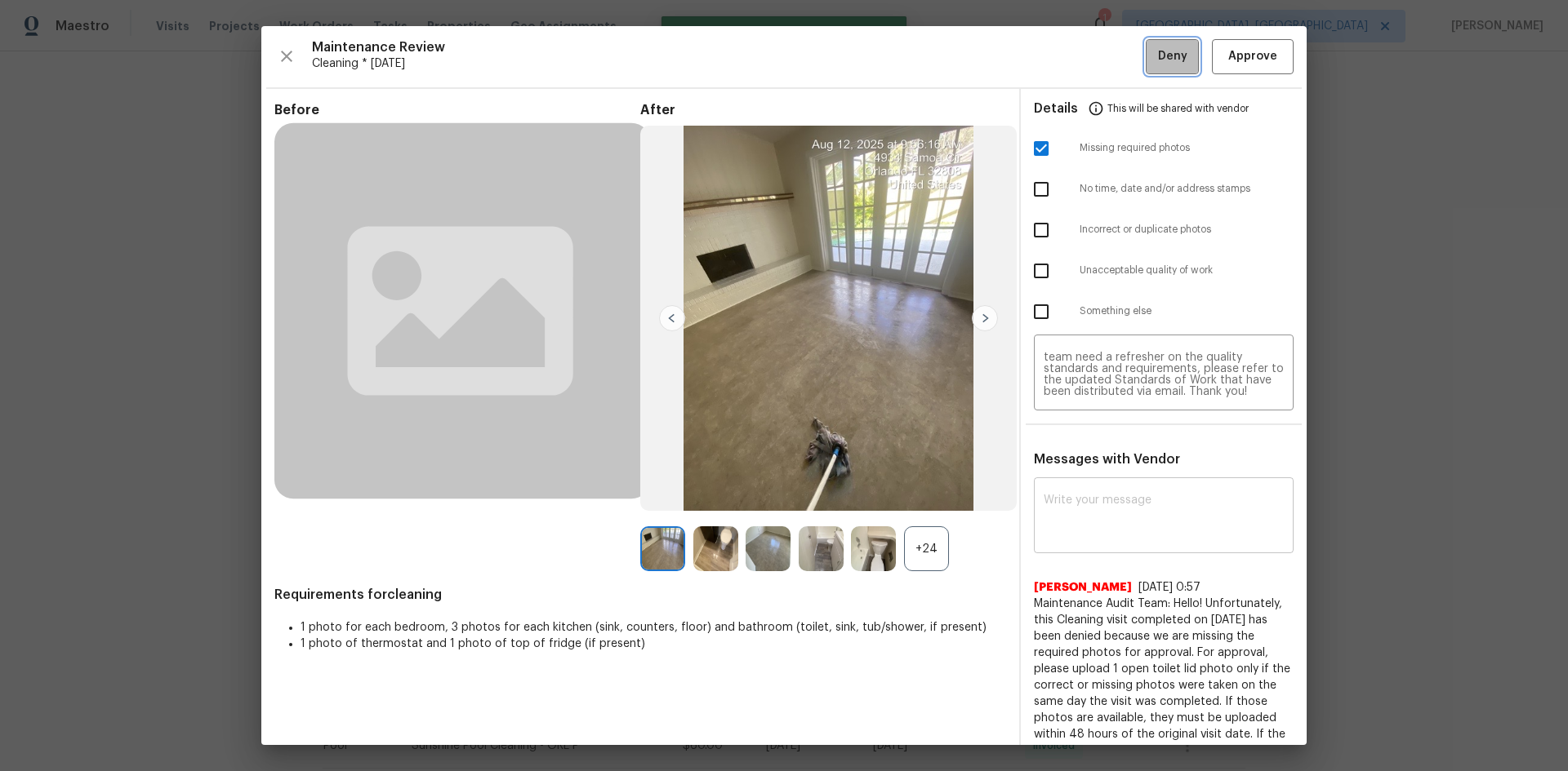
click at [1169, 59] on span "Deny" at bounding box center [1173, 57] width 30 height 20
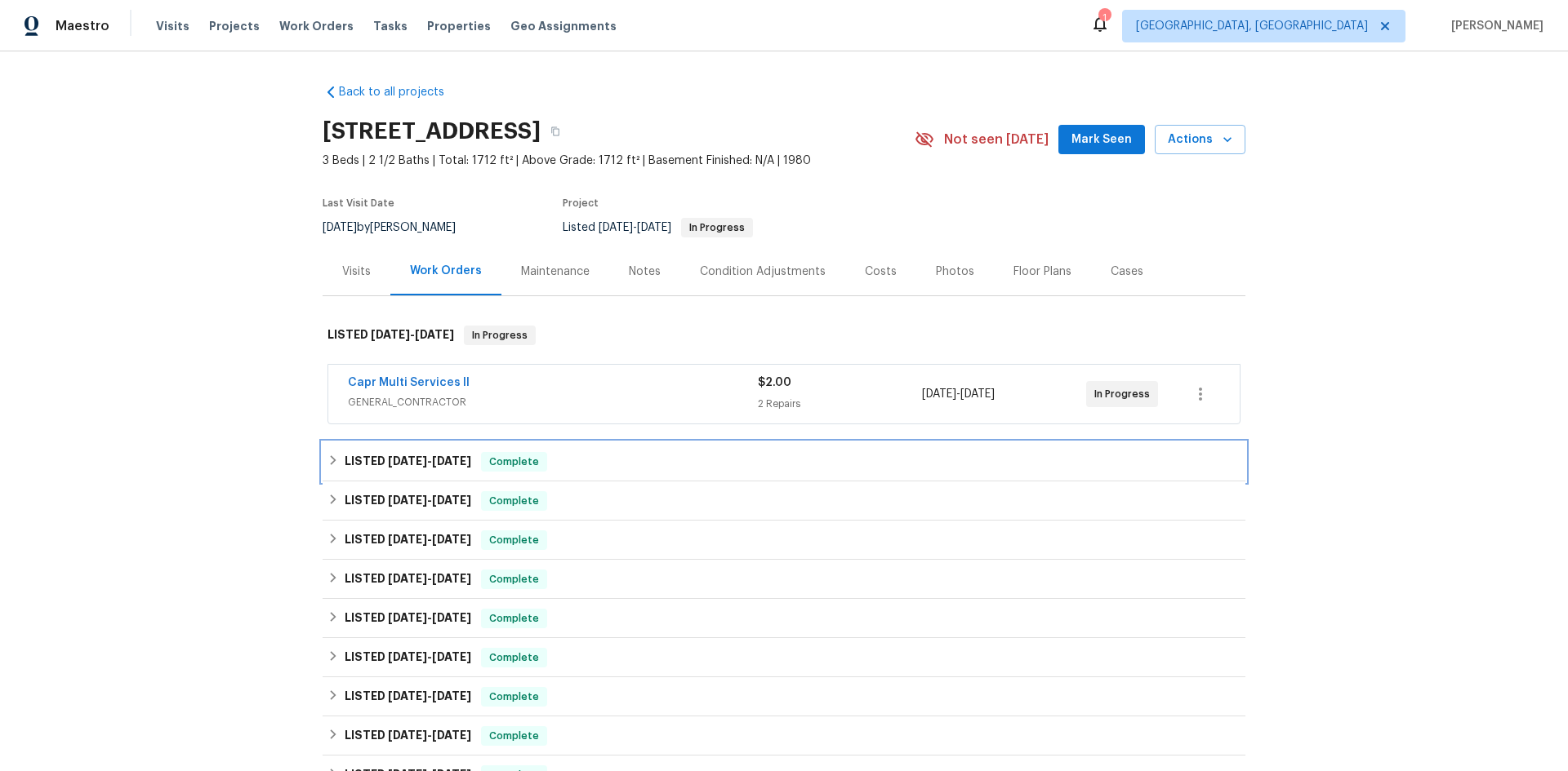
click at [327, 454] on icon at bounding box center [333, 460] width 11 height 11
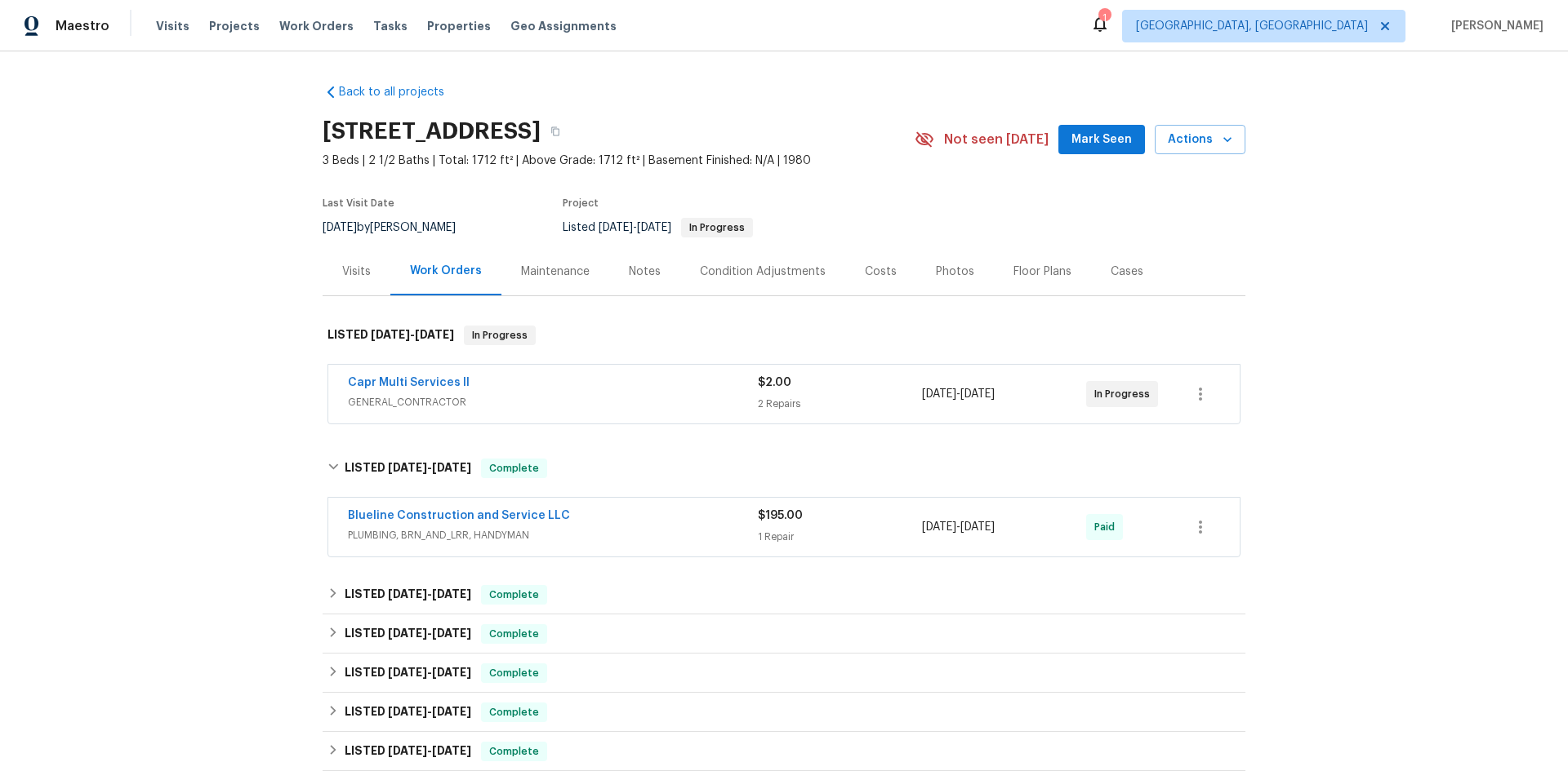
click at [343, 269] on div "Visits" at bounding box center [356, 272] width 29 height 17
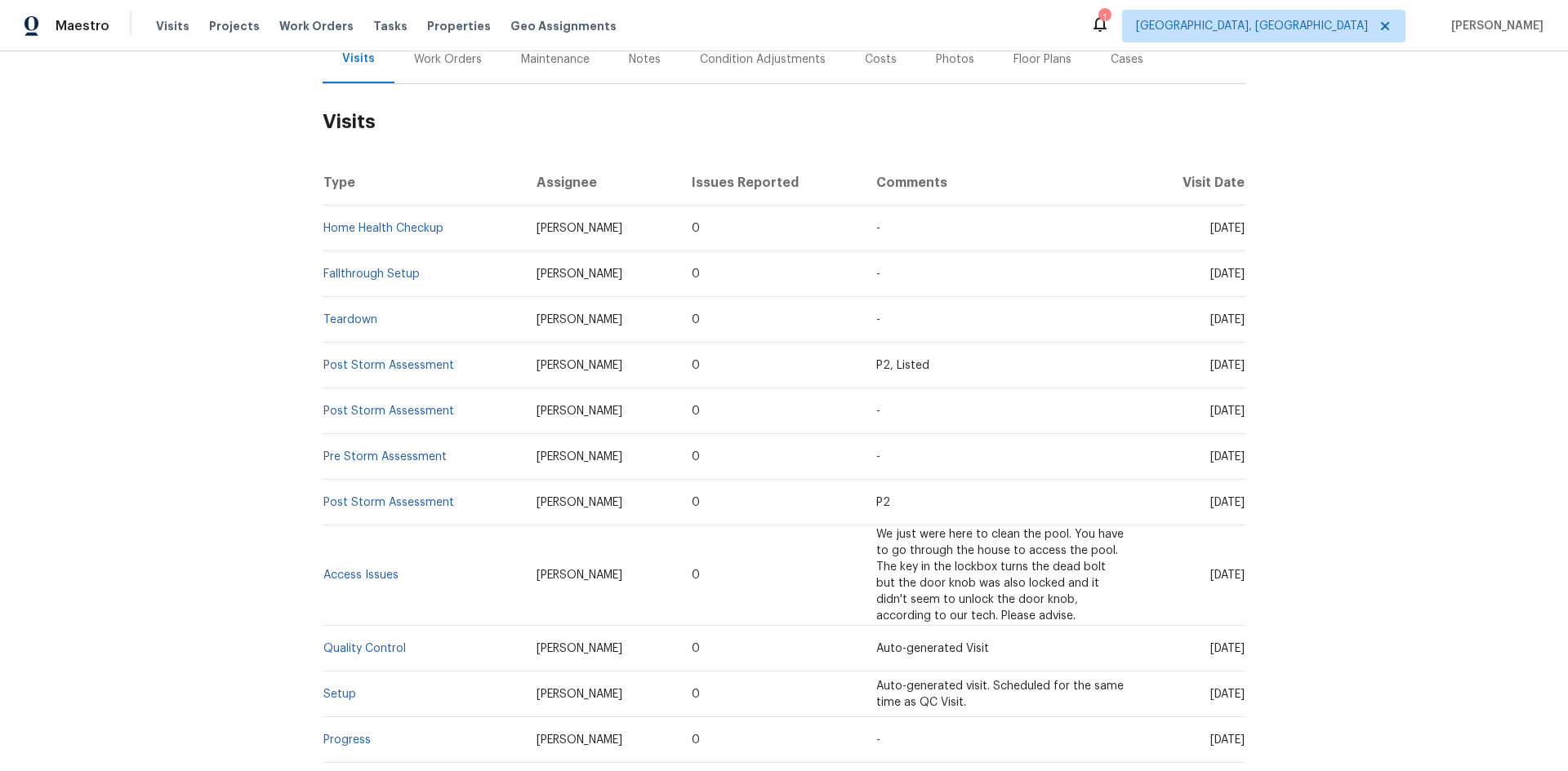
scroll to position [419, 0]
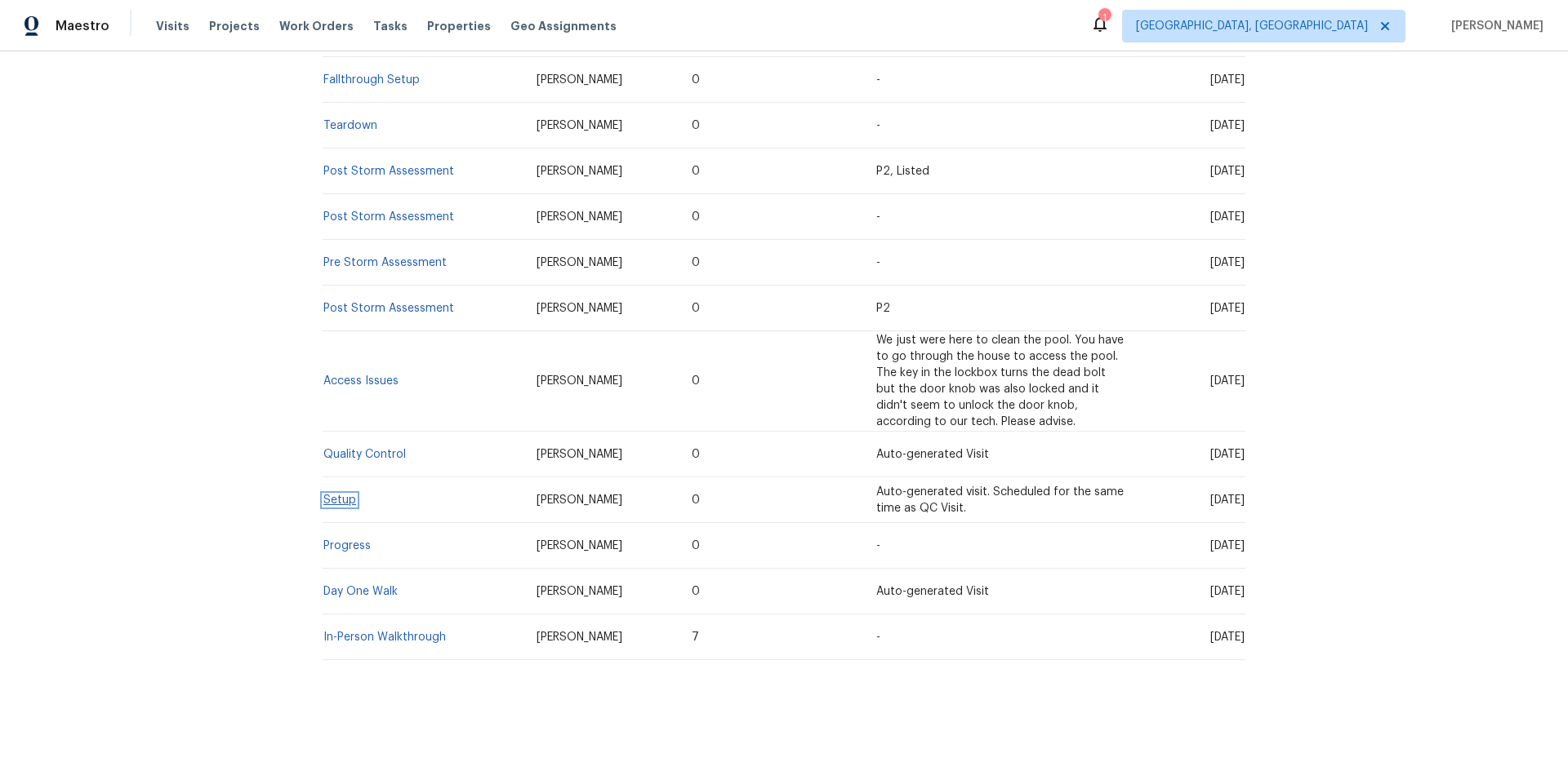
click at [323, 494] on link "Setup" at bounding box center [339, 500] width 33 height 11
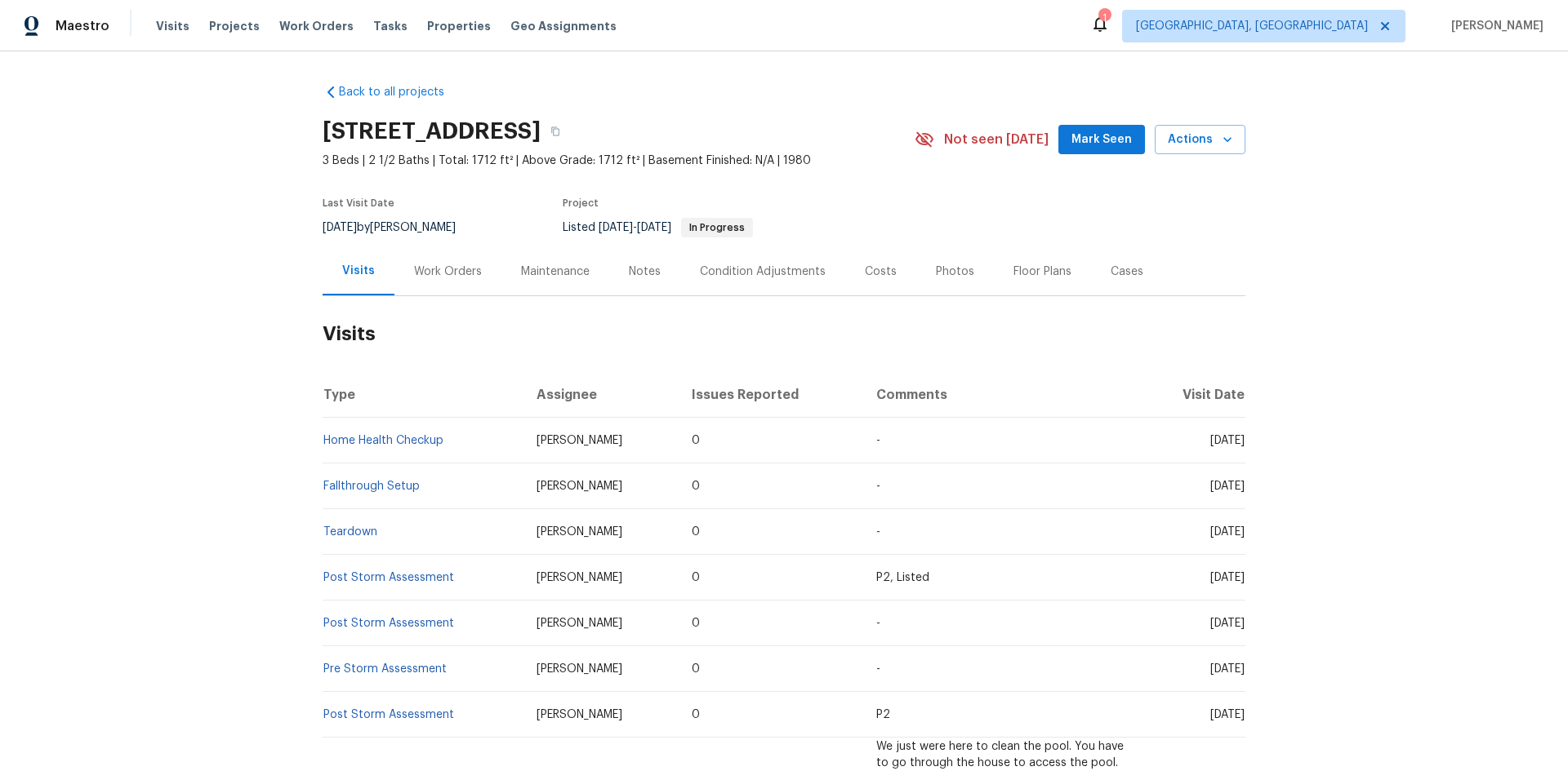
click at [426, 266] on div "Work Orders" at bounding box center [447, 272] width 68 height 17
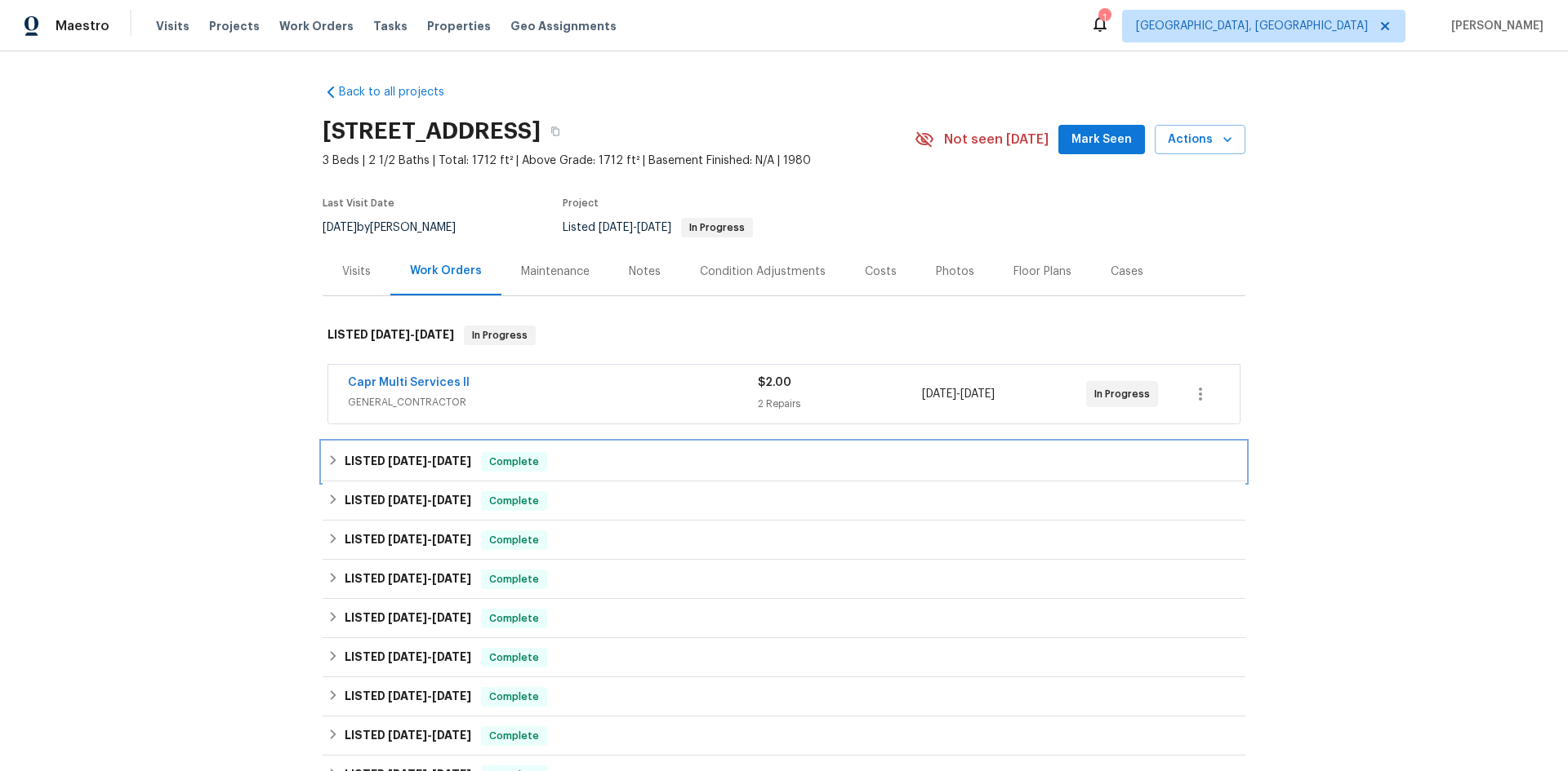
click at [327, 452] on div "LISTED [DATE] - [DATE] Complete" at bounding box center [784, 462] width 913 height 20
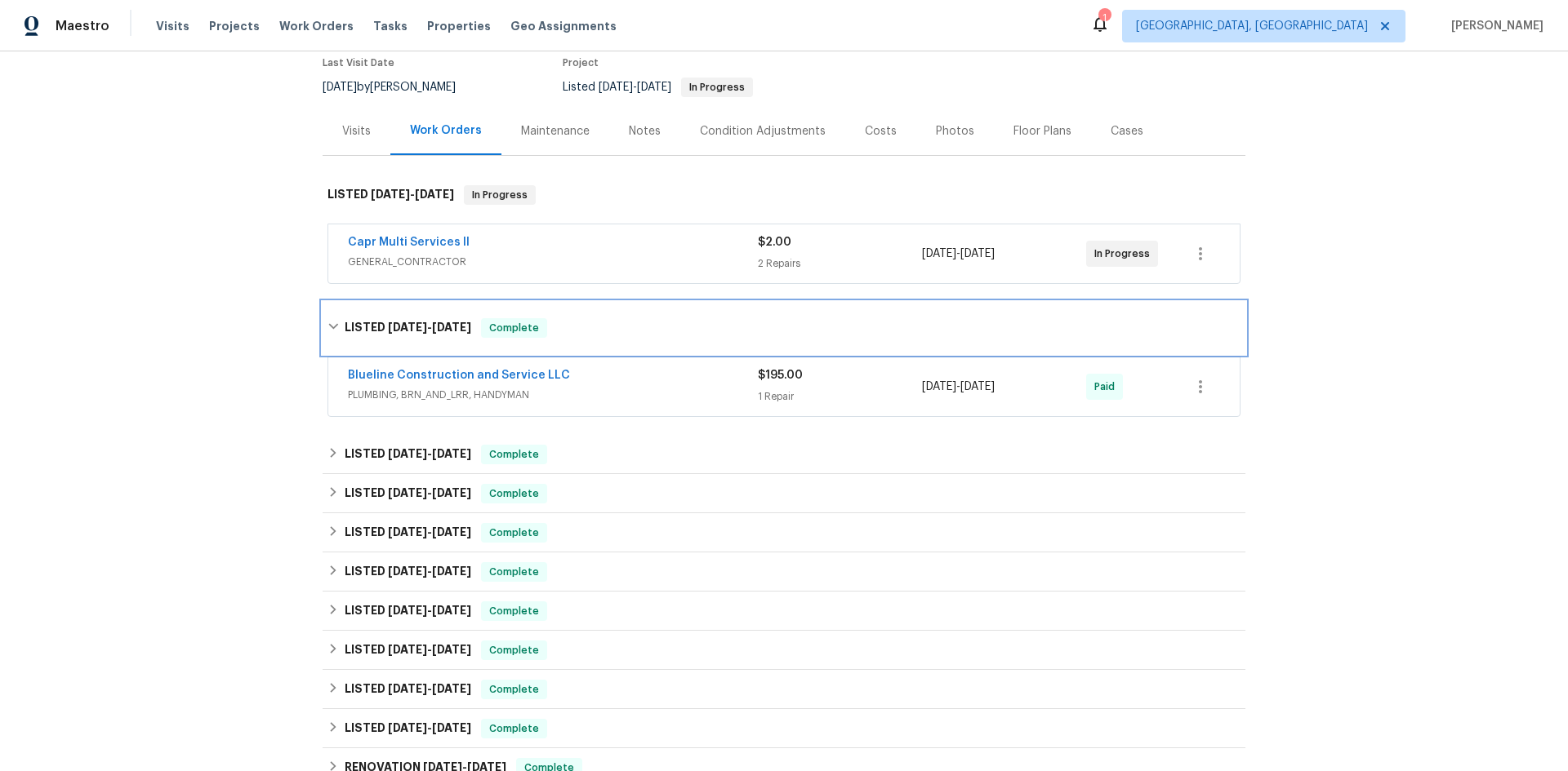
scroll to position [163, 0]
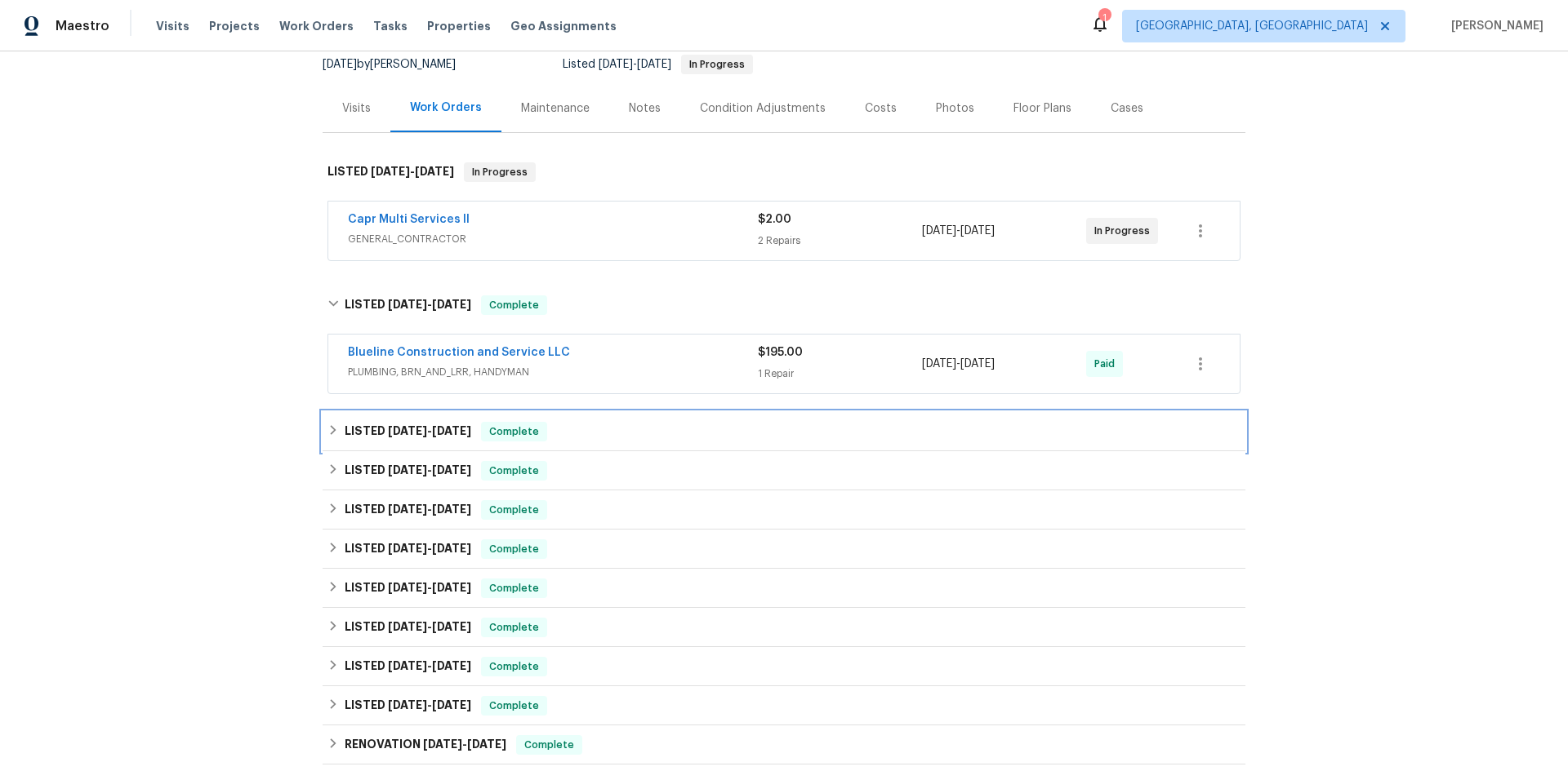
click at [327, 427] on icon at bounding box center [333, 430] width 11 height 11
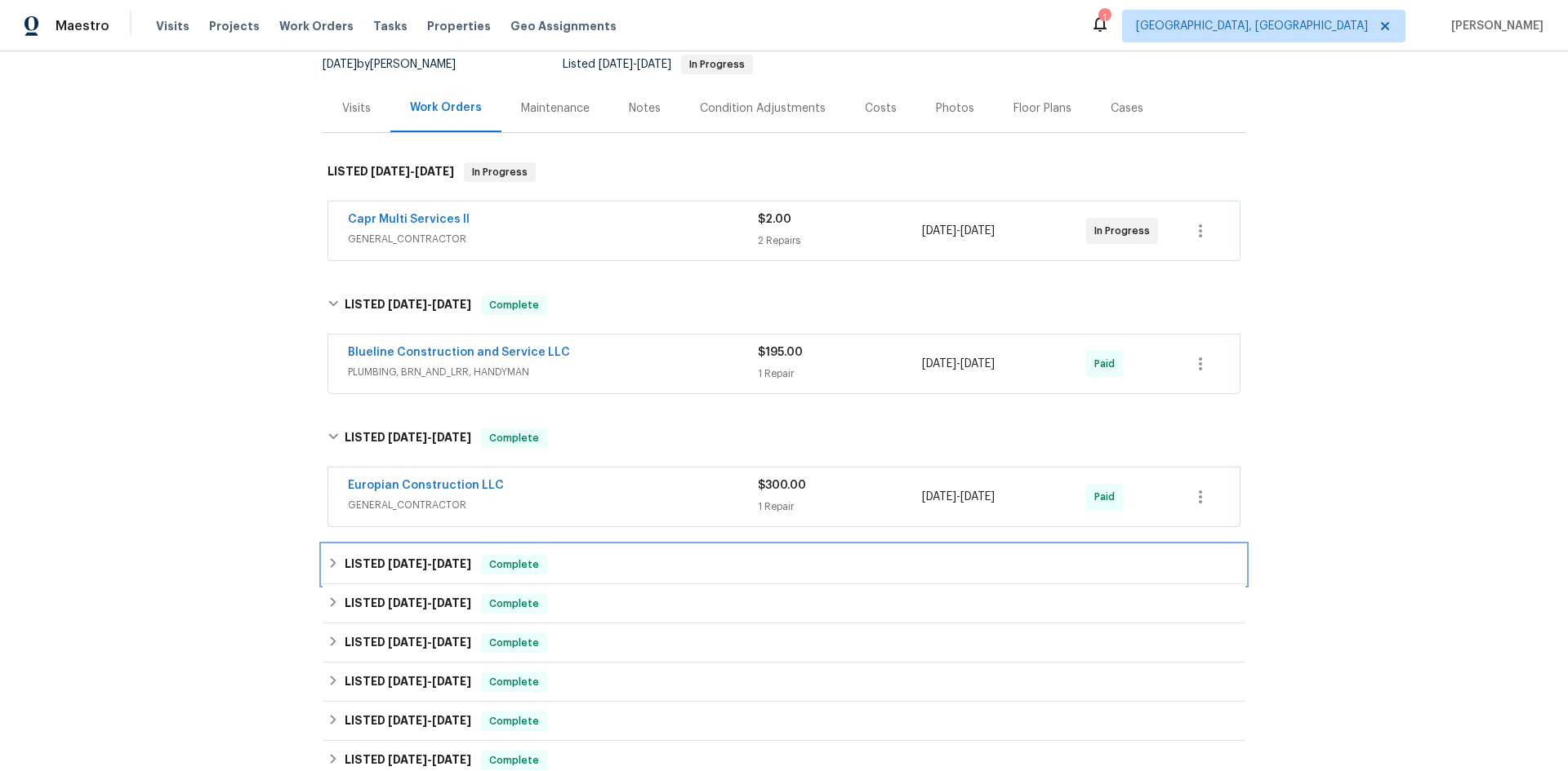
click at [327, 563] on icon at bounding box center [333, 563] width 11 height 11
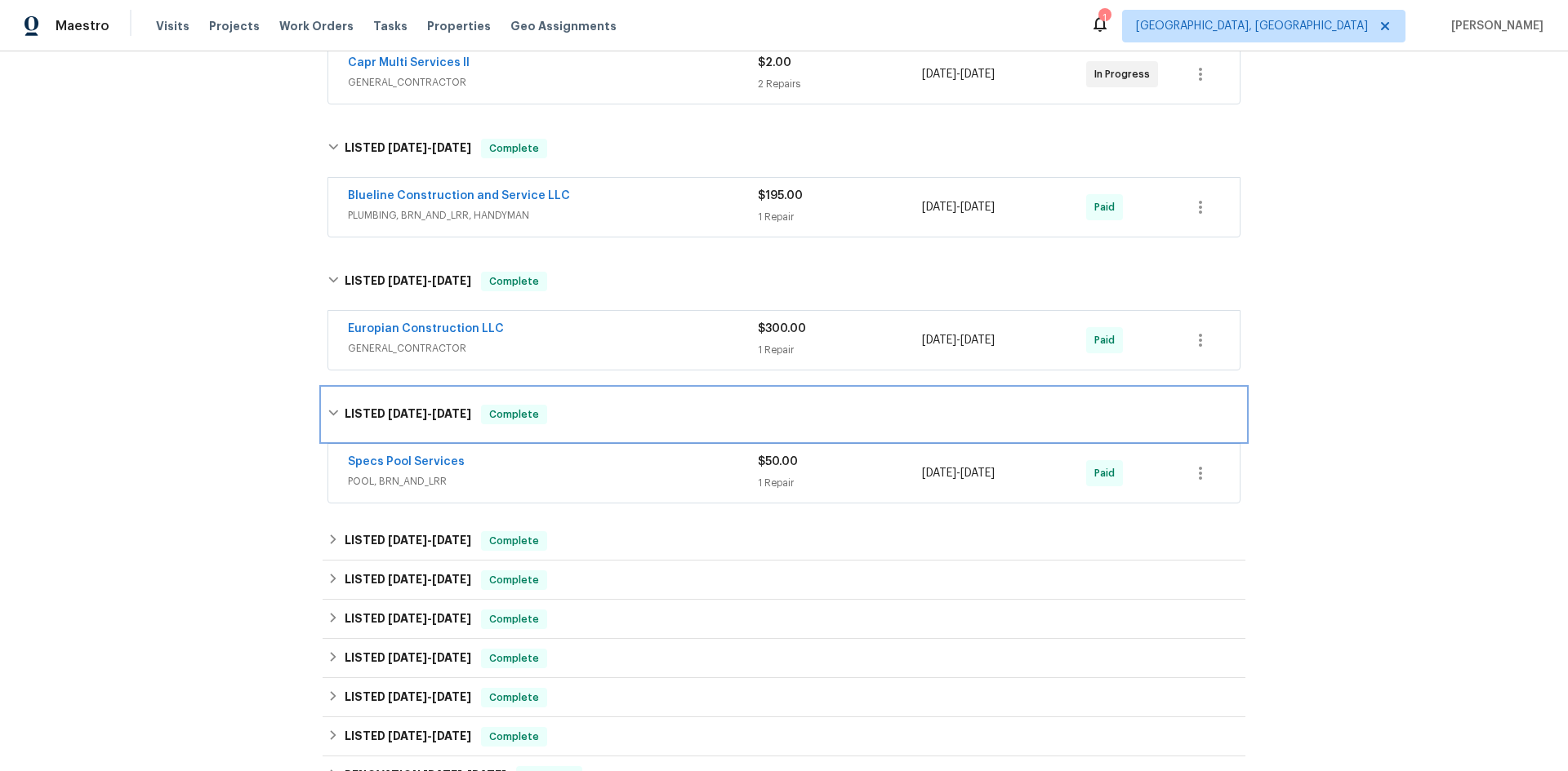
scroll to position [326, 0]
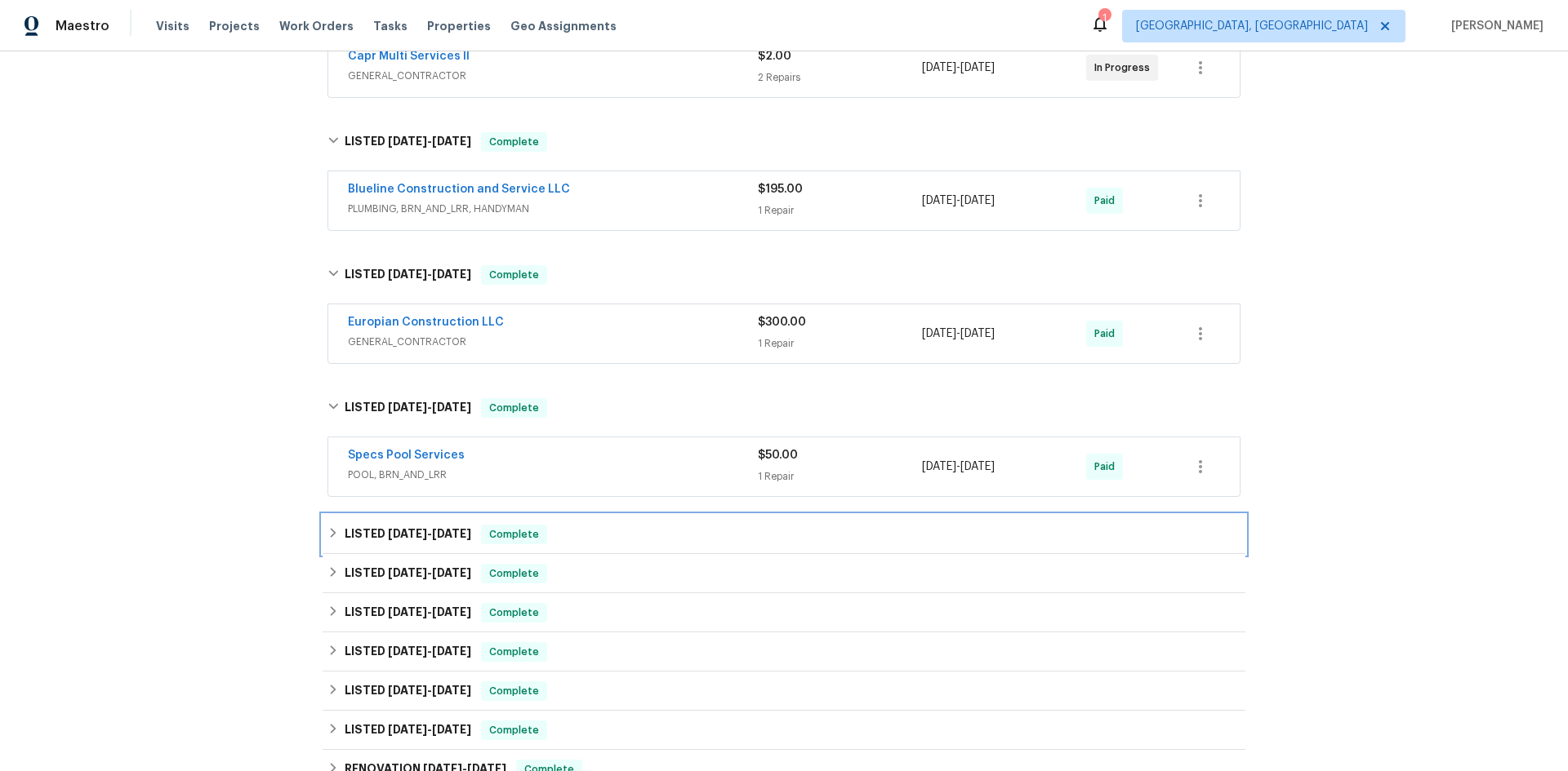
click at [327, 532] on icon at bounding box center [333, 533] width 11 height 11
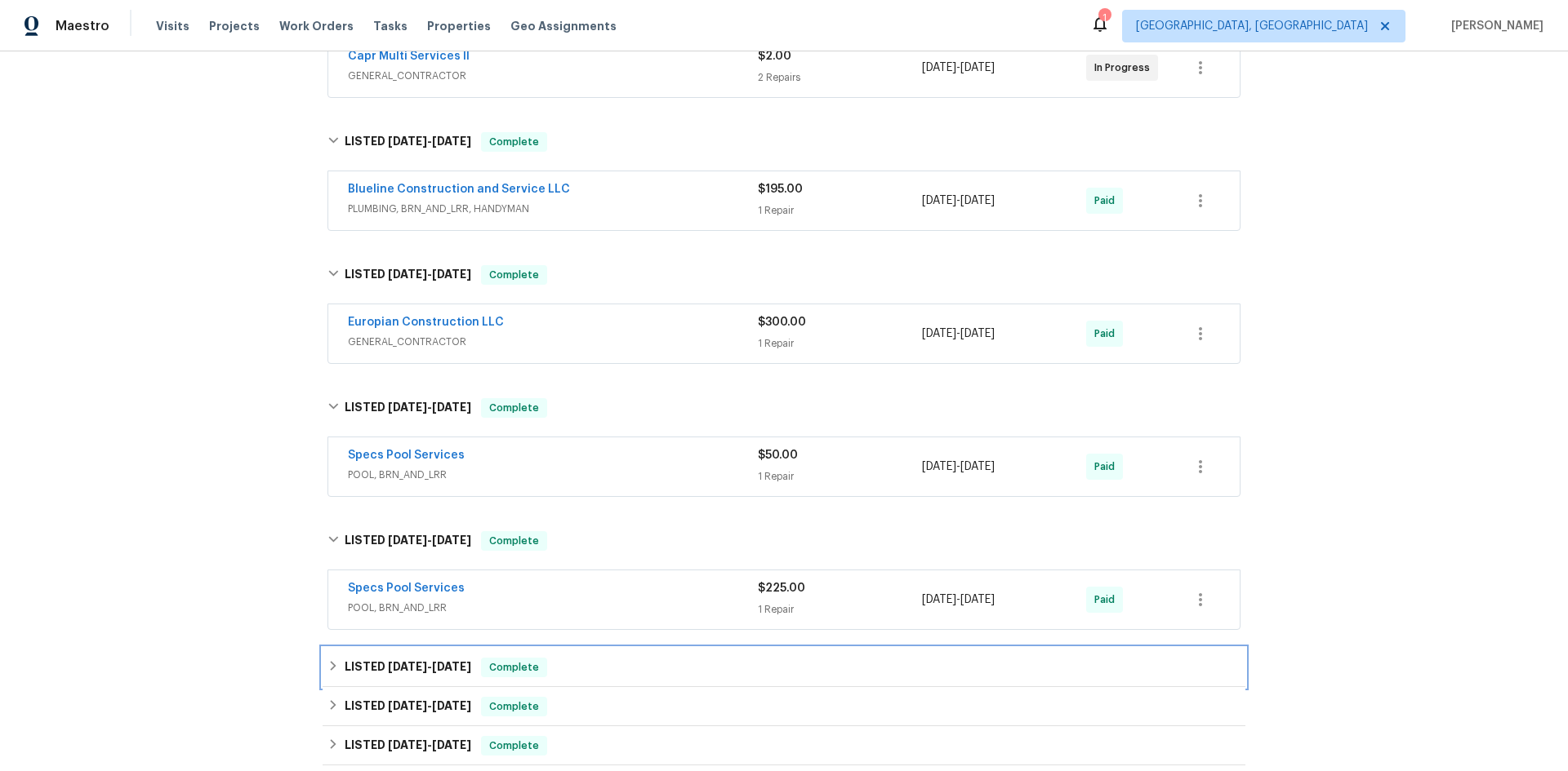
click at [327, 664] on icon at bounding box center [333, 666] width 11 height 11
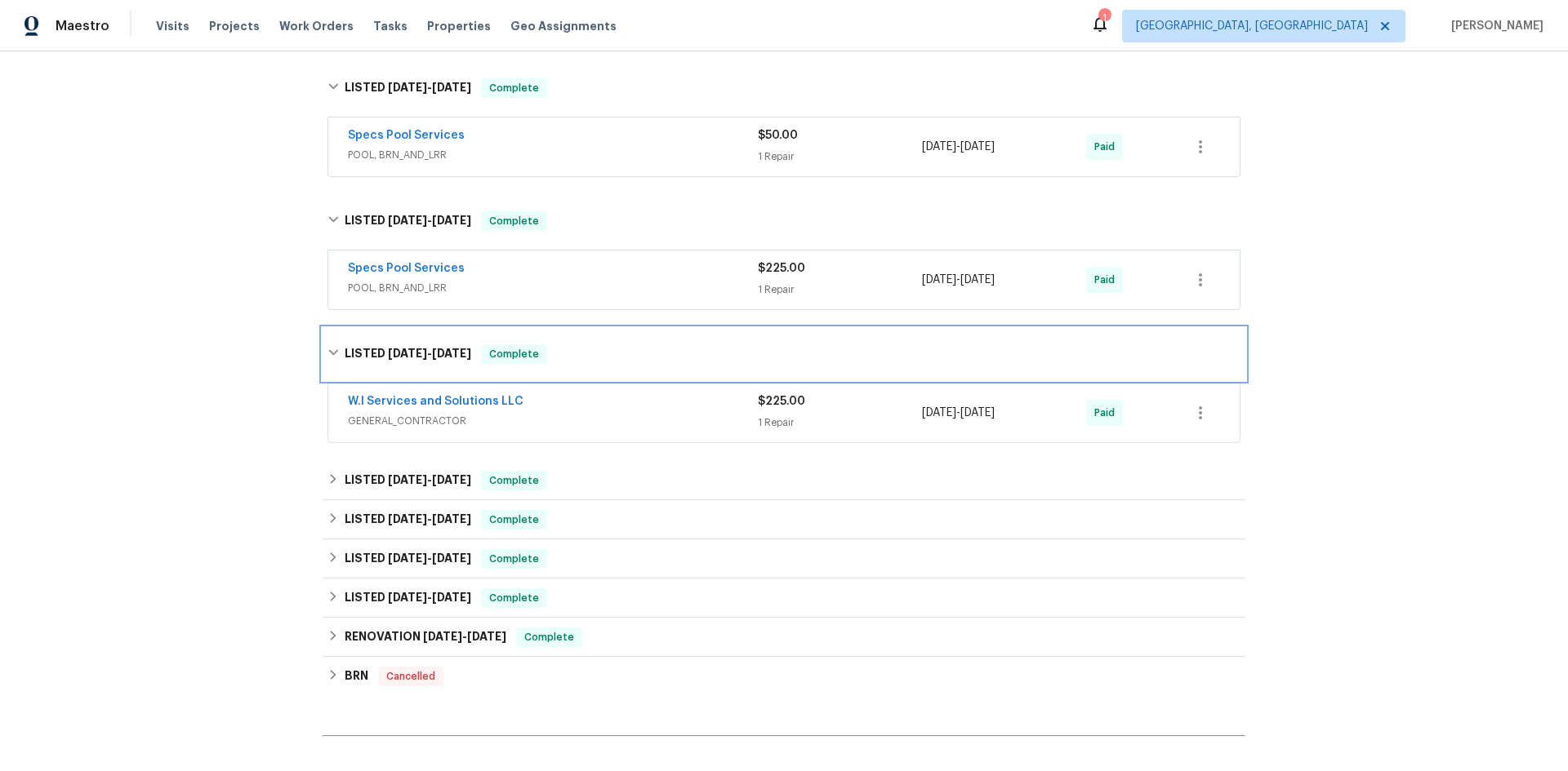
scroll to position [653, 0]
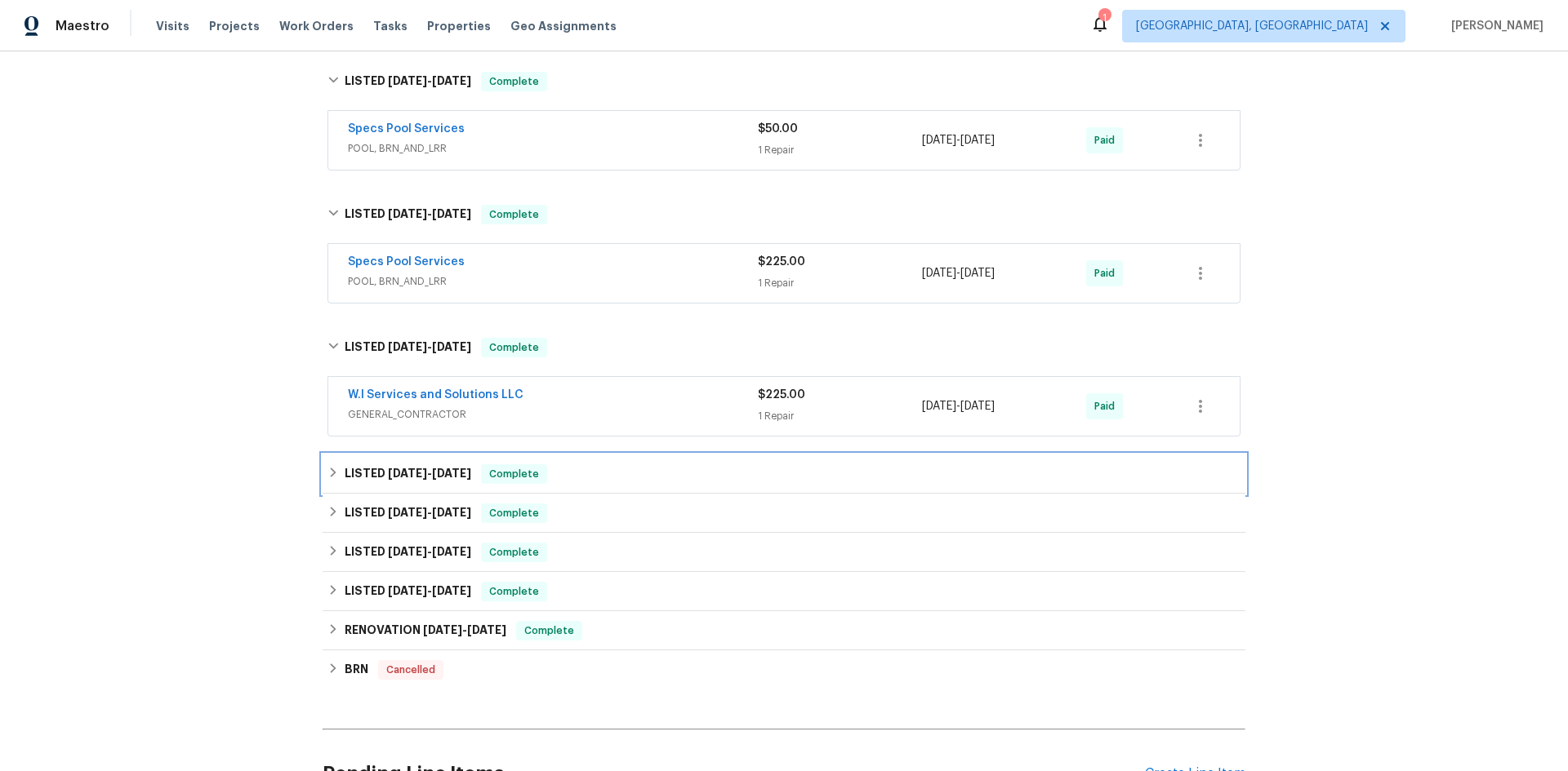
drag, startPoint x: 329, startPoint y: 466, endPoint x: 323, endPoint y: 512, distance: 46.4
click at [328, 468] on div "LISTED [DATE] - [DATE] Complete" at bounding box center [784, 474] width 913 height 20
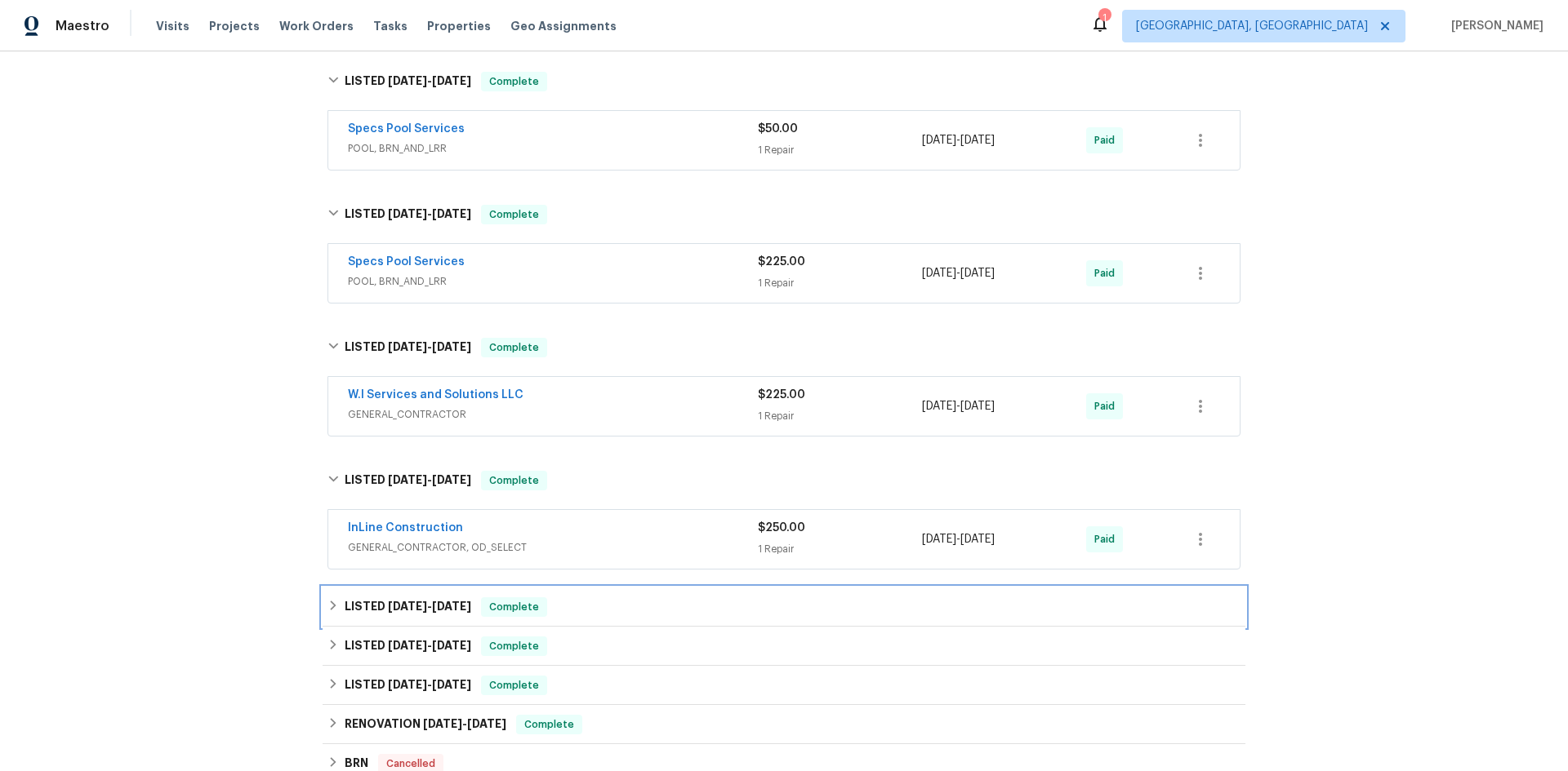
click at [328, 602] on icon at bounding box center [333, 606] width 11 height 11
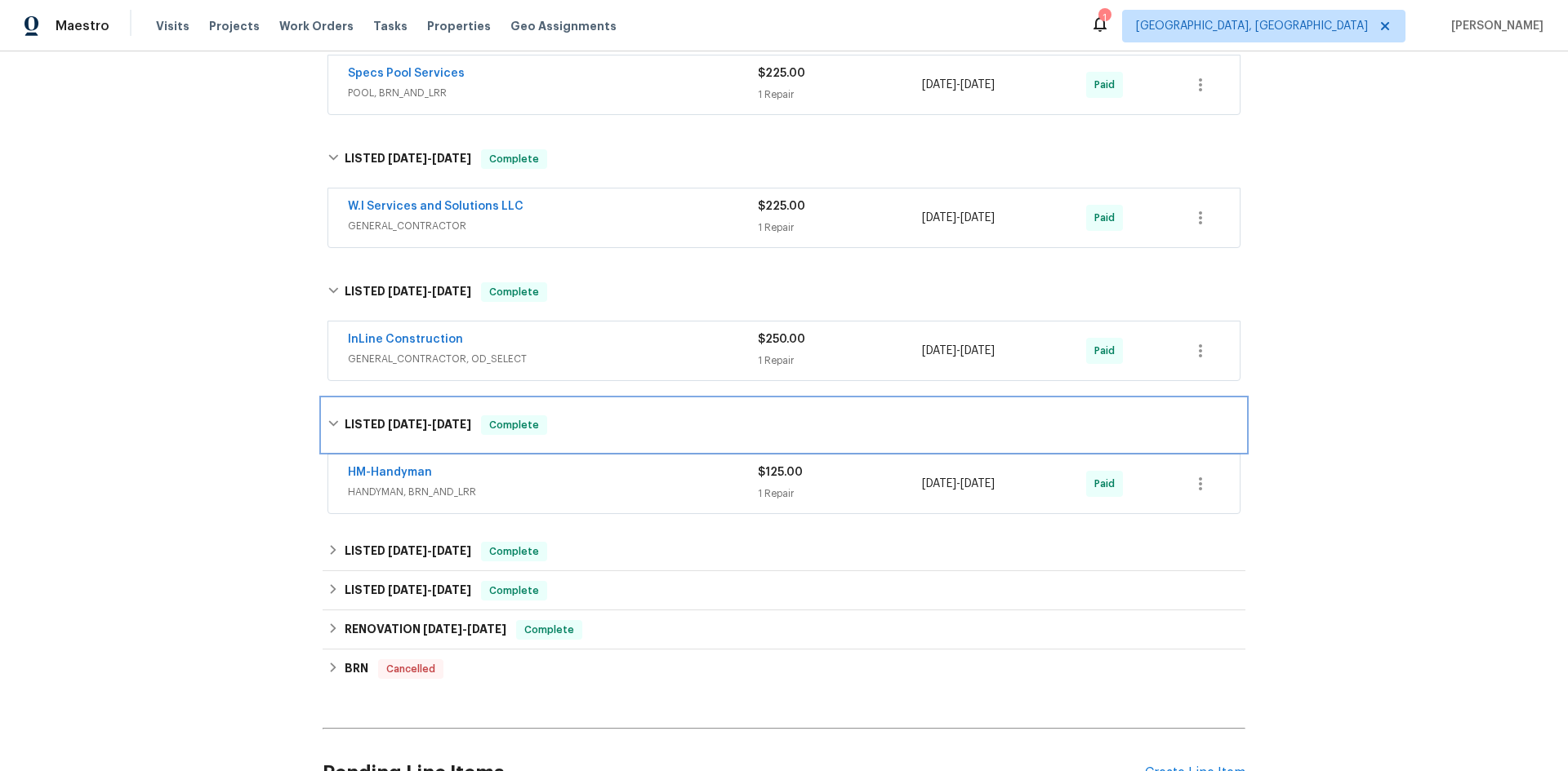
scroll to position [897, 0]
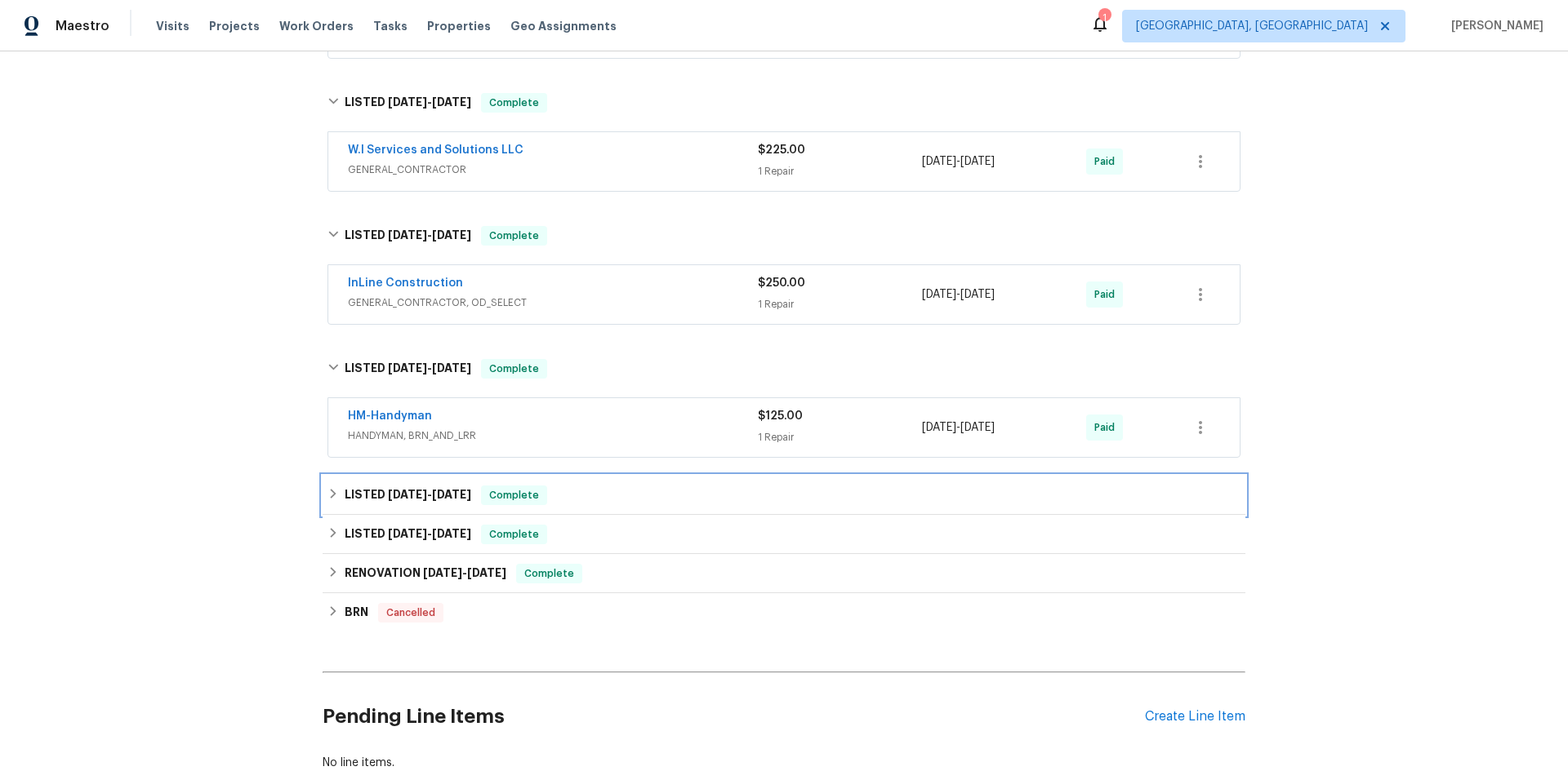
click at [327, 490] on icon at bounding box center [333, 493] width 11 height 11
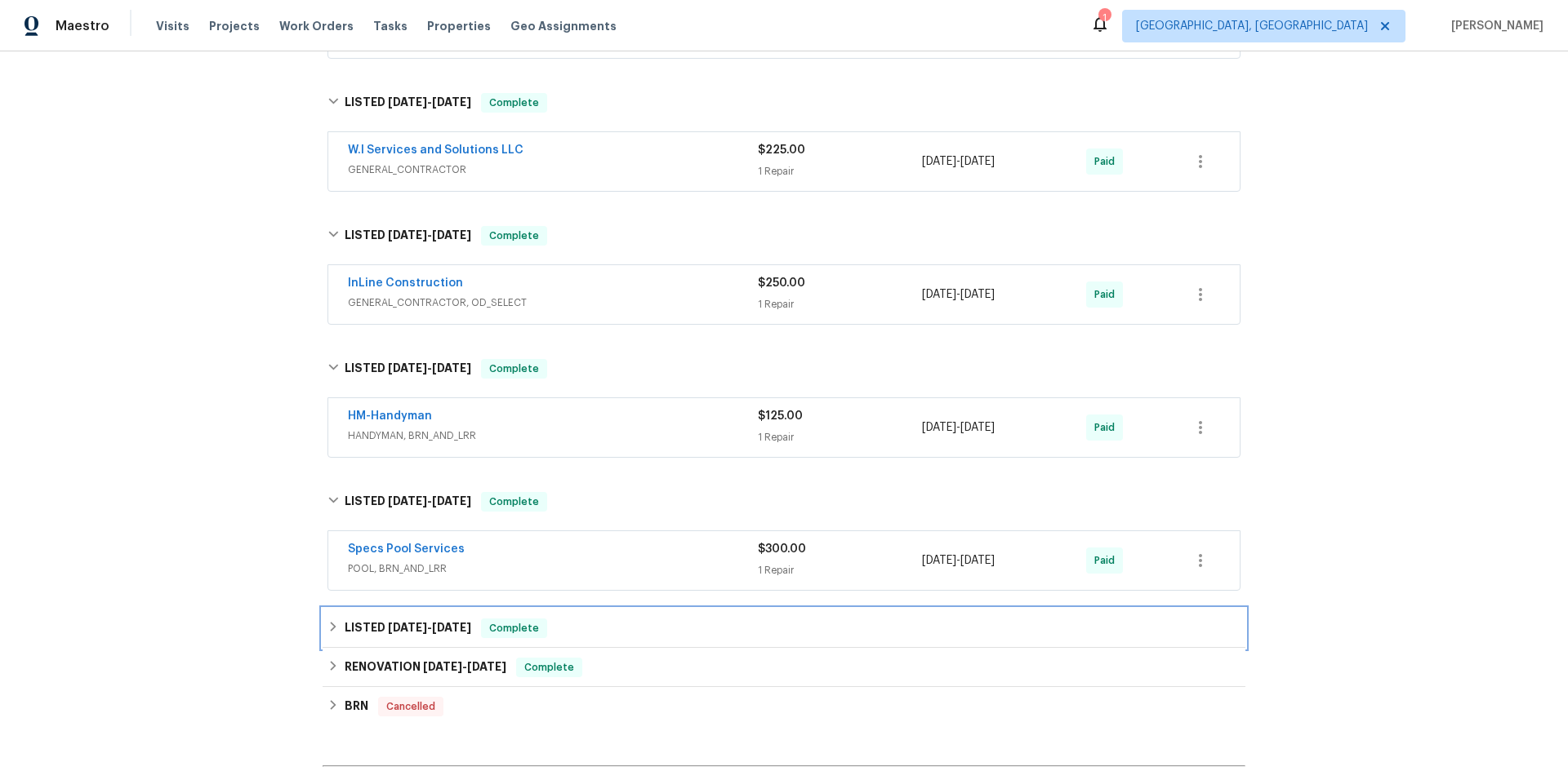
click at [327, 626] on icon at bounding box center [333, 627] width 11 height 11
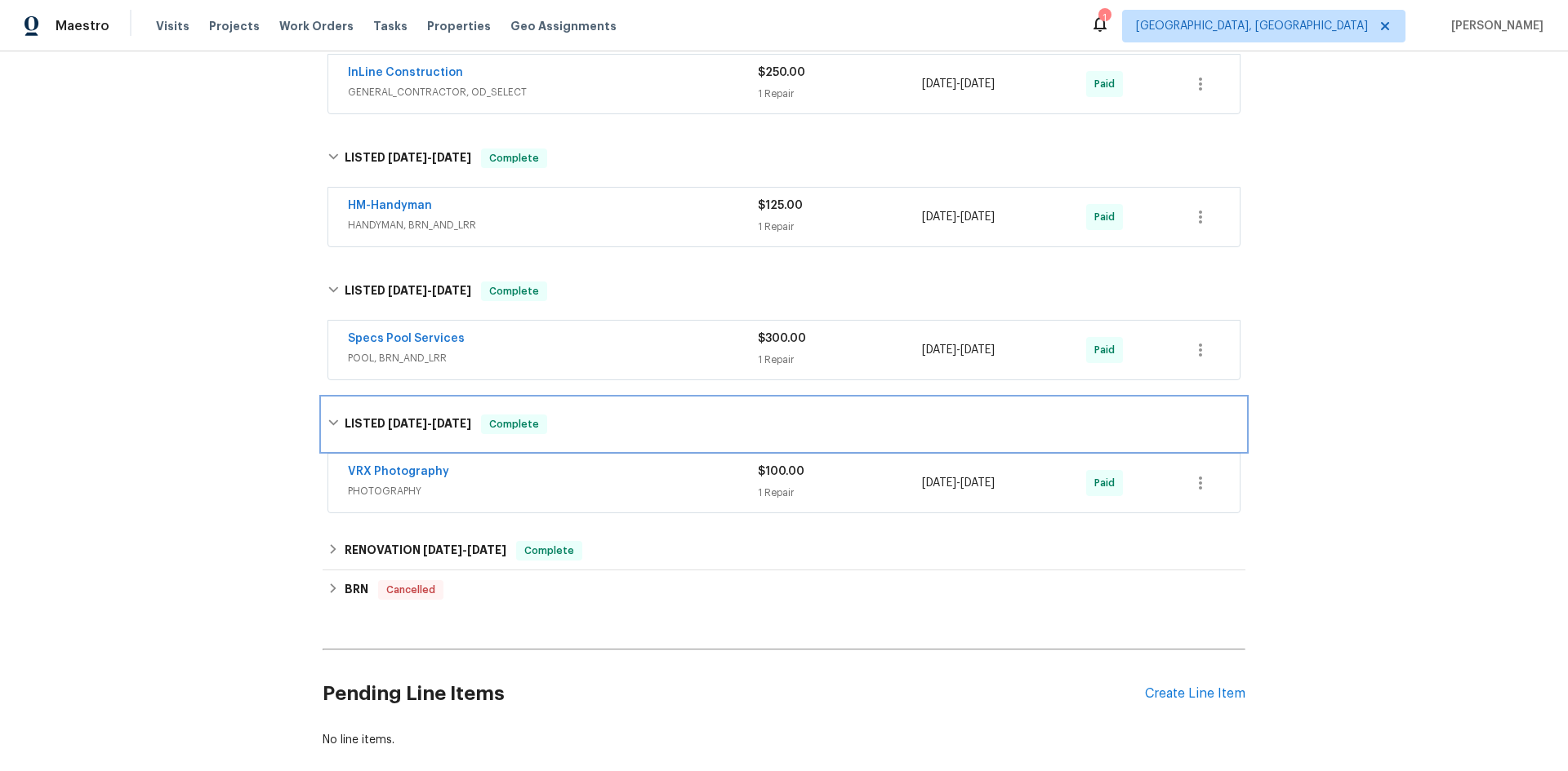
scroll to position [1143, 0]
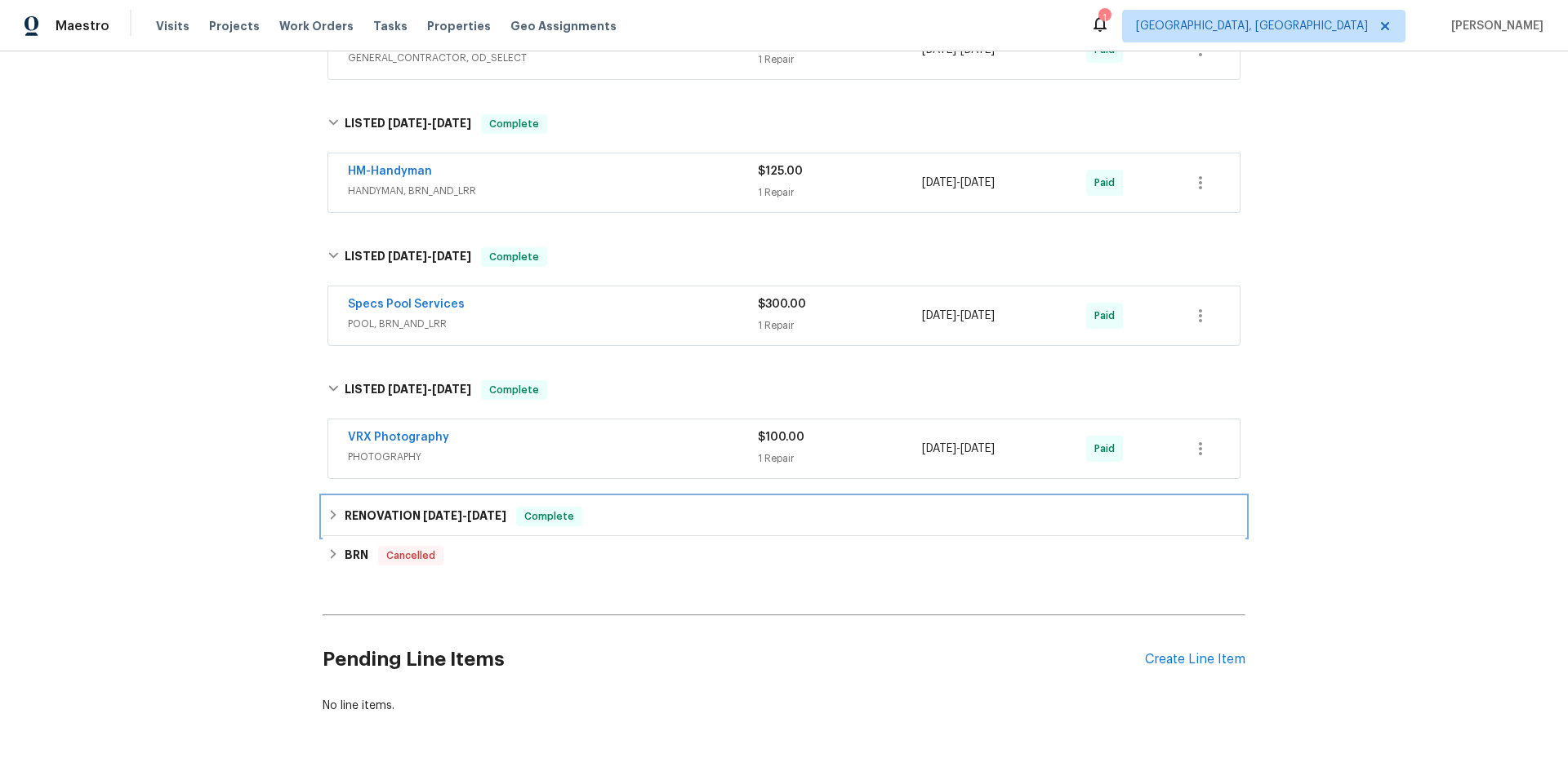
click at [329, 515] on icon at bounding box center [333, 515] width 11 height 11
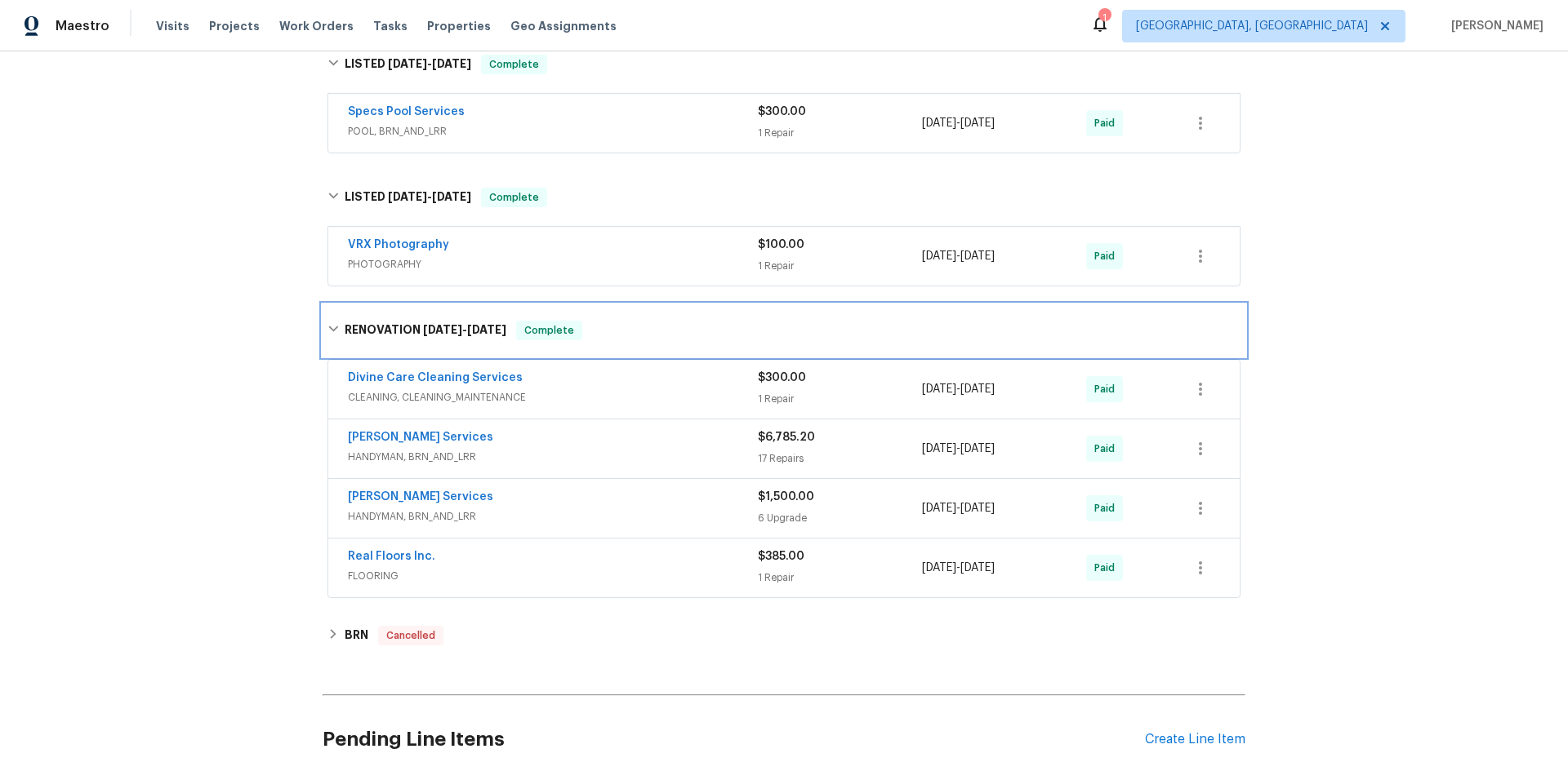
scroll to position [1469, 0]
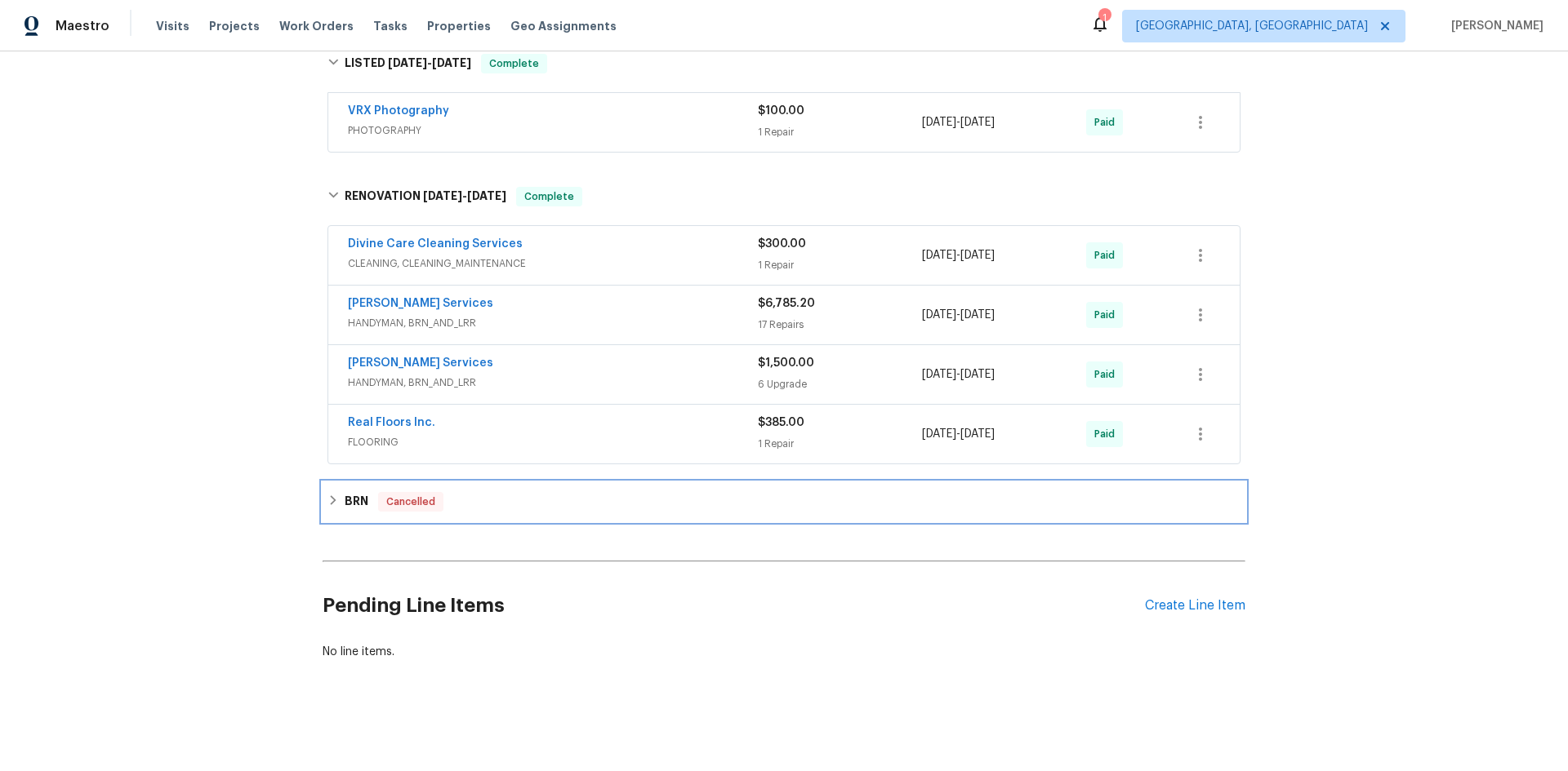
click at [331, 498] on icon at bounding box center [334, 500] width 6 height 10
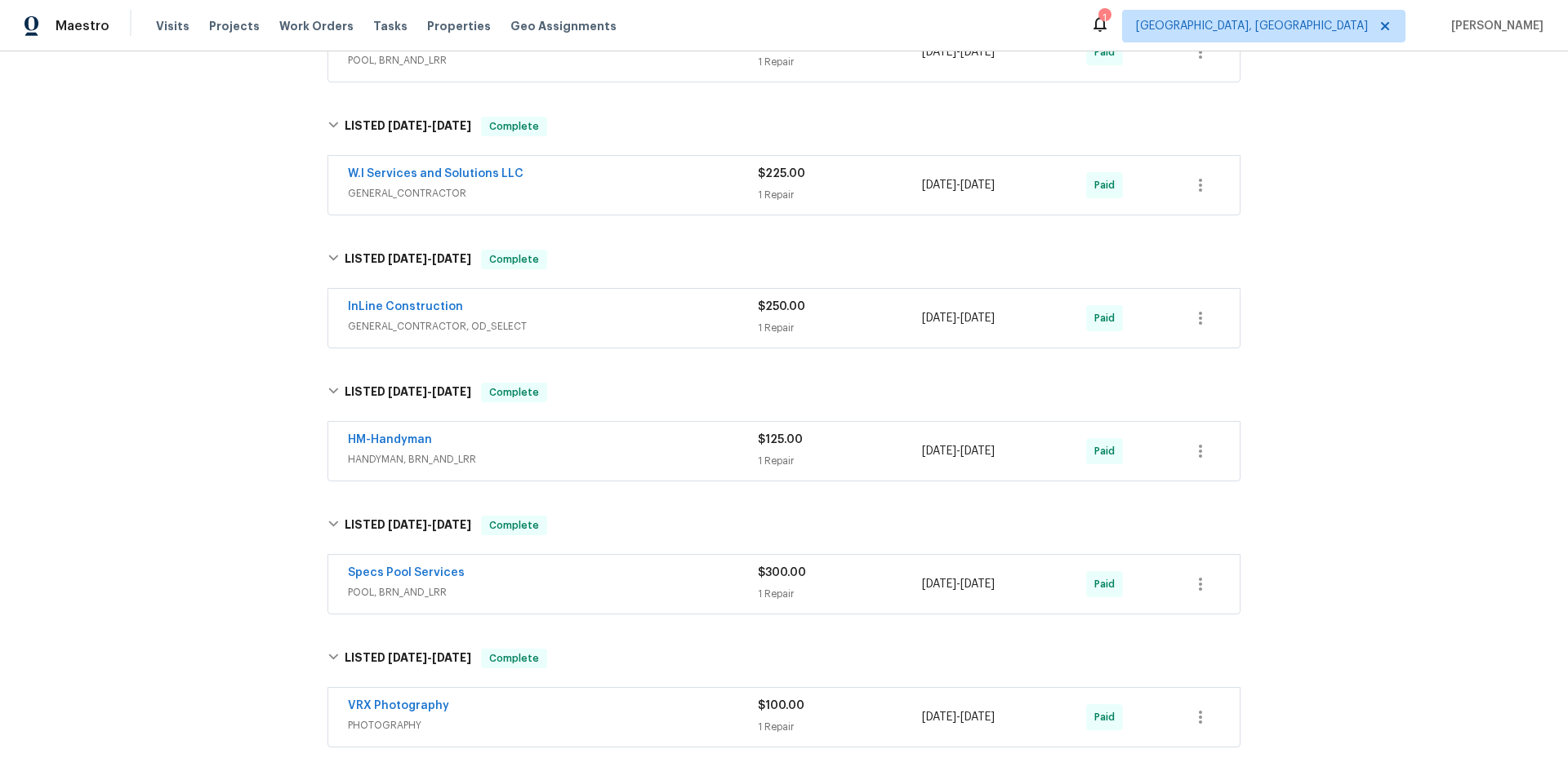
scroll to position [838, 0]
